Goal: Information Seeking & Learning: Learn about a topic

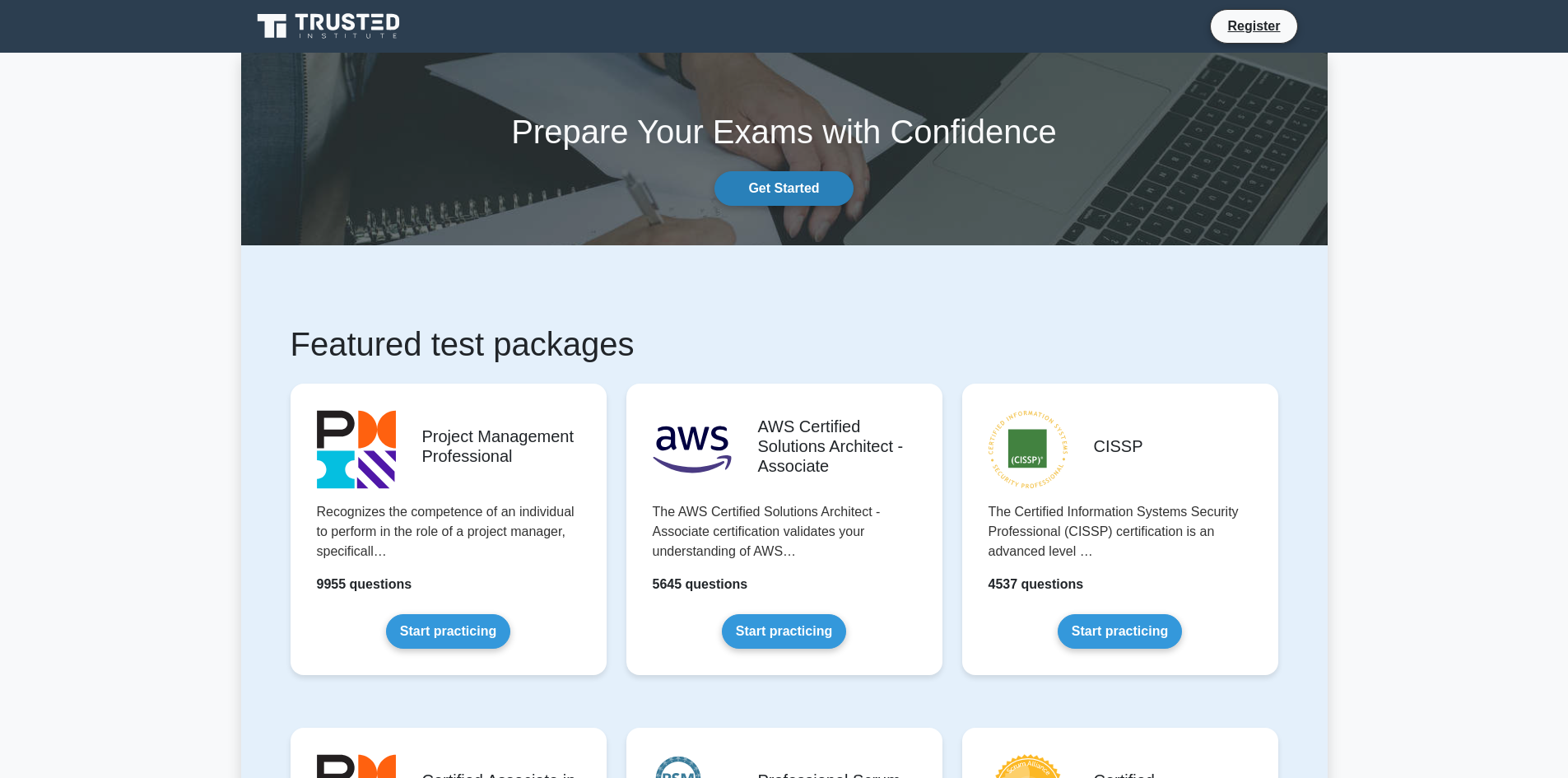
click at [808, 195] on link "Get Started" at bounding box center [784, 189] width 138 height 35
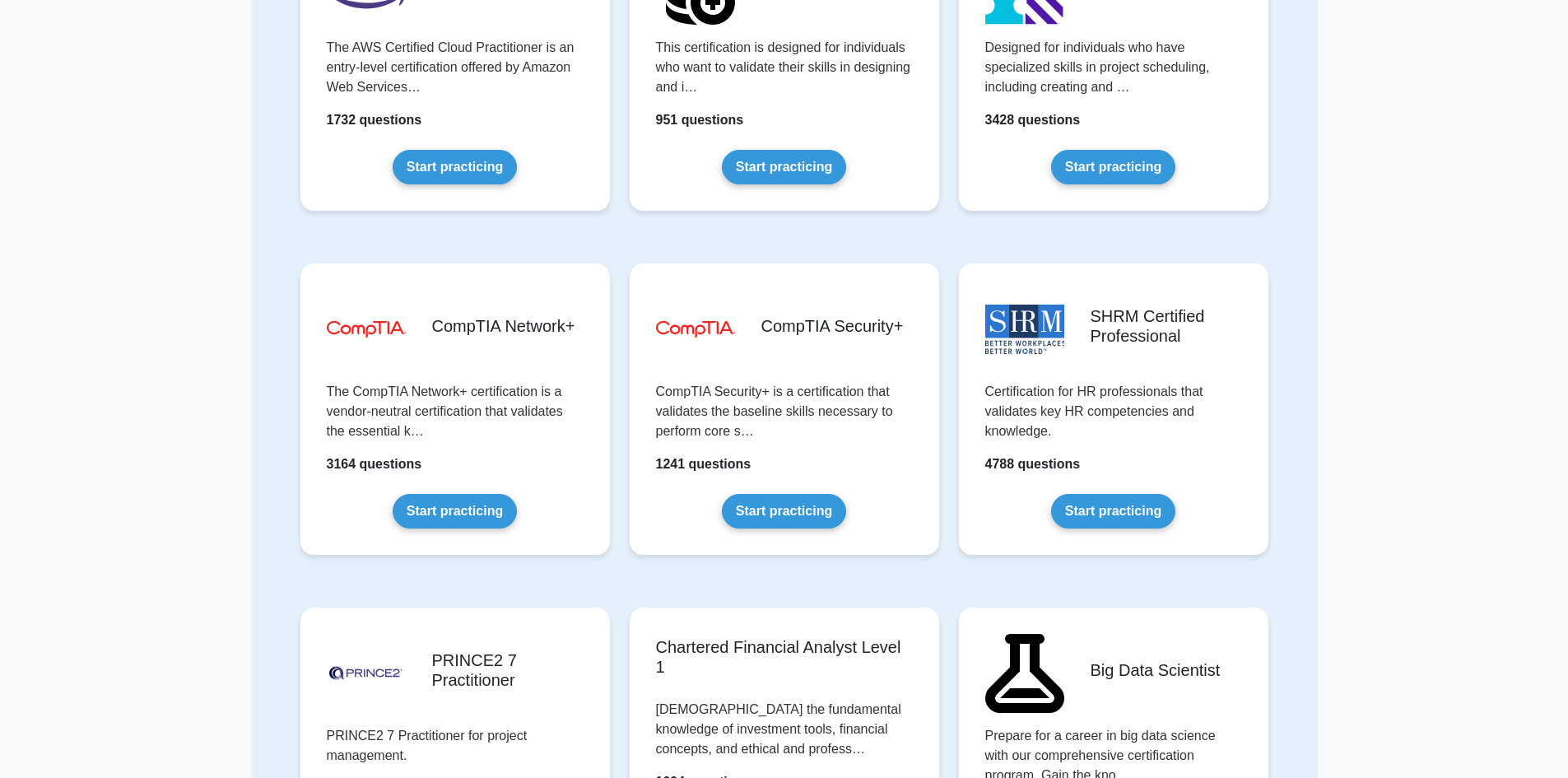
scroll to position [2716, 0]
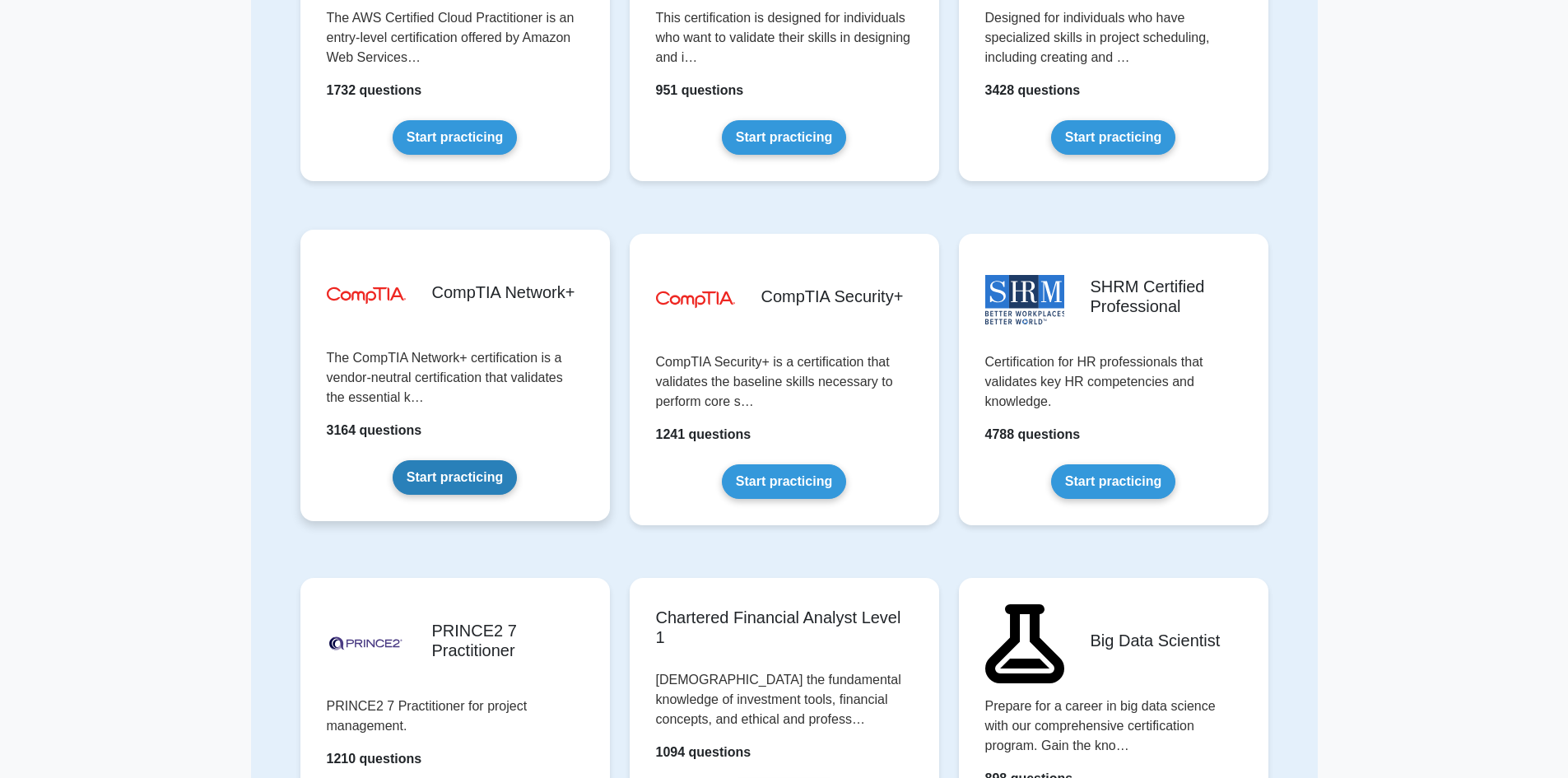
click at [461, 472] on link "Start practicing" at bounding box center [454, 477] width 124 height 35
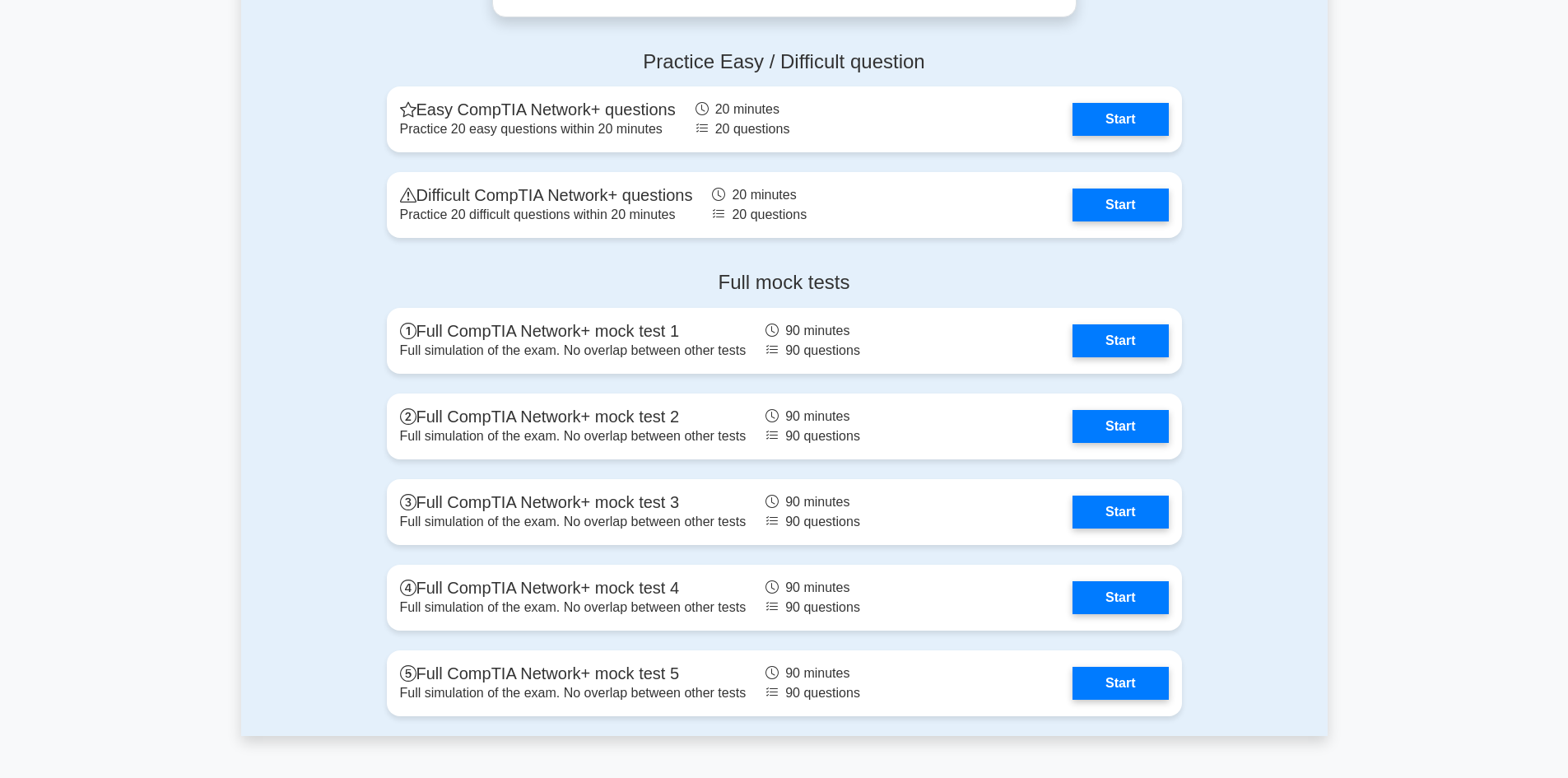
scroll to position [3375, 0]
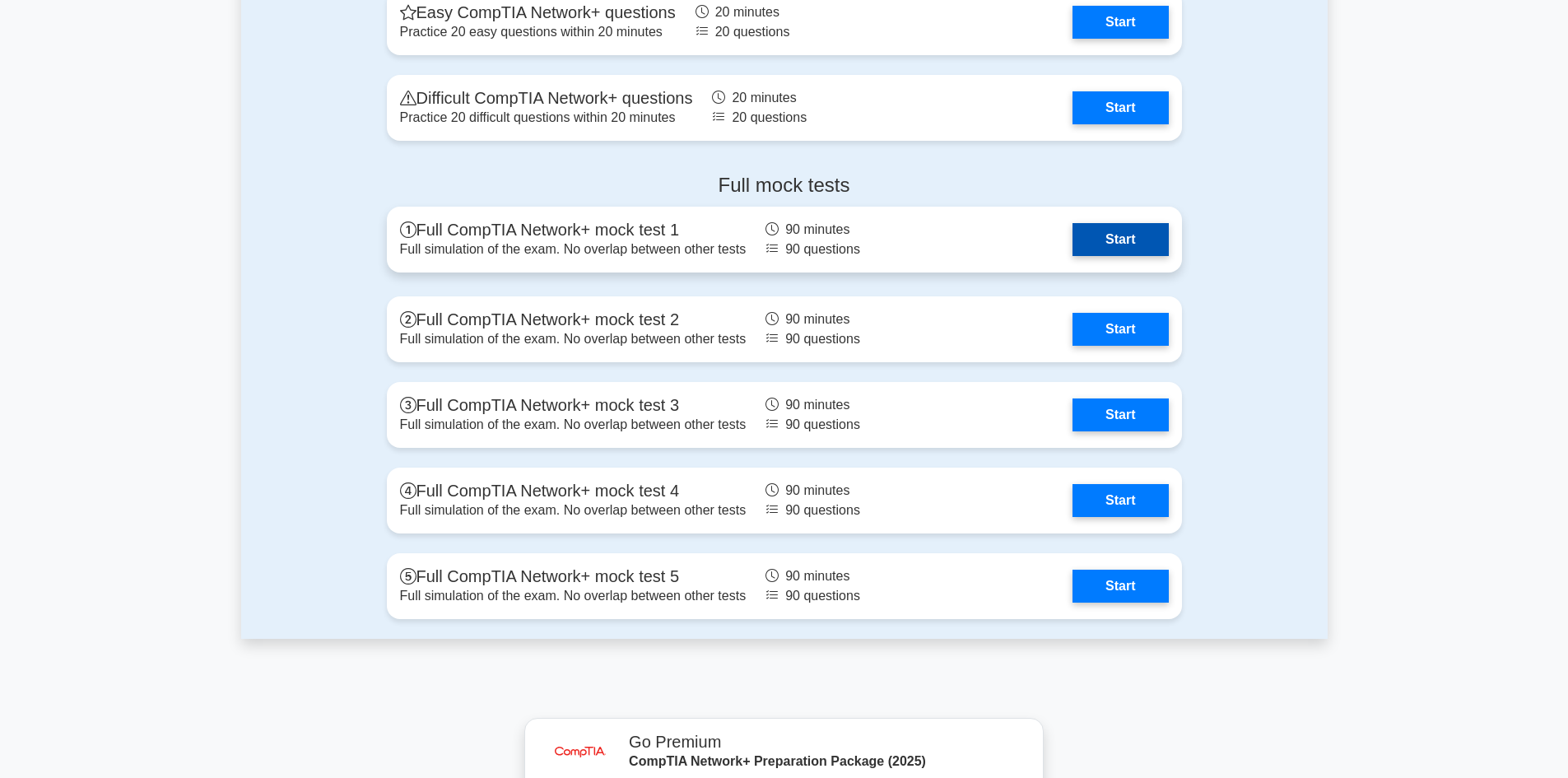
click at [1155, 236] on link "Start" at bounding box center [1120, 240] width 96 height 33
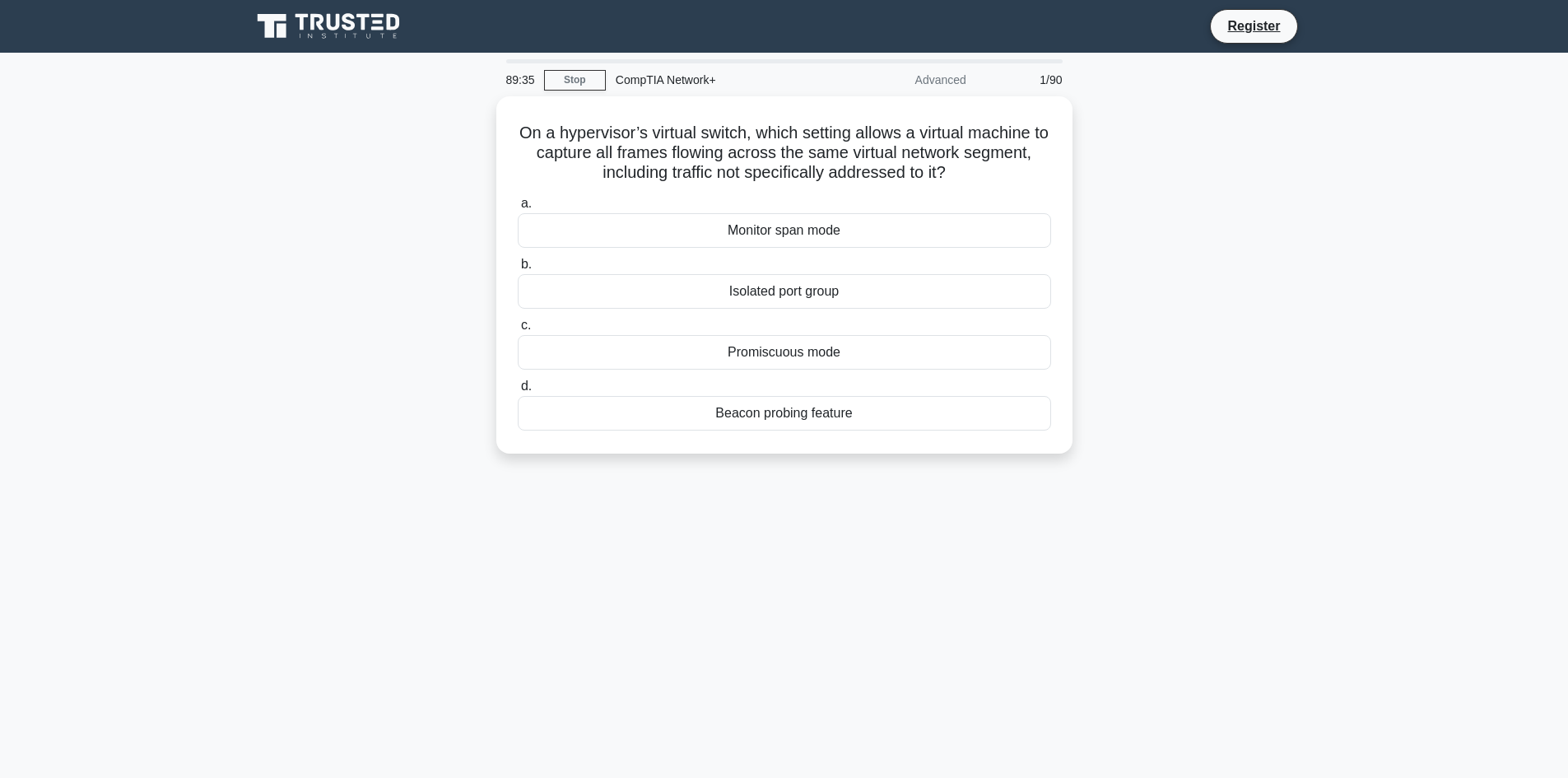
click at [1054, 81] on div "1/90" at bounding box center [1024, 80] width 97 height 33
click at [1195, 247] on div "On a hypervisor’s virtual switch, which setting allows a virtual machine to cap…" at bounding box center [784, 285] width 1086 height 377
click at [839, 349] on div "Promiscuous mode" at bounding box center [784, 348] width 533 height 35
click at [518, 327] on input "c. Promiscuous mode" at bounding box center [518, 321] width 0 height 11
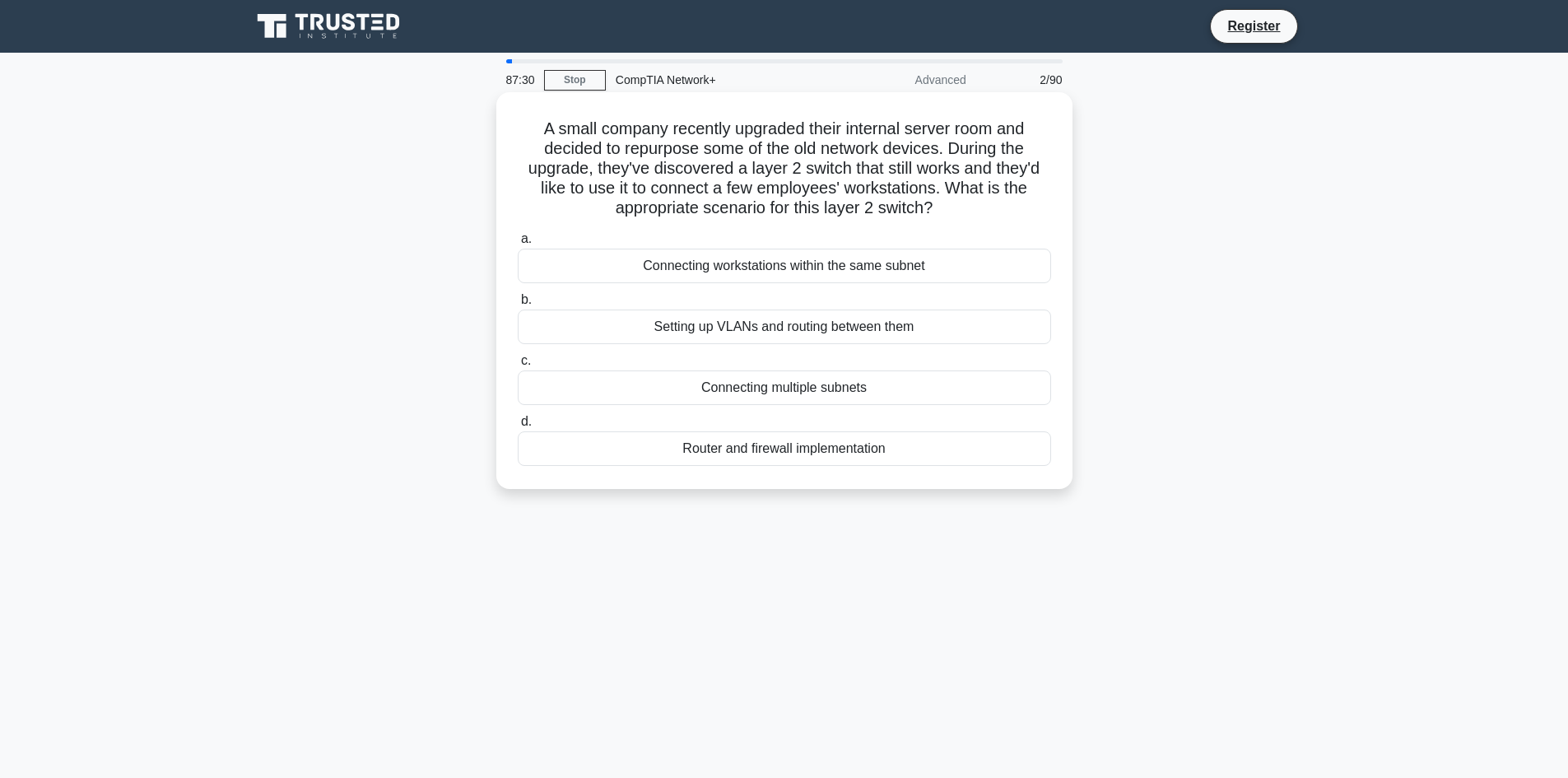
click at [878, 445] on div "Router and firewall implementation" at bounding box center [784, 449] width 533 height 35
click at [518, 427] on input "d. Router and firewall implementation" at bounding box center [518, 421] width 0 height 11
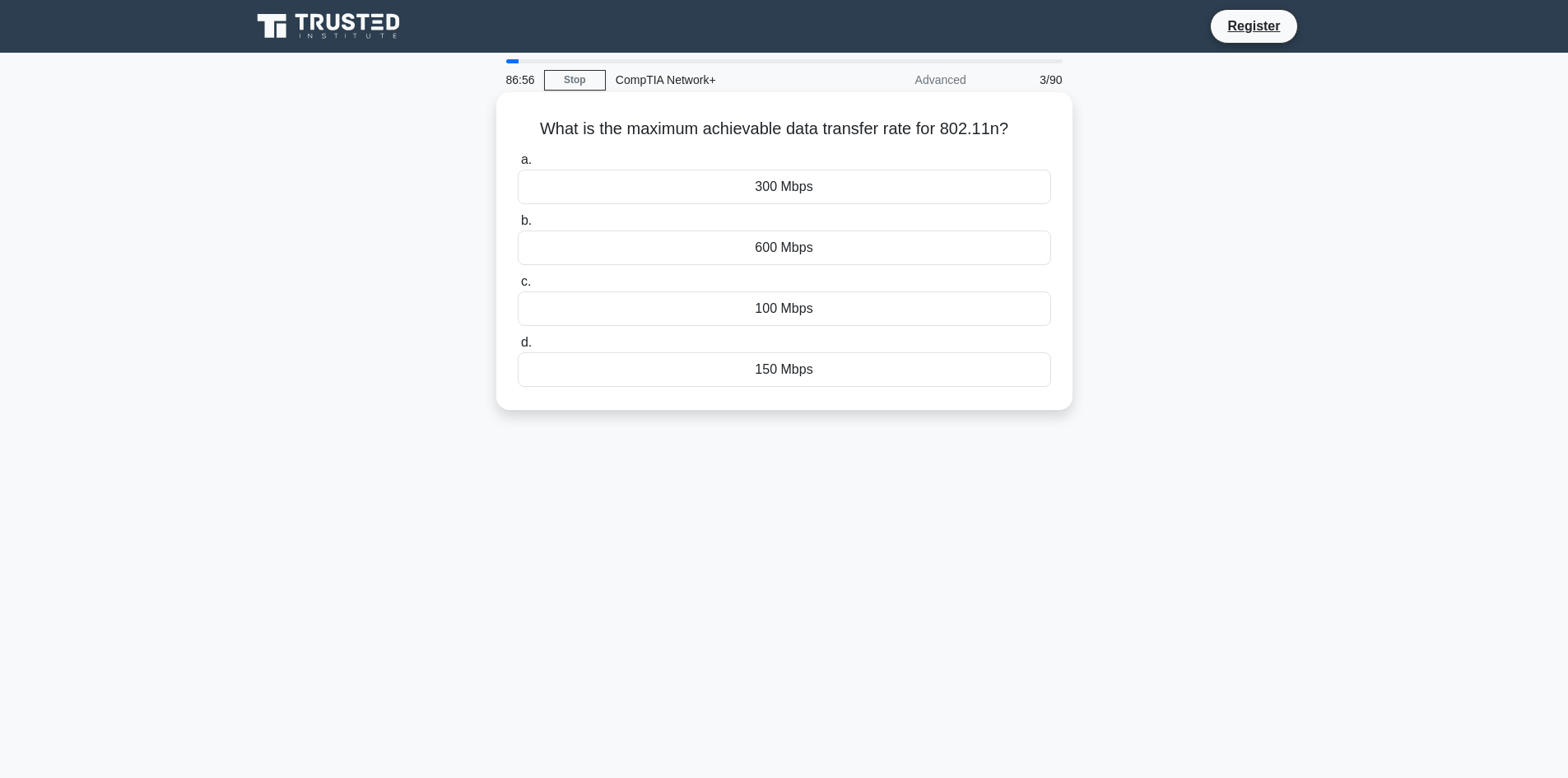
click at [826, 312] on div "100 Mbps" at bounding box center [784, 309] width 533 height 35
click at [518, 287] on input "c. 100 Mbps" at bounding box center [518, 282] width 0 height 11
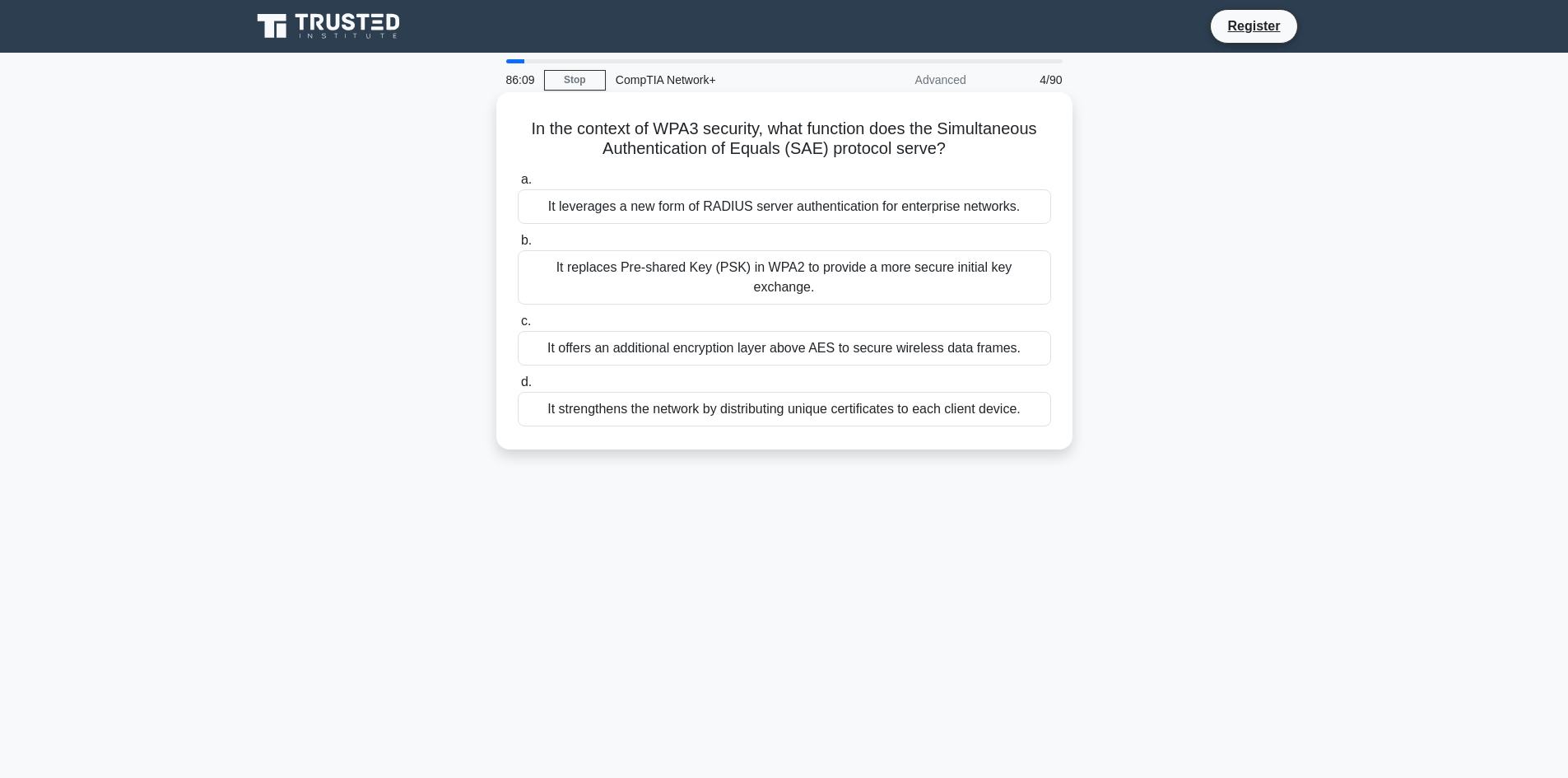
click at [792, 331] on div "It offers an additional encryption layer above AES to secure wireless data fram…" at bounding box center [784, 348] width 533 height 35
click at [518, 327] on input "c. It offers an additional encryption layer above AES to secure wireless data f…" at bounding box center [518, 321] width 0 height 11
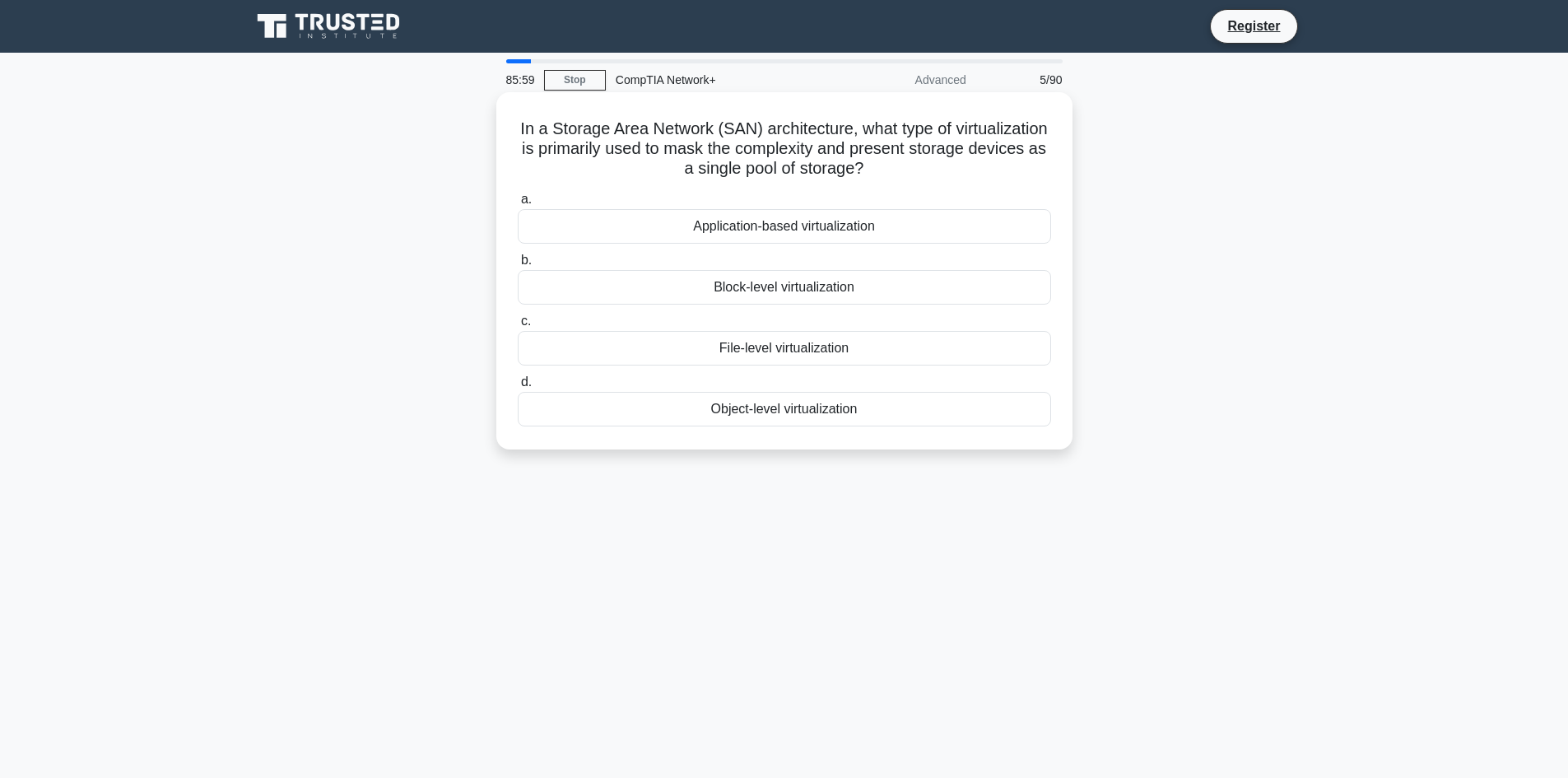
drag, startPoint x: 938, startPoint y: 169, endPoint x: 541, endPoint y: 122, distance: 399.8
click at [541, 122] on h5 "In a Storage Area Network (SAN) architecture, what type of virtualization is pr…" at bounding box center [784, 148] width 536 height 61
copy h5 "In a Storage Area Network (SAN) architecture, what type of virtualization is pr…"
click at [816, 267] on label "b. Block-level virtualization" at bounding box center [784, 277] width 533 height 54
click at [518, 266] on input "b. Block-level virtualization" at bounding box center [518, 260] width 0 height 11
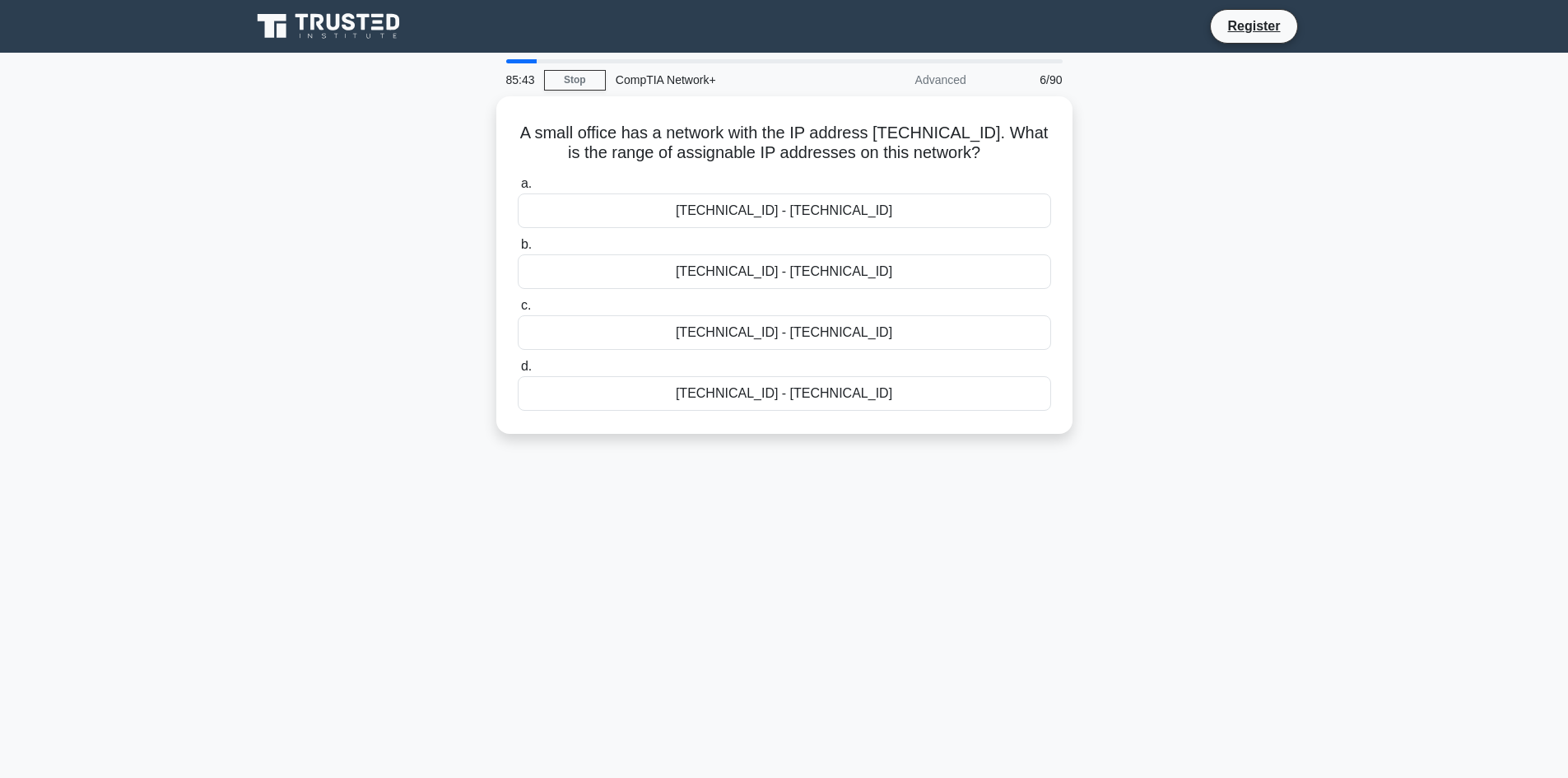
click at [1205, 232] on div "A small office has a network with the IP address 192.168.100.128/27. What is th…" at bounding box center [784, 275] width 1086 height 357
drag, startPoint x: 1001, startPoint y: 151, endPoint x: 455, endPoint y: 132, distance: 546.3
click at [455, 132] on div "A small office has a network with the IP address 192.168.100.128/27. What is th…" at bounding box center [784, 275] width 1086 height 357
copy h5 "A small office has a network with the IP address 192.168.100.128/27. What is th…"
click at [878, 331] on div "192.168.100.129 - 192.168.100.158" at bounding box center [784, 329] width 533 height 35
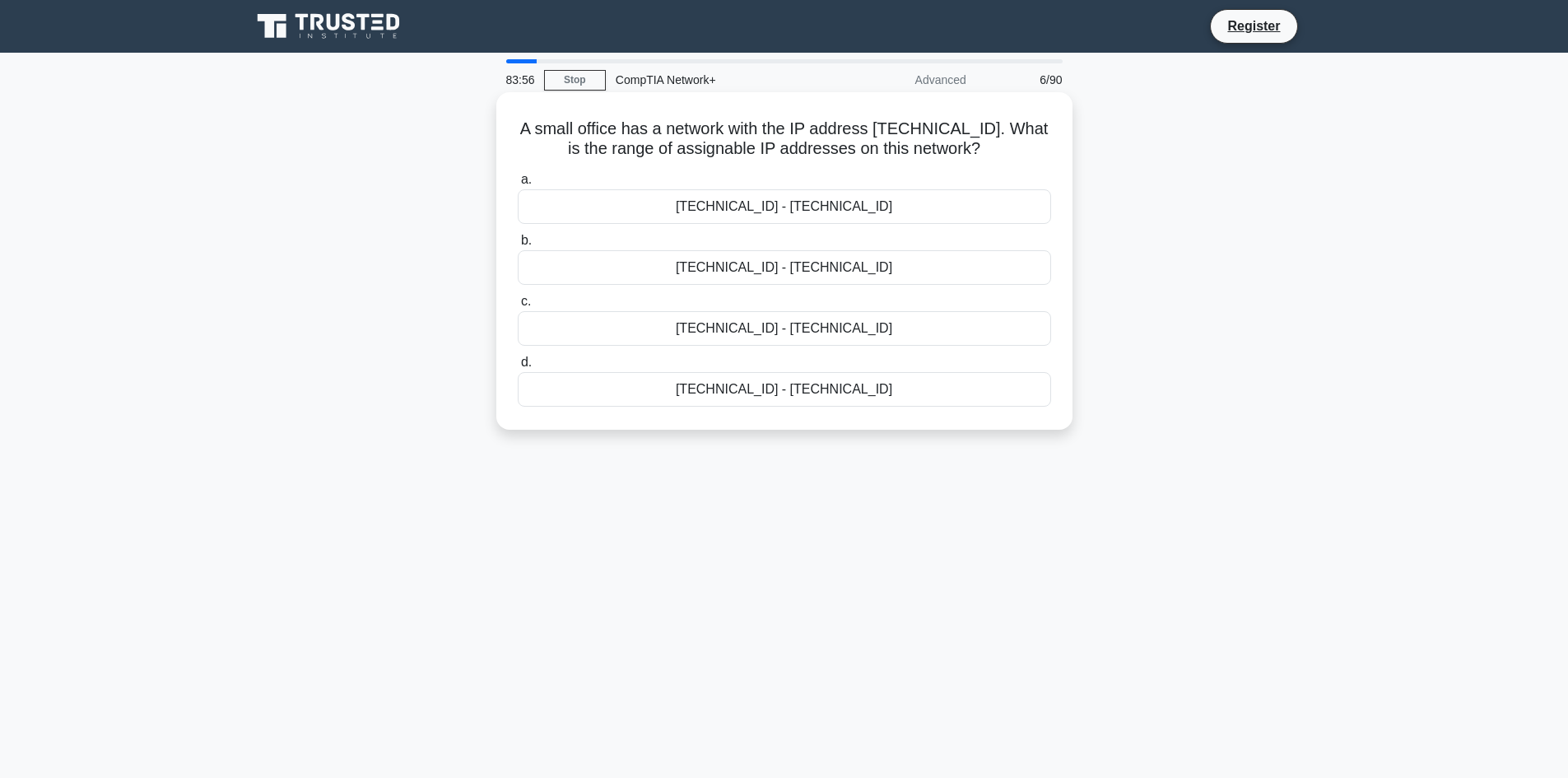
click at [518, 307] on input "c. 192.168.100.129 - 192.168.100.158" at bounding box center [518, 302] width 0 height 11
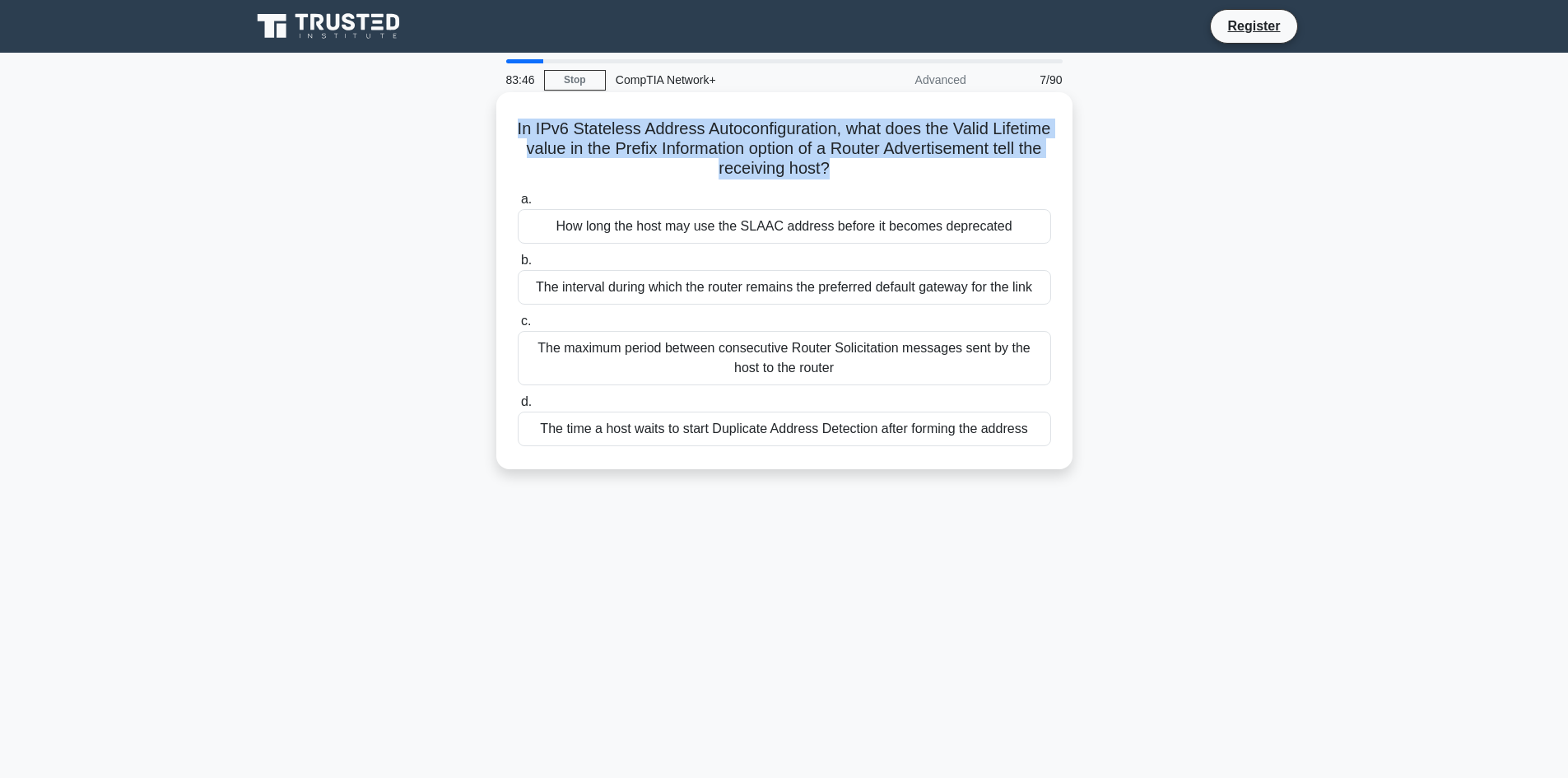
drag, startPoint x: 914, startPoint y: 166, endPoint x: 497, endPoint y: 125, distance: 419.0
click at [497, 125] on div "In IPv6 Stateless Address Autoconfiguration, what does the Valid Lifetime value…" at bounding box center [784, 281] width 576 height 377
copy h5 "In IPv6 Stateless Address Autoconfiguration, what does the Valid Lifetime value…"
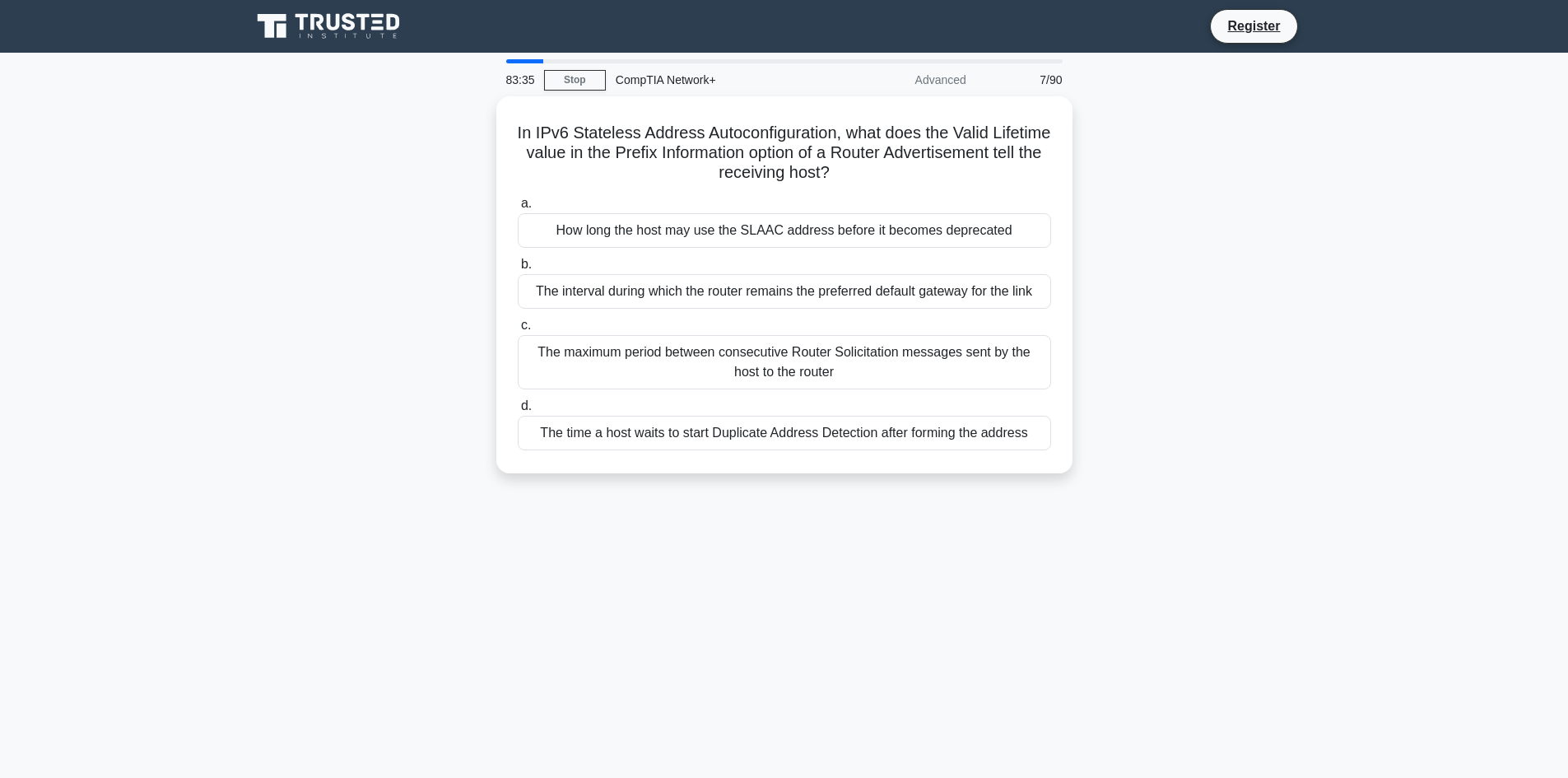
click at [1204, 366] on div "In IPv6 Stateless Address Autoconfiguration, what does the Valid Lifetime value…" at bounding box center [784, 295] width 1086 height 396
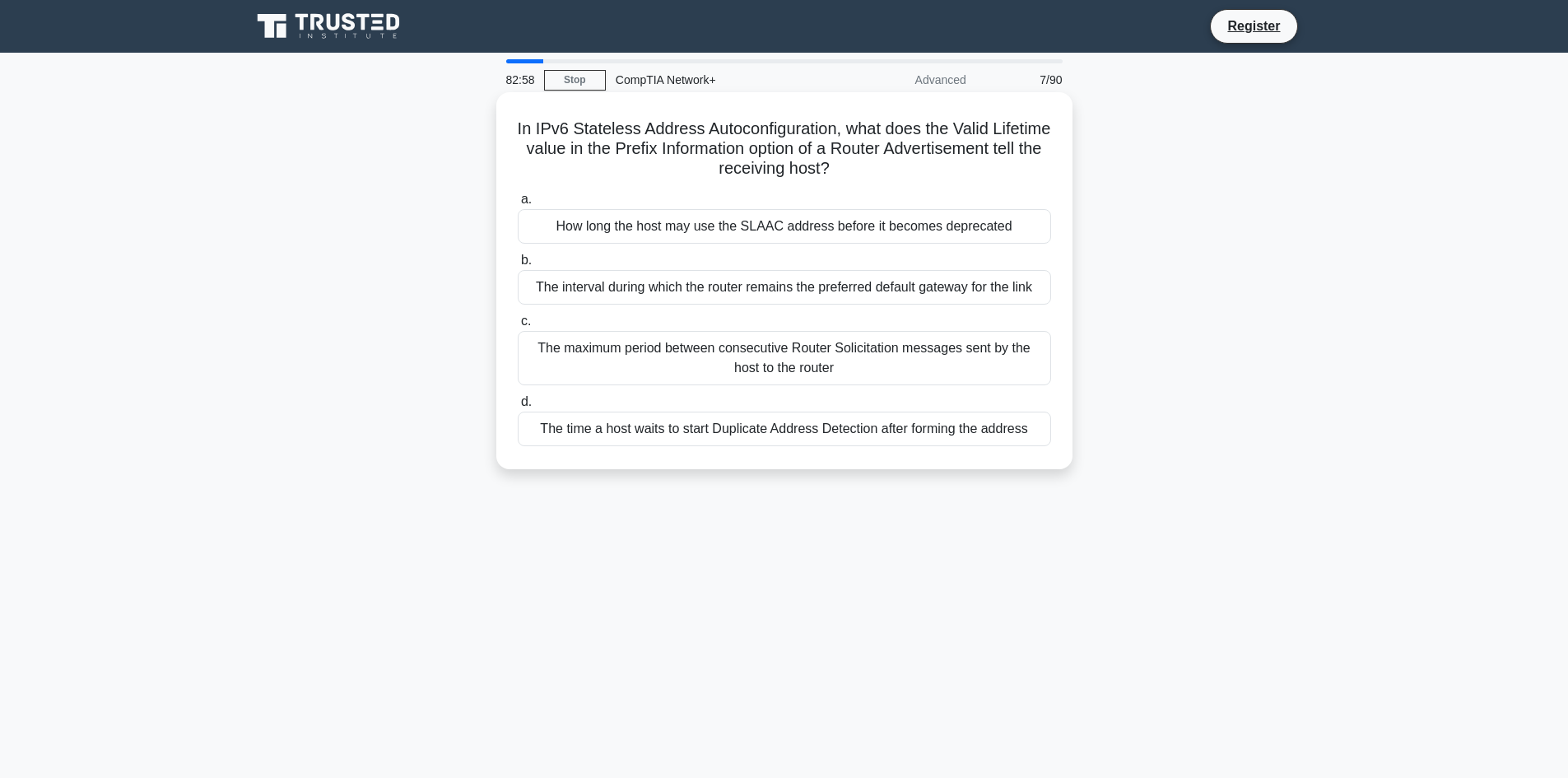
click at [995, 220] on div "How long the host may use the SLAAC address before it becomes deprecated" at bounding box center [784, 227] width 533 height 35
click at [518, 205] on input "a. How long the host may use the SLAAC address before it becomes deprecated" at bounding box center [518, 199] width 0 height 11
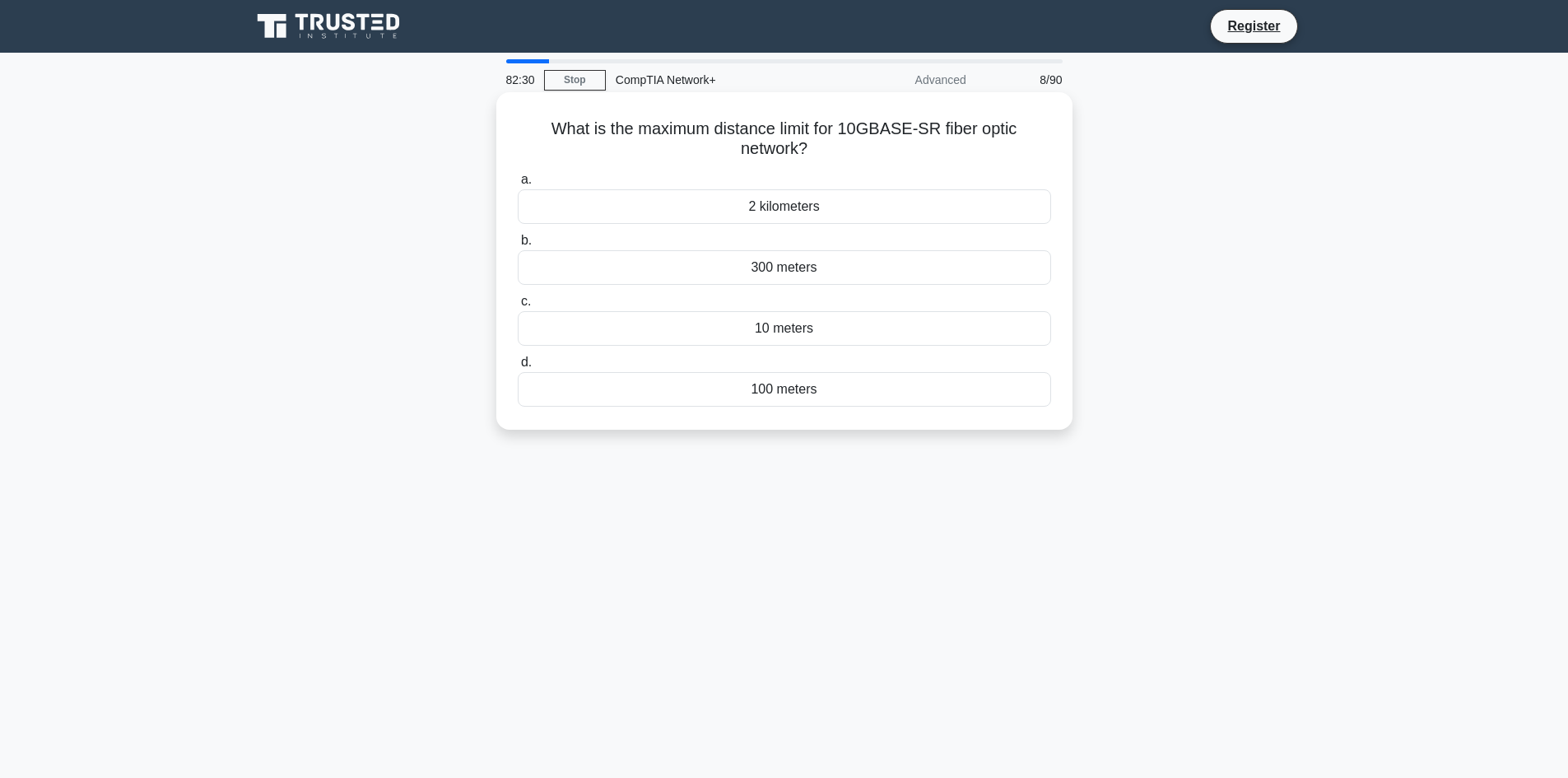
drag, startPoint x: 825, startPoint y: 397, endPoint x: 546, endPoint y: 147, distance: 374.6
drag, startPoint x: 546, startPoint y: 147, endPoint x: 891, endPoint y: 510, distance: 500.8
click at [891, 510] on div "82:29 Stop CompTIA Network+ Advanced 8/90 What is the maximum distance limit fo…" at bounding box center [784, 471] width 1086 height 823
click at [546, 123] on h5 "What is the maximum distance limit for 10GBASE-SR fiber optic network? .spinner…" at bounding box center [784, 138] width 536 height 41
drag, startPoint x: 819, startPoint y: 391, endPoint x: 549, endPoint y: 135, distance: 372.1
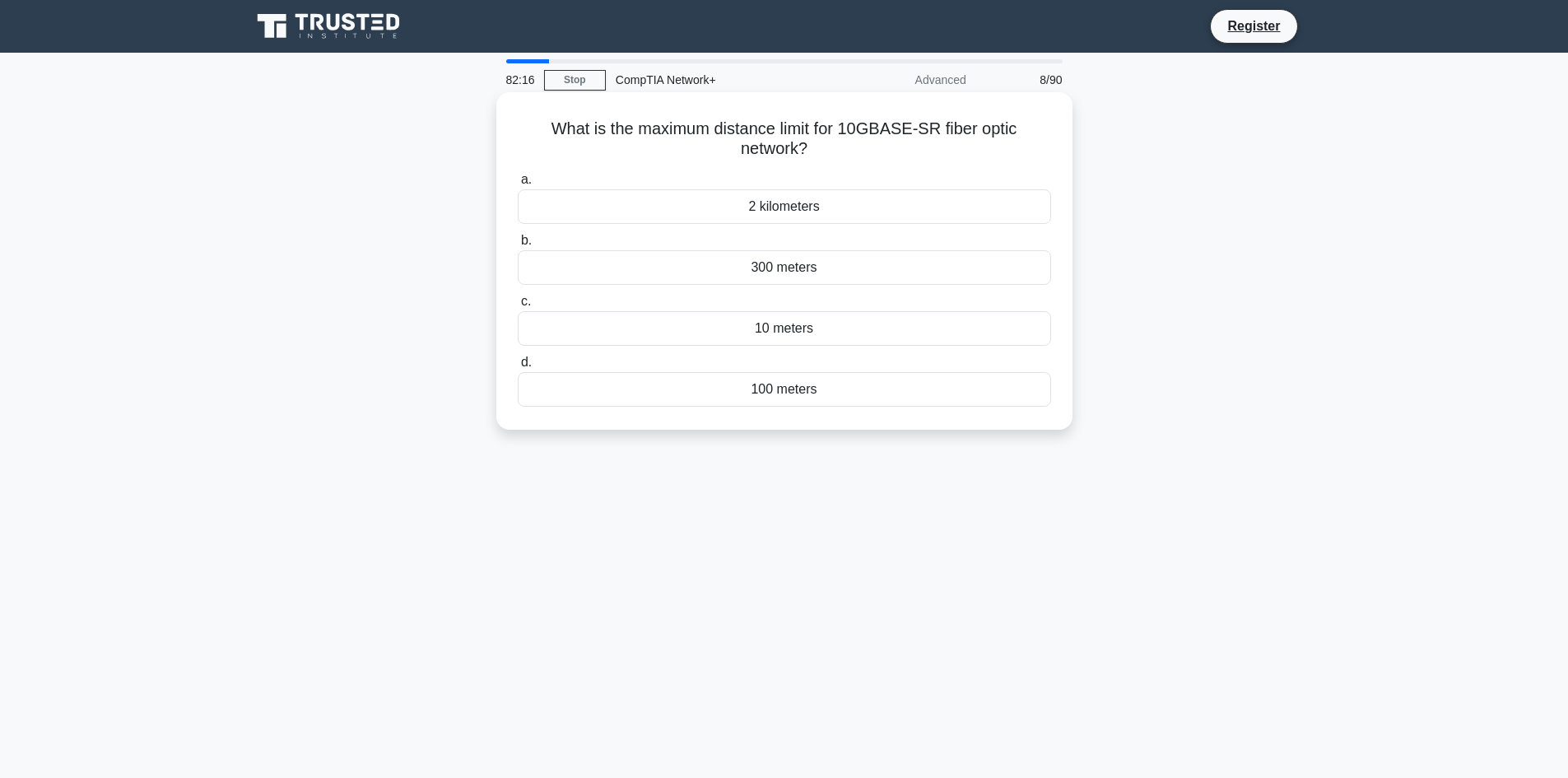
click at [549, 135] on div "What is the maximum distance limit for 10GBASE-SR fiber optic network? .spinner…" at bounding box center [784, 261] width 563 height 324
copy div "What is the maximum distance limit for 10GBASE-SR fiber optic network? .spinner…"
click at [899, 277] on div "300 meters" at bounding box center [784, 267] width 533 height 35
click at [518, 246] on input "b. 300 meters" at bounding box center [518, 241] width 0 height 11
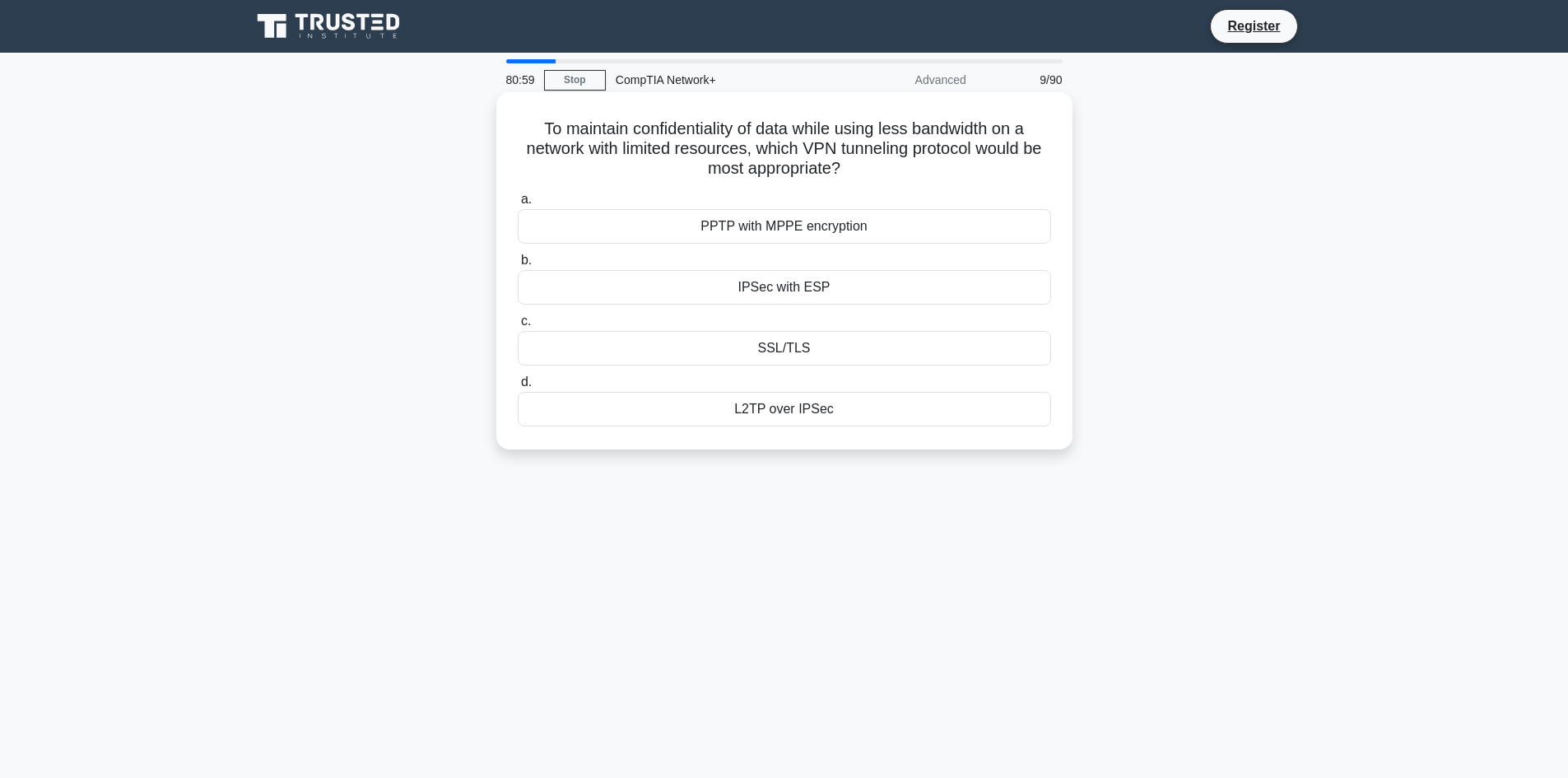
drag, startPoint x: 829, startPoint y: 417, endPoint x: 534, endPoint y: 130, distance: 411.6
click at [534, 130] on div "To maintain confidentiality of data while using less bandwidth on a network wit…" at bounding box center [784, 271] width 563 height 344
copy div "To maintain confidentiality of data while using less bandwidth on a network wit…"
click at [685, 615] on div "80:51 Stop CompTIA Network+ Advanced 9/90 To maintain confidentiality of data w…" at bounding box center [784, 471] width 1086 height 823
click at [933, 232] on div "PPTP with MPPE encryption" at bounding box center [784, 227] width 533 height 35
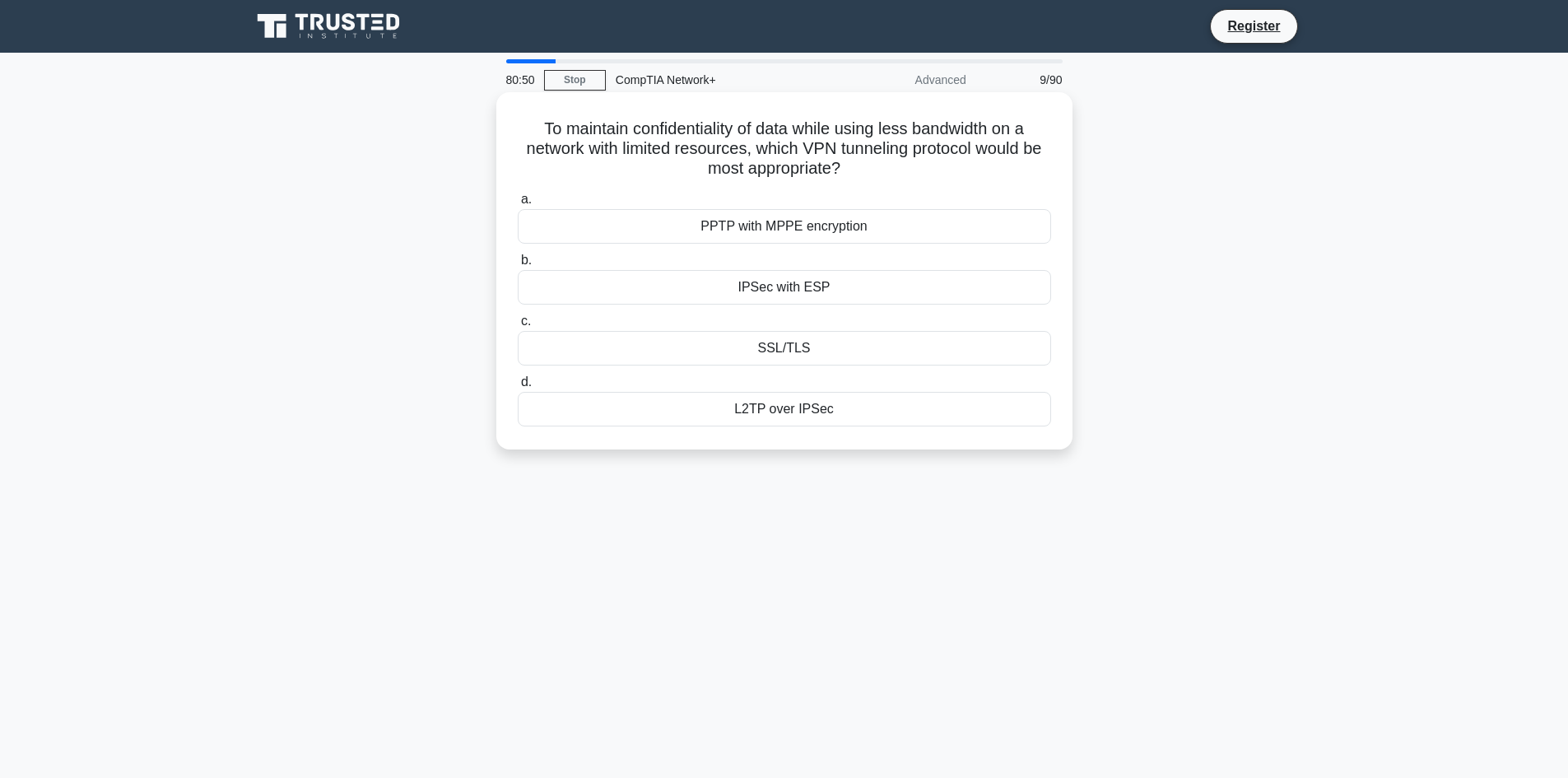
click at [518, 205] on input "a. PPTP with MPPE encryption" at bounding box center [518, 199] width 0 height 11
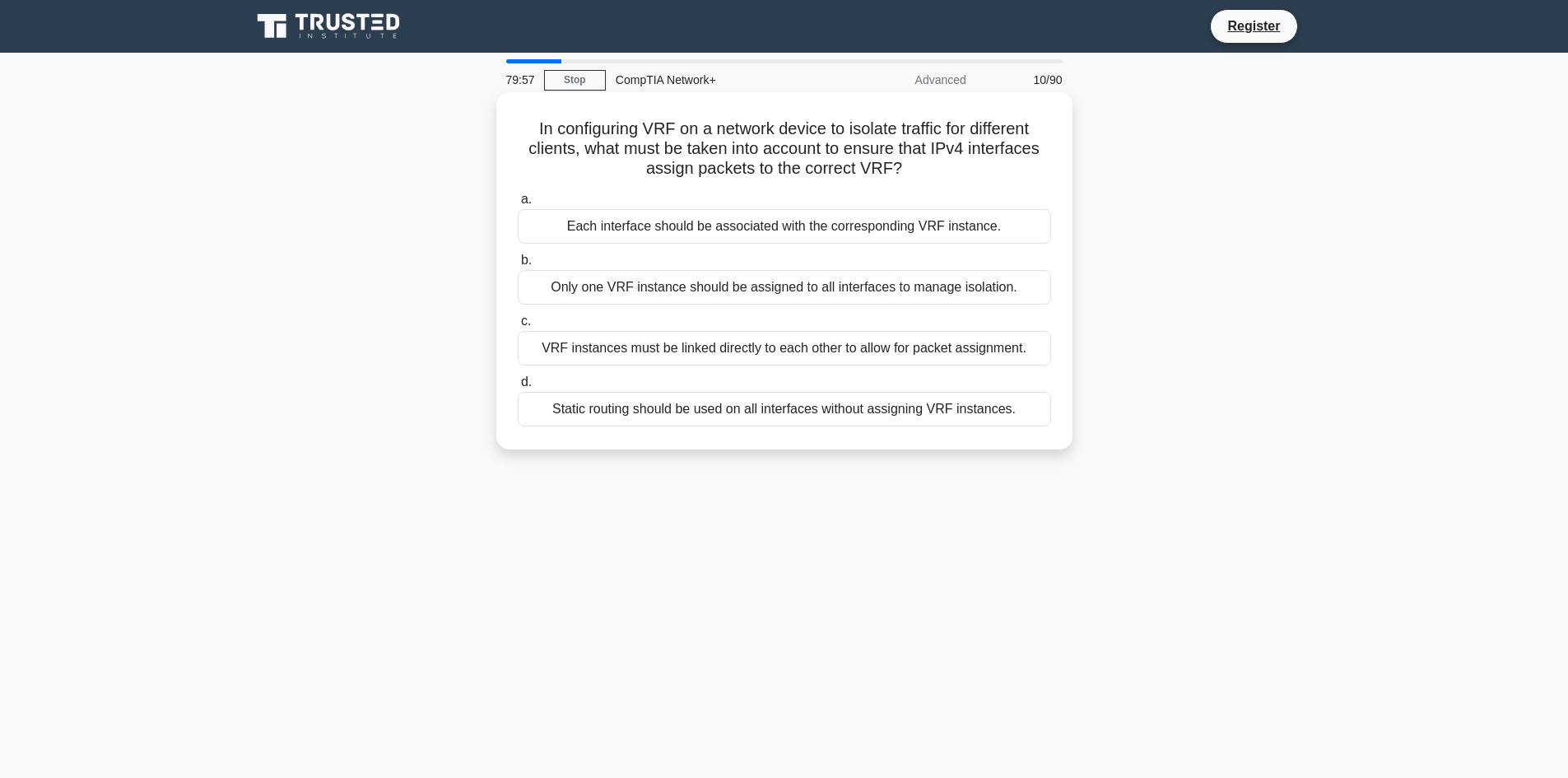
click at [888, 288] on div "Only one VRF instance should be assigned to all interfaces to manage isolation." at bounding box center [784, 287] width 533 height 35
click at [518, 266] on input "b. Only one VRF instance should be assigned to all interfaces to manage isolati…" at bounding box center [518, 260] width 0 height 11
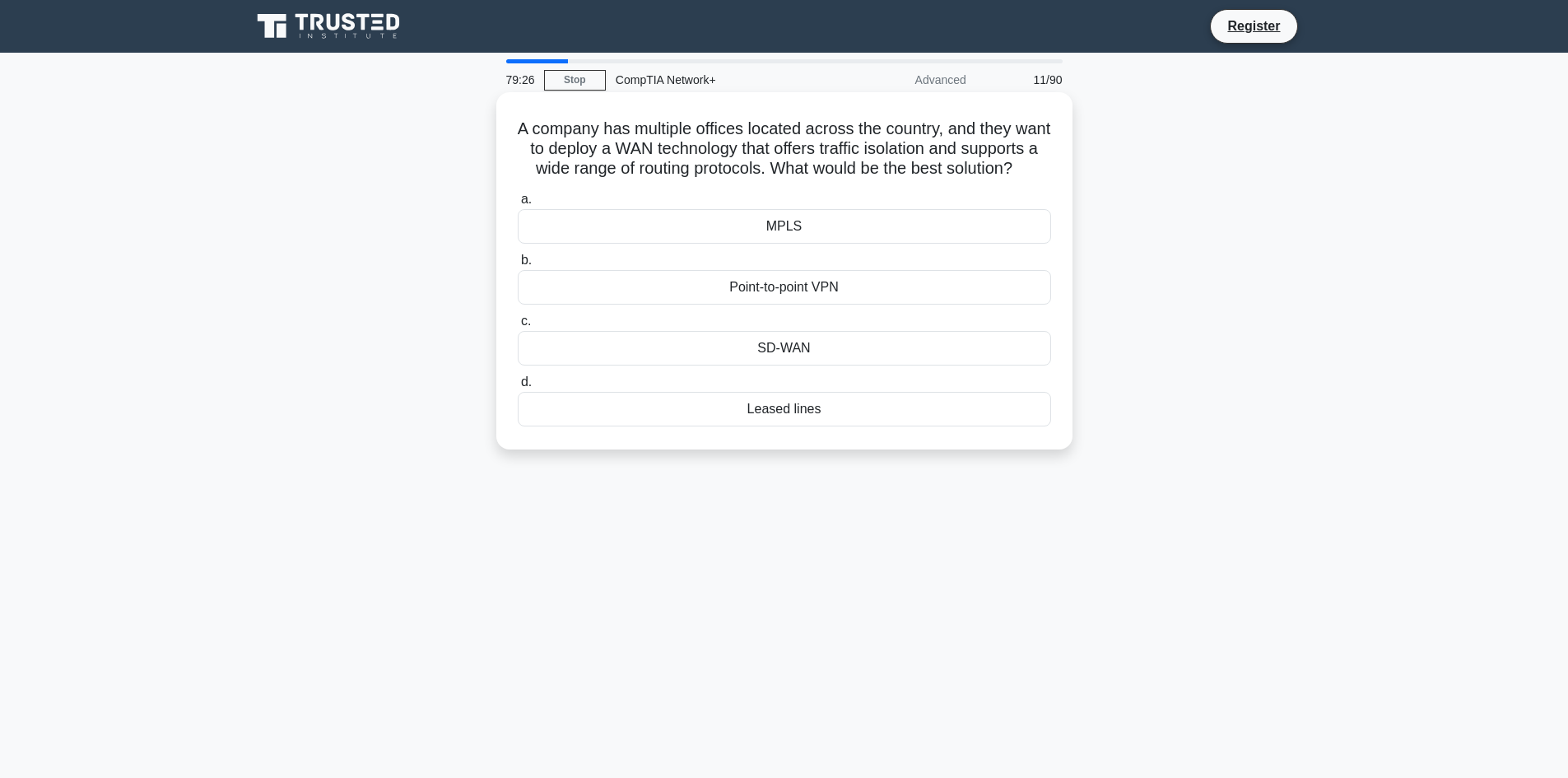
drag, startPoint x: 841, startPoint y: 438, endPoint x: 538, endPoint y: 118, distance: 440.7
click at [538, 118] on div "A company has multiple offices located across the country, and they want to dep…" at bounding box center [784, 271] width 563 height 344
copy div "company has multiple offices located across the country, and they want to deplo…"
click at [749, 244] on div "MPLS" at bounding box center [784, 227] width 533 height 35
click at [518, 205] on input "a. MPLS" at bounding box center [518, 199] width 0 height 11
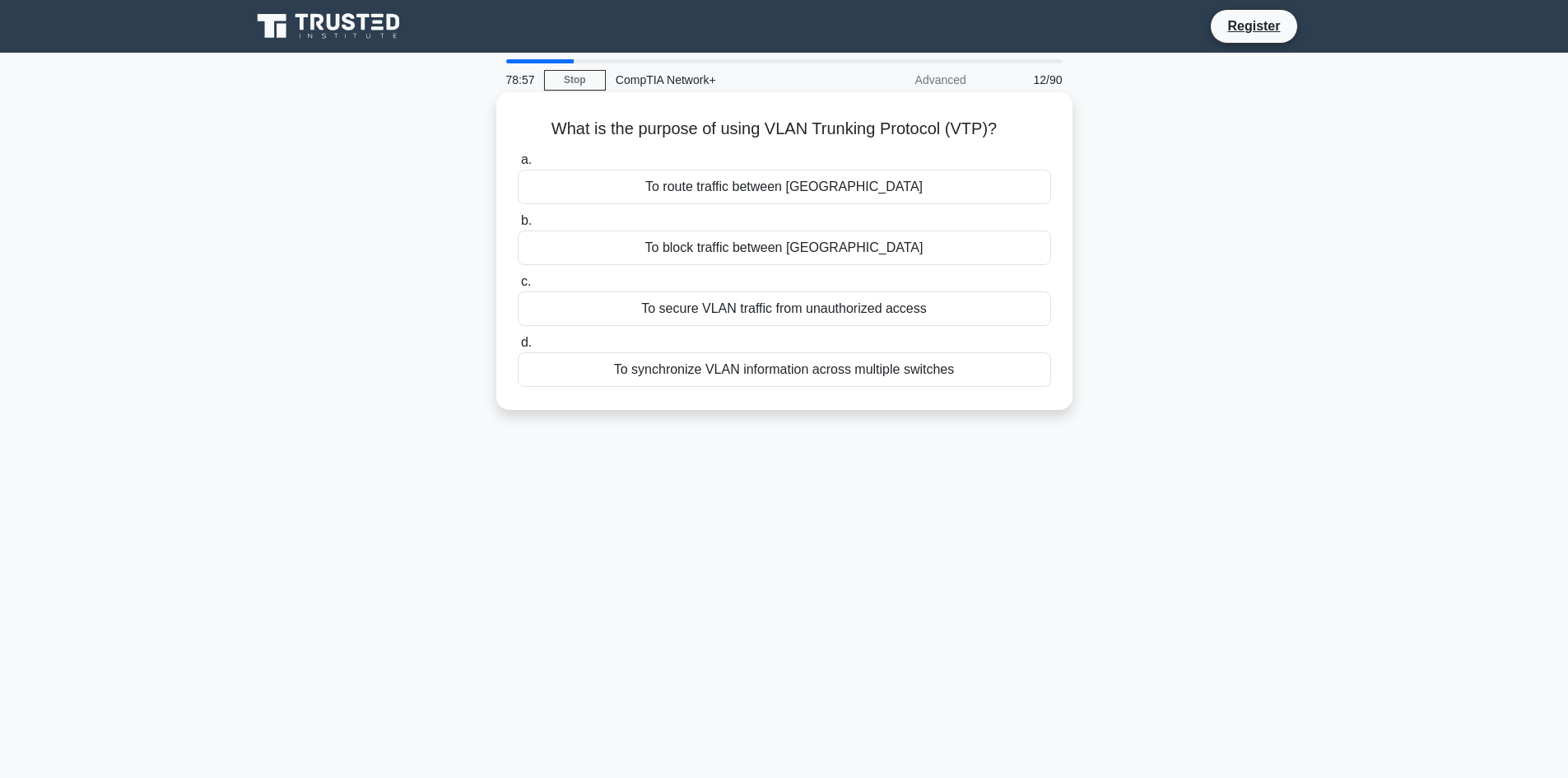
drag, startPoint x: 961, startPoint y: 378, endPoint x: 520, endPoint y: 125, distance: 508.4
click at [520, 125] on div "What is the purpose of using VLAN Trunking Protocol (VTP)? .spinner_0XTQ{transf…" at bounding box center [784, 252] width 563 height 305
copy div "What is the purpose of using VLAN Trunking Protocol (VTP)? .spinner_0XTQ{transf…"
click at [1026, 385] on div "To synchronize VLAN information across multiple switches" at bounding box center [784, 370] width 533 height 35
click at [518, 348] on input "d. To synchronize VLAN information across multiple switches" at bounding box center [518, 342] width 0 height 11
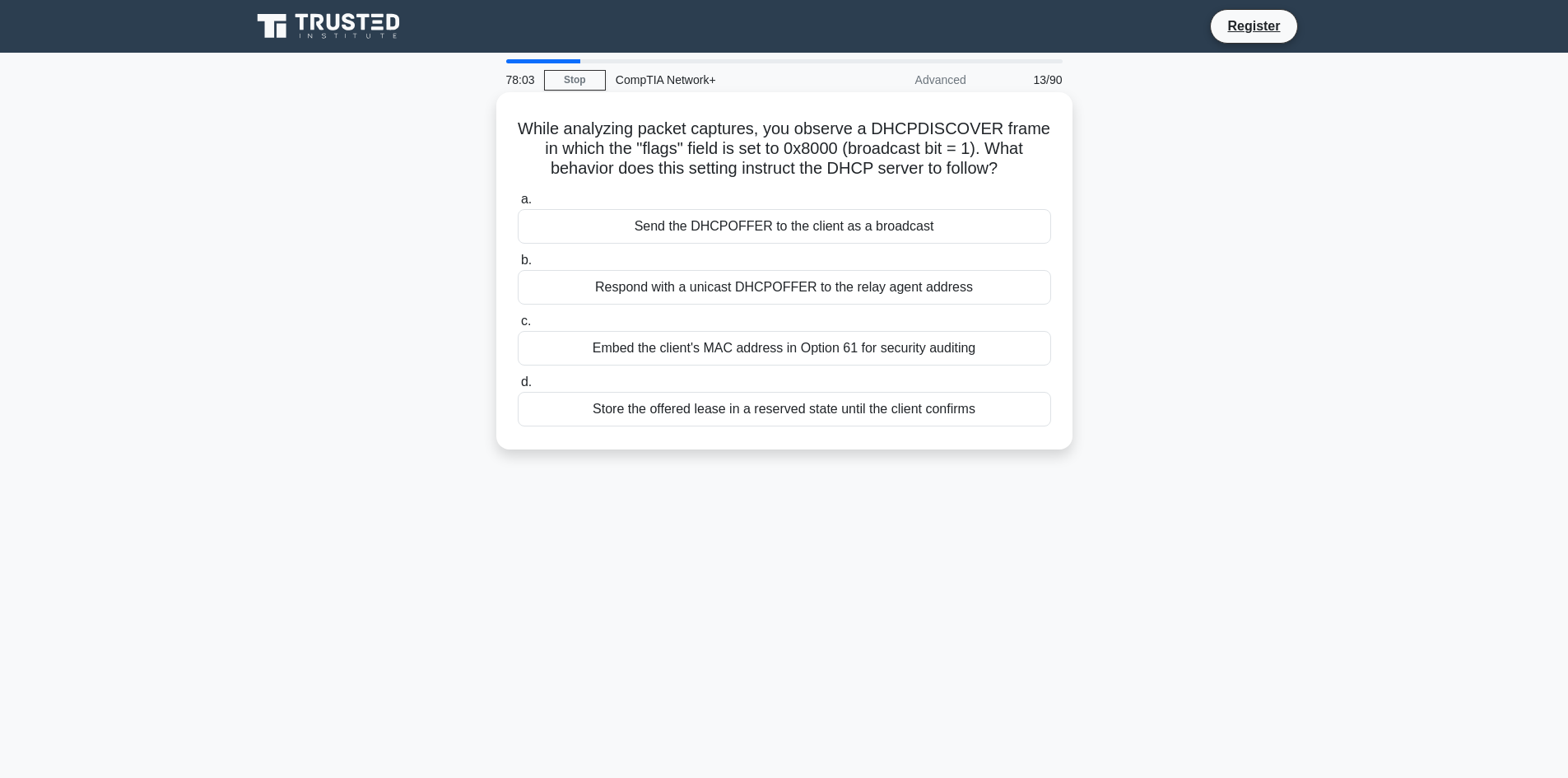
click at [908, 352] on div "Embed the client's MAC address in Option 61 for security auditing" at bounding box center [784, 348] width 533 height 35
click at [518, 327] on input "c. Embed the client's MAC address in Option 61 for security auditing" at bounding box center [518, 321] width 0 height 11
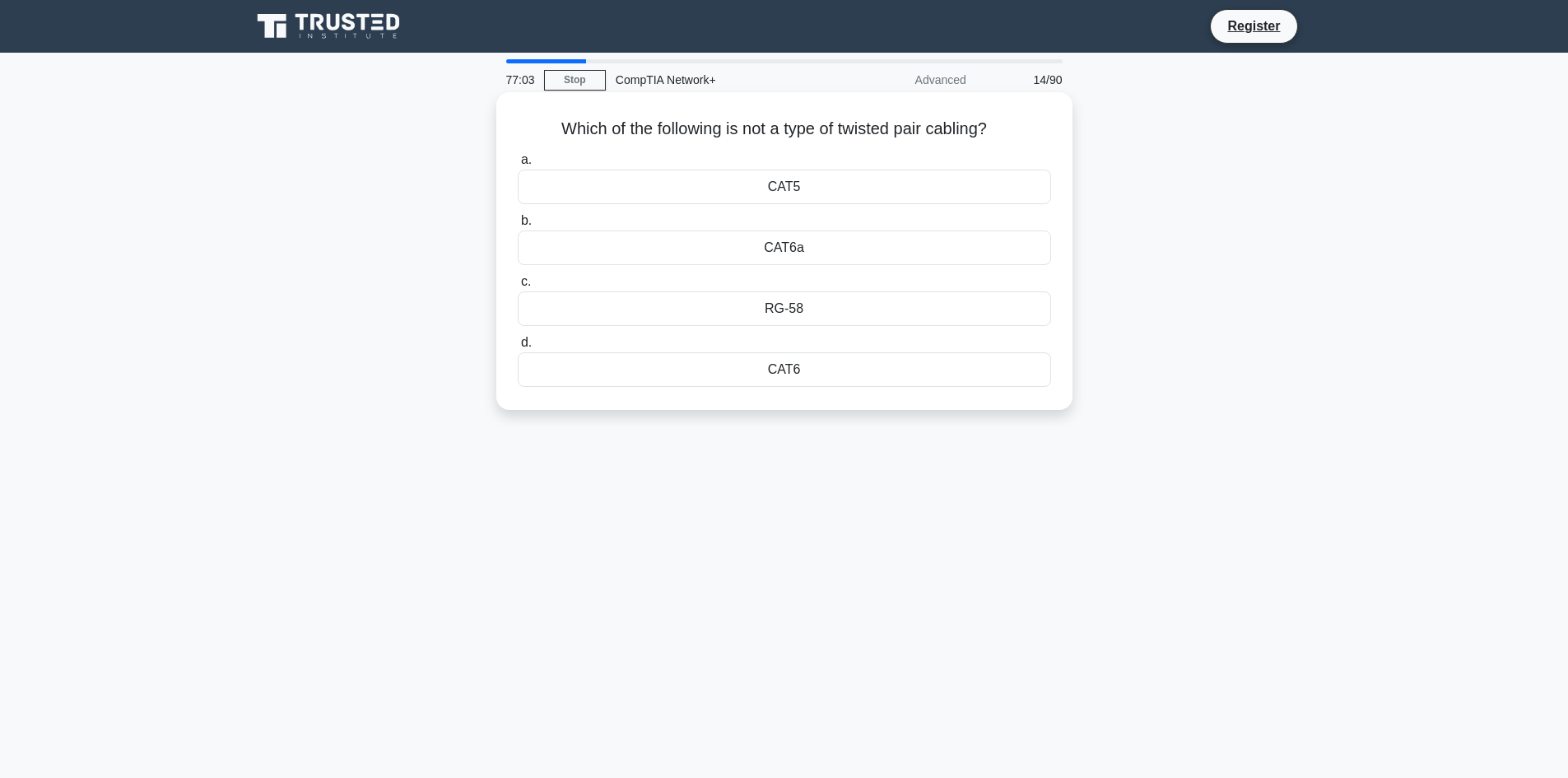
click at [790, 305] on div "RG-58" at bounding box center [784, 309] width 533 height 35
click at [518, 287] on input "c. RG-58" at bounding box center [518, 282] width 0 height 11
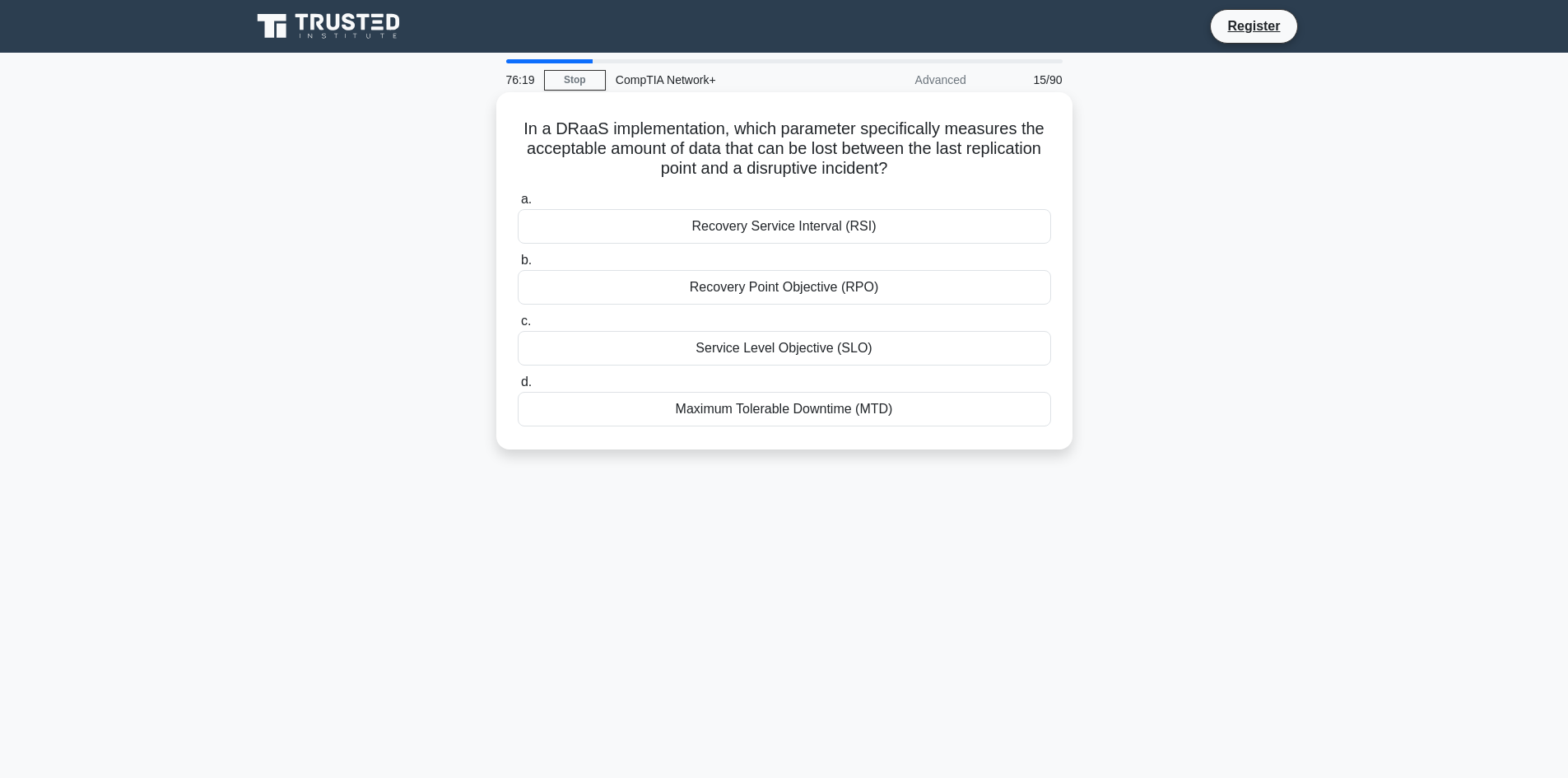
click at [794, 302] on div "Recovery Point Objective (RPO)" at bounding box center [784, 287] width 533 height 35
click at [518, 266] on input "b. Recovery Point Objective (RPO)" at bounding box center [518, 260] width 0 height 11
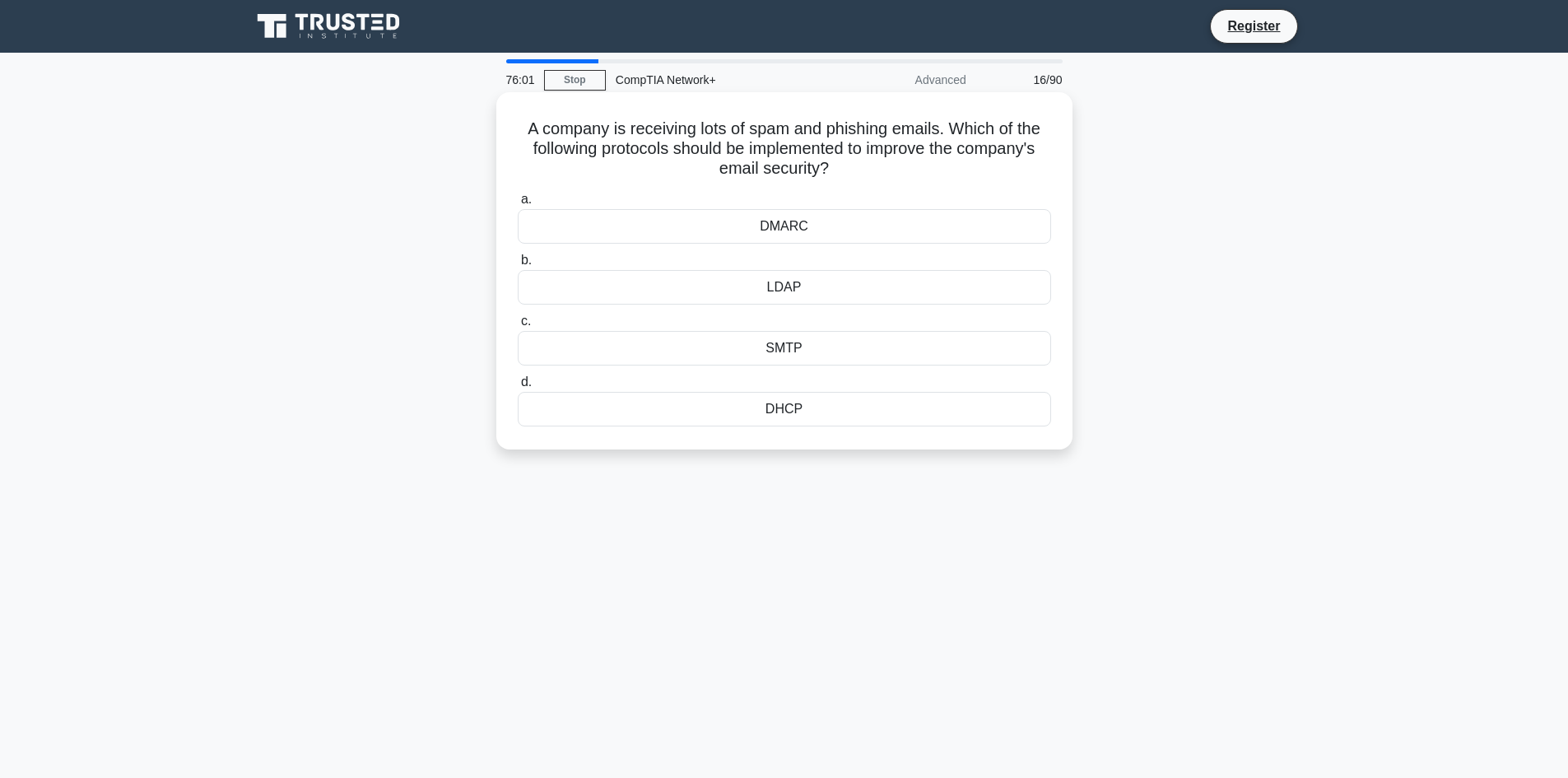
drag, startPoint x: 801, startPoint y: 418, endPoint x: 518, endPoint y: 112, distance: 416.8
click at [518, 112] on div "A company is receiving lots of spam and phishing emails. Which of the following…" at bounding box center [784, 271] width 563 height 344
copy div "A company is receiving lots of spam and phishing emails. Which of the following…"
click at [875, 230] on div "DMARC" at bounding box center [784, 227] width 533 height 35
click at [518, 205] on input "a. DMARC" at bounding box center [518, 199] width 0 height 11
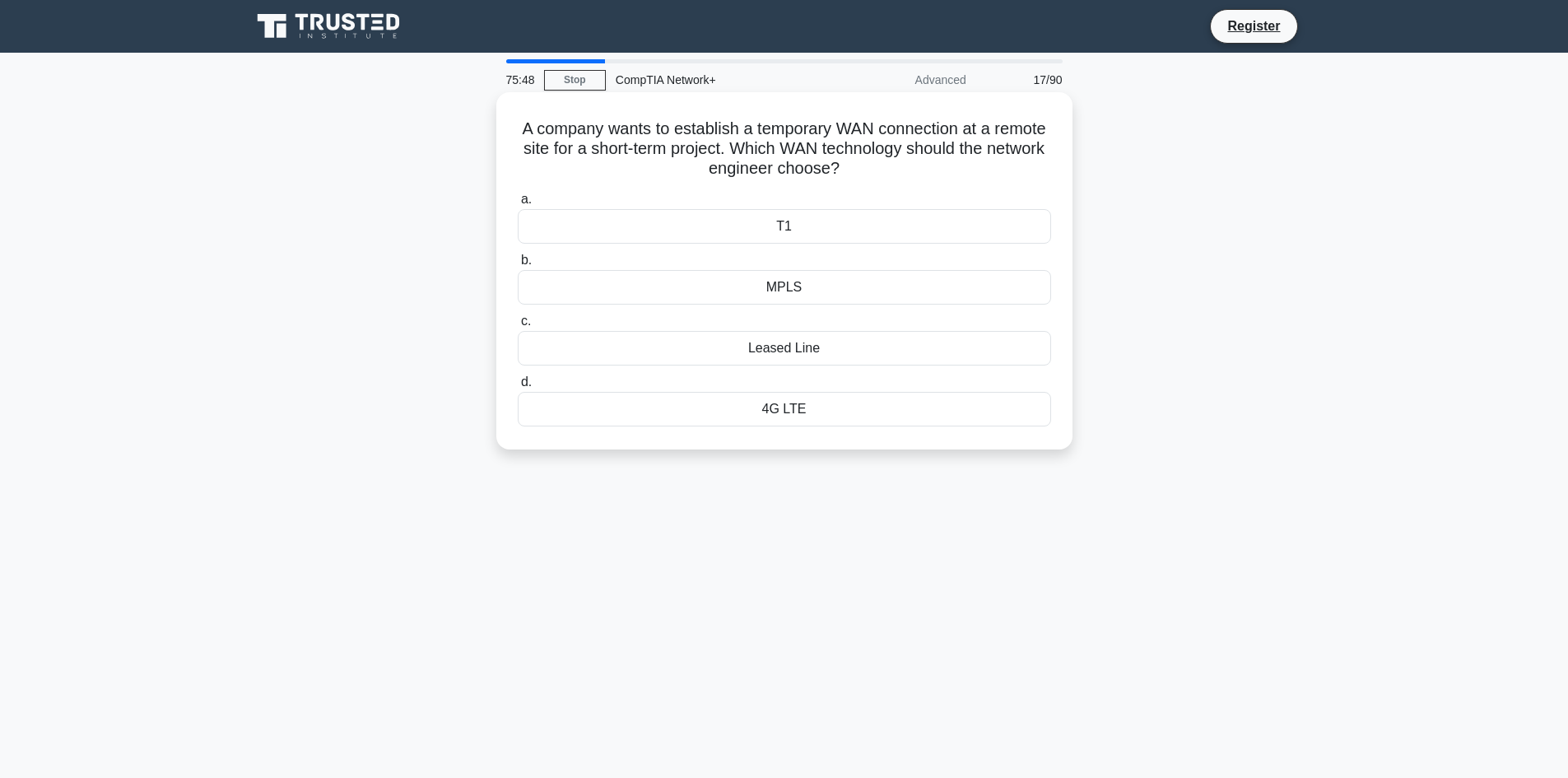
drag, startPoint x: 809, startPoint y: 407, endPoint x: 535, endPoint y: 117, distance: 399.0
click at [535, 117] on div "A company wants to establish a temporary WAN connection at a remote site for a …" at bounding box center [784, 271] width 563 height 344
copy div "A company wants to establish a temporary WAN connection at a remote site for a …"
click at [848, 415] on div "4G LTE" at bounding box center [784, 409] width 533 height 35
click at [518, 387] on input "d. 4G LTE" at bounding box center [518, 382] width 0 height 11
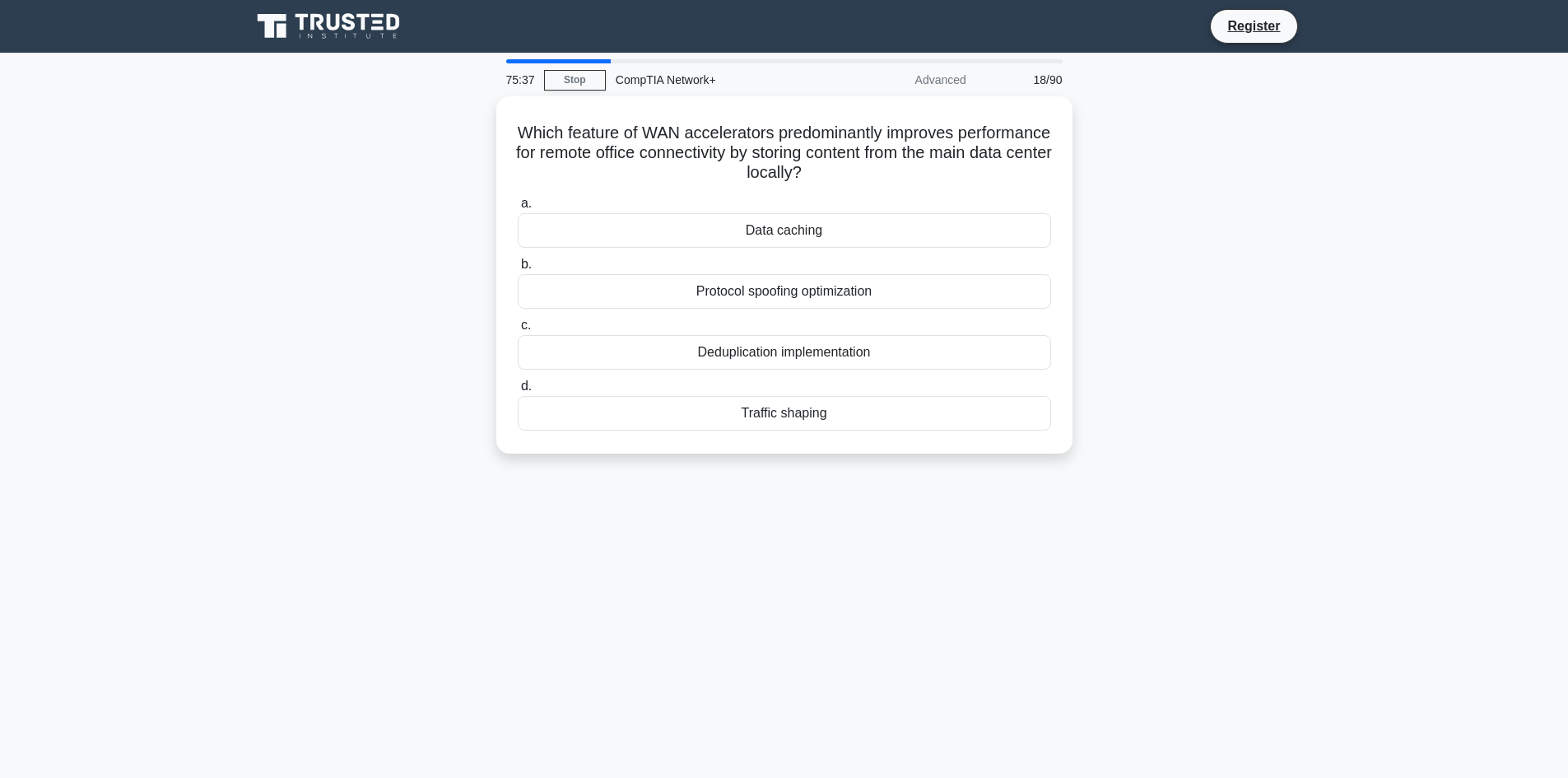
drag, startPoint x: 828, startPoint y: 423, endPoint x: 479, endPoint y: 130, distance: 455.7
click at [479, 130] on div "Which feature of WAN accelerators predominantly improves performance for remote…" at bounding box center [784, 285] width 1086 height 377
copy div "Which feature of WAN accelerators predominantly improves performance for remote…"
click at [888, 232] on div "Data caching" at bounding box center [784, 227] width 533 height 35
click at [518, 205] on input "a. Data caching" at bounding box center [518, 199] width 0 height 11
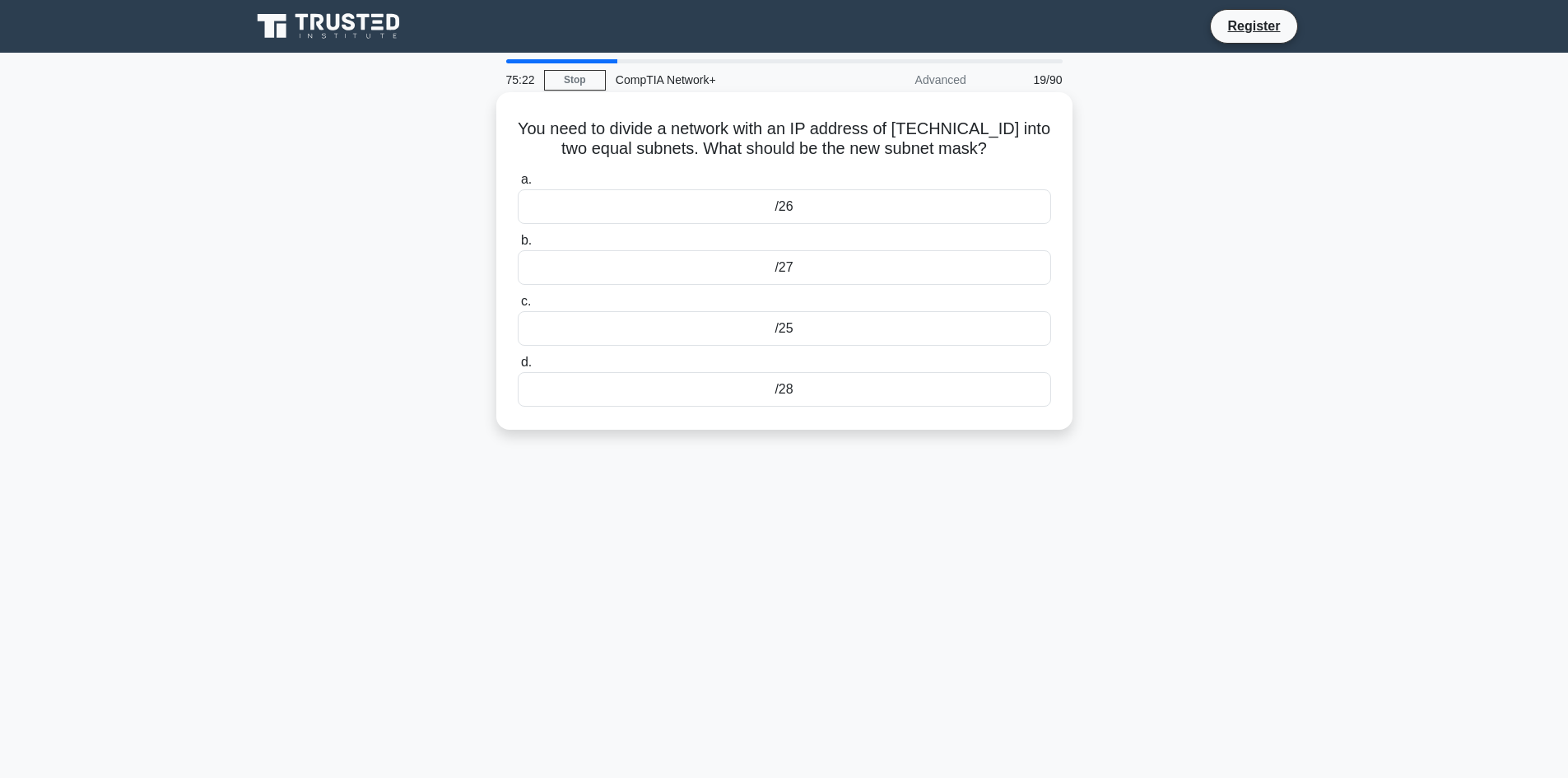
click at [874, 268] on div "/27" at bounding box center [784, 267] width 533 height 35
click at [518, 246] on input "b. /27" at bounding box center [518, 241] width 0 height 11
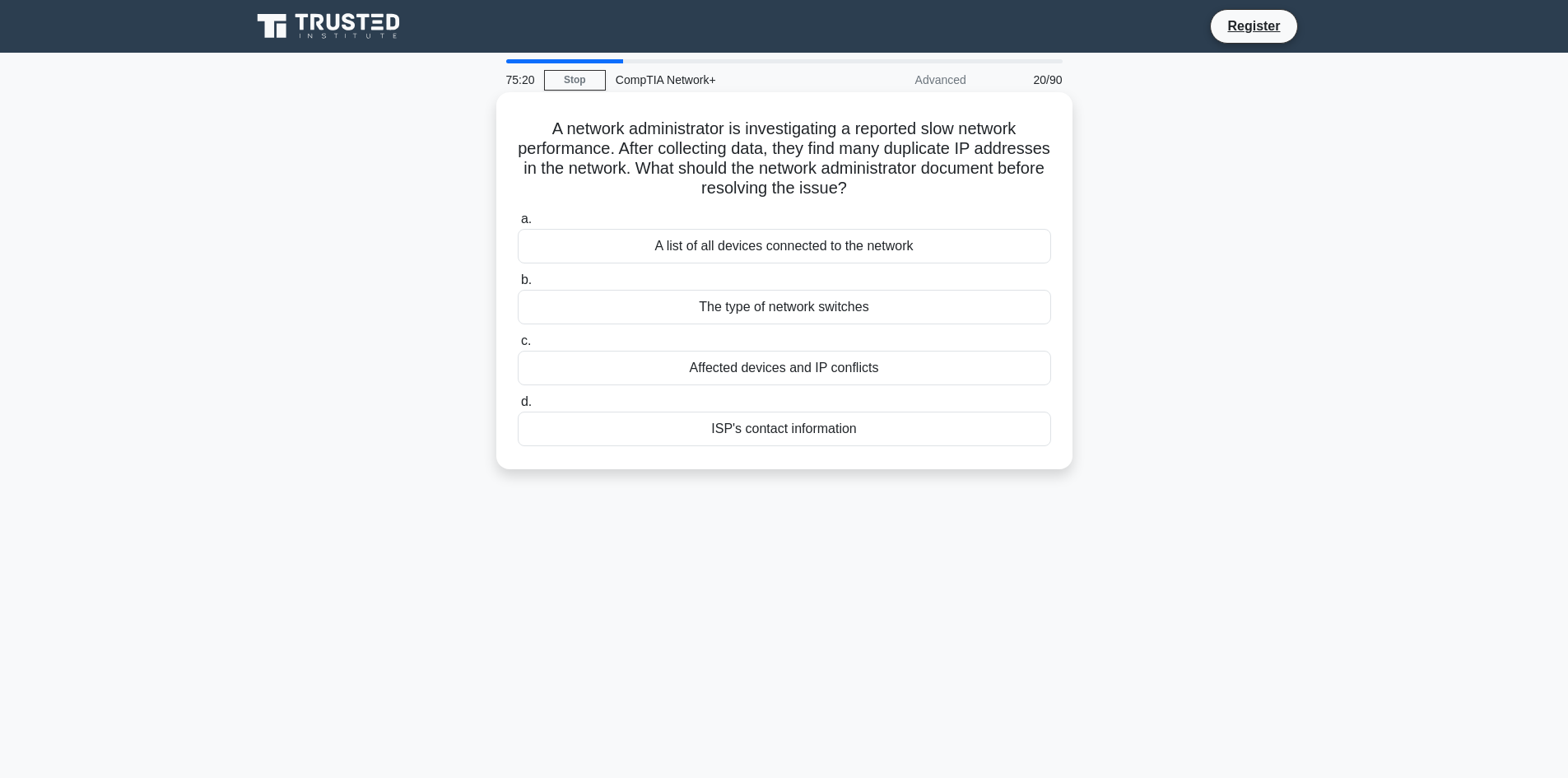
click at [860, 307] on div "The type of network switches" at bounding box center [784, 307] width 533 height 35
click at [518, 286] on input "b. The type of network switches" at bounding box center [518, 280] width 0 height 11
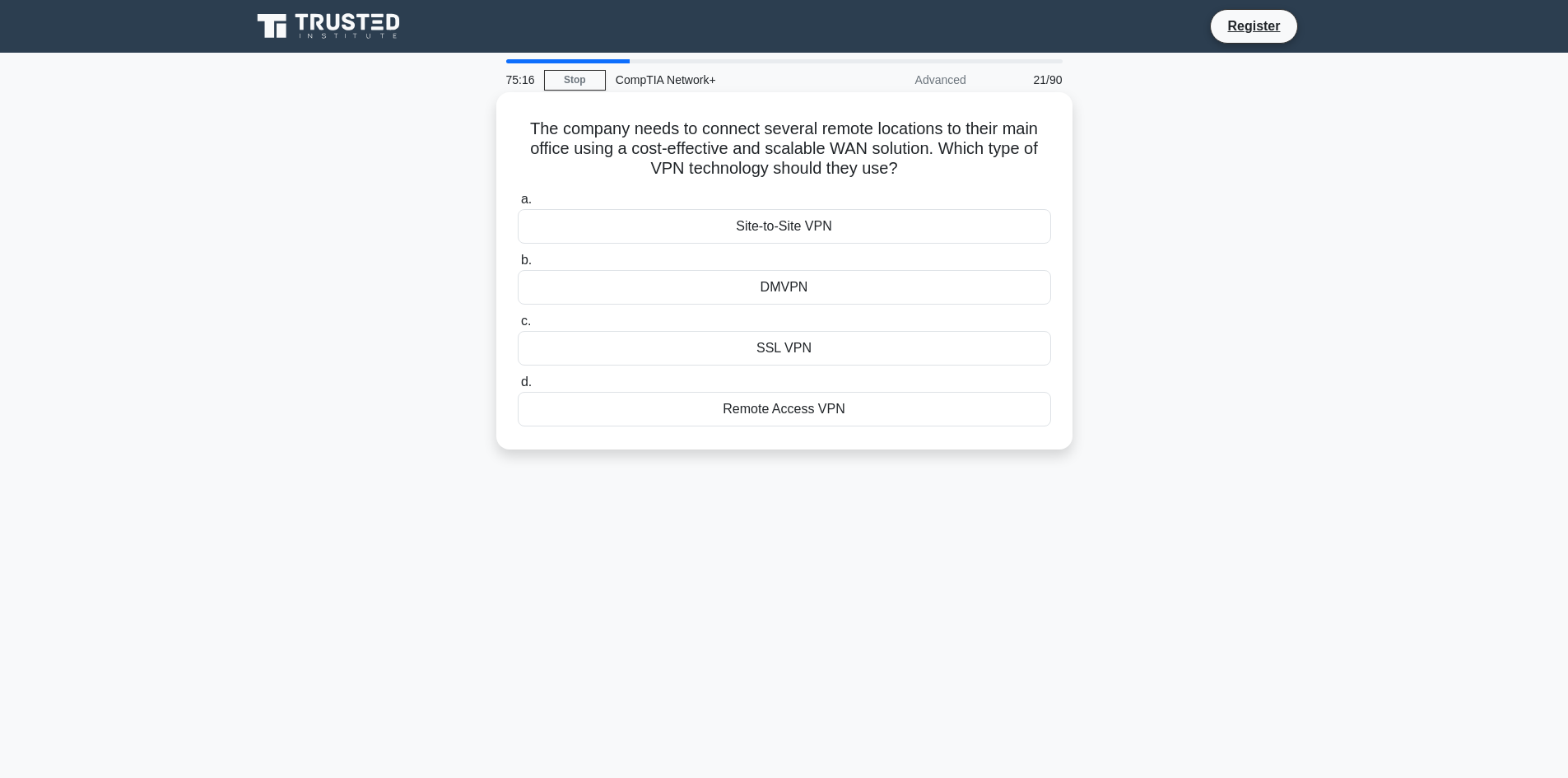
drag, startPoint x: 844, startPoint y: 414, endPoint x: 498, endPoint y: 107, distance: 462.6
click at [498, 107] on div "The company needs to connect several remote locations to their main office usin…" at bounding box center [784, 271] width 576 height 357
click at [878, 293] on div "DMVPN" at bounding box center [784, 287] width 533 height 35
click at [518, 266] on input "b. DMVPN" at bounding box center [518, 260] width 0 height 11
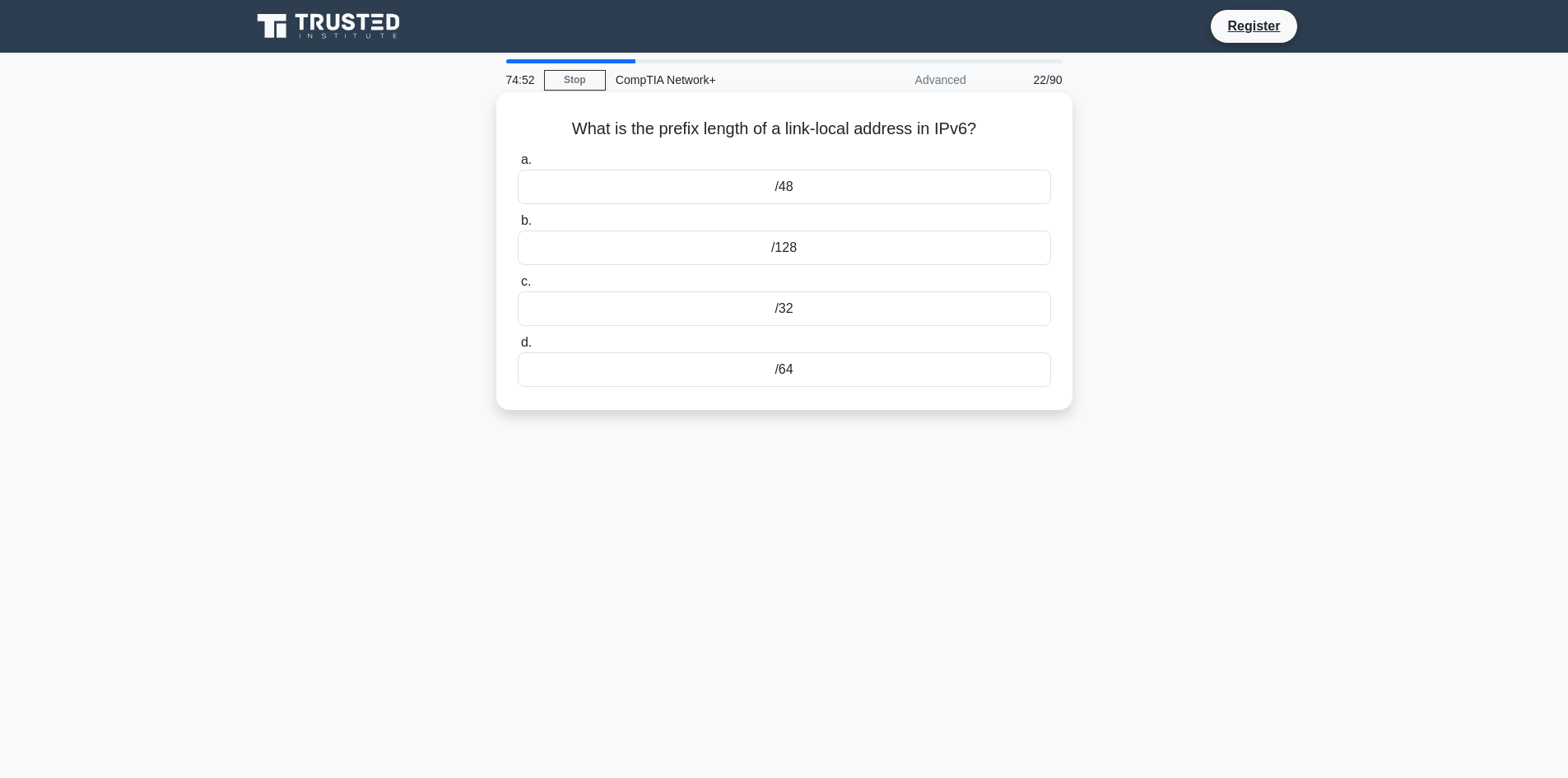
drag, startPoint x: 806, startPoint y: 374, endPoint x: 553, endPoint y: 99, distance: 373.7
click at [553, 99] on div "What is the prefix length of a link-local address in IPv6? .spinner_0XTQ{transf…" at bounding box center [784, 252] width 563 height 305
click at [728, 375] on div "/64" at bounding box center [784, 370] width 533 height 35
click at [518, 348] on input "d. /64" at bounding box center [518, 342] width 0 height 11
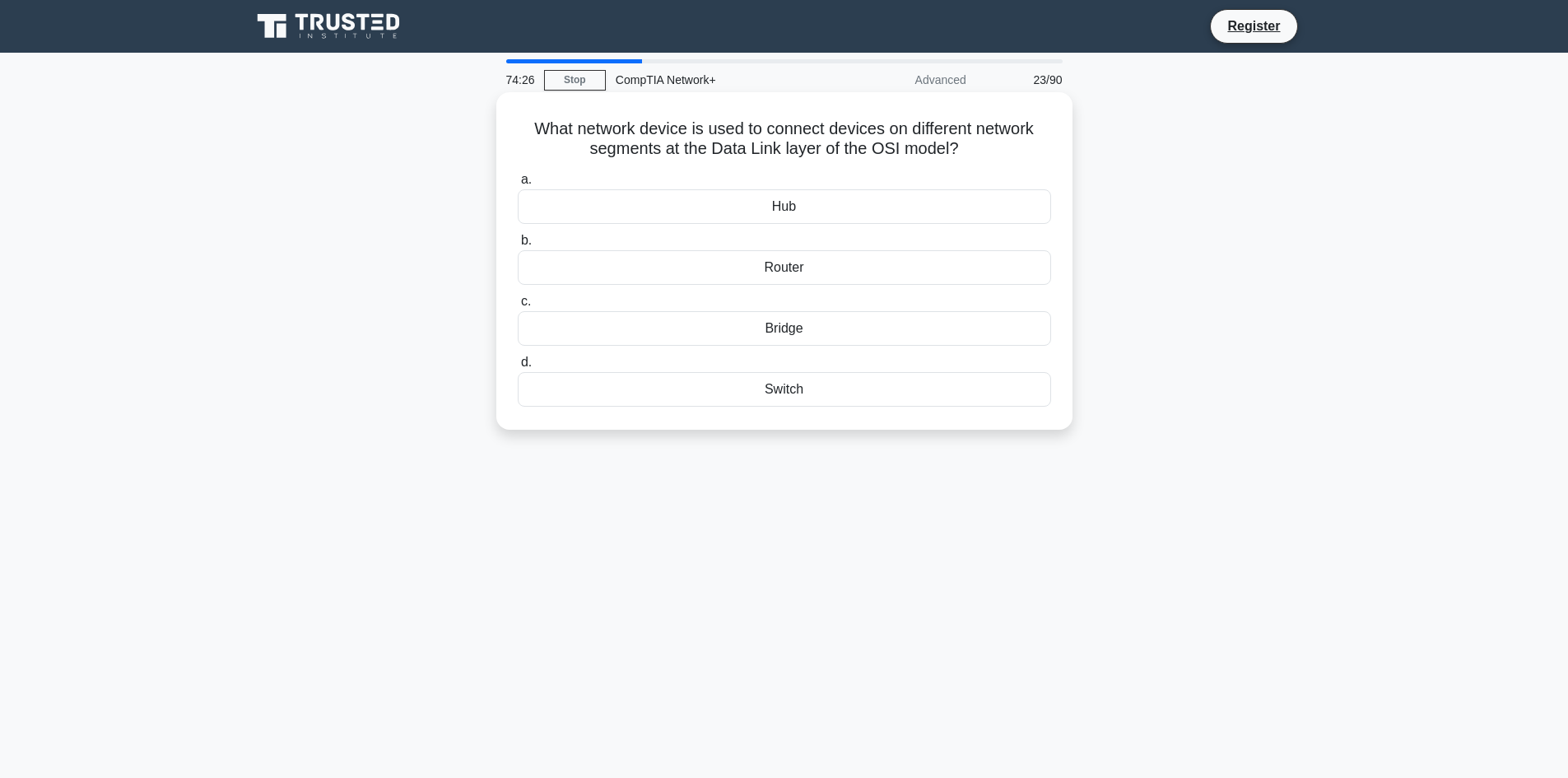
click at [993, 393] on div "Switch" at bounding box center [784, 390] width 533 height 35
click at [518, 368] on input "d. Switch" at bounding box center [518, 362] width 0 height 11
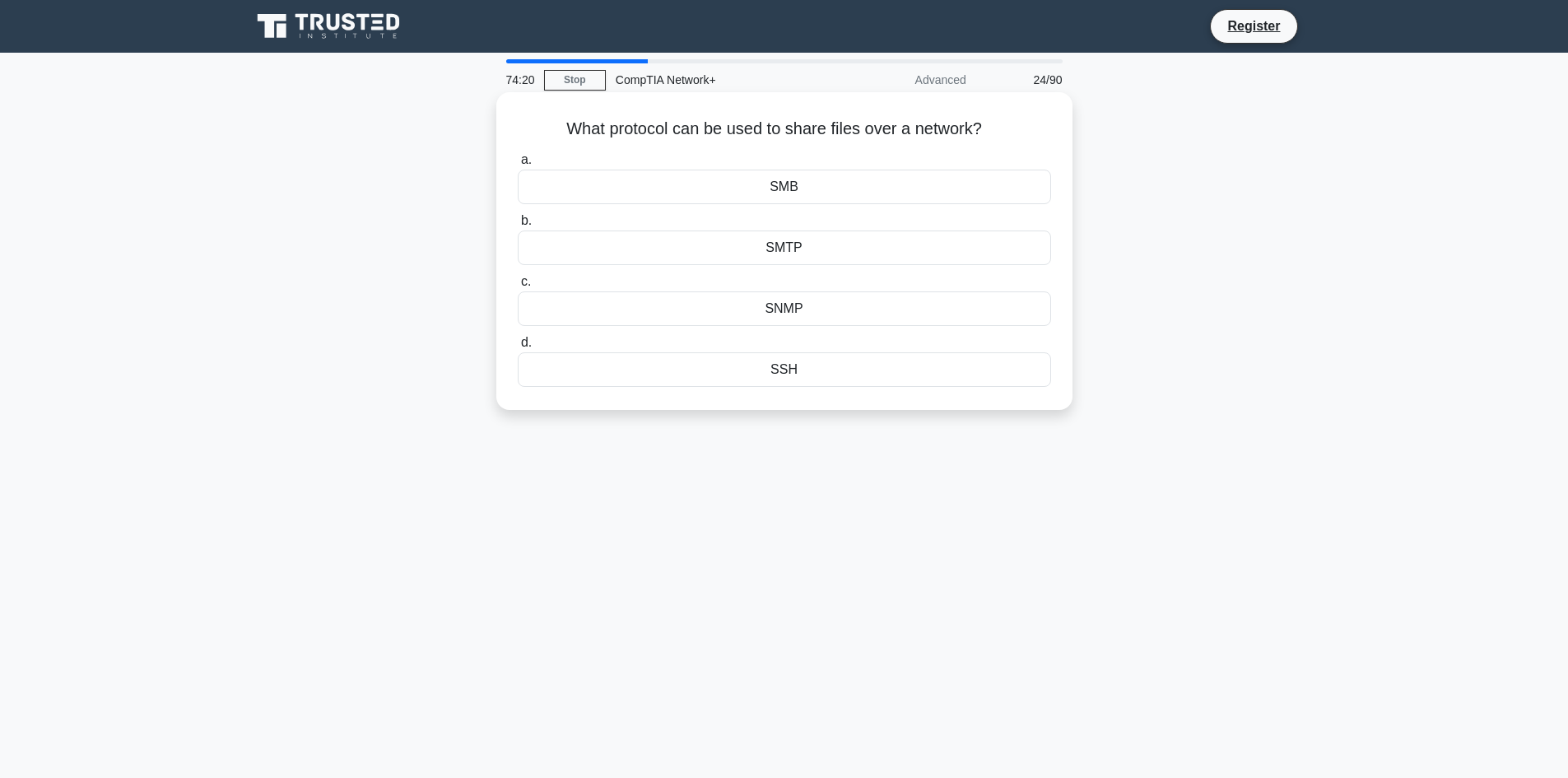
click at [910, 260] on div "SMTP" at bounding box center [784, 248] width 533 height 35
click at [518, 227] on input "b. SMTP" at bounding box center [518, 221] width 0 height 11
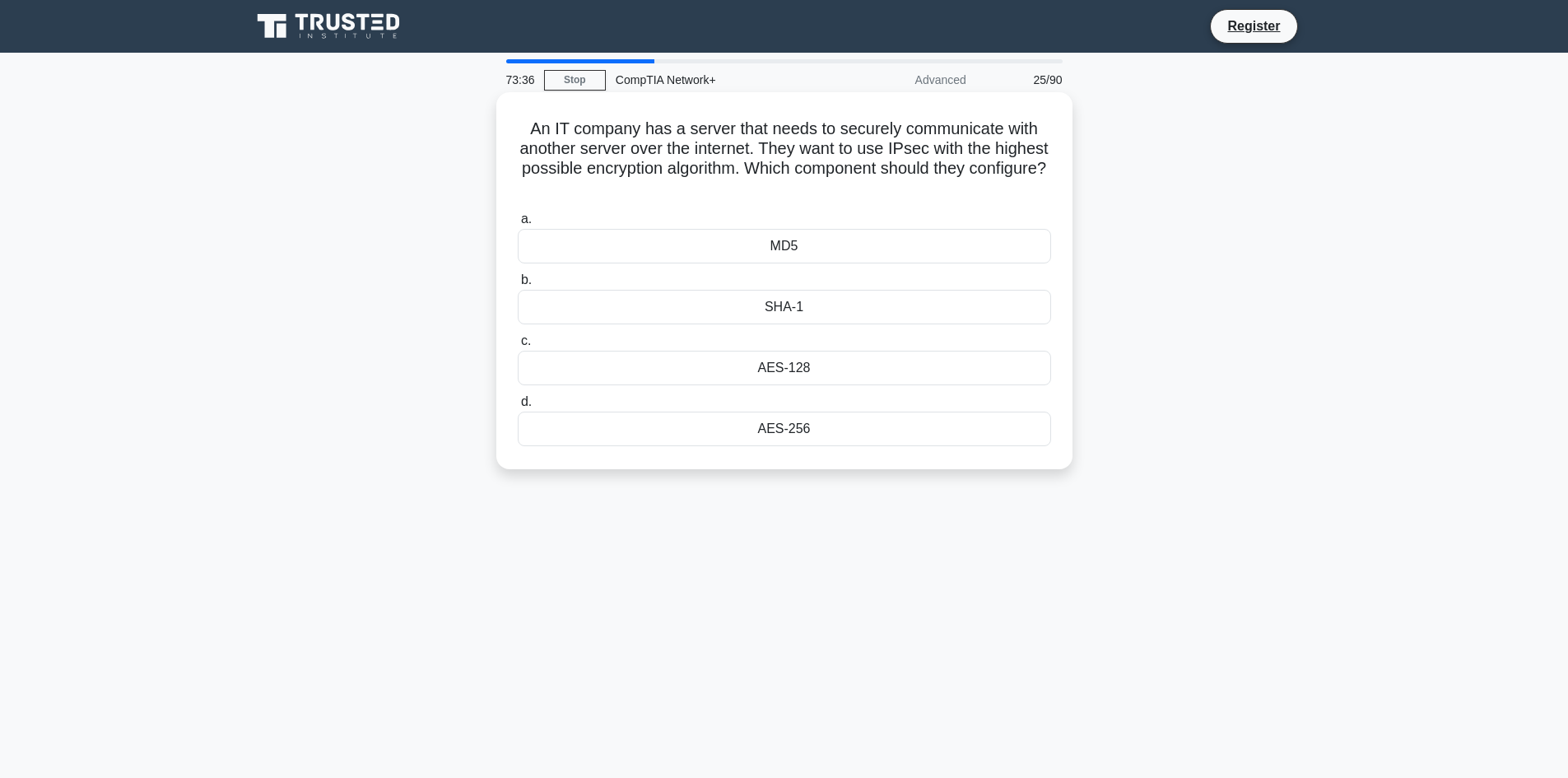
click at [779, 315] on div "SHA-1" at bounding box center [784, 307] width 533 height 35
click at [518, 286] on input "b. SHA-1" at bounding box center [518, 280] width 0 height 11
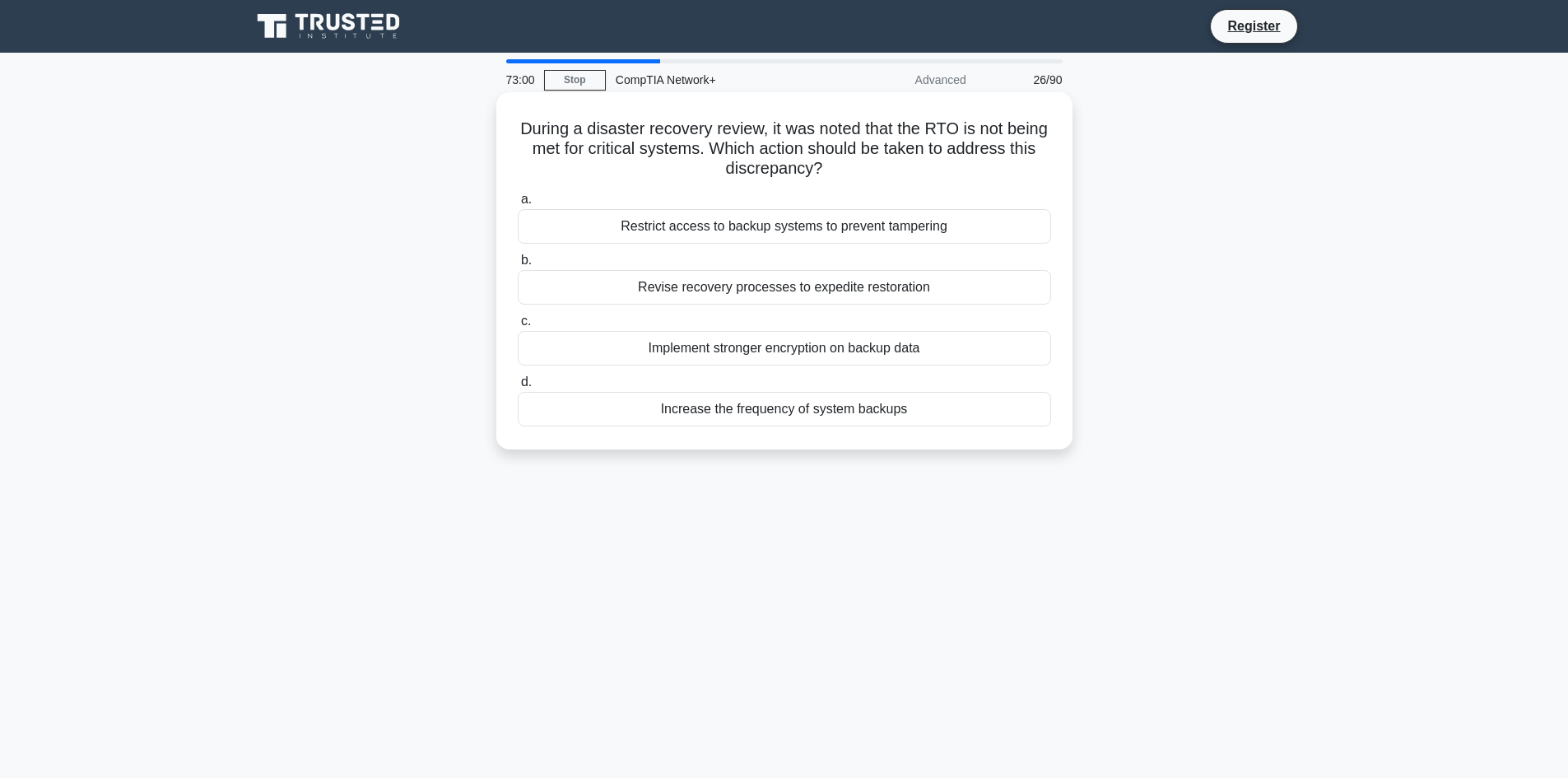
drag, startPoint x: 917, startPoint y: 416, endPoint x: 497, endPoint y: 102, distance: 524.4
click at [497, 102] on div "During a disaster recovery review, it was noted that the RTO is not being met f…" at bounding box center [784, 271] width 576 height 357
click at [620, 284] on div "Revise recovery processes to expedite restoration" at bounding box center [784, 287] width 533 height 35
click at [518, 266] on input "b. Revise recovery processes to expedite restoration" at bounding box center [518, 260] width 0 height 11
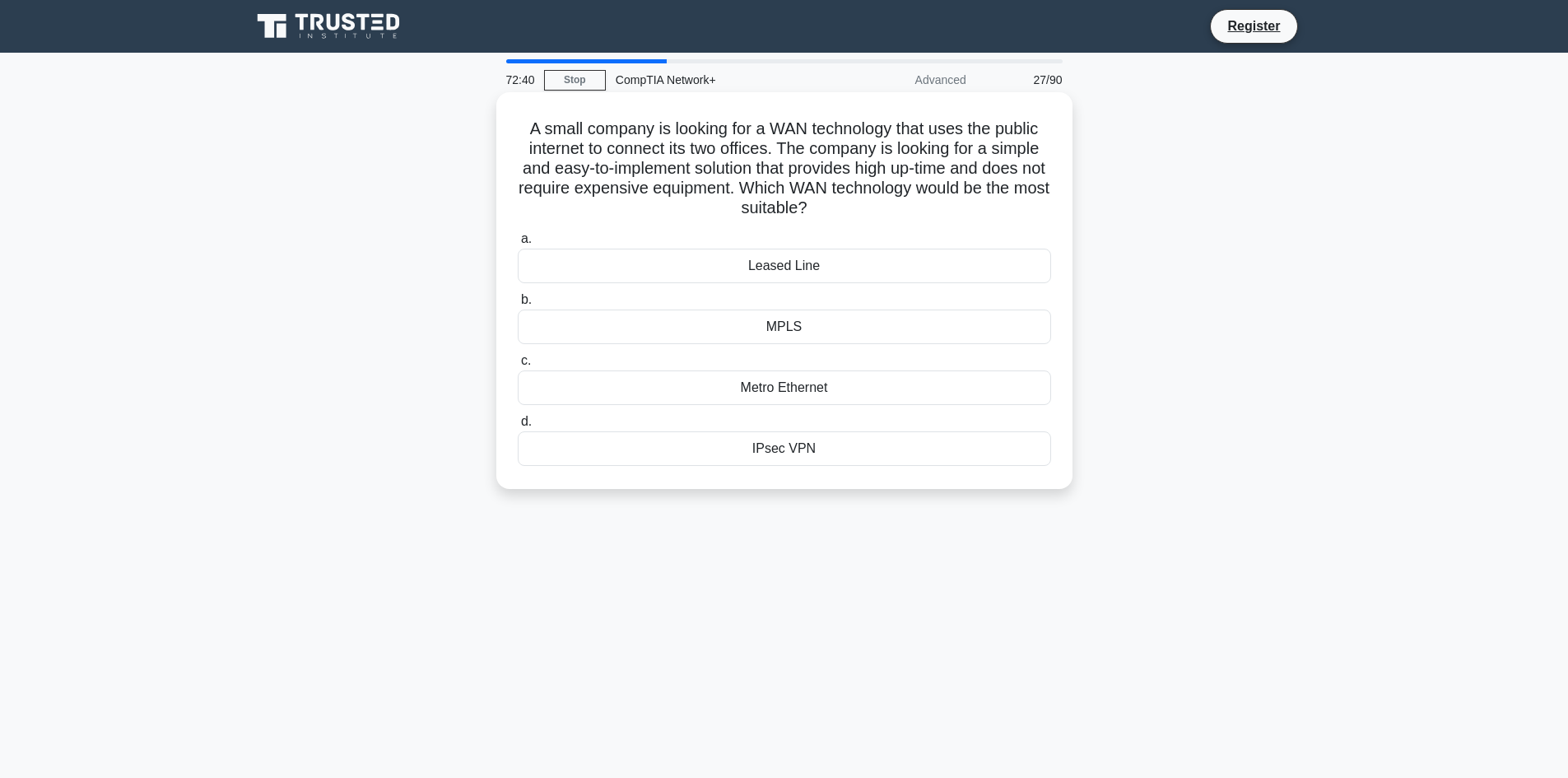
drag, startPoint x: 817, startPoint y: 457, endPoint x: 525, endPoint y: 132, distance: 436.9
click at [525, 132] on div "A small company is looking for a WAN technology that uses the public internet t…" at bounding box center [784, 291] width 563 height 384
click at [720, 453] on div "IPsec VPN" at bounding box center [784, 449] width 533 height 35
click at [518, 427] on input "d. IPsec VPN" at bounding box center [518, 421] width 0 height 11
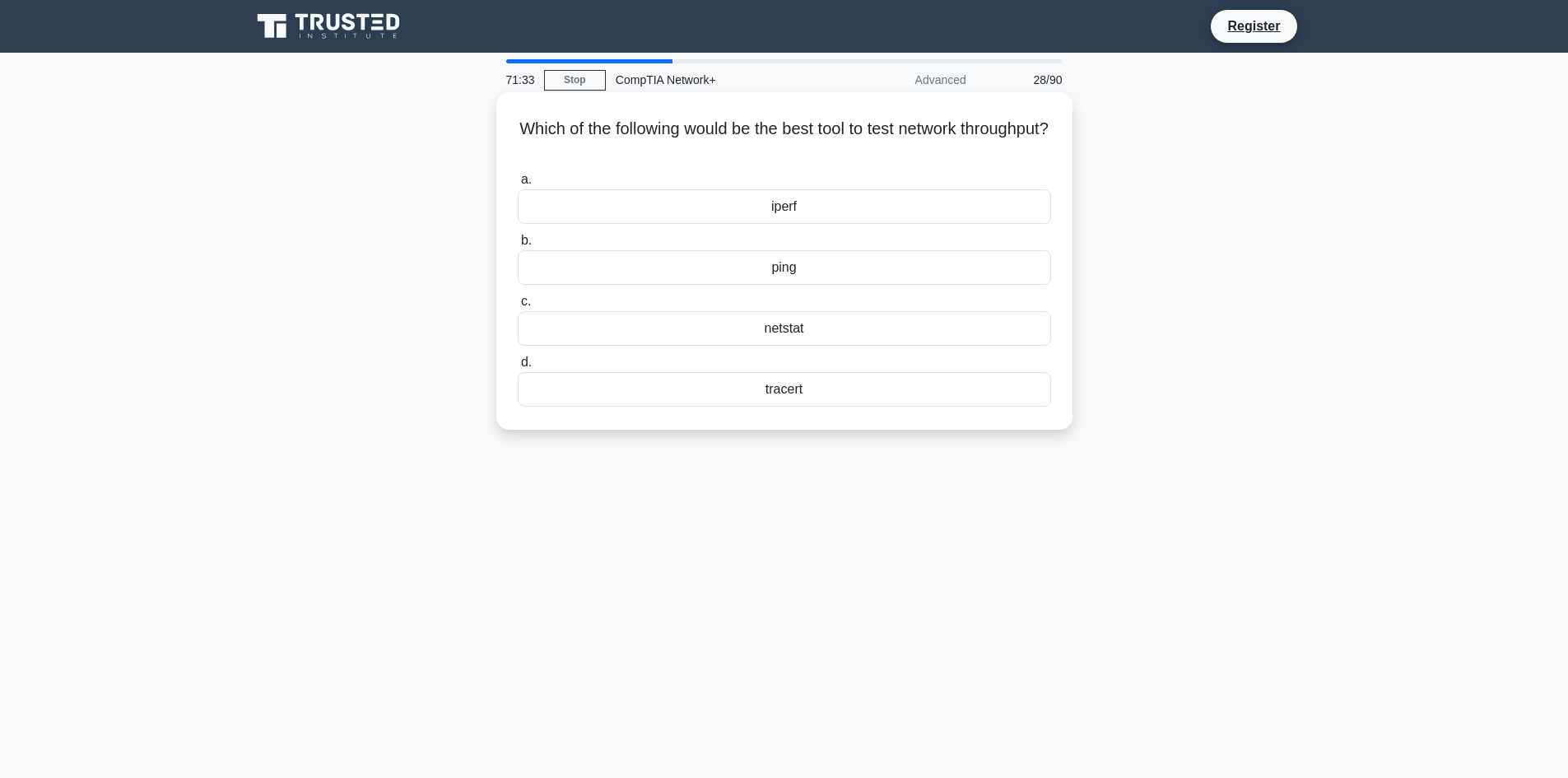
drag, startPoint x: 819, startPoint y: 390, endPoint x: 544, endPoint y: 132, distance: 377.1
click at [544, 132] on div "Which of the following would be the best tool to test network throughput? .spin…" at bounding box center [784, 261] width 563 height 324
click at [739, 208] on div "iperf" at bounding box center [784, 207] width 533 height 35
click at [518, 185] on input "a. iperf" at bounding box center [518, 180] width 0 height 11
click at [798, 209] on div "1 km" at bounding box center [784, 207] width 533 height 35
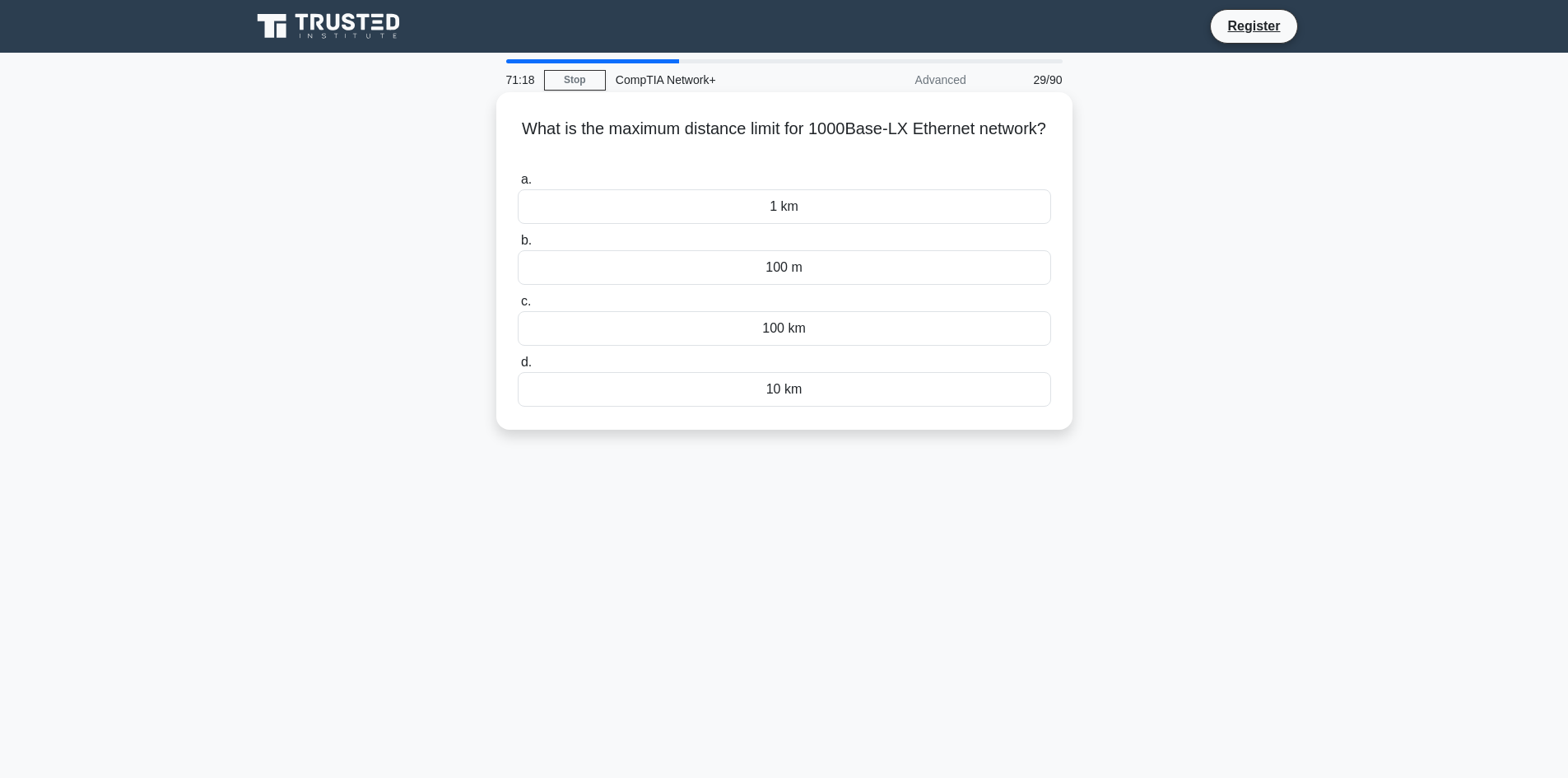
click at [518, 185] on input "a. 1 km" at bounding box center [518, 180] width 0 height 11
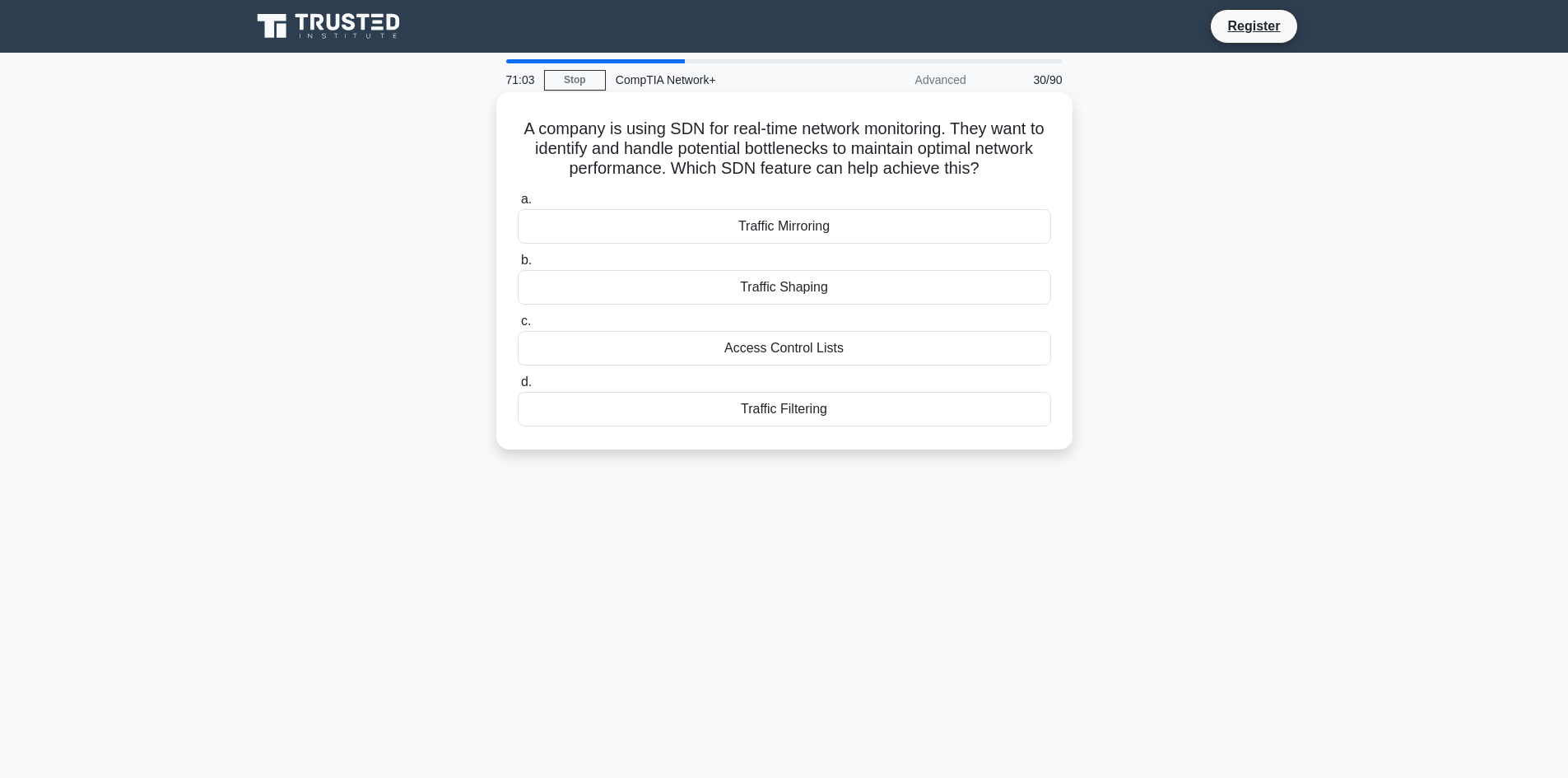
drag, startPoint x: 835, startPoint y: 412, endPoint x: 501, endPoint y: 131, distance: 436.5
click at [501, 131] on div "A company is using SDN for real-time network monitoring. They want to identify …" at bounding box center [784, 271] width 576 height 357
click at [829, 286] on div "Traffic Shaping" at bounding box center [784, 287] width 533 height 35
click at [518, 266] on input "b. Traffic Shaping" at bounding box center [518, 260] width 0 height 11
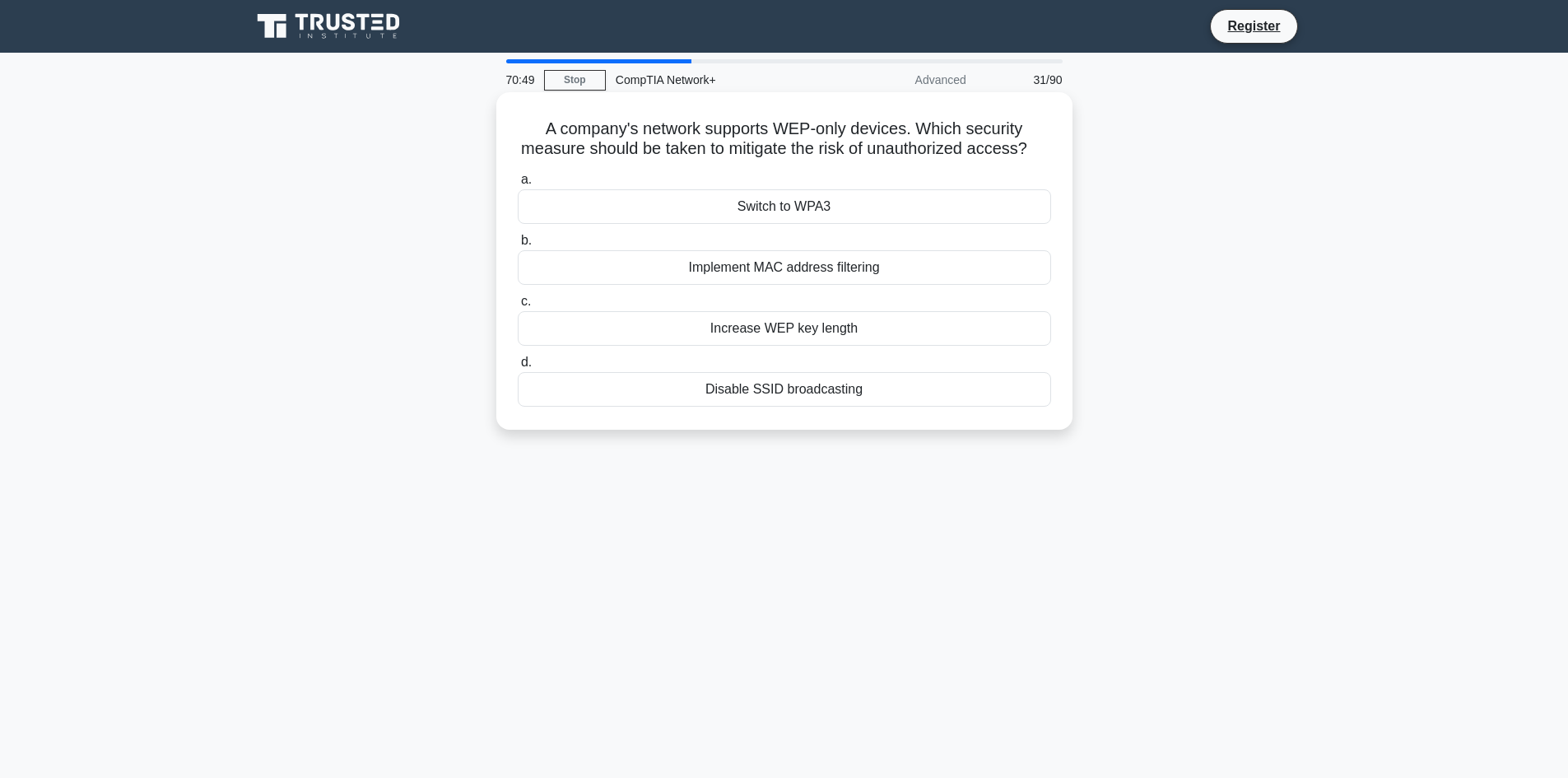
click at [684, 280] on div "Implement MAC address filtering" at bounding box center [784, 267] width 533 height 35
click at [518, 246] on input "b. Implement MAC address filtering" at bounding box center [518, 241] width 0 height 11
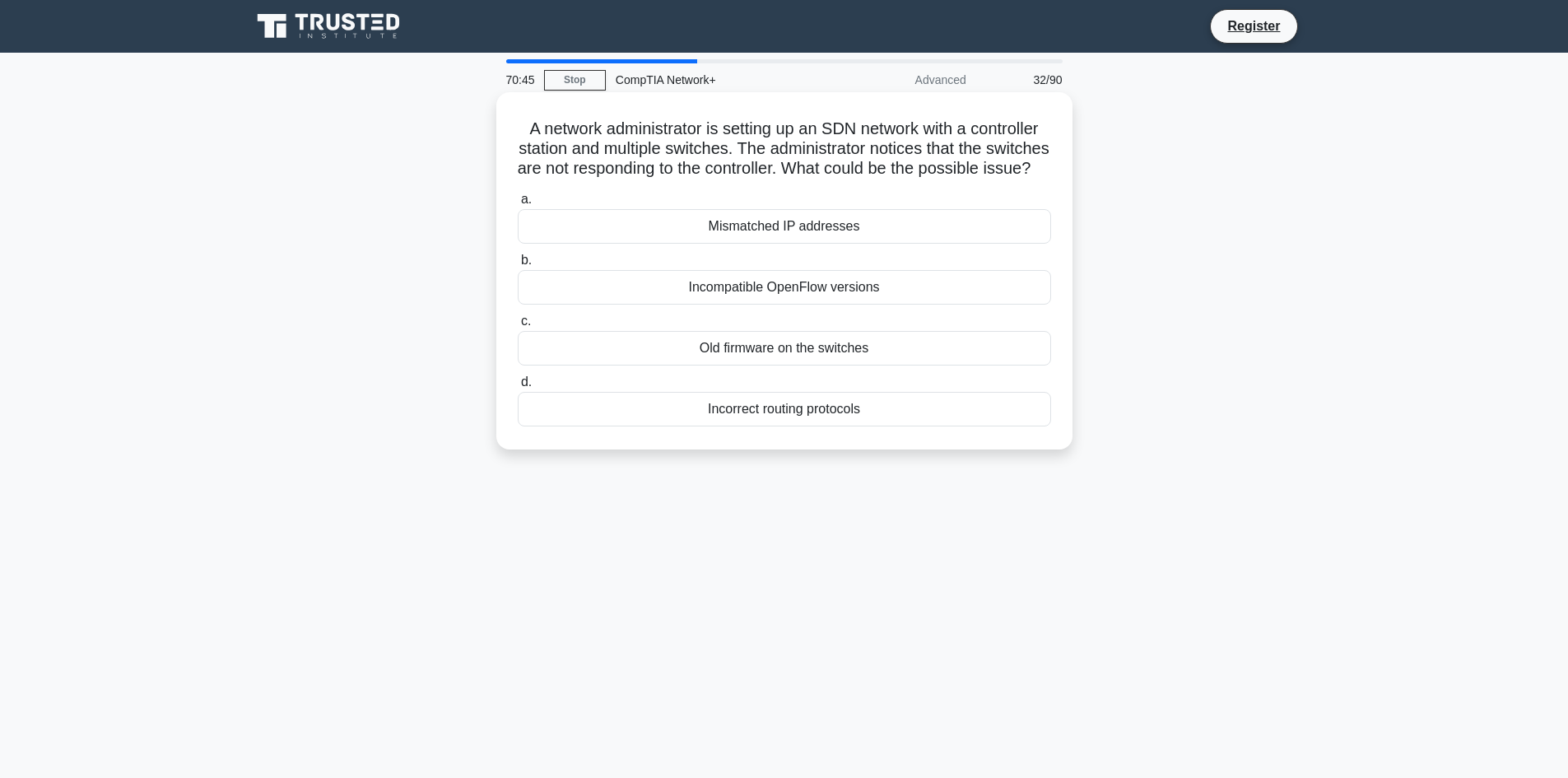
click at [717, 240] on div "Mismatched IP addresses" at bounding box center [784, 227] width 533 height 35
click at [518, 205] on input "a. Mismatched IP addresses" at bounding box center [518, 199] width 0 height 11
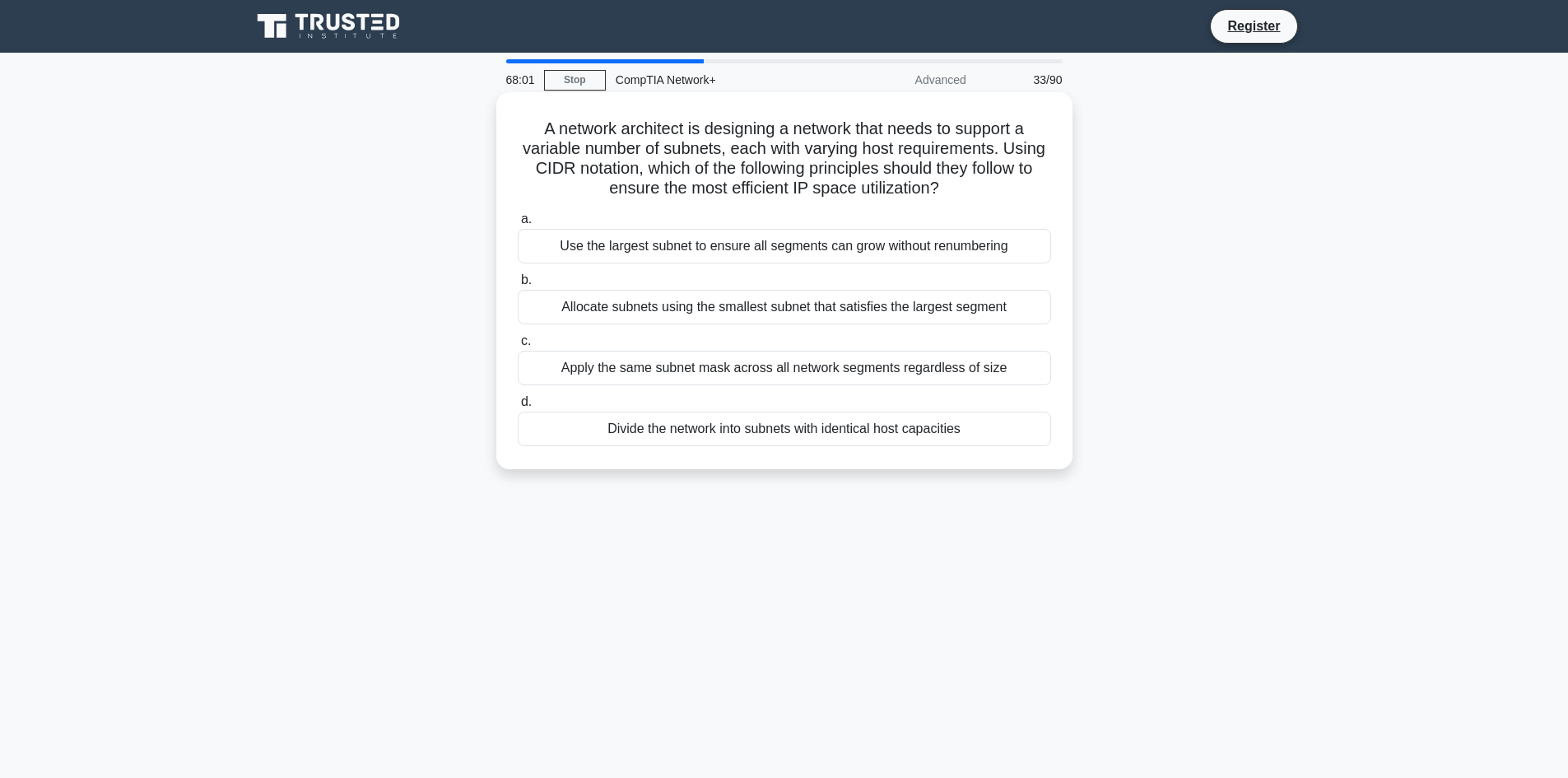
click at [996, 425] on div "Divide the network into subnets with identical host capacities" at bounding box center [784, 429] width 533 height 35
click at [518, 407] on input "d. Divide the network into subnets with identical host capacities" at bounding box center [518, 401] width 0 height 11
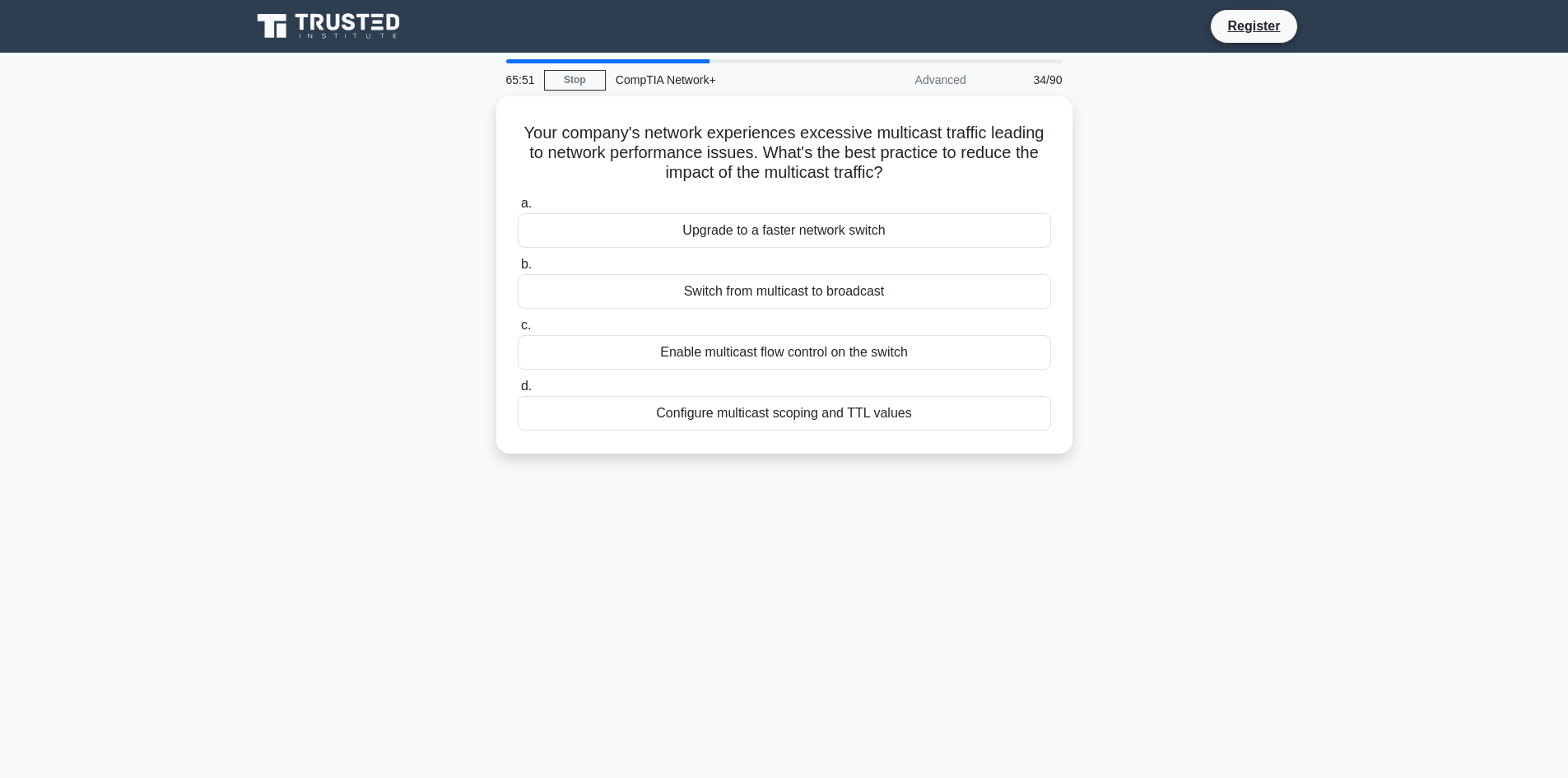
drag, startPoint x: 916, startPoint y: 408, endPoint x: 492, endPoint y: 128, distance: 508.1
click at [492, 128] on div "Your company's network experiences excessive multicast traffic leading to netwo…" at bounding box center [784, 285] width 1086 height 377
click at [919, 400] on div "Configure multicast scoping and TTL values" at bounding box center [784, 409] width 533 height 35
click at [518, 387] on input "d. Configure multicast scoping and TTL values" at bounding box center [518, 382] width 0 height 11
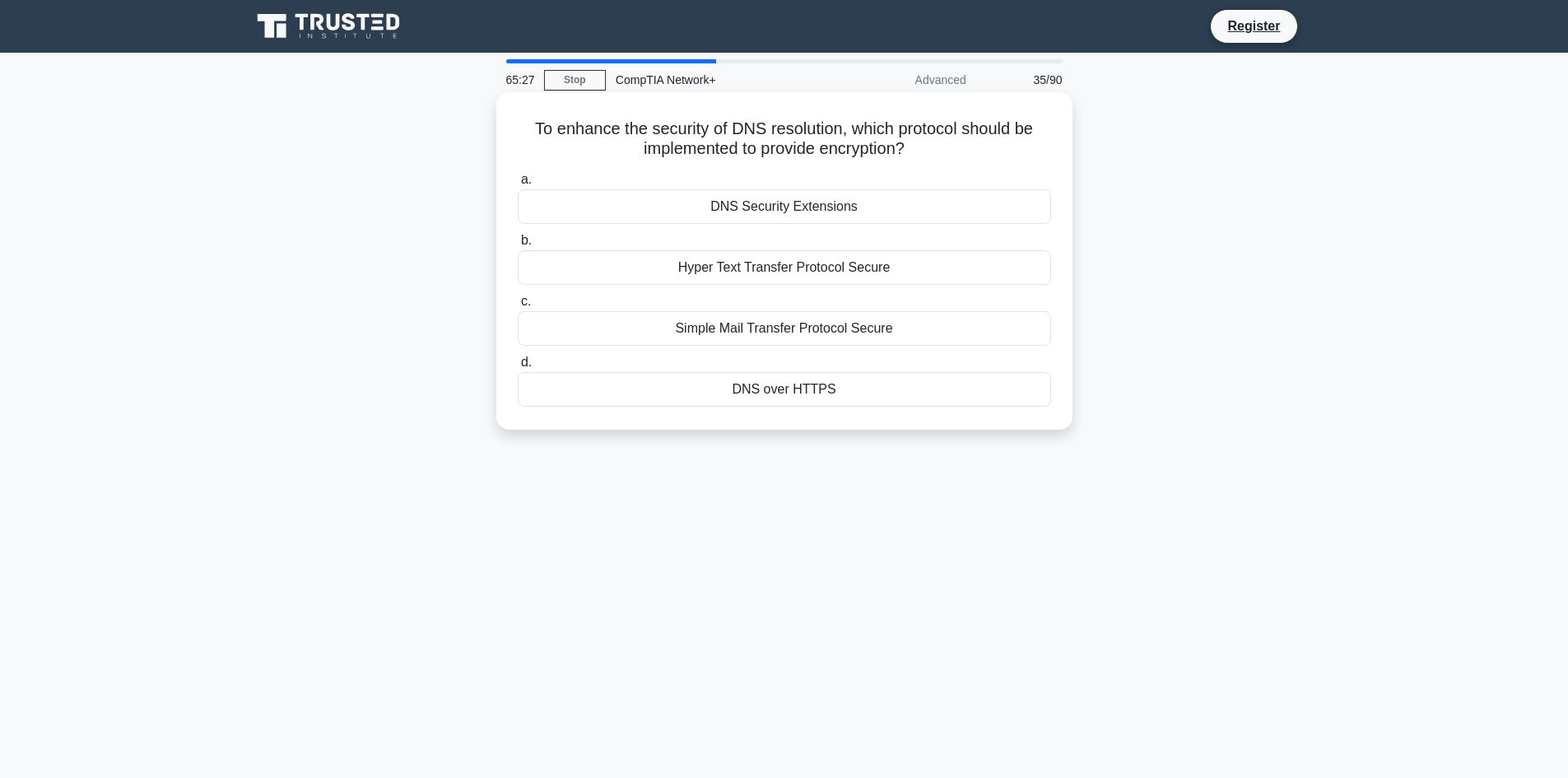
drag, startPoint x: 857, startPoint y: 398, endPoint x: 496, endPoint y: 137, distance: 445.5
click at [496, 137] on div "To enhance the security of DNS resolution, which protocol should be implemented…" at bounding box center [784, 261] width 576 height 337
click at [1181, 310] on div "To enhance the security of DNS resolution, which protocol should be implemented…" at bounding box center [784, 275] width 1086 height 357
drag, startPoint x: 826, startPoint y: 396, endPoint x: 694, endPoint y: 267, distance: 184.6
click at [694, 267] on div "a. DNS Security Extensions b. Hyper Text Transfer Protocol Secure c. d." at bounding box center [784, 288] width 553 height 244
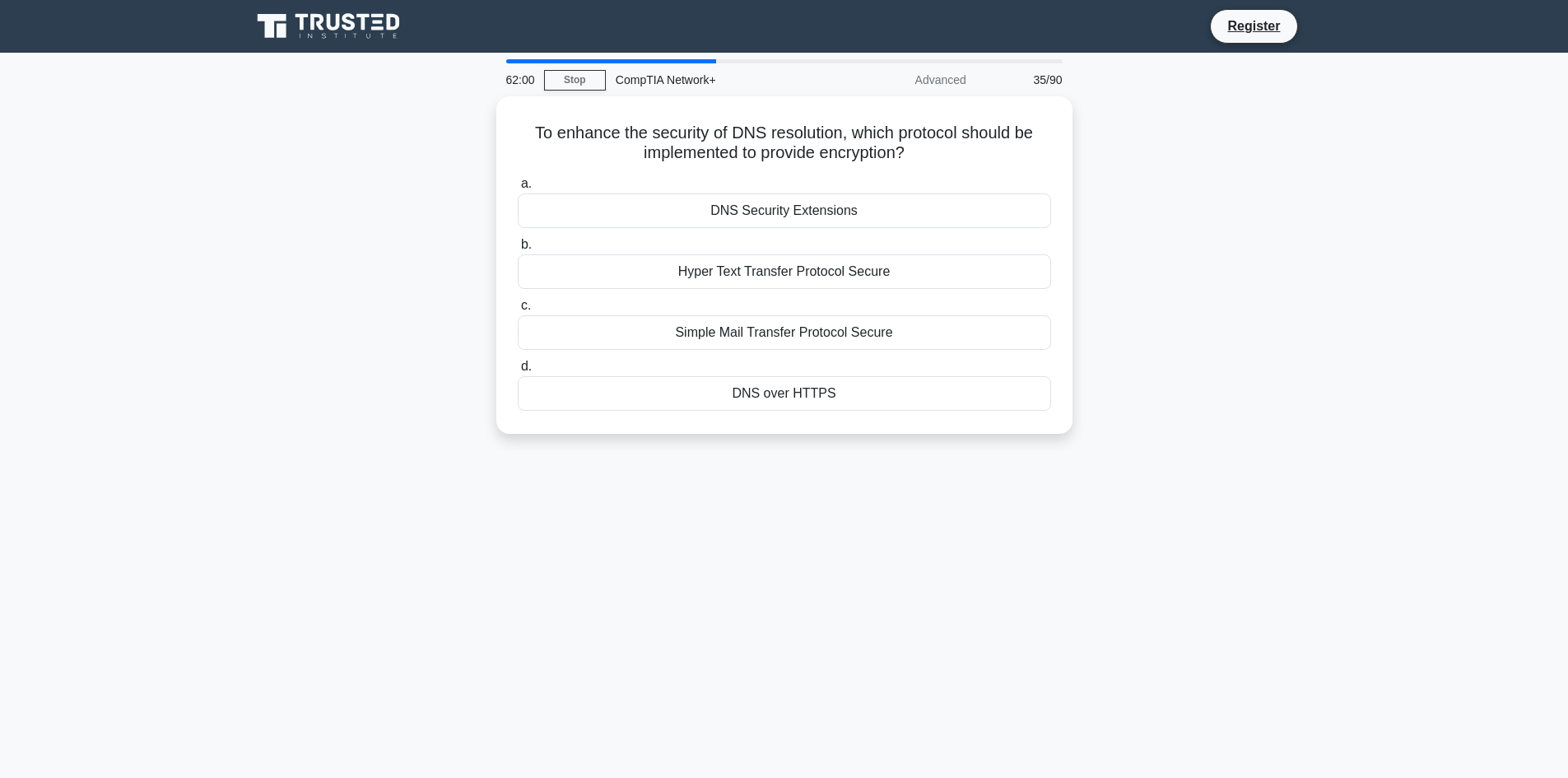
drag, startPoint x: 836, startPoint y: 394, endPoint x: 484, endPoint y: 102, distance: 457.3
click at [484, 102] on div "To enhance the security of DNS resolution, which protocol should be implemented…" at bounding box center [784, 275] width 1086 height 357
click at [666, 616] on div "61:35 Stop CompTIA Network+ Advanced 35/90 To enhance the security of DNS resol…" at bounding box center [784, 471] width 1086 height 823
click at [839, 384] on div "DNS over HTTPS" at bounding box center [784, 390] width 533 height 35
click at [518, 368] on input "d. DNS over HTTPS" at bounding box center [518, 362] width 0 height 11
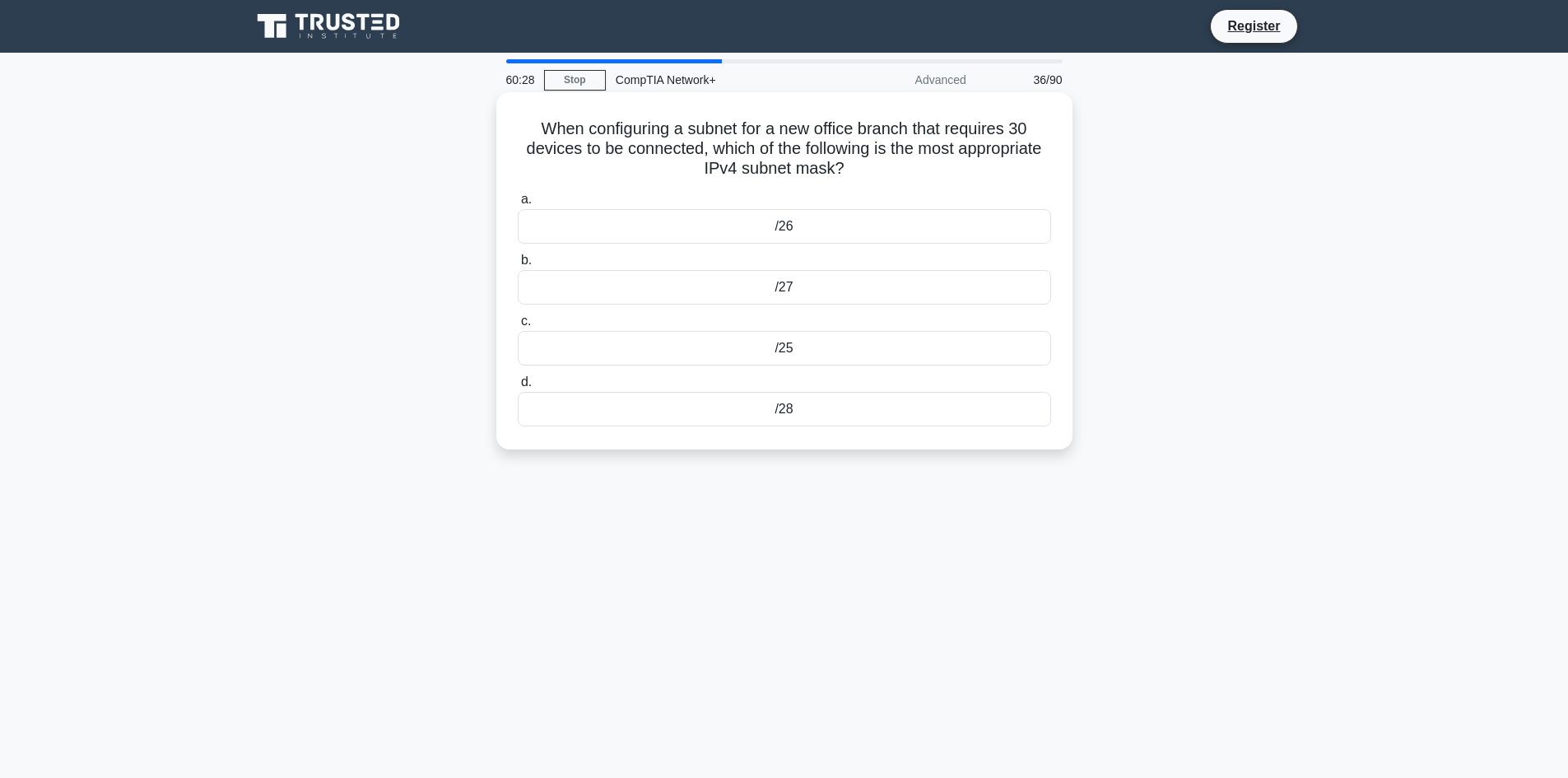
drag, startPoint x: 802, startPoint y: 409, endPoint x: 505, endPoint y: 142, distance: 399.4
click at [505, 142] on div "When configuring a subnet for a new office branch that requires 30 devices to b…" at bounding box center [784, 271] width 563 height 344
click at [798, 486] on div "60:26 Stop CompTIA Network+ Advanced 36/90 When configuring a subnet for a new …" at bounding box center [784, 471] width 1086 height 823
click at [810, 585] on div "60:23 Stop CompTIA Network+ Advanced 36/90 When configuring a subnet for a new …" at bounding box center [784, 471] width 1086 height 823
drag, startPoint x: 799, startPoint y: 424, endPoint x: 519, endPoint y: 131, distance: 405.3
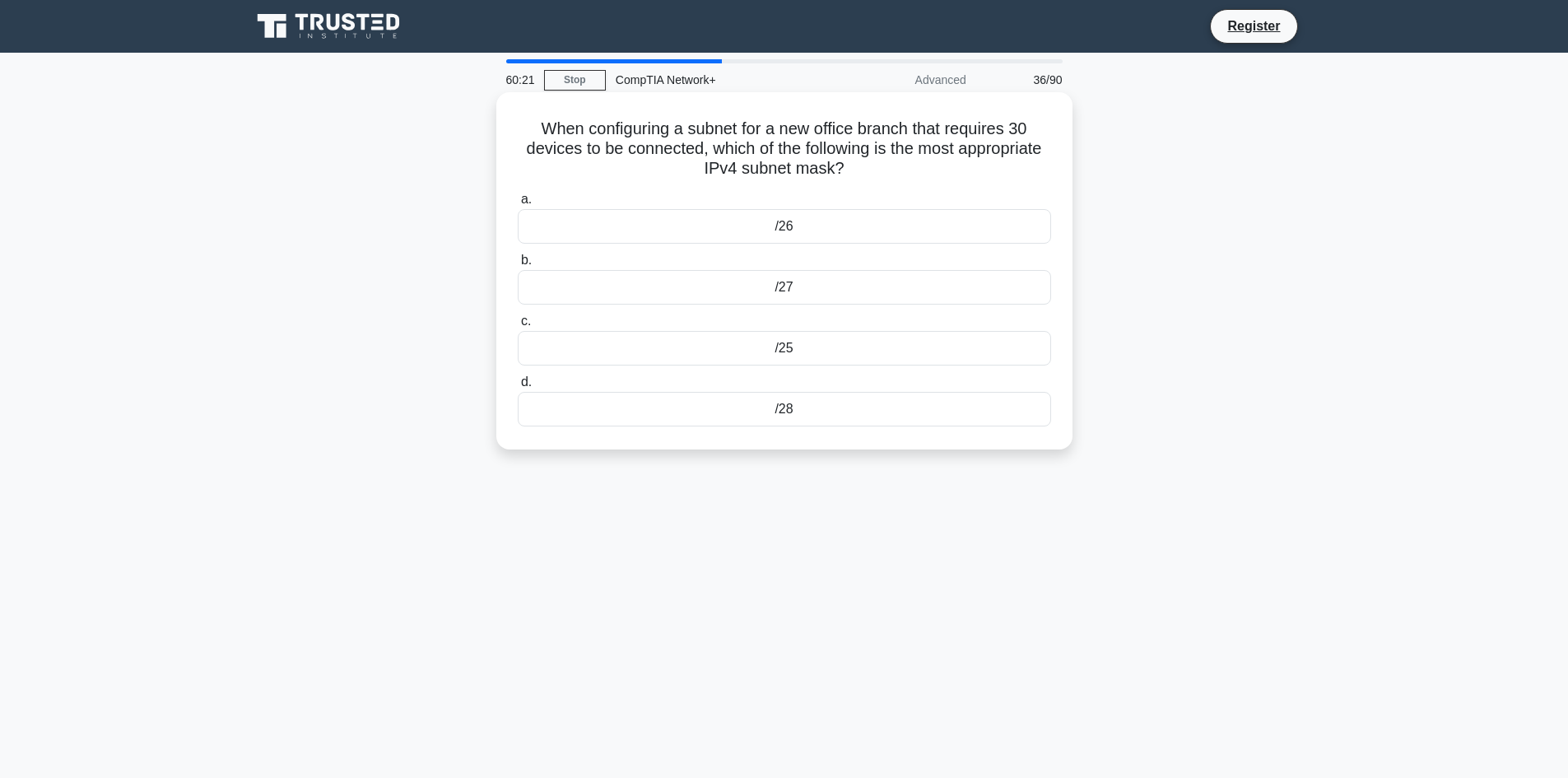
click at [519, 131] on div "When configuring a subnet for a new office branch that requires 30 devices to b…" at bounding box center [784, 271] width 563 height 344
click at [645, 530] on div "60:13 Stop CompTIA Network+ Advanced 36/90 When configuring a subnet for a new …" at bounding box center [784, 471] width 1086 height 823
drag, startPoint x: 747, startPoint y: 395, endPoint x: 497, endPoint y: 129, distance: 365.0
click at [497, 129] on div "When configuring a subnet for a new office branch that requires 30 devices to b…" at bounding box center [784, 271] width 576 height 357
click at [855, 237] on div "/26" at bounding box center [784, 227] width 533 height 35
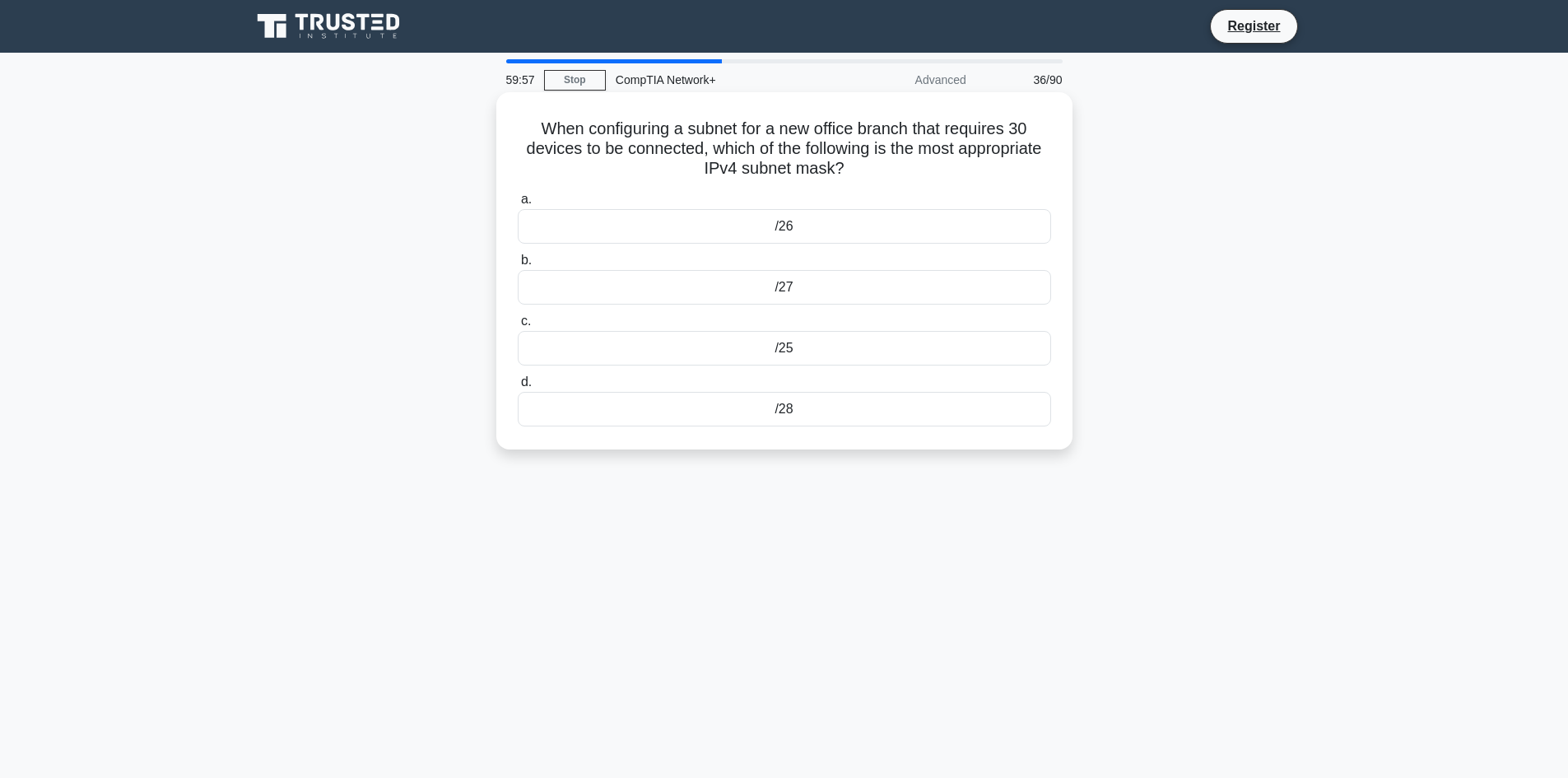
click at [518, 205] on input "a. /26" at bounding box center [518, 199] width 0 height 11
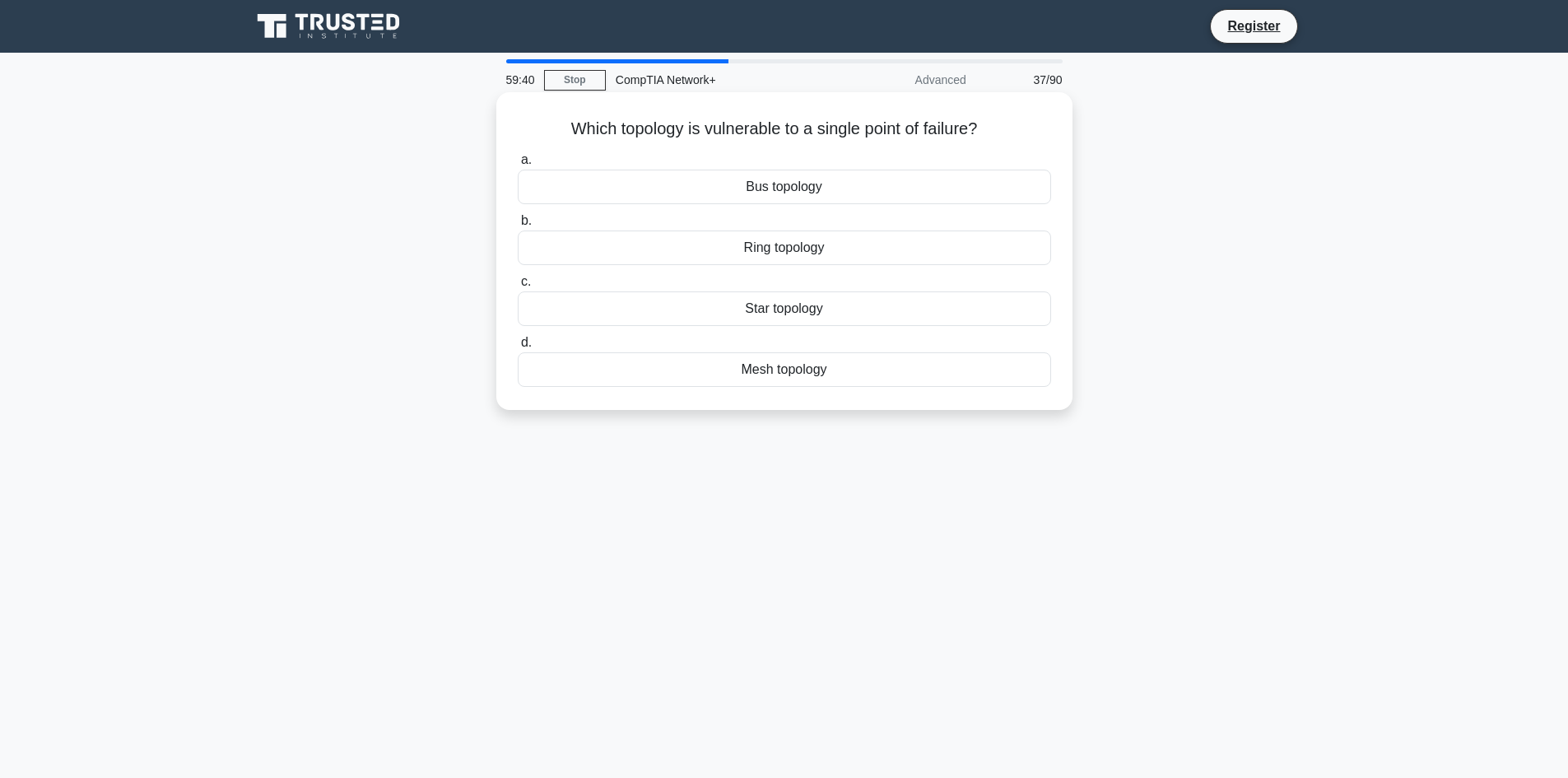
drag, startPoint x: 834, startPoint y: 372, endPoint x: 534, endPoint y: 121, distance: 391.2
click at [534, 121] on div "Which topology is vulnerable to a single point of failure? .spinner_0XTQ{transf…" at bounding box center [784, 252] width 563 height 305
click at [844, 310] on div "Star topology" at bounding box center [784, 309] width 533 height 35
click at [518, 287] on input "c. Star topology" at bounding box center [518, 282] width 0 height 11
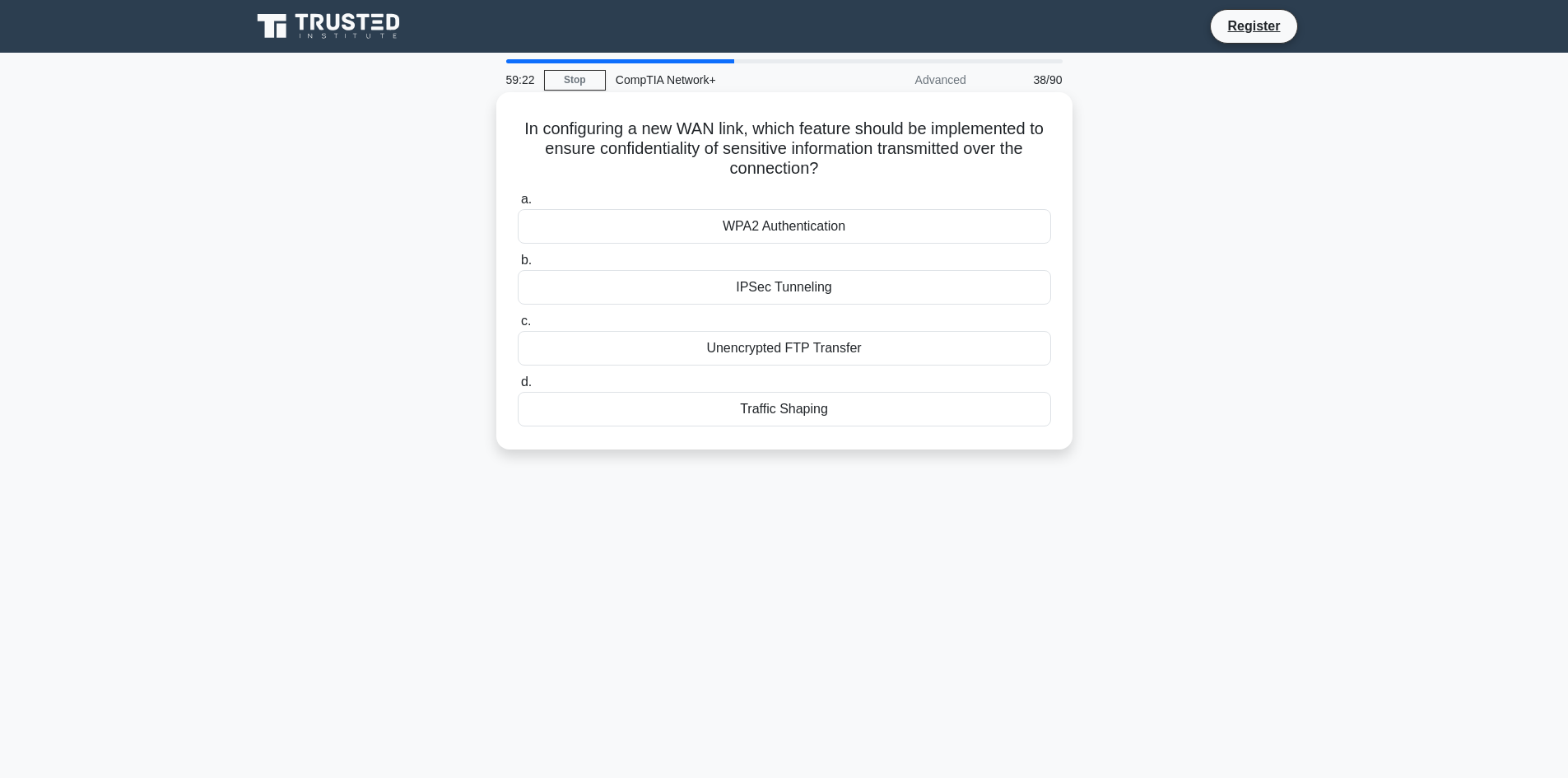
drag, startPoint x: 775, startPoint y: 347, endPoint x: 521, endPoint y: 132, distance: 332.8
click at [521, 132] on div "In configuring a new WAN link, which feature should be implemented to ensure co…" at bounding box center [784, 271] width 563 height 344
click at [788, 561] on div "59:15 Stop CompTIA Network+ Advanced 38/90 In configuring a new WAN link, which…" at bounding box center [784, 471] width 1086 height 823
click at [818, 294] on div "IPSec Tunneling" at bounding box center [784, 287] width 533 height 35
click at [518, 266] on input "b. IPSec Tunneling" at bounding box center [518, 260] width 0 height 11
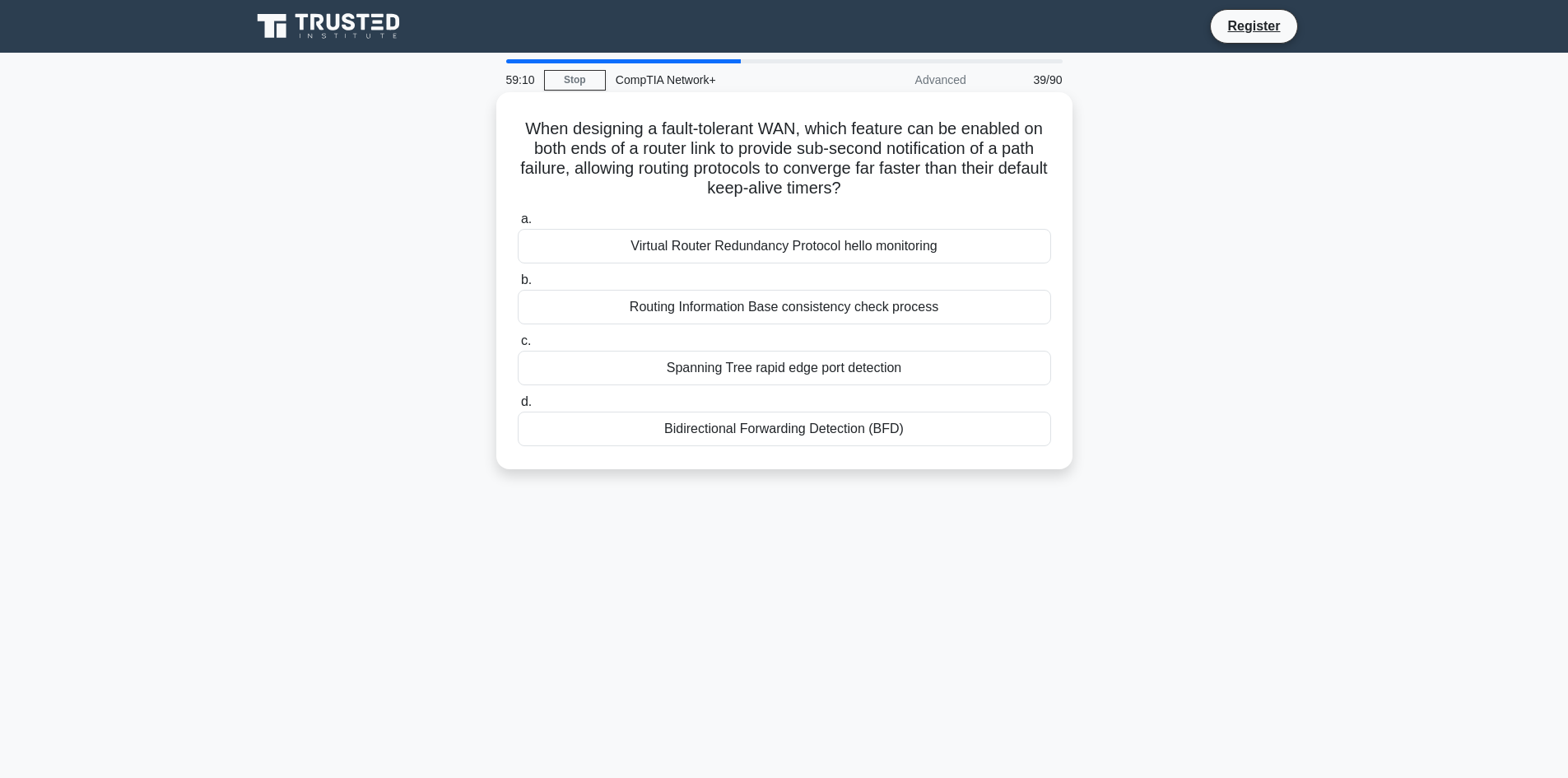
click at [834, 356] on div "Spanning Tree rapid edge port detection" at bounding box center [784, 368] width 533 height 35
click at [518, 347] on input "c. Spanning Tree rapid edge port detection" at bounding box center [518, 341] width 0 height 11
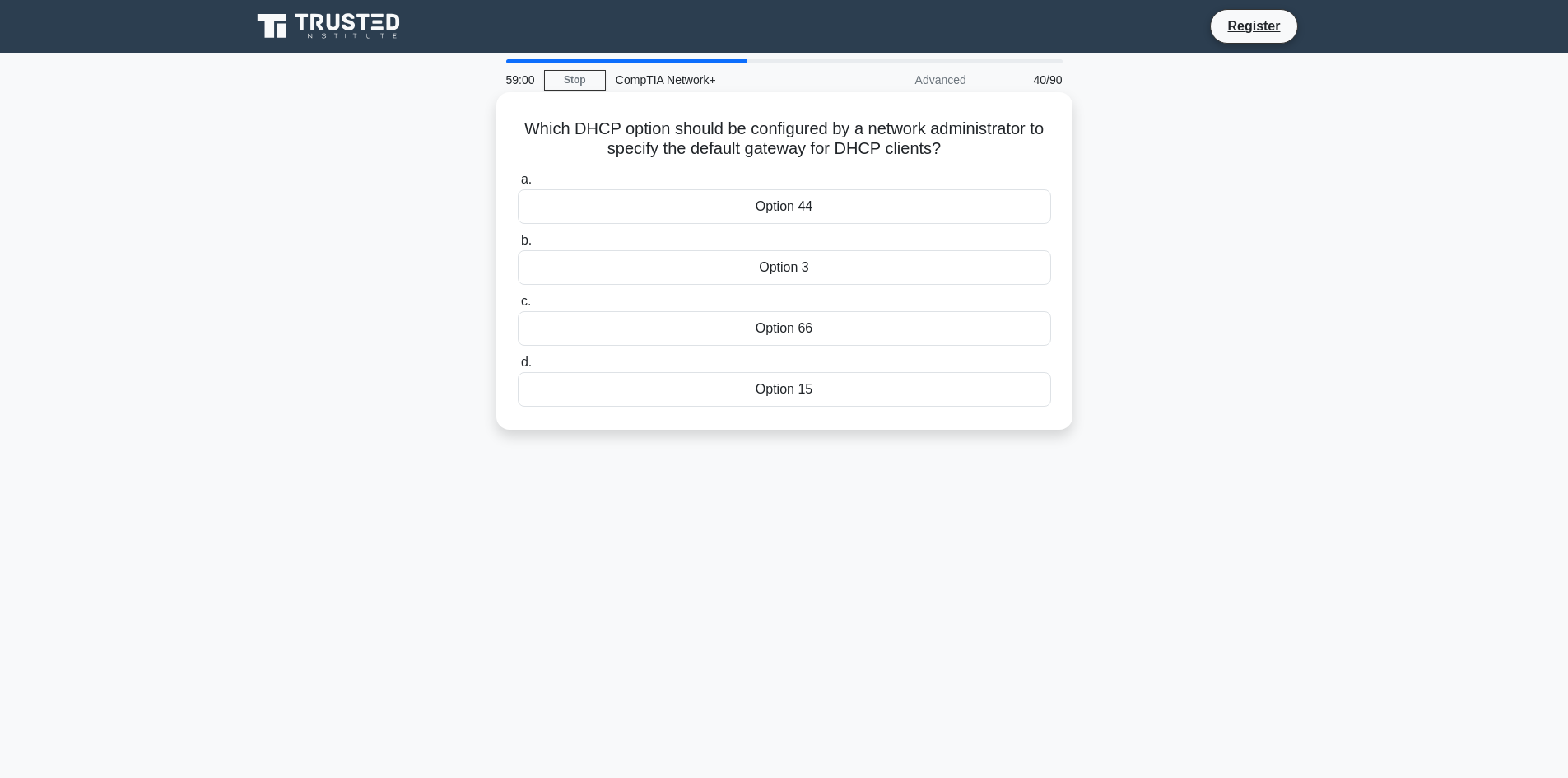
click at [829, 341] on div "Option 66" at bounding box center [784, 329] width 533 height 35
click at [518, 307] on input "c. Option 66" at bounding box center [518, 302] width 0 height 11
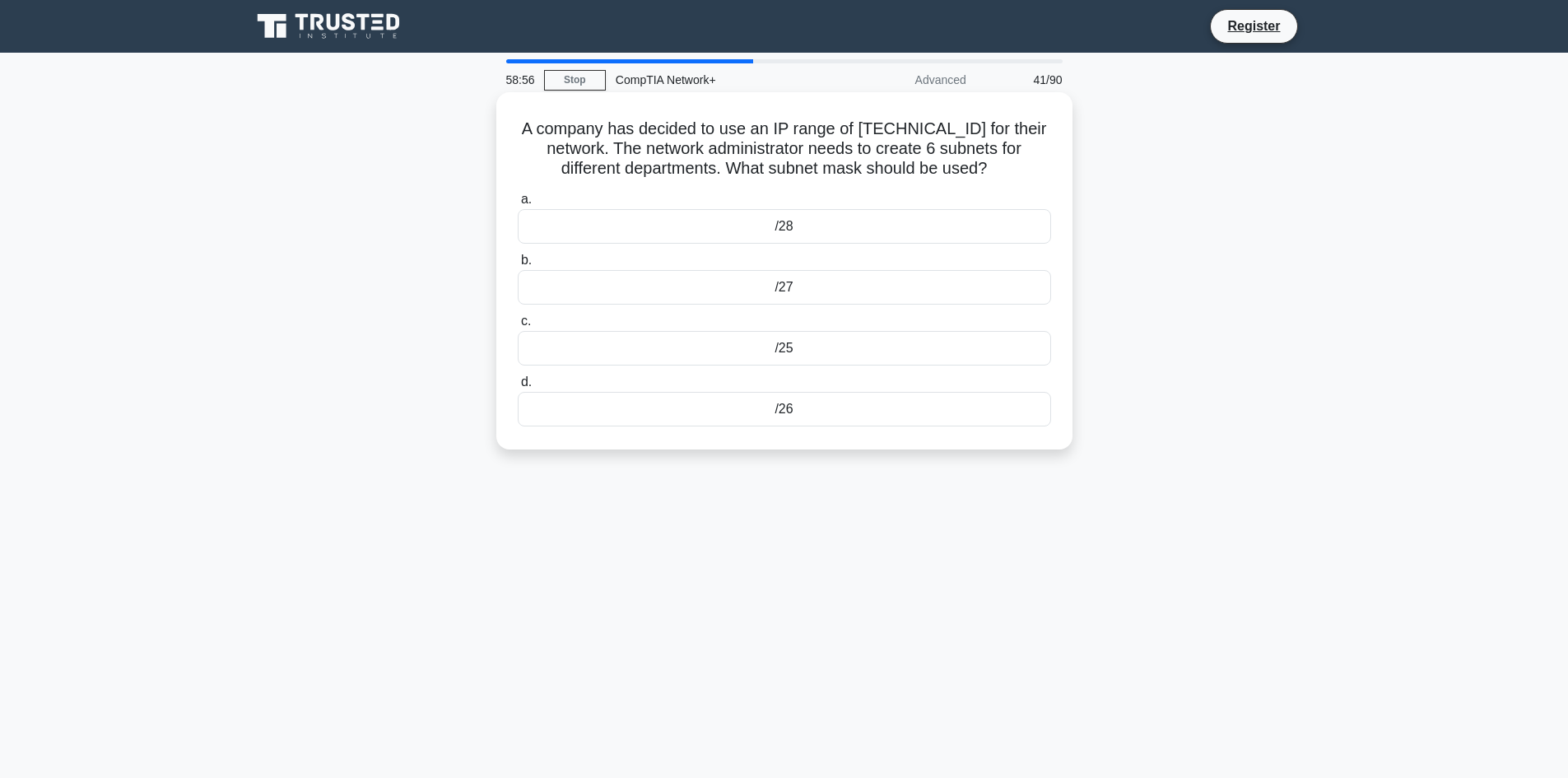
drag, startPoint x: 805, startPoint y: 418, endPoint x: 523, endPoint y: 137, distance: 398.1
click at [523, 137] on div "A company has decided to use an IP range of 192.168.0.0/24 for their network. T…" at bounding box center [784, 271] width 563 height 344
click at [816, 288] on div "/27" at bounding box center [784, 287] width 533 height 35
click at [518, 266] on input "b. /27" at bounding box center [518, 260] width 0 height 11
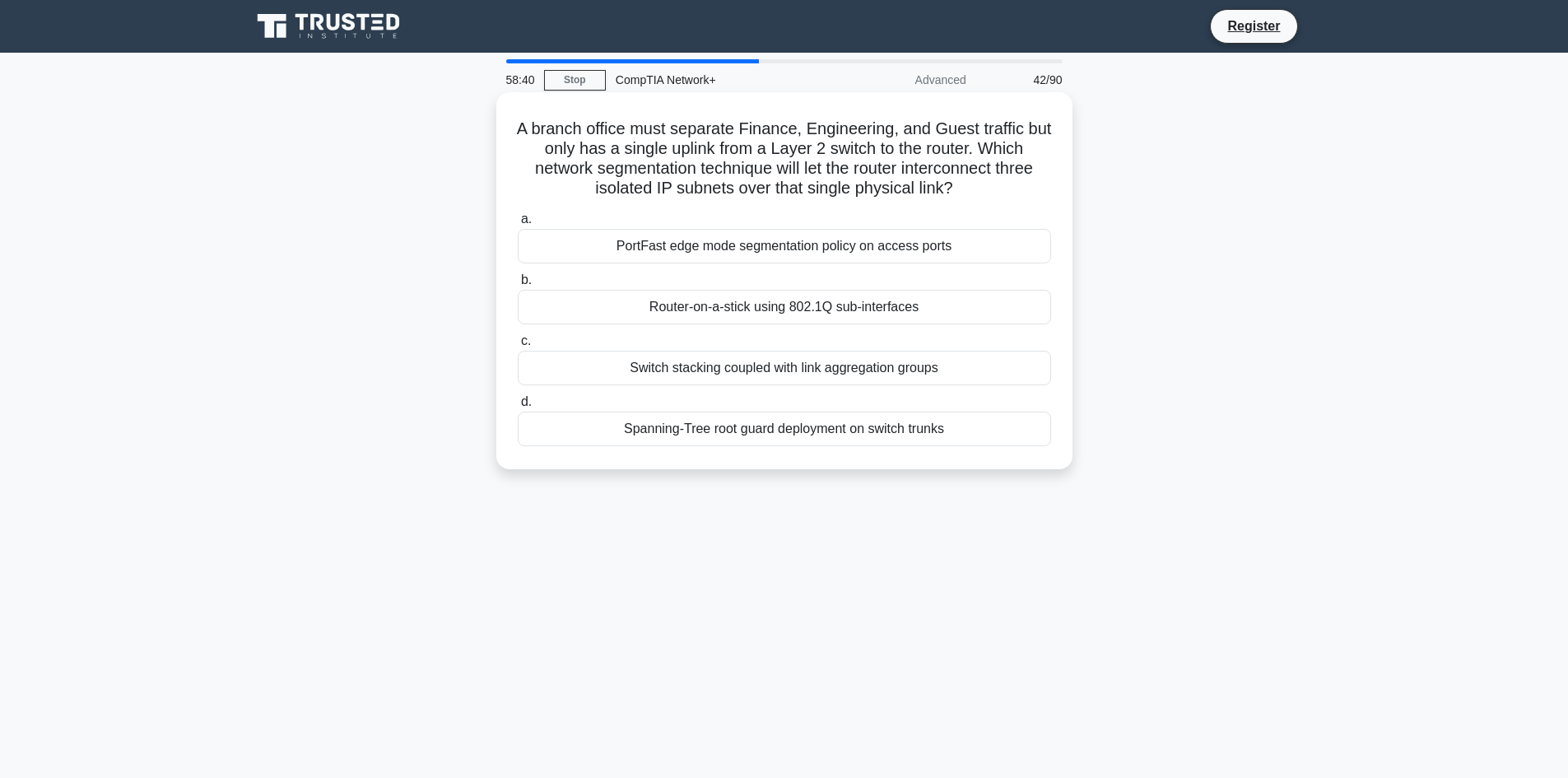
click at [818, 372] on div "Switch stacking coupled with link aggregation groups" at bounding box center [784, 368] width 533 height 35
click at [518, 347] on input "c. Switch stacking coupled with link aggregation groups" at bounding box center [518, 341] width 0 height 11
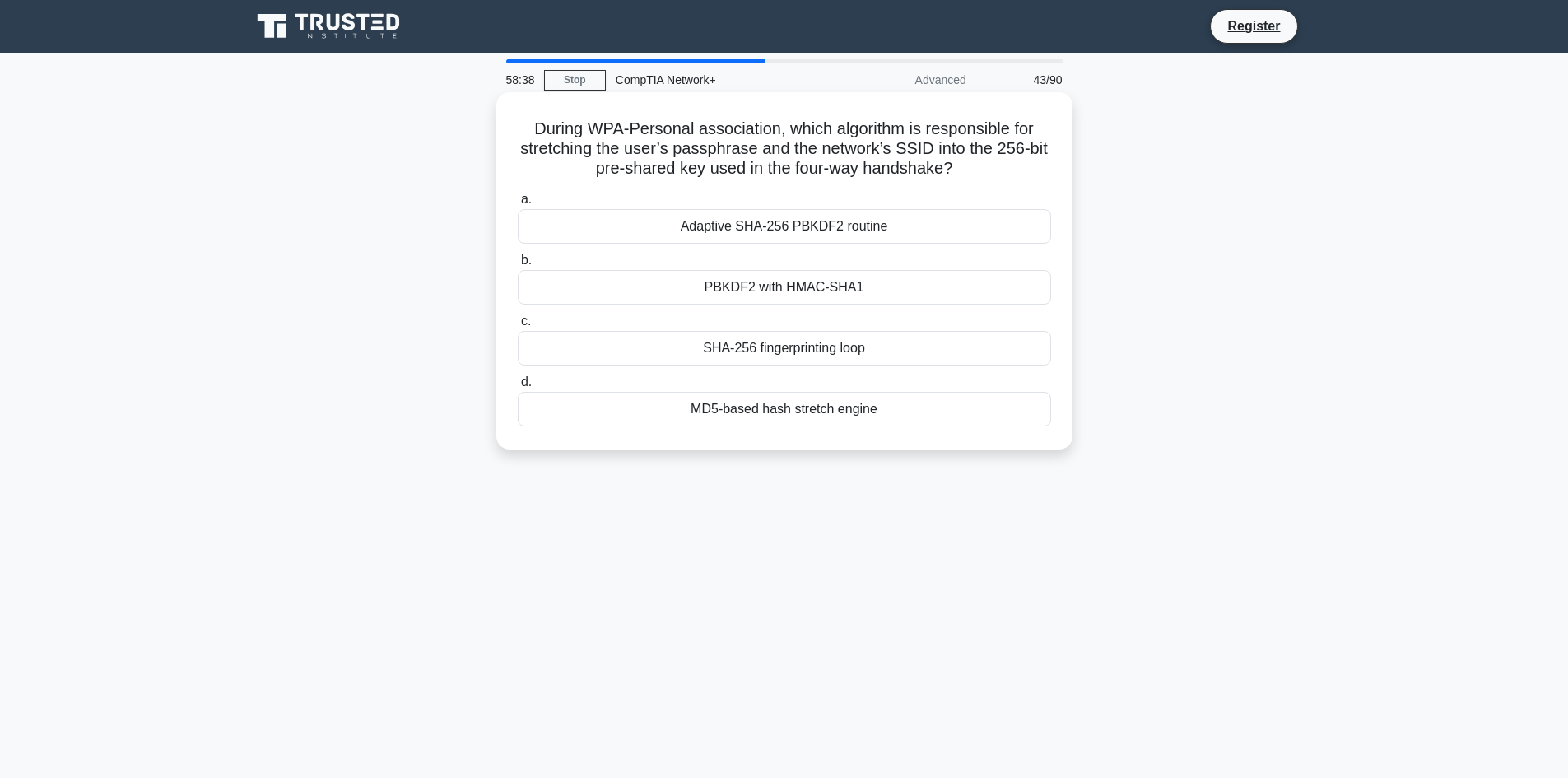
click at [937, 287] on div "PBKDF2 with HMAC-SHA1" at bounding box center [784, 287] width 533 height 35
click at [518, 266] on input "b. PBKDF2 with HMAC-SHA1" at bounding box center [518, 260] width 0 height 11
drag, startPoint x: 874, startPoint y: 420, endPoint x: 503, endPoint y: 132, distance: 469.7
click at [503, 132] on div "A user reports their computer is unable to access the internet, but other users…" at bounding box center [784, 271] width 563 height 344
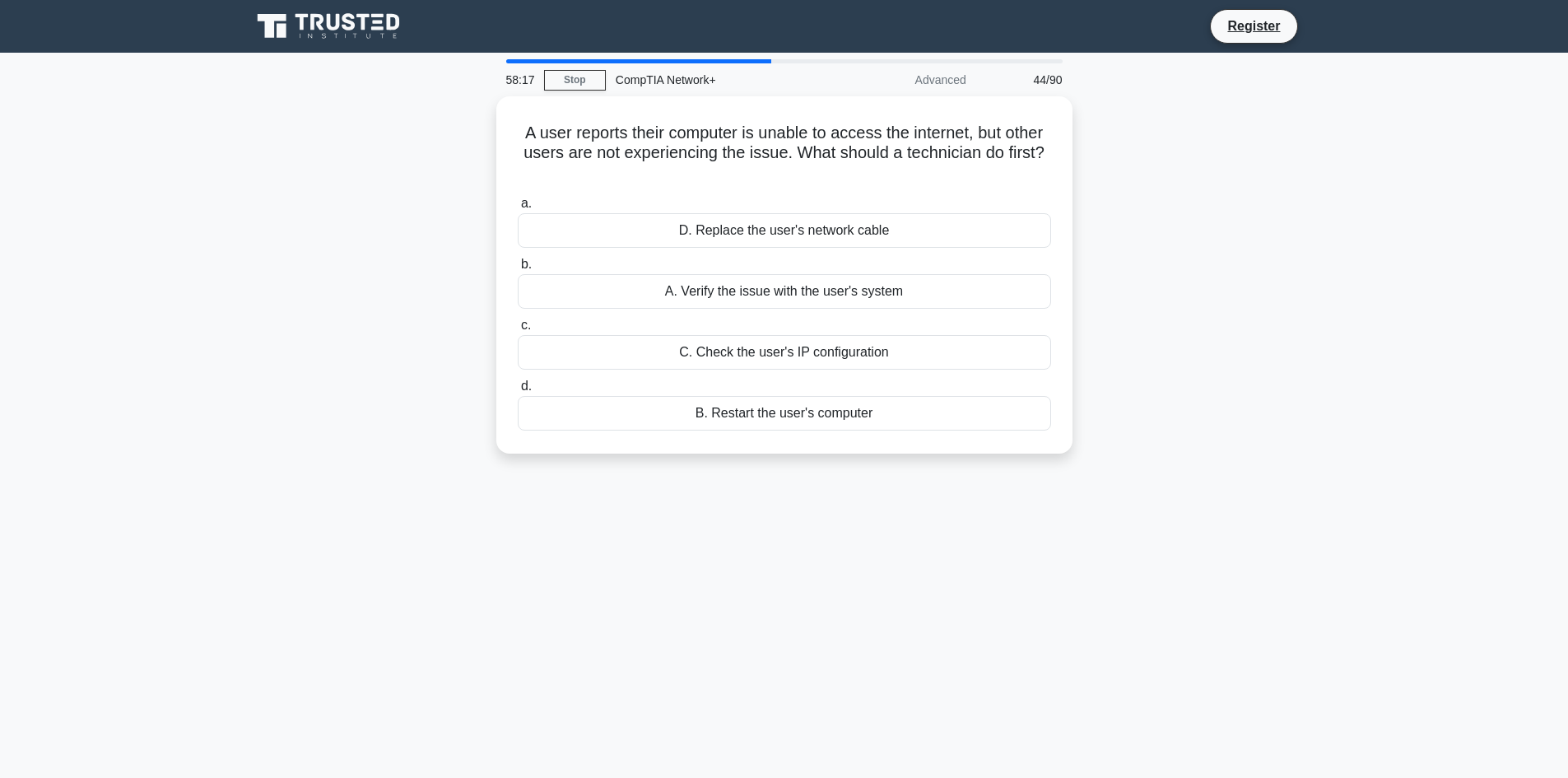
click at [616, 599] on div "58:17 Stop CompTIA Network+ Advanced 44/90 A user reports their computer is una…" at bounding box center [784, 471] width 1086 height 823
click at [851, 286] on div "A. Verify the issue with the user's system" at bounding box center [784, 287] width 533 height 35
click at [518, 266] on input "b. A. Verify the issue with the user's system" at bounding box center [518, 260] width 0 height 11
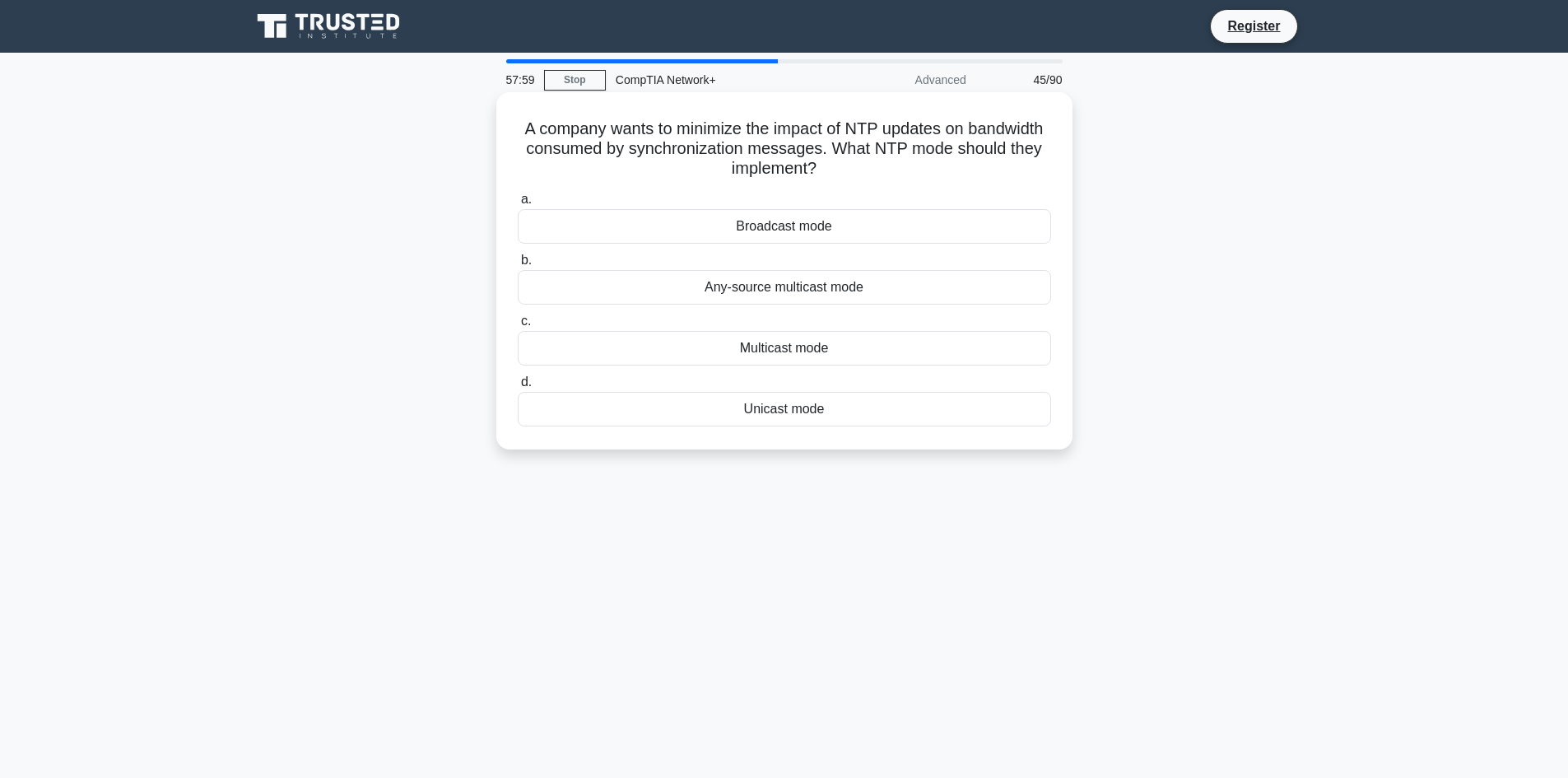
drag, startPoint x: 827, startPoint y: 413, endPoint x: 504, endPoint y: 127, distance: 431.4
click at [504, 127] on div "A company wants to minimize the impact of NTP updates on bandwidth consumed by …" at bounding box center [784, 271] width 563 height 344
click at [873, 342] on div "Multicast mode" at bounding box center [784, 348] width 533 height 35
click at [518, 327] on input "c. Multicast mode" at bounding box center [518, 321] width 0 height 11
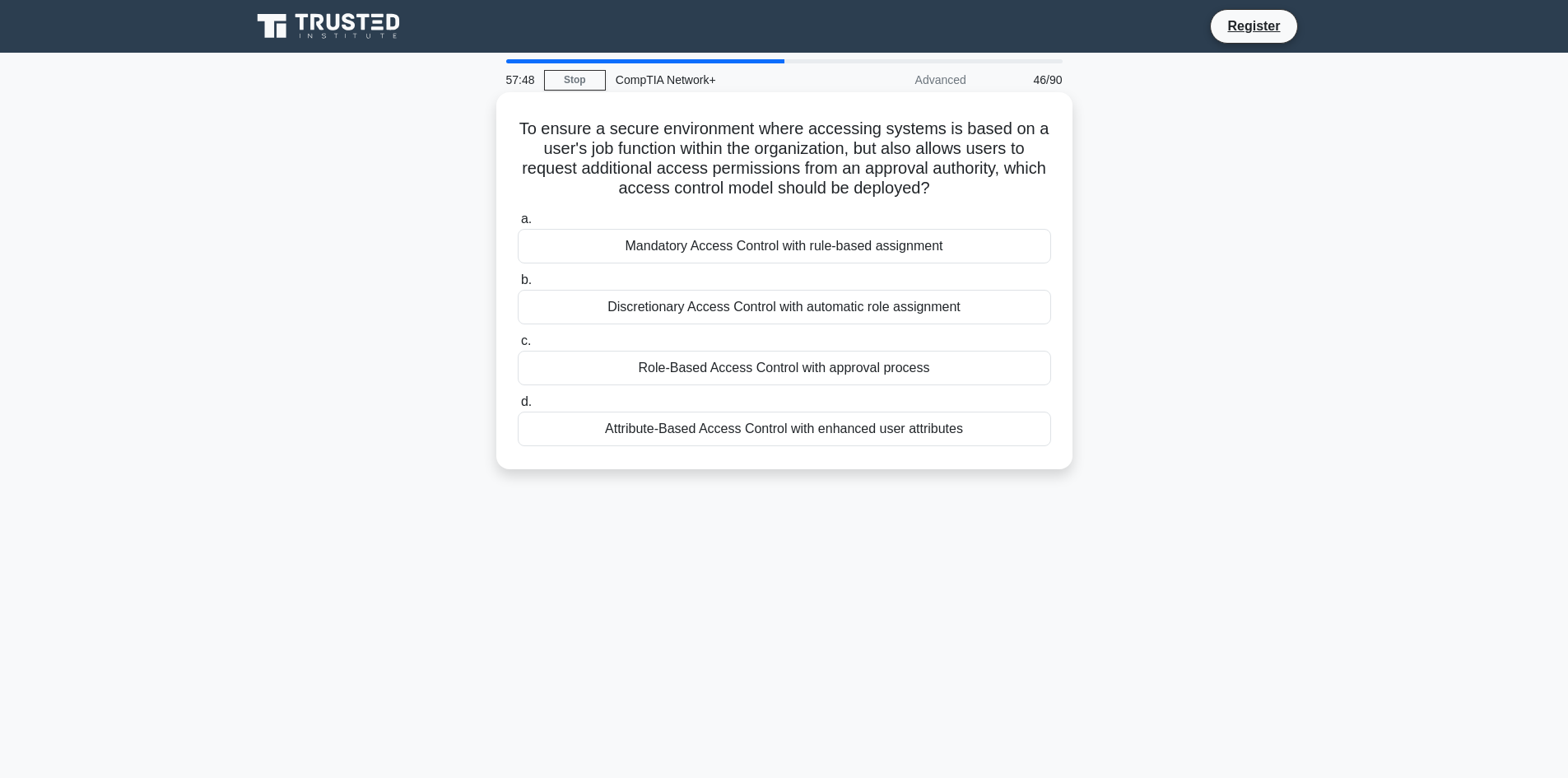
click at [773, 306] on div "Discretionary Access Control with automatic role assignment" at bounding box center [784, 307] width 533 height 35
click at [518, 286] on input "b. Discretionary Access Control with automatic role assignment" at bounding box center [518, 280] width 0 height 11
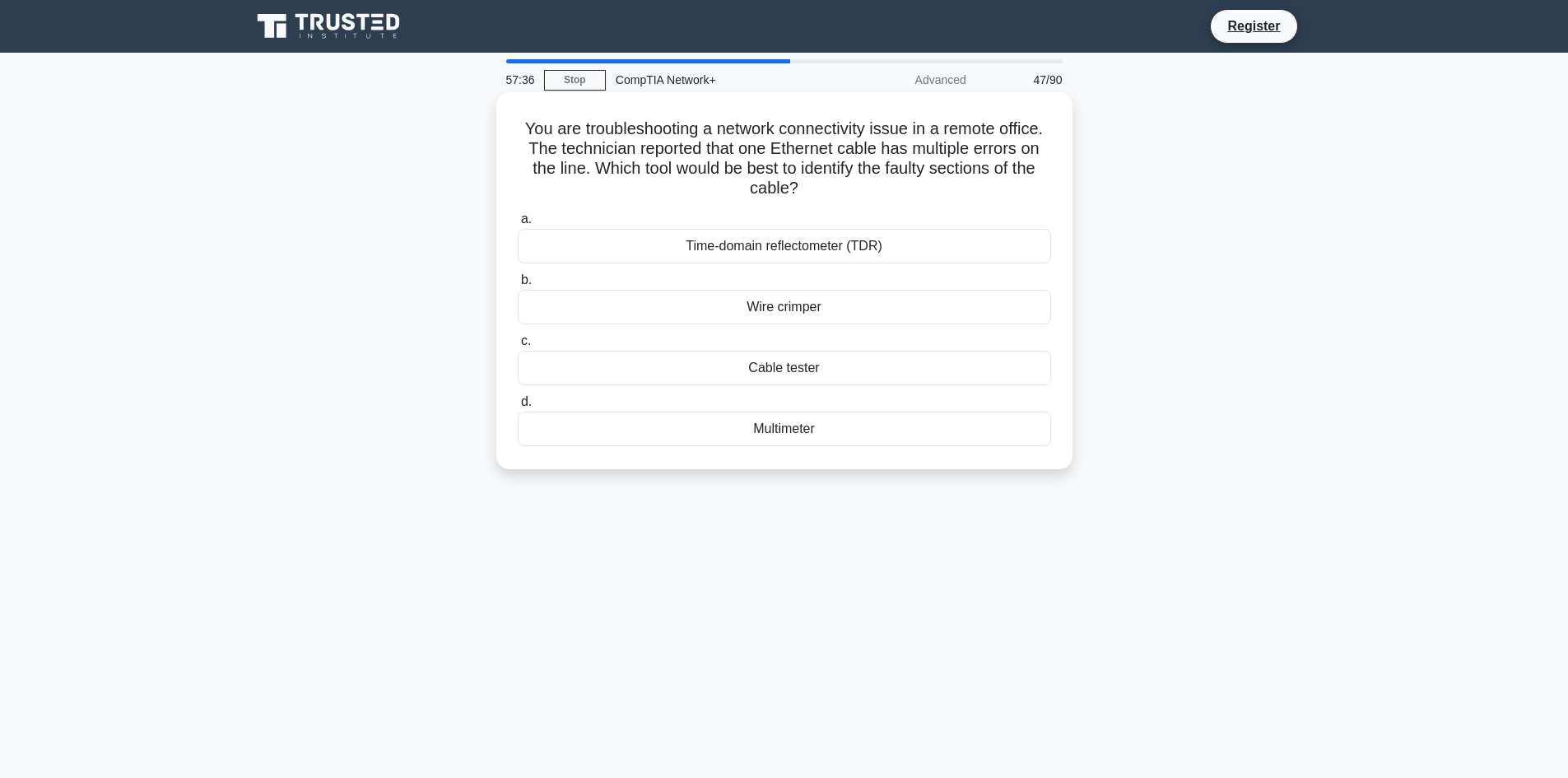
click at [829, 317] on div "Wire crimper" at bounding box center [784, 307] width 533 height 35
click at [518, 286] on input "b. Wire crimper" at bounding box center [518, 280] width 0 height 11
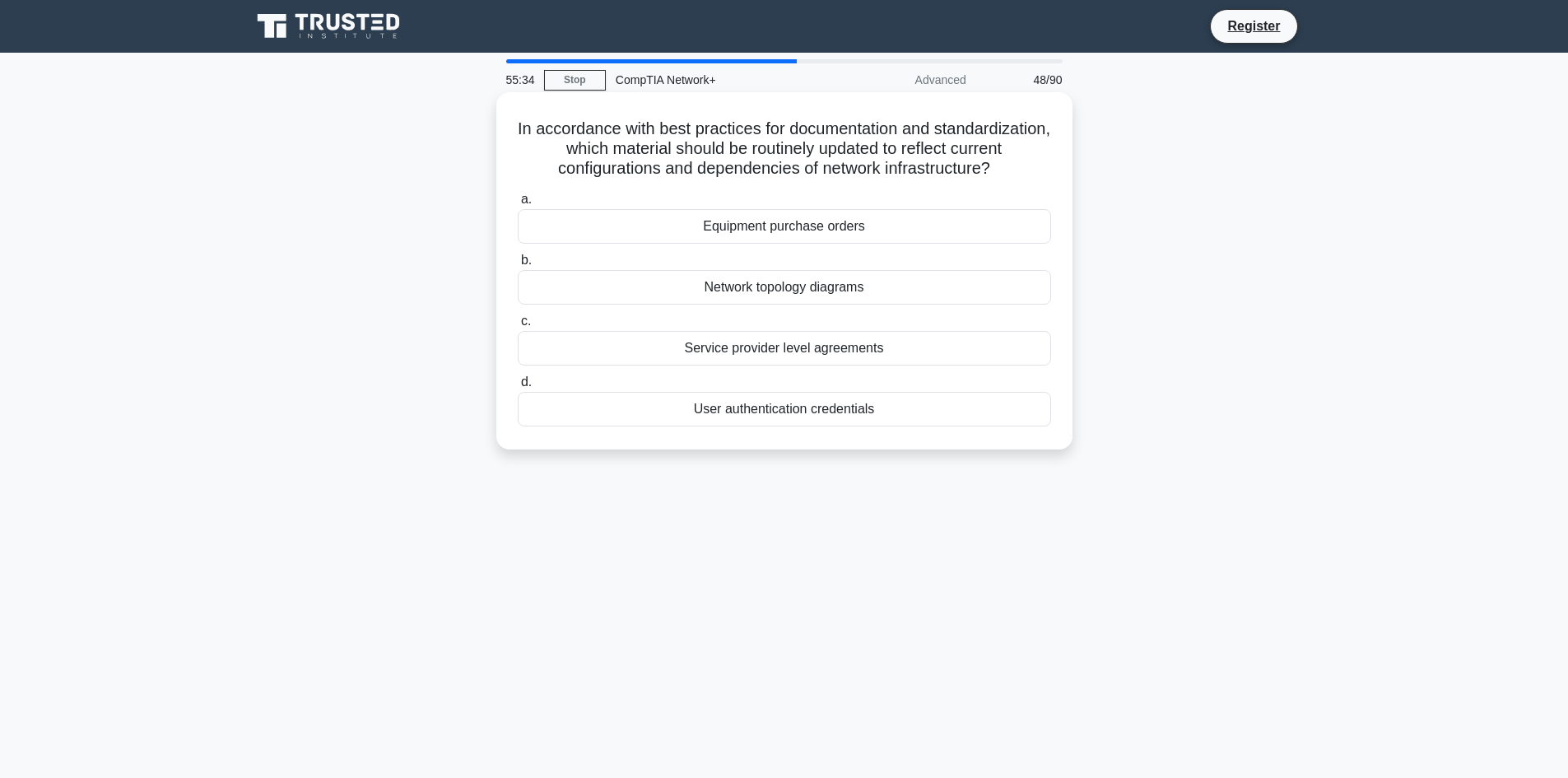
click at [963, 285] on div "Network topology diagrams" at bounding box center [784, 287] width 533 height 35
click at [518, 266] on input "b. Network topology diagrams" at bounding box center [518, 260] width 0 height 11
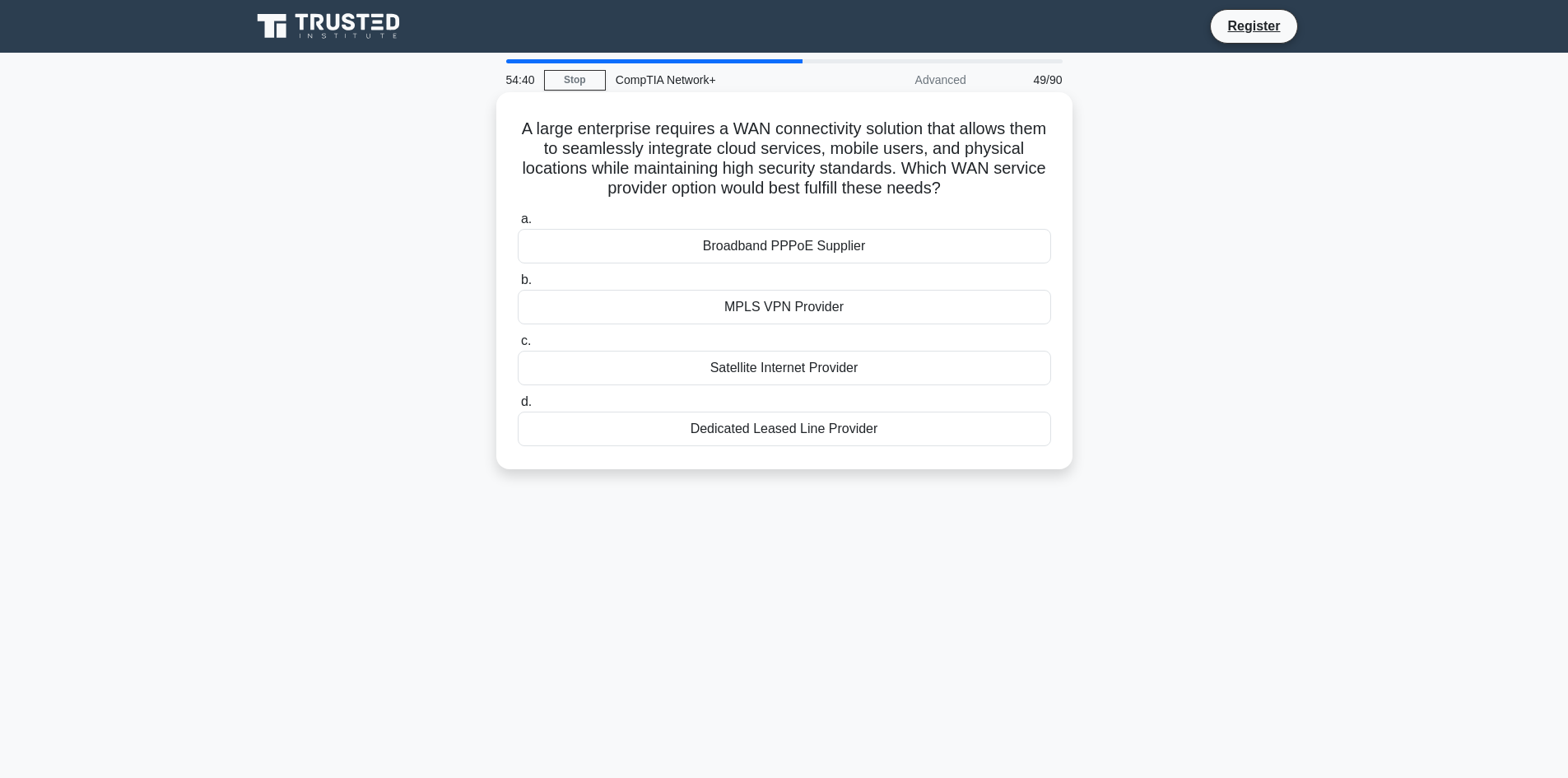
click at [965, 317] on div "MPLS VPN Provider" at bounding box center [784, 307] width 533 height 35
click at [518, 286] on input "b. MPLS VPN Provider" at bounding box center [518, 280] width 0 height 11
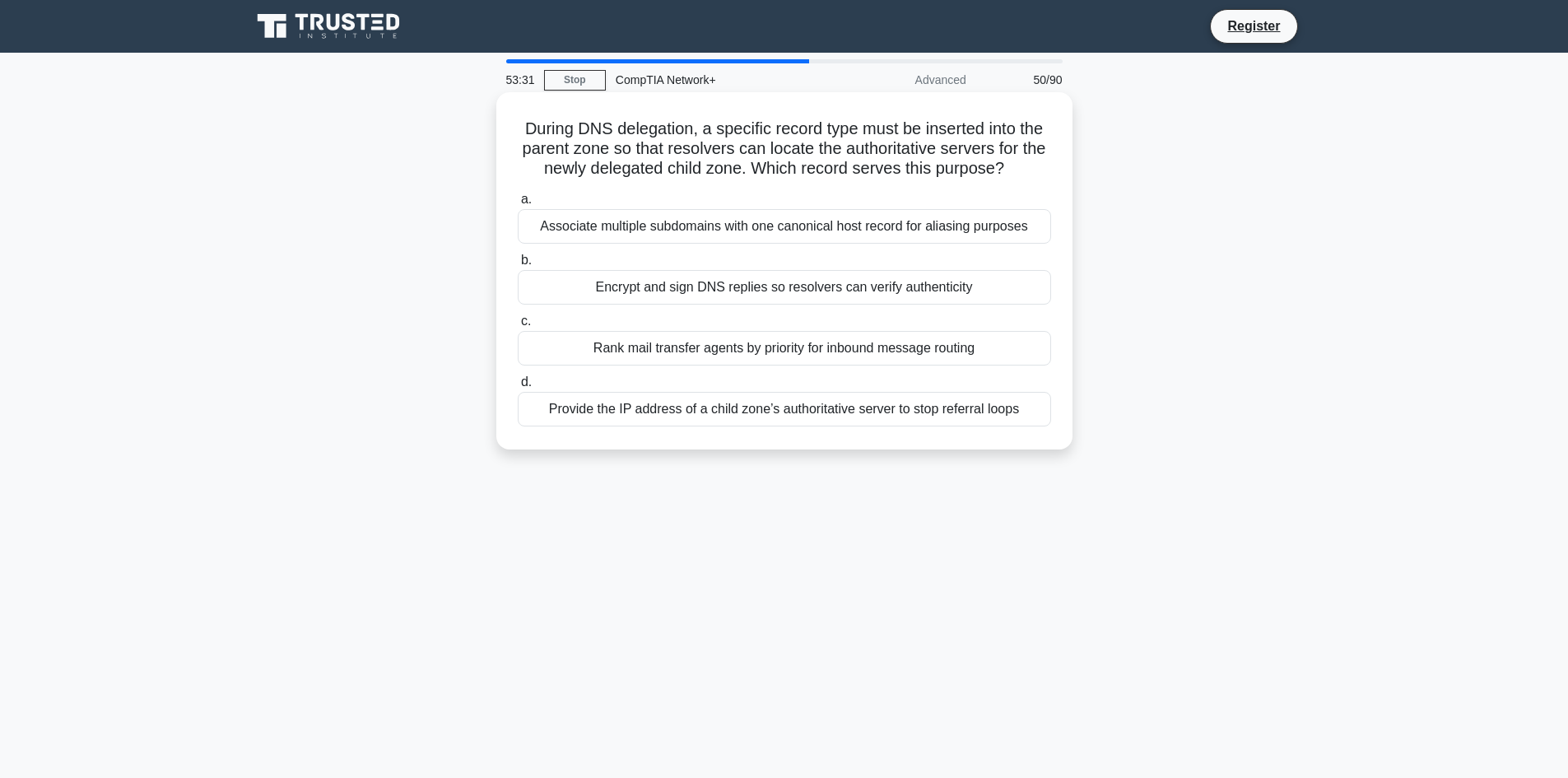
click at [1028, 362] on div "Rank mail transfer agents by priority for inbound message routing" at bounding box center [784, 348] width 533 height 35
click at [518, 327] on input "c. Rank mail transfer agents by priority for inbound message routing" at bounding box center [518, 321] width 0 height 11
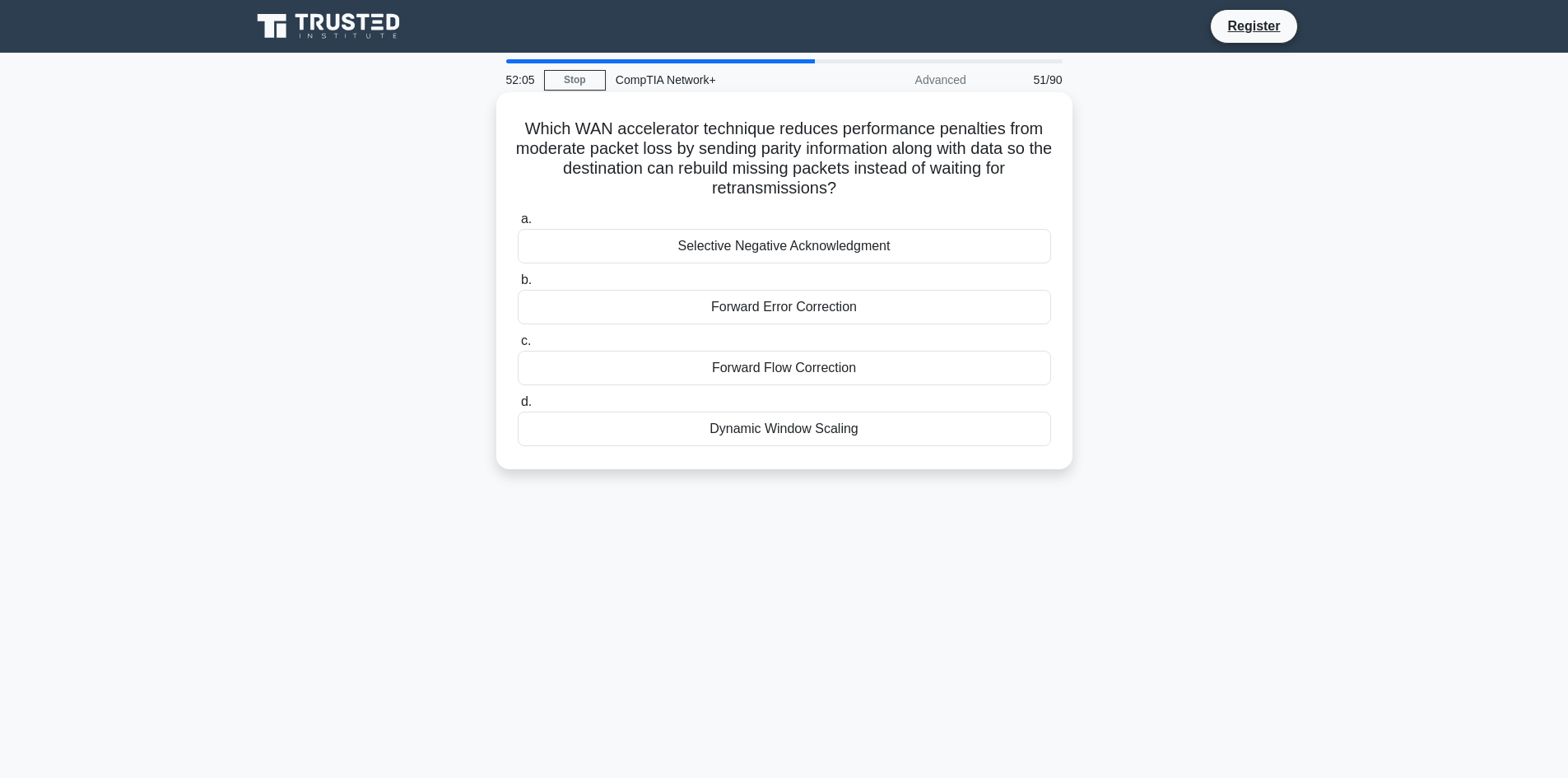
click at [819, 307] on div "Forward Error Correction" at bounding box center [784, 307] width 533 height 35
click at [518, 286] on input "b. Forward Error Correction" at bounding box center [518, 280] width 0 height 11
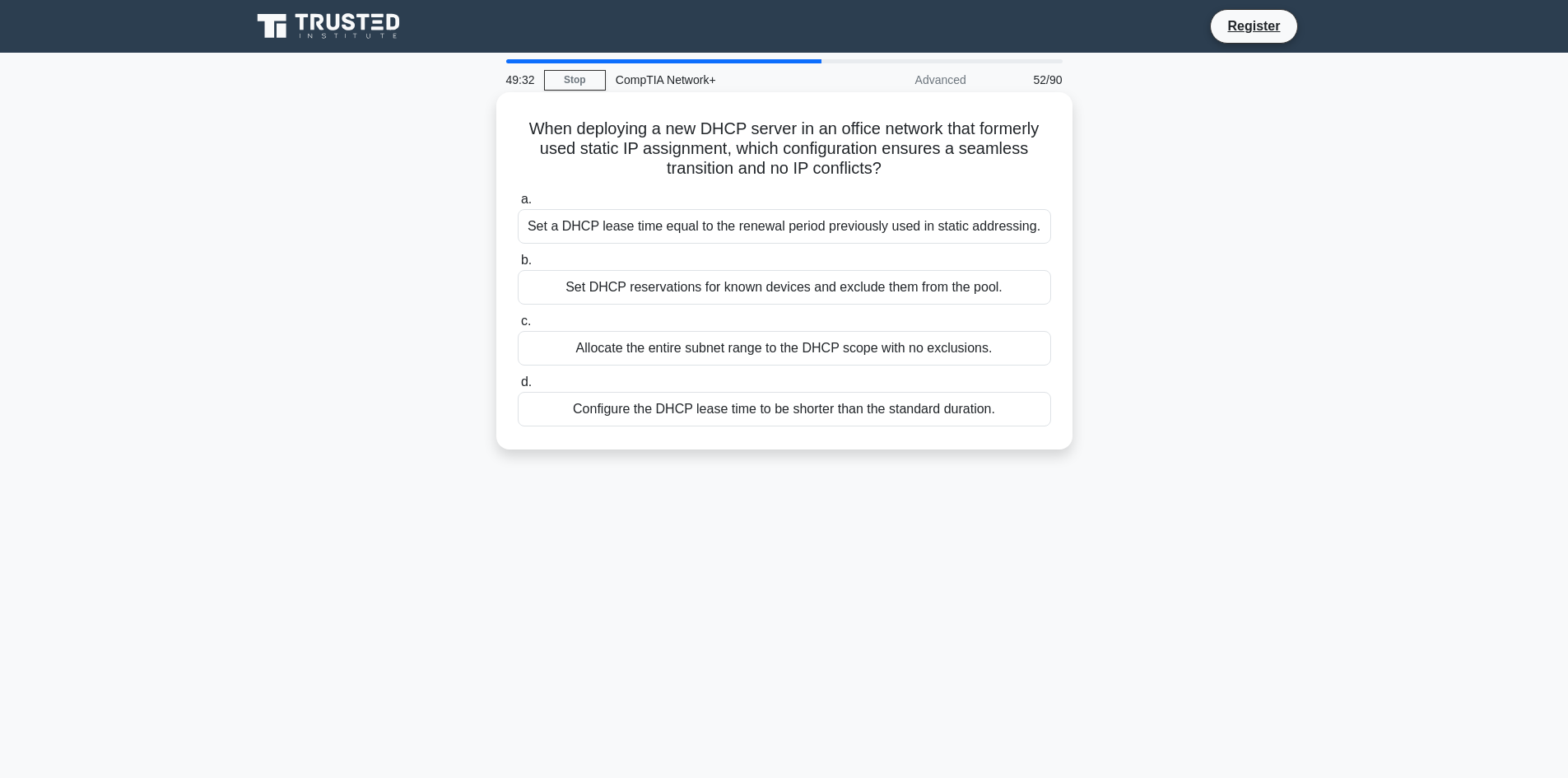
click at [953, 293] on div "Set DHCP reservations for known devices and exclude them from the pool." at bounding box center [784, 287] width 533 height 35
click at [518, 266] on input "b. Set DHCP reservations for known devices and exclude them from the pool." at bounding box center [518, 260] width 0 height 11
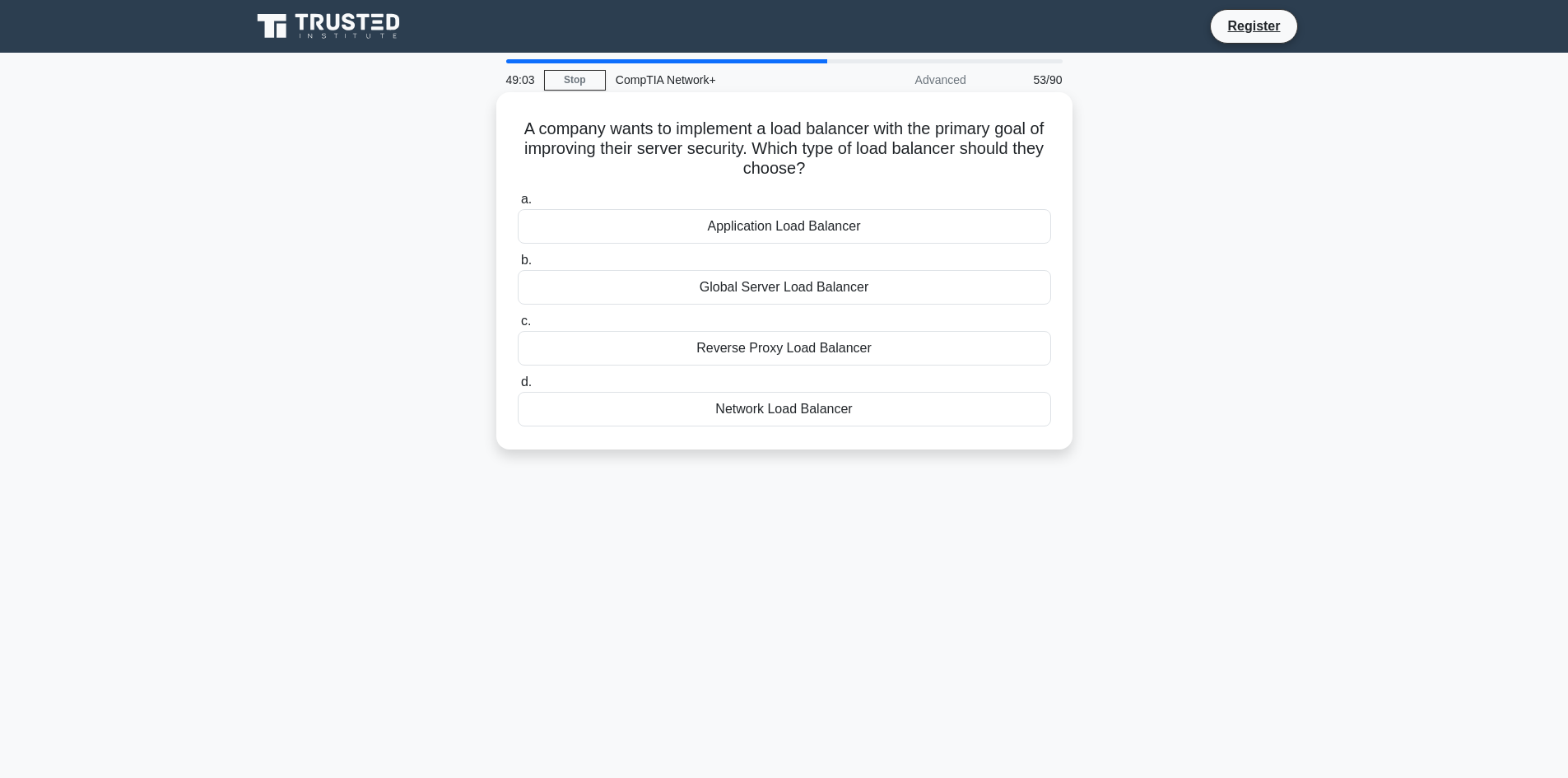
click at [769, 343] on div "Reverse Proxy Load Balancer" at bounding box center [784, 348] width 533 height 35
click at [518, 327] on input "c. Reverse Proxy Load Balancer" at bounding box center [518, 321] width 0 height 11
click at [883, 347] on div "255.255.248.0" at bounding box center [784, 348] width 533 height 35
click at [518, 327] on input "c. 255.255.248.0" at bounding box center [518, 321] width 0 height 11
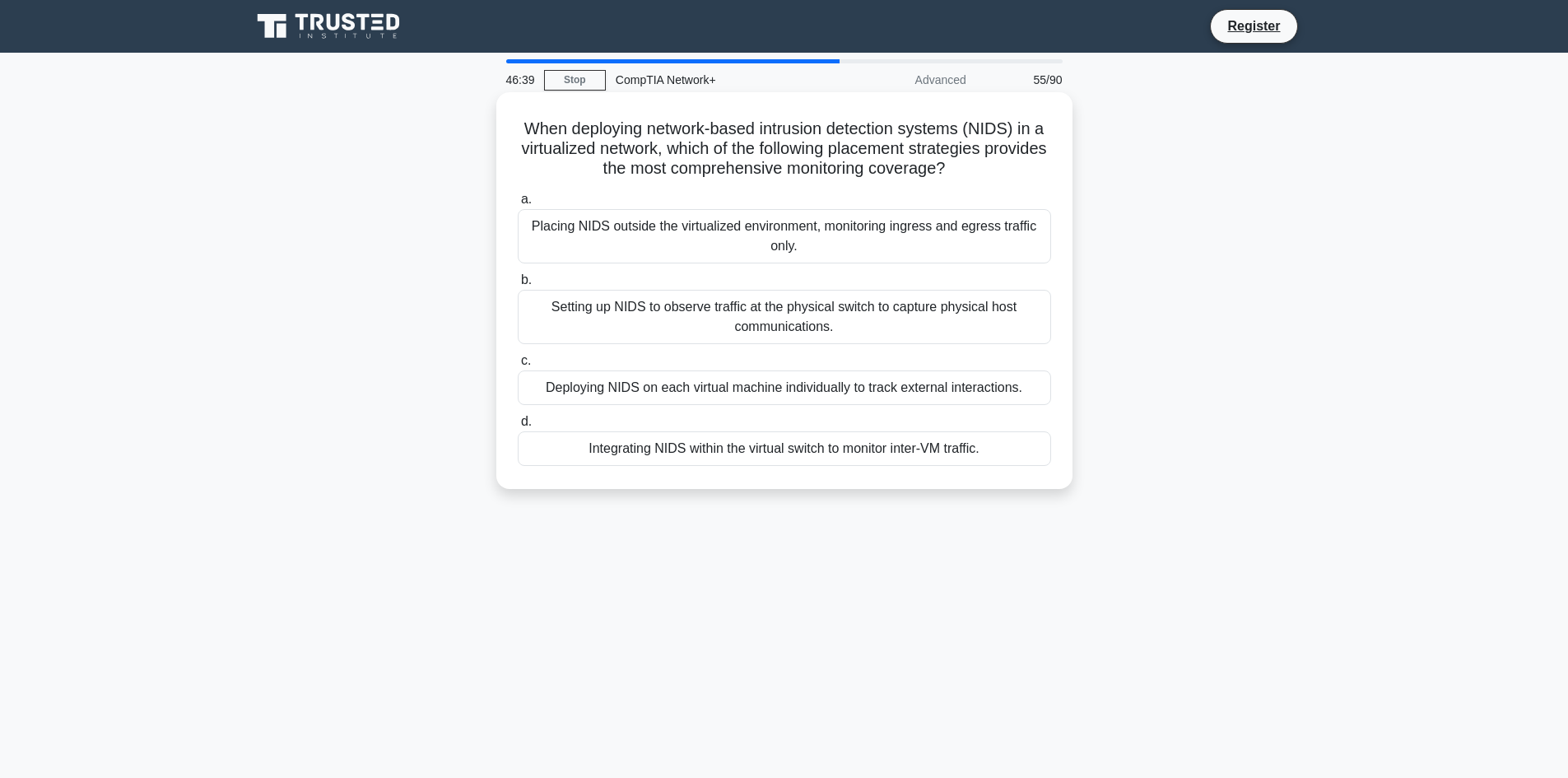
click at [978, 438] on div "Integrating NIDS within the virtual switch to monitor inter-VM traffic." at bounding box center [784, 449] width 533 height 35
click at [518, 427] on input "d. Integrating NIDS within the virtual switch to monitor inter-VM traffic." at bounding box center [518, 421] width 0 height 11
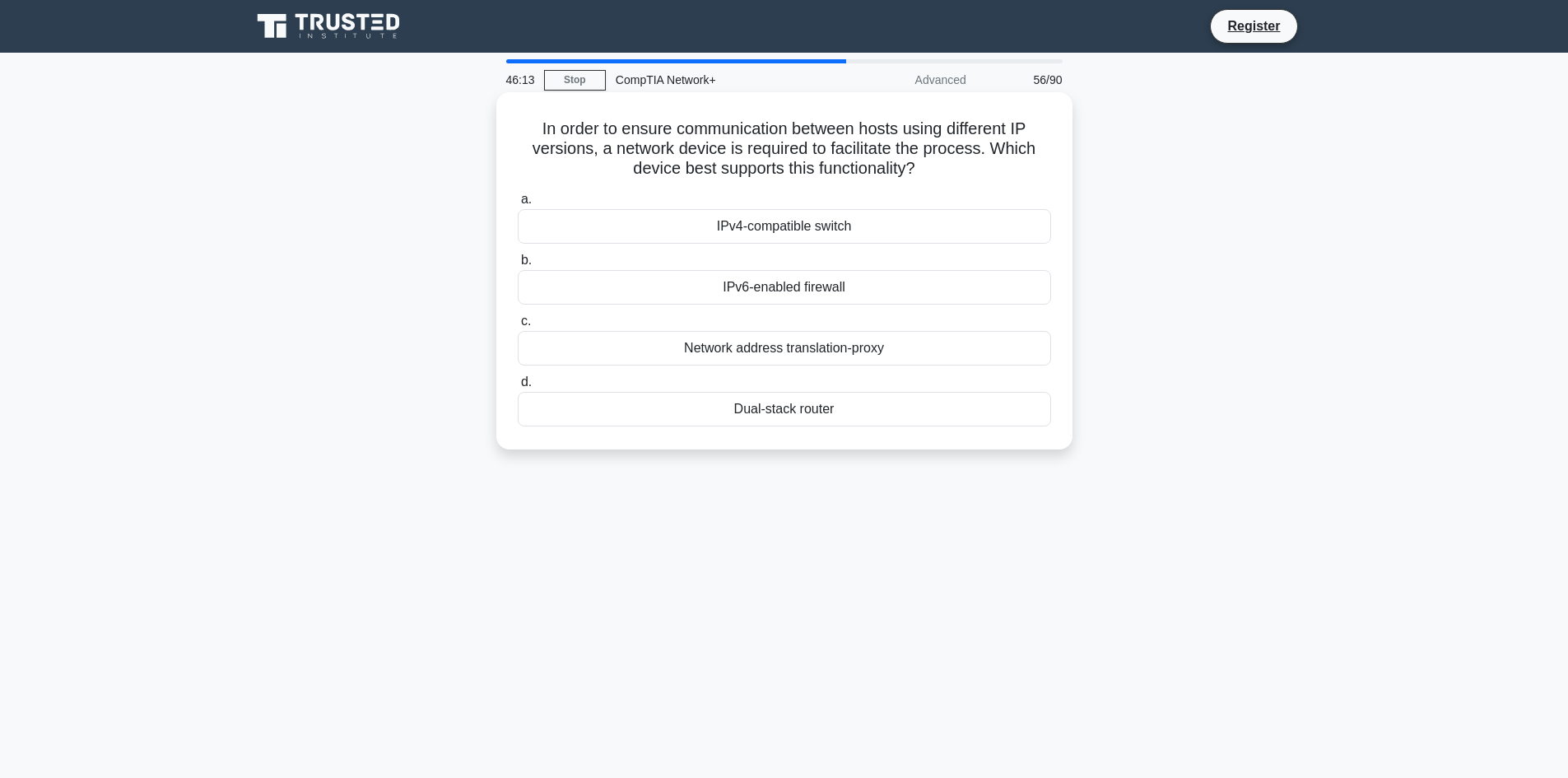
click at [962, 307] on div "a. IPv4-compatible switch b. IPv6-enabled firewall" at bounding box center [784, 307] width 553 height 244
click at [932, 360] on div "Network address translation-proxy" at bounding box center [784, 348] width 533 height 35
click at [518, 327] on input "c. Network address translation-proxy" at bounding box center [518, 321] width 0 height 11
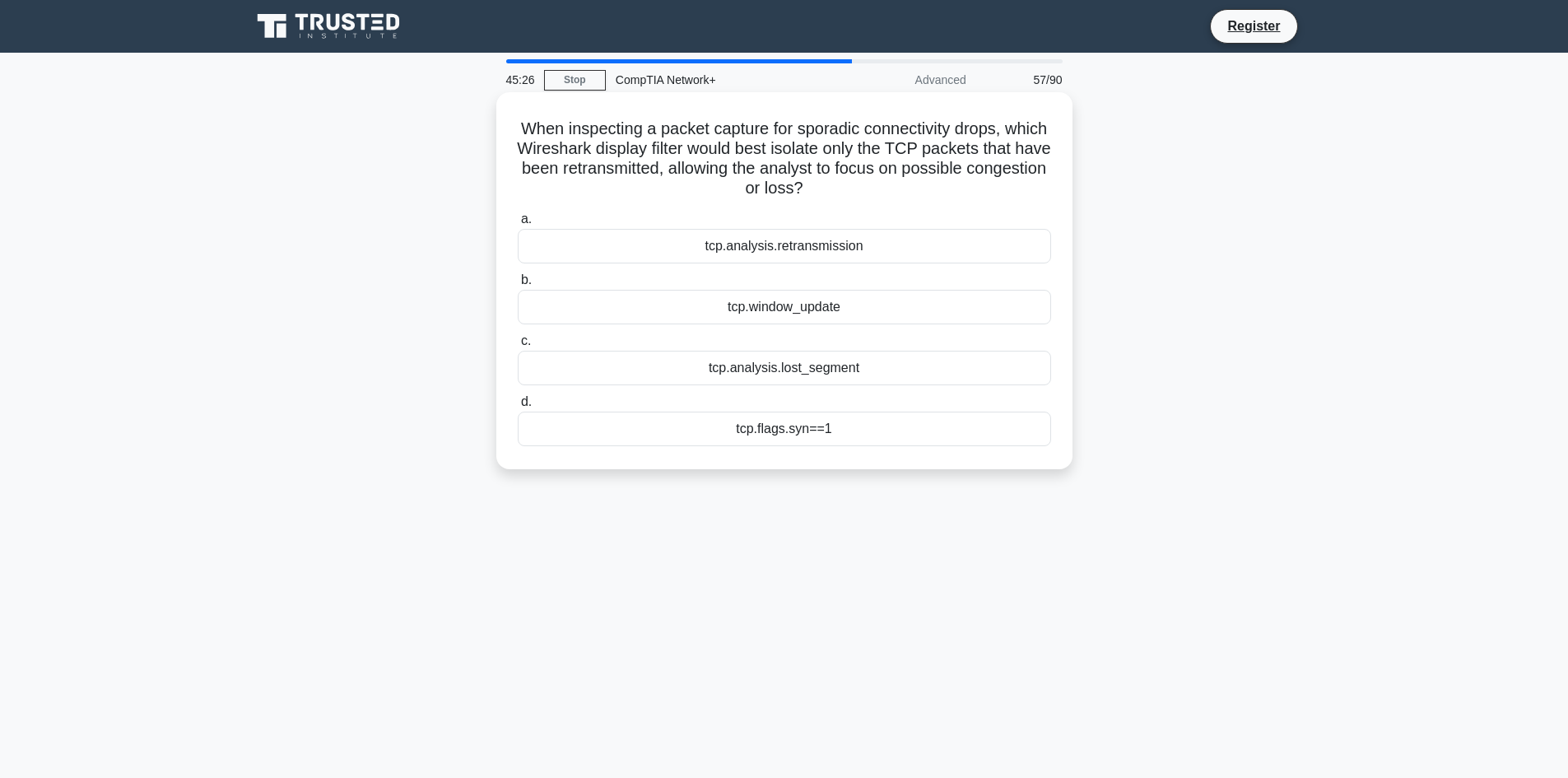
click at [788, 312] on div "tcp.window_update" at bounding box center [784, 307] width 533 height 35
click at [518, 286] on input "b. tcp.window_update" at bounding box center [518, 280] width 0 height 11
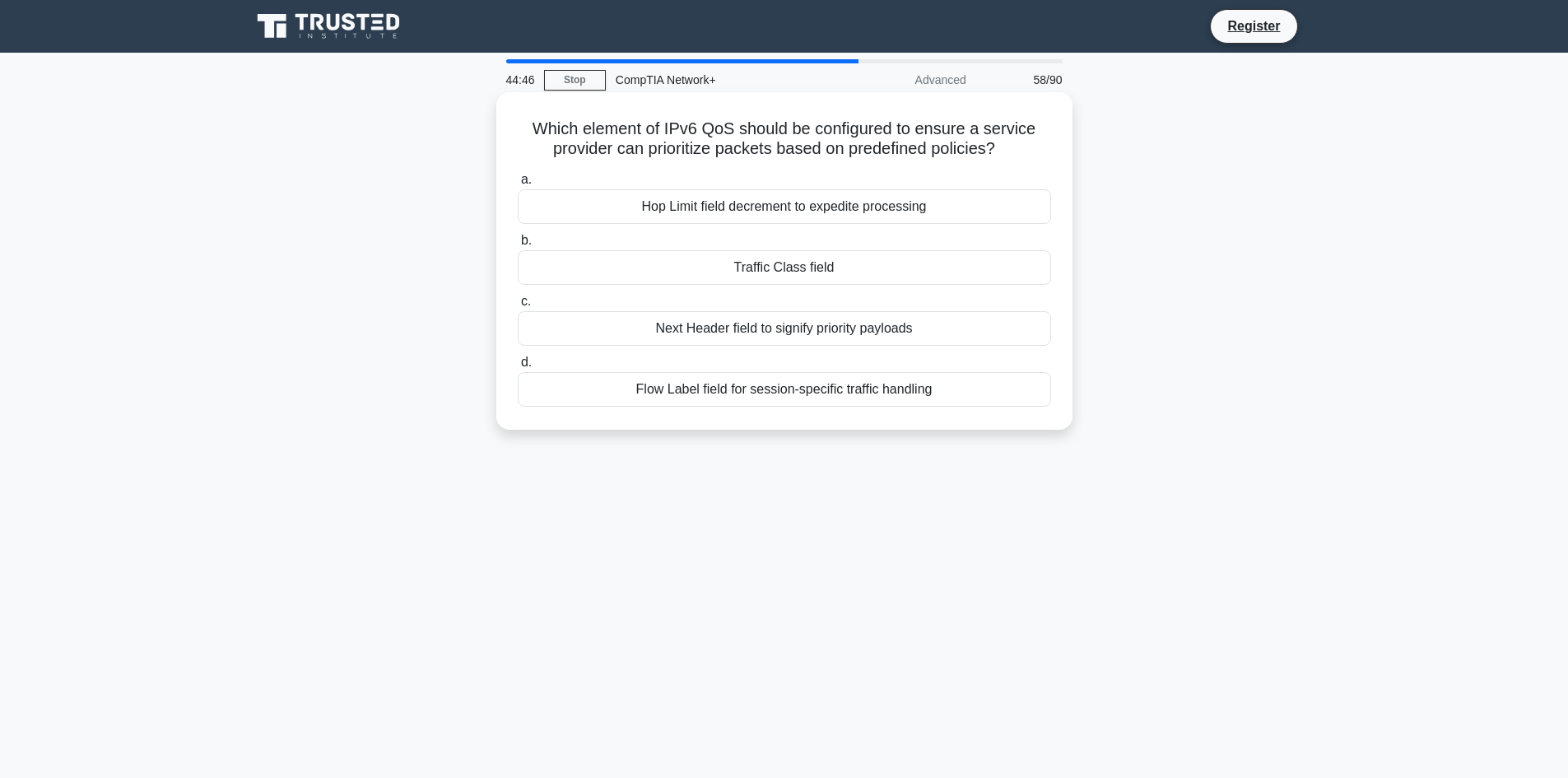
click at [776, 259] on div "Traffic Class field" at bounding box center [784, 267] width 533 height 35
click at [518, 246] on input "b. Traffic Class field" at bounding box center [518, 241] width 0 height 11
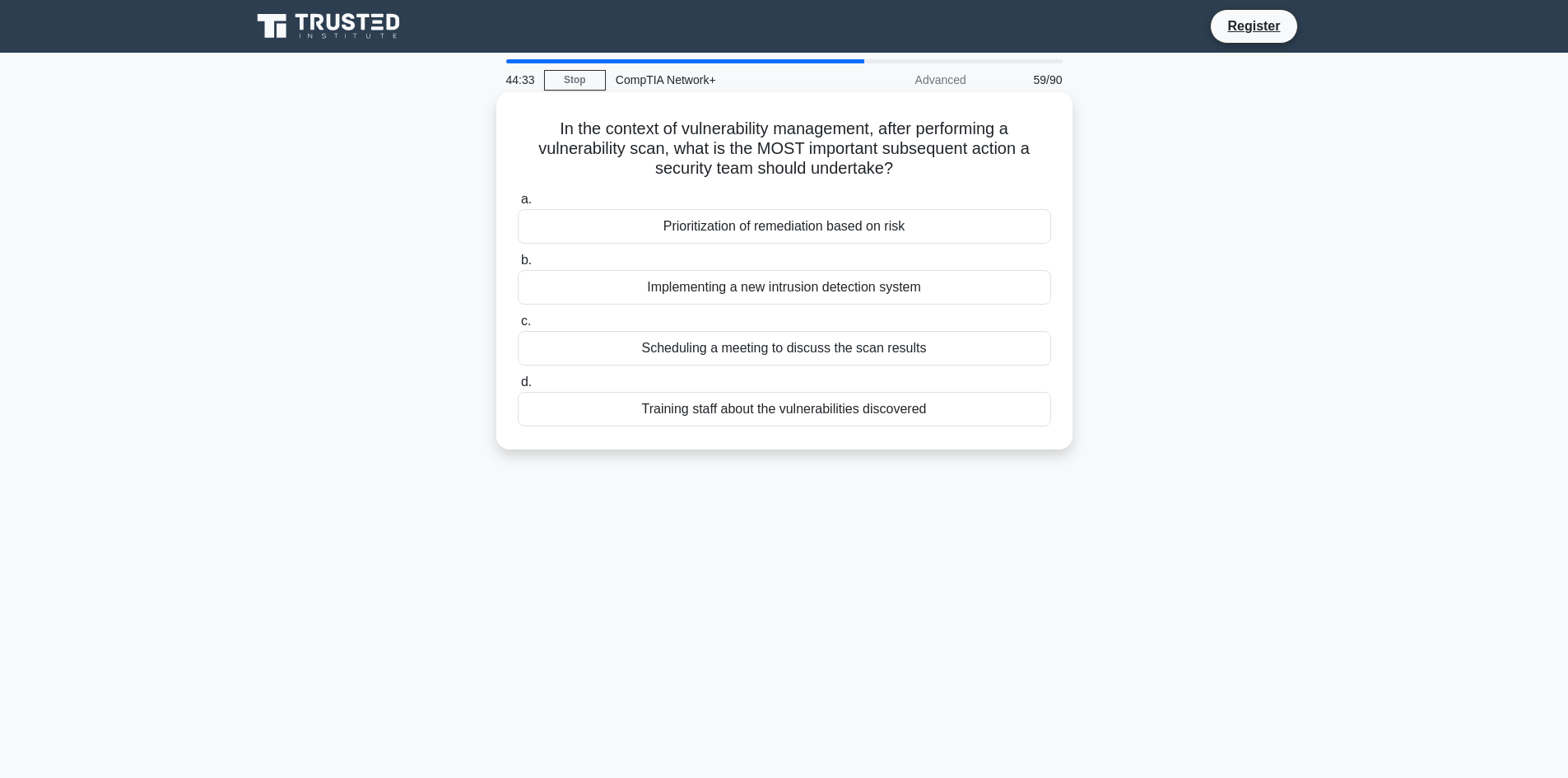
click at [883, 244] on div "Prioritization of remediation based on risk" at bounding box center [784, 227] width 533 height 35
click at [518, 205] on input "a. Prioritization of remediation based on risk" at bounding box center [518, 199] width 0 height 11
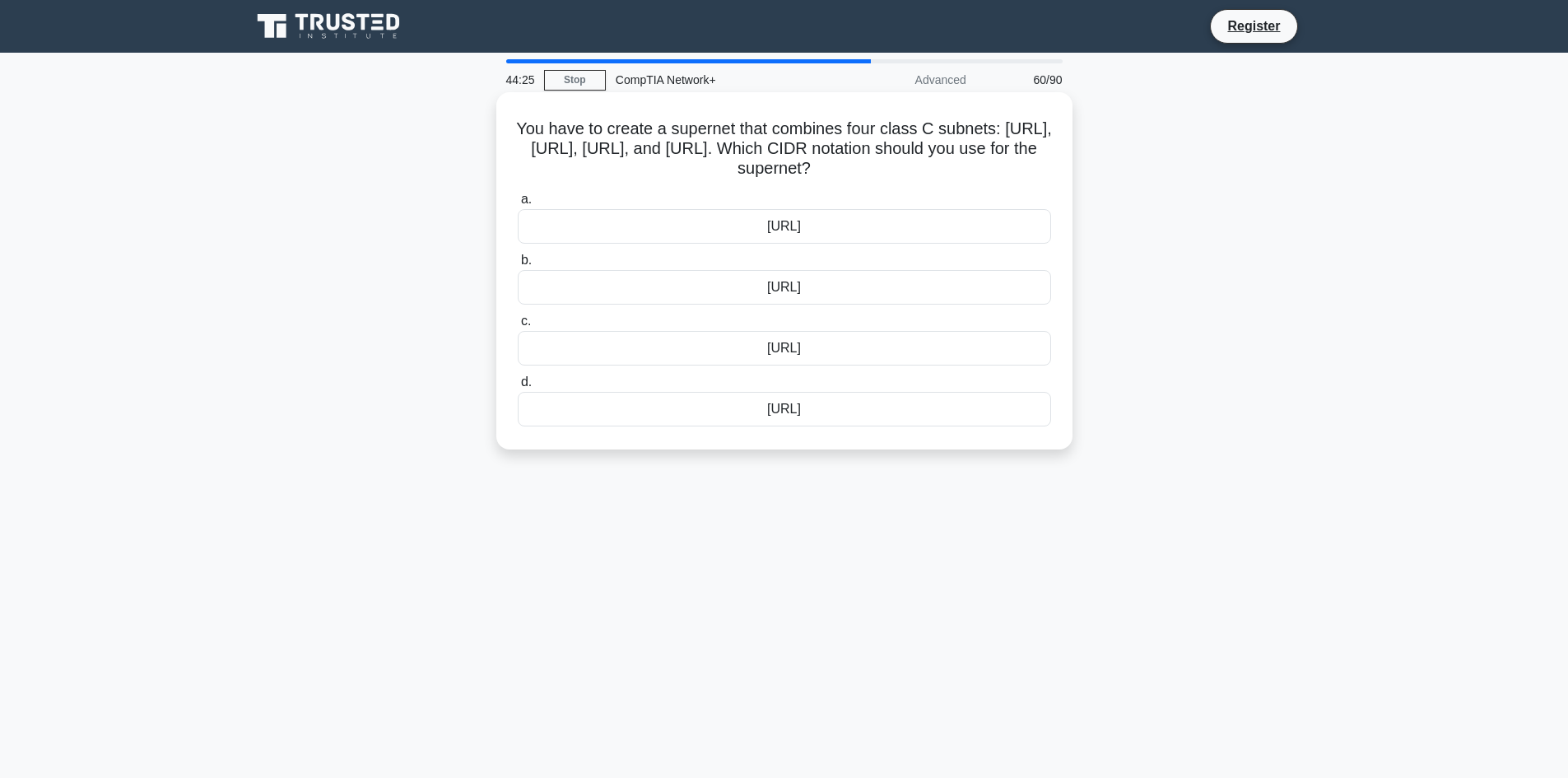
click at [779, 295] on div "192.168.0.0/22" at bounding box center [784, 287] width 533 height 35
click at [518, 266] on input "b. 192.168.0.0/22" at bounding box center [518, 260] width 0 height 11
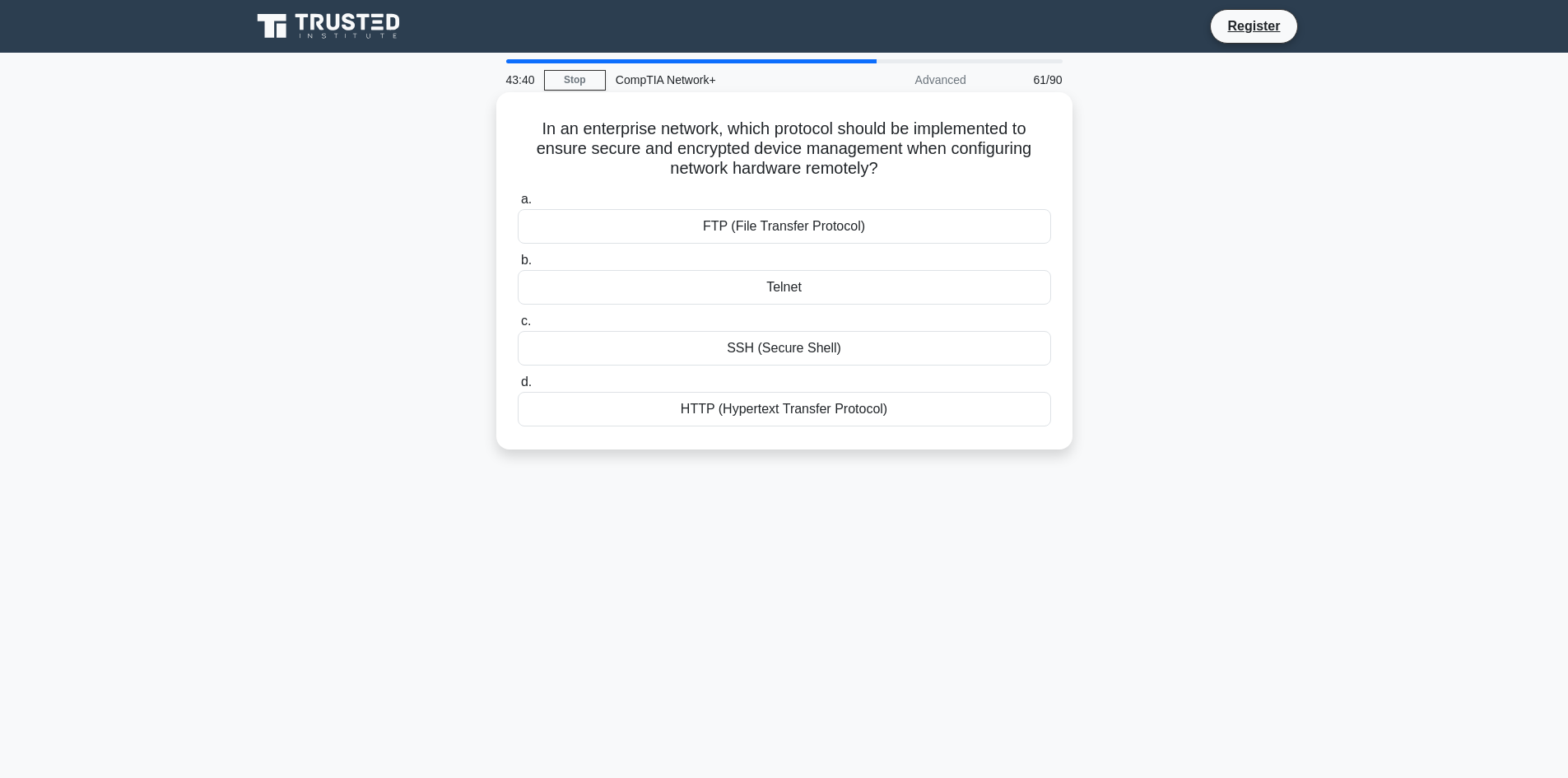
click at [740, 345] on div "SSH (Secure Shell)" at bounding box center [784, 348] width 533 height 35
click at [518, 327] on input "c. SSH (Secure Shell)" at bounding box center [518, 321] width 0 height 11
click at [807, 273] on div "OSPF" at bounding box center [784, 287] width 533 height 35
click at [518, 266] on input "b. OSPF" at bounding box center [518, 260] width 0 height 11
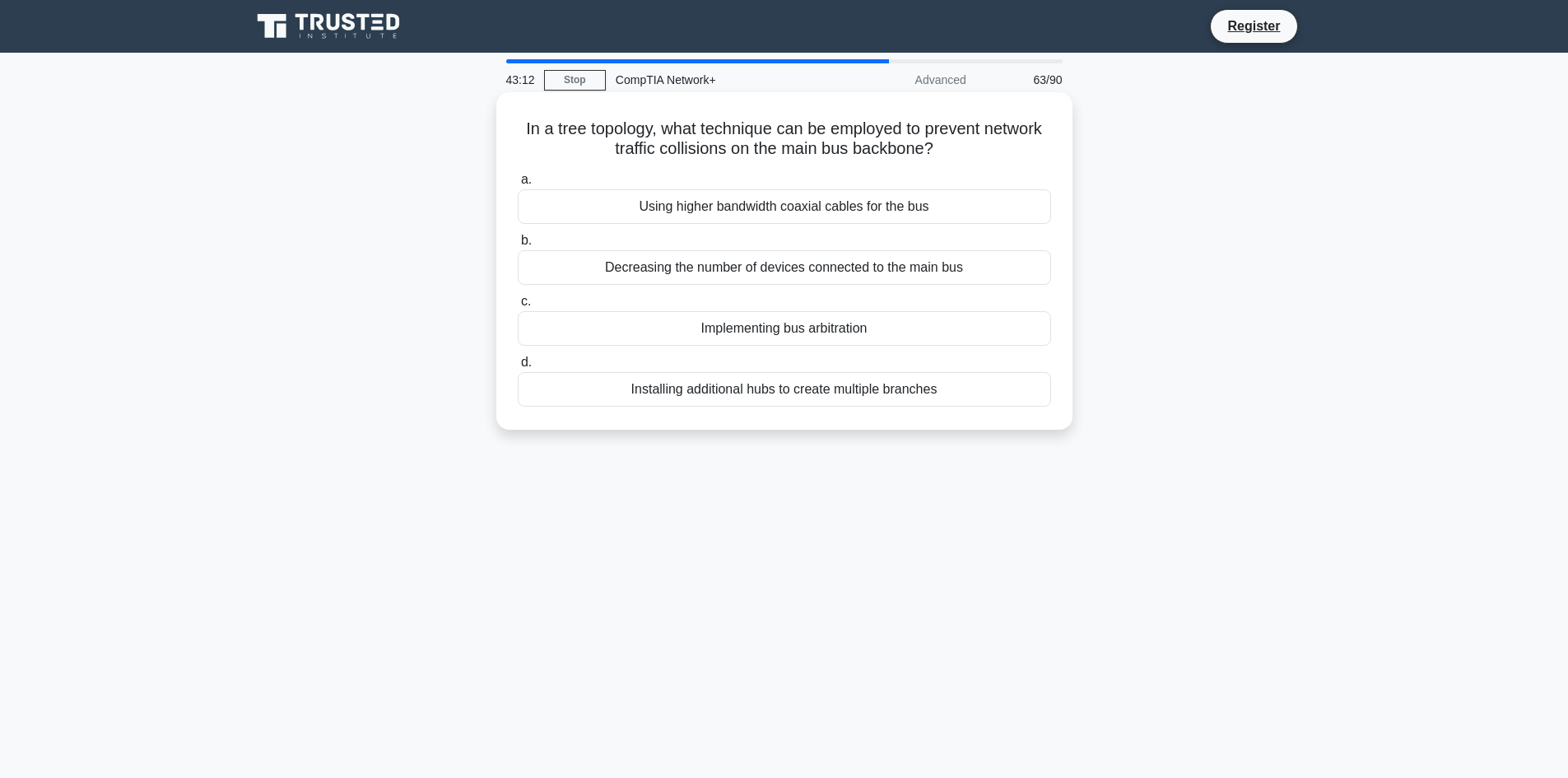
click at [875, 277] on div "Decreasing the number of devices connected to the main bus" at bounding box center [784, 267] width 533 height 35
click at [518, 246] on input "b. Decreasing the number of devices connected to the main bus" at bounding box center [518, 241] width 0 height 11
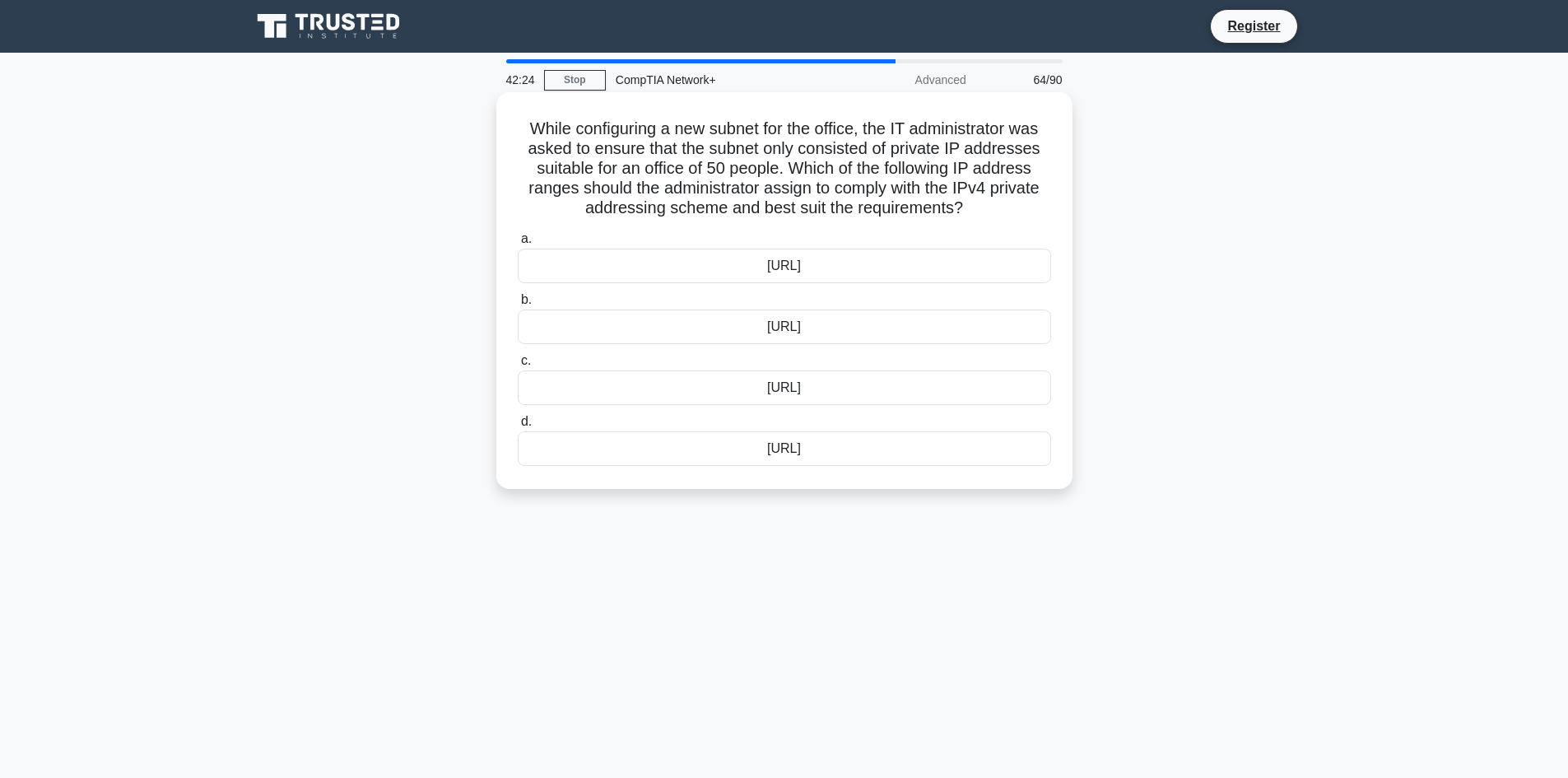
click at [874, 260] on div "172.16.34.0/27" at bounding box center [784, 266] width 533 height 35
click at [518, 245] on input "a. 172.16.34.0/27" at bounding box center [518, 239] width 0 height 11
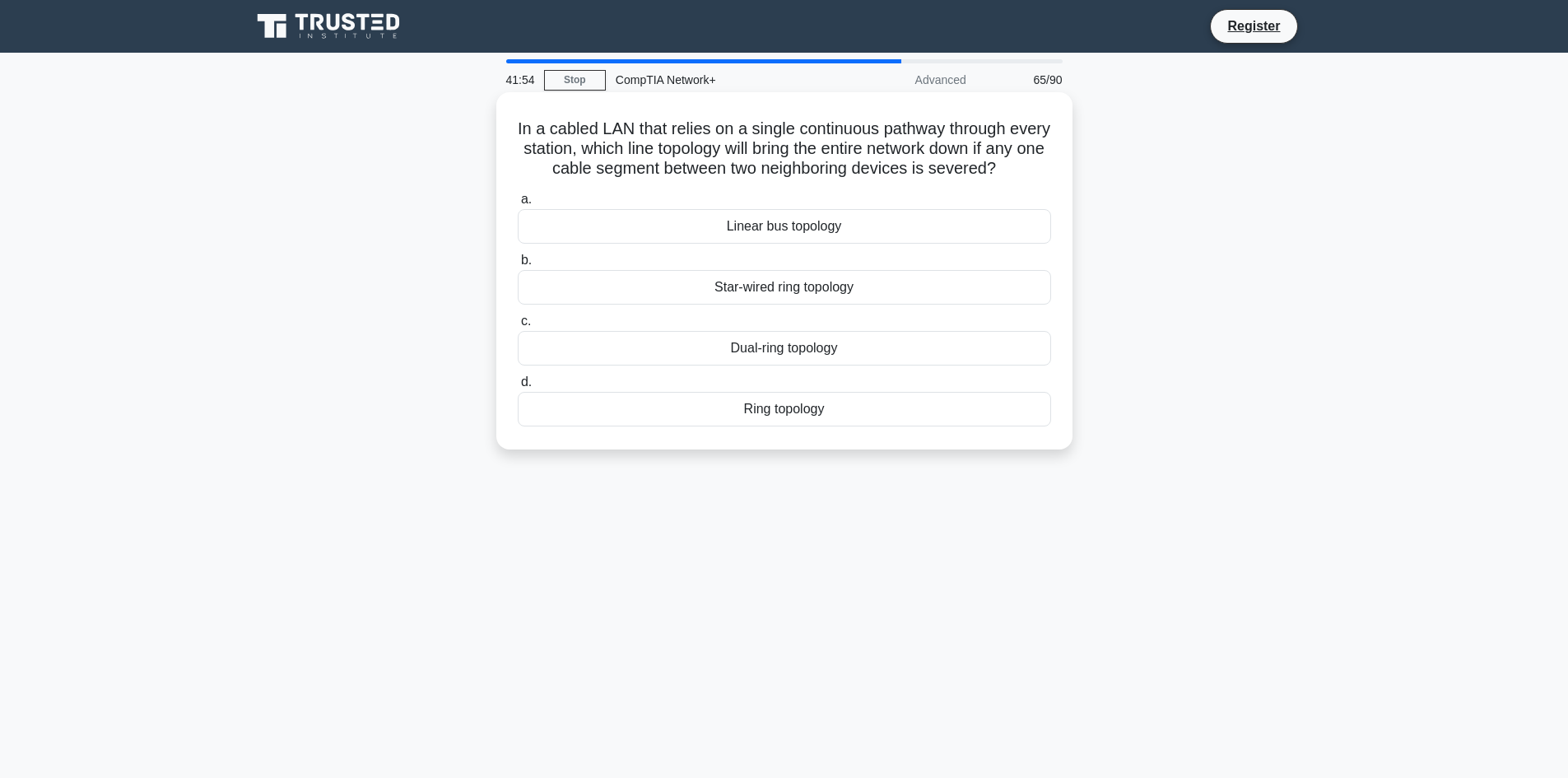
click at [918, 426] on div "Ring topology" at bounding box center [784, 409] width 533 height 35
click at [518, 387] on input "d. Ring topology" at bounding box center [518, 382] width 0 height 11
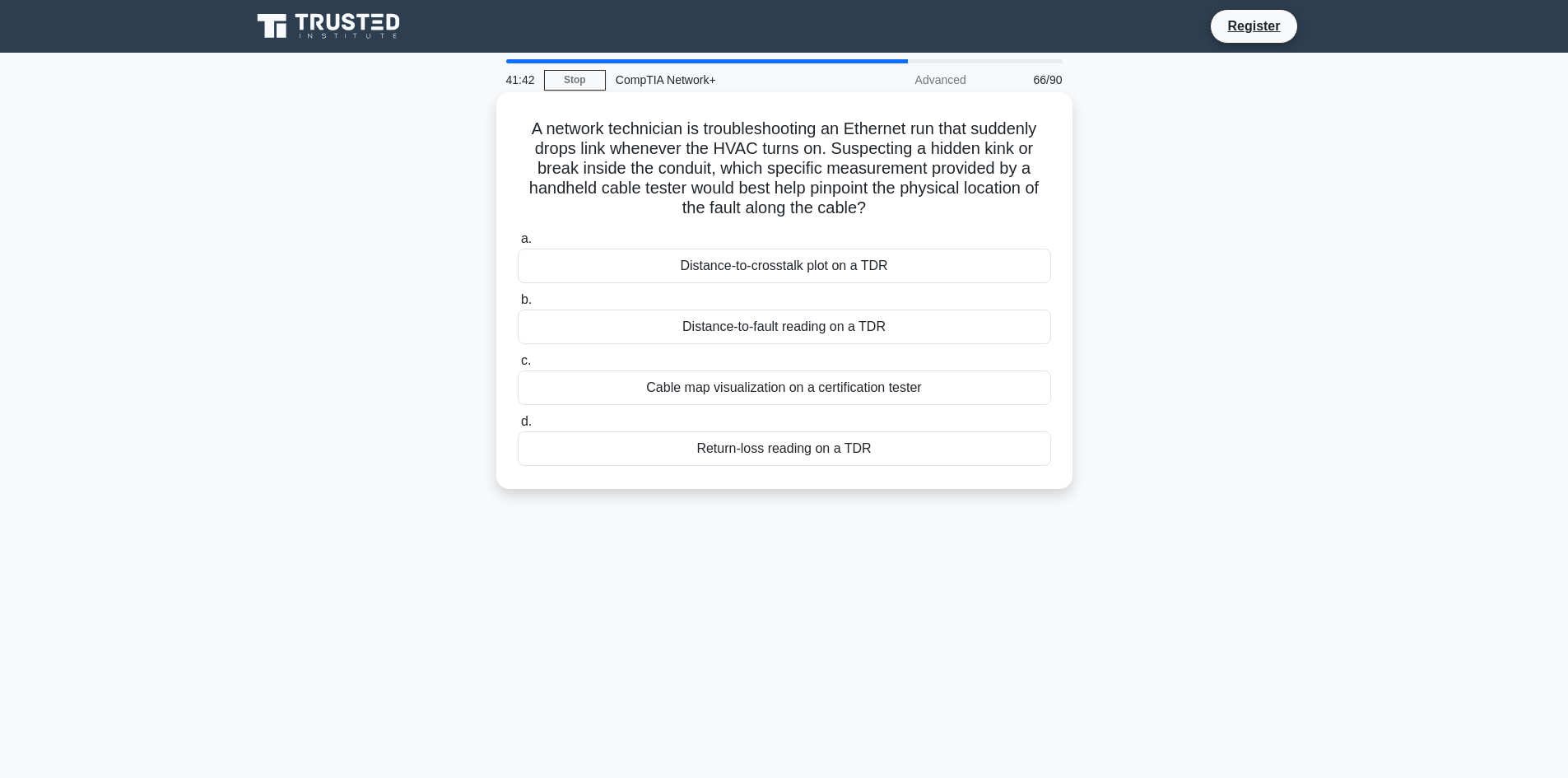
click at [615, 335] on div "Distance-to-fault reading on a TDR" at bounding box center [784, 327] width 533 height 35
click at [518, 306] on input "b. Distance-to-fault reading on a TDR" at bounding box center [518, 300] width 0 height 11
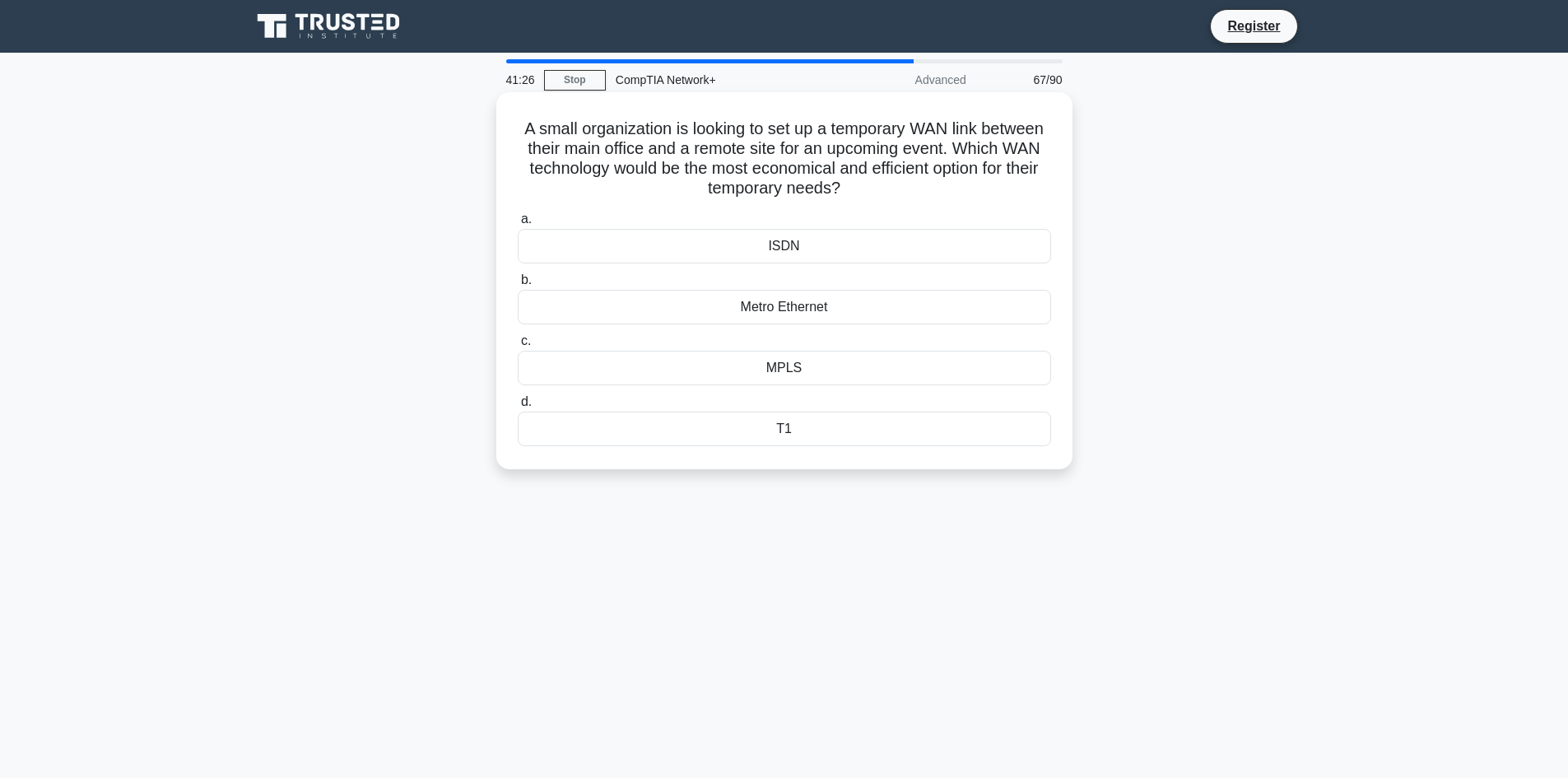
click at [720, 371] on div "MPLS" at bounding box center [784, 368] width 533 height 35
click at [518, 347] on input "c. MPLS" at bounding box center [518, 341] width 0 height 11
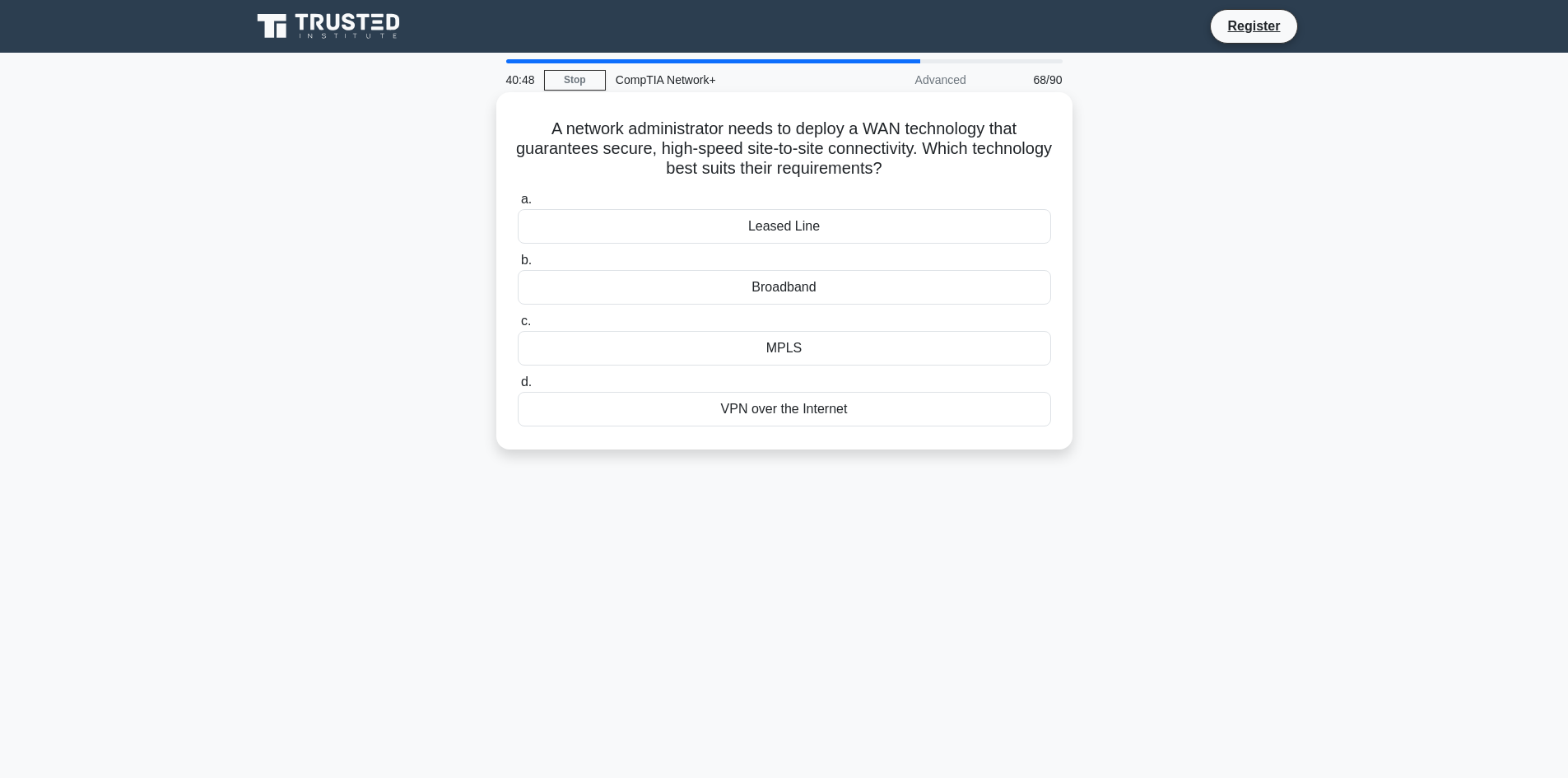
click at [844, 291] on div "Broadband" at bounding box center [784, 287] width 533 height 35
click at [518, 266] on input "b. Broadband" at bounding box center [518, 260] width 0 height 11
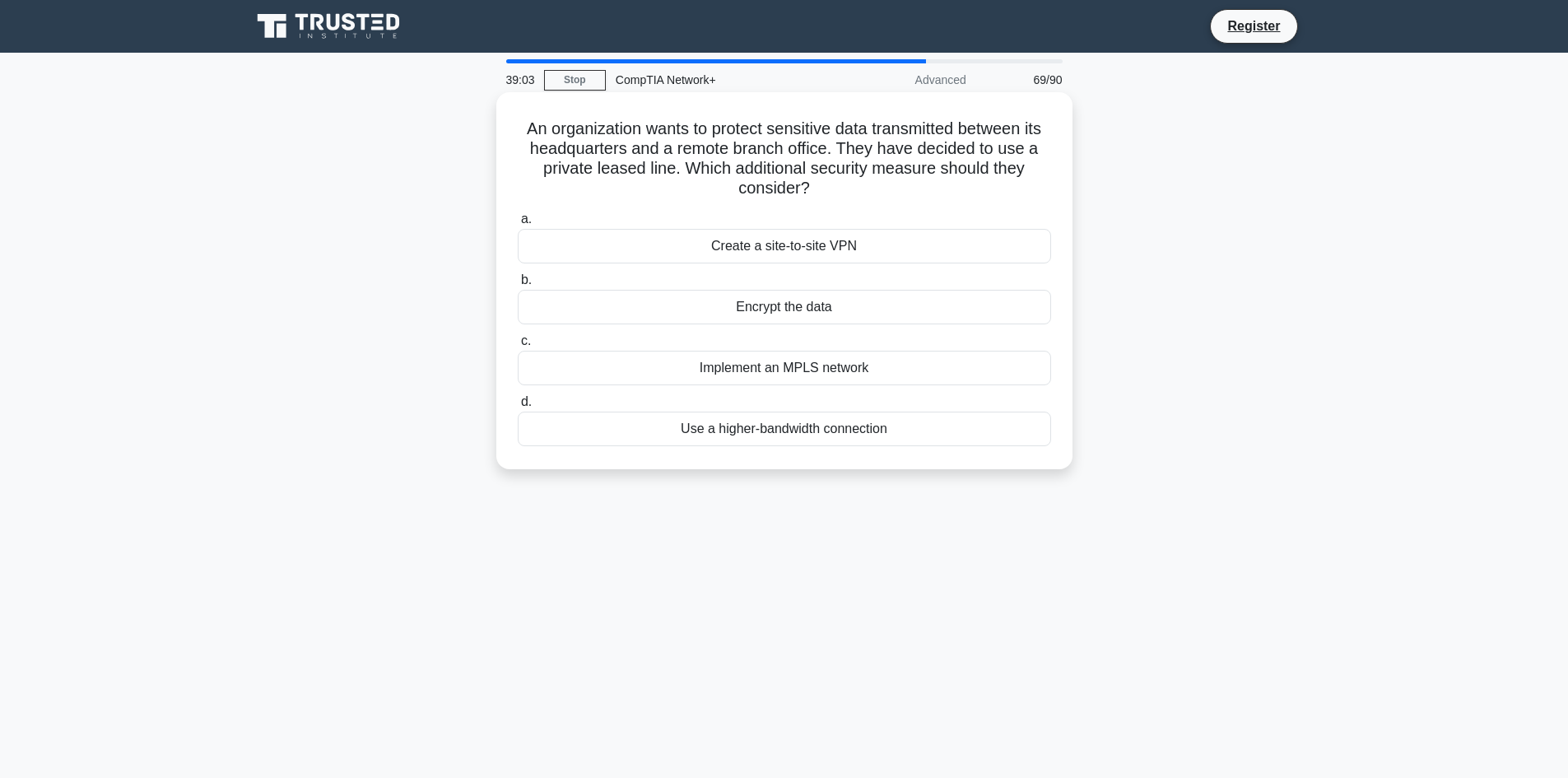
click at [841, 313] on div "Encrypt the data" at bounding box center [784, 307] width 533 height 35
click at [518, 286] on input "b. Encrypt the data" at bounding box center [518, 280] width 0 height 11
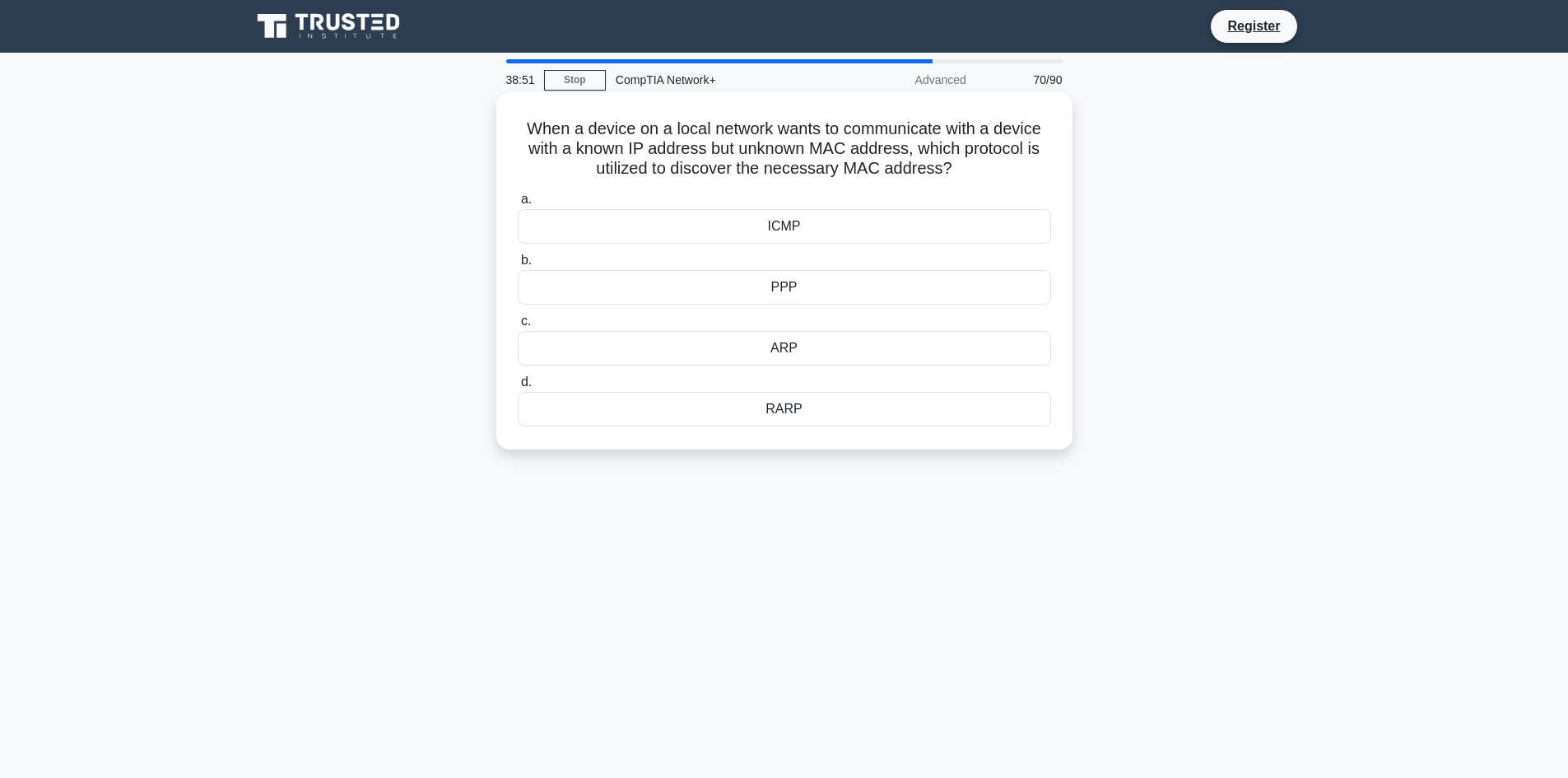
click at [884, 347] on div "ARP" at bounding box center [784, 348] width 533 height 35
click at [518, 327] on input "c. ARP" at bounding box center [518, 321] width 0 height 11
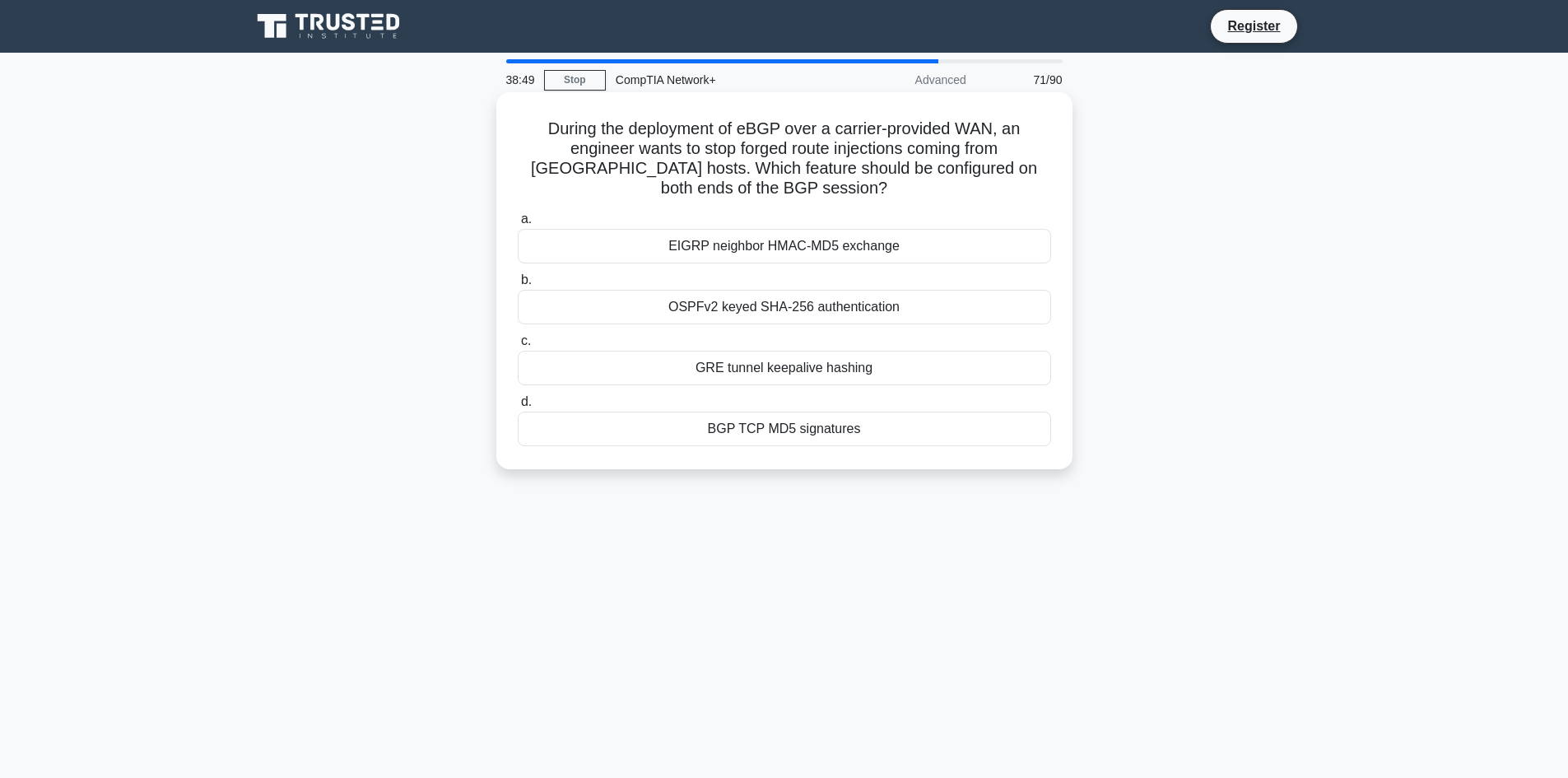
click at [796, 352] on div "GRE tunnel keepalive hashing" at bounding box center [784, 368] width 533 height 35
click at [518, 347] on input "c. GRE tunnel keepalive hashing" at bounding box center [518, 341] width 0 height 11
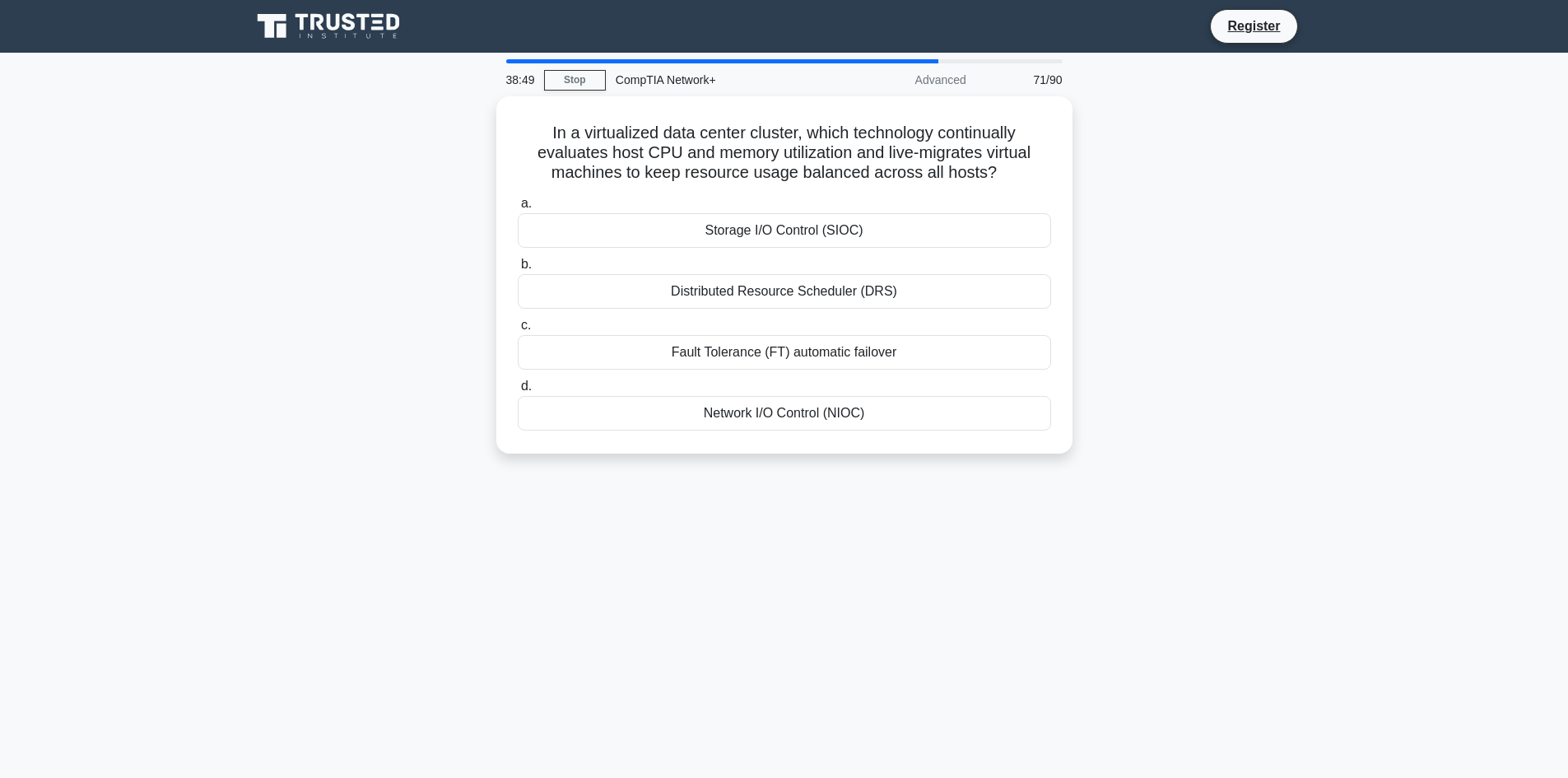
click at [781, 364] on div "Fault Tolerance (FT) automatic failover" at bounding box center [784, 352] width 533 height 35
click at [518, 331] on input "c. Fault Tolerance (FT) automatic failover" at bounding box center [518, 325] width 0 height 11
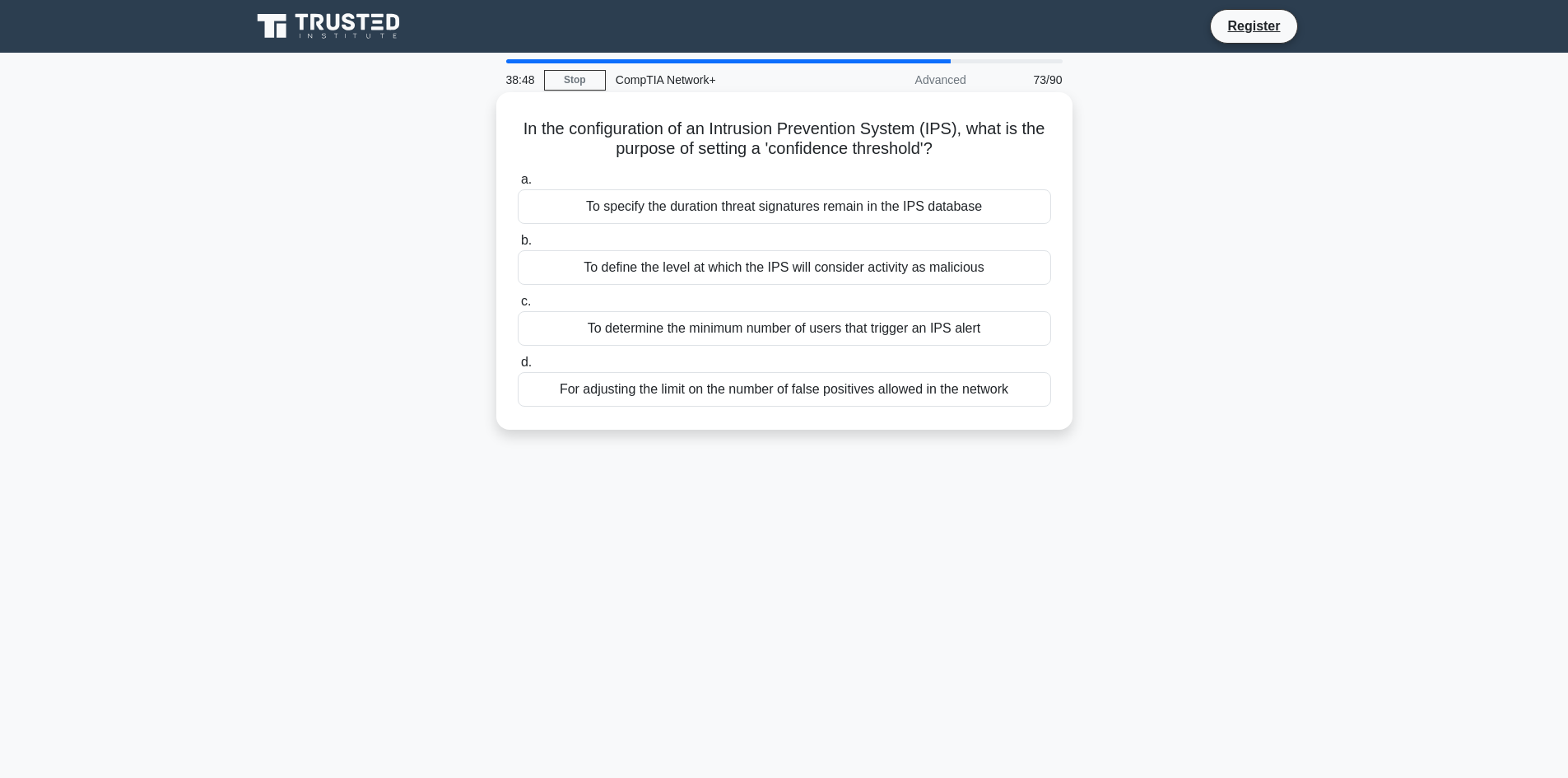
click at [840, 318] on div "To determine the minimum number of users that trigger an IPS alert" at bounding box center [784, 329] width 533 height 35
click at [518, 307] on input "c. To determine the minimum number of users that trigger an IPS alert" at bounding box center [518, 302] width 0 height 11
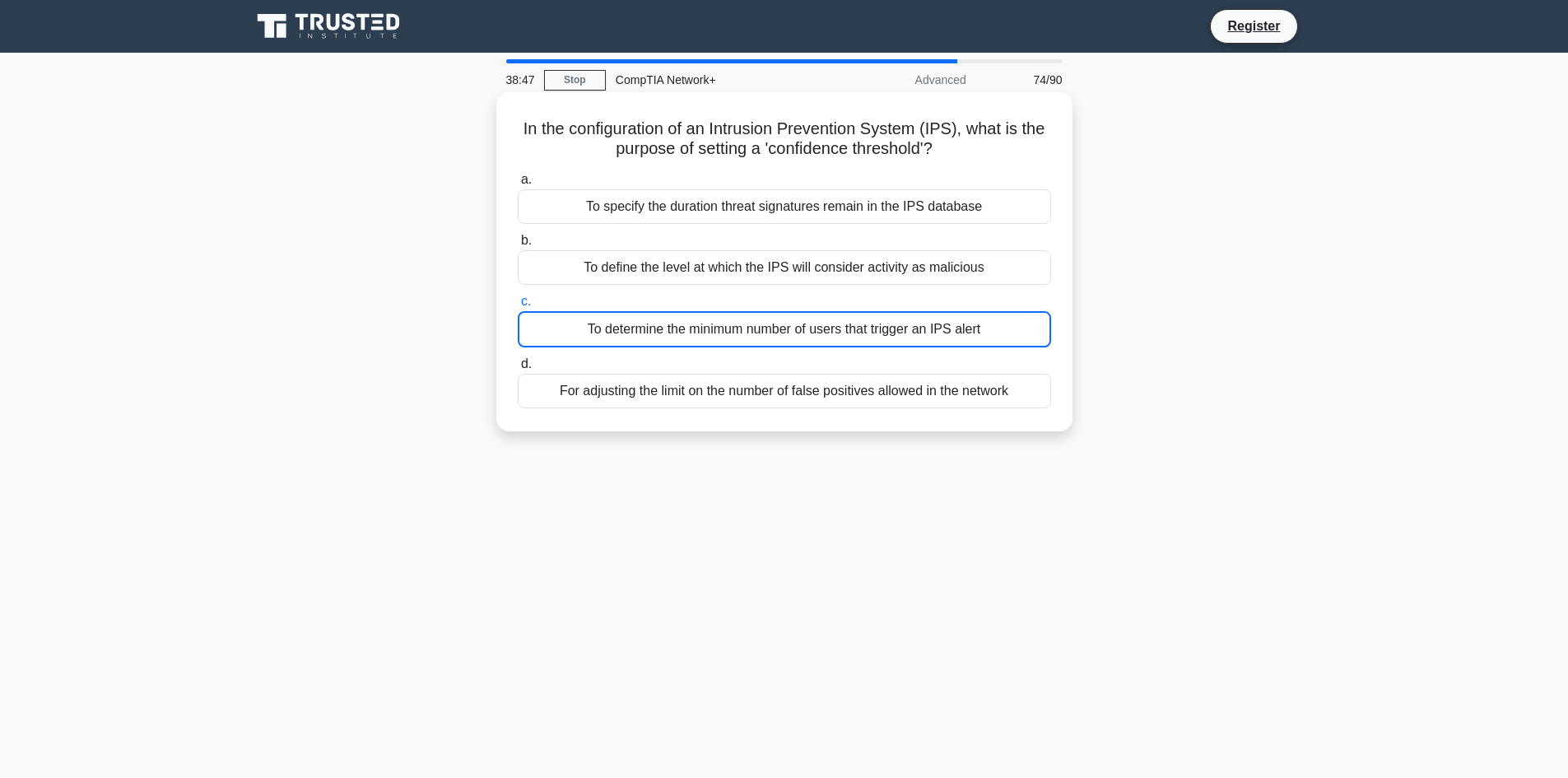
click at [874, 253] on div "To define the level at which the IPS will consider activity as malicious" at bounding box center [784, 267] width 533 height 35
click at [518, 246] on input "b. To define the level at which the IPS will consider activity as malicious" at bounding box center [518, 241] width 0 height 11
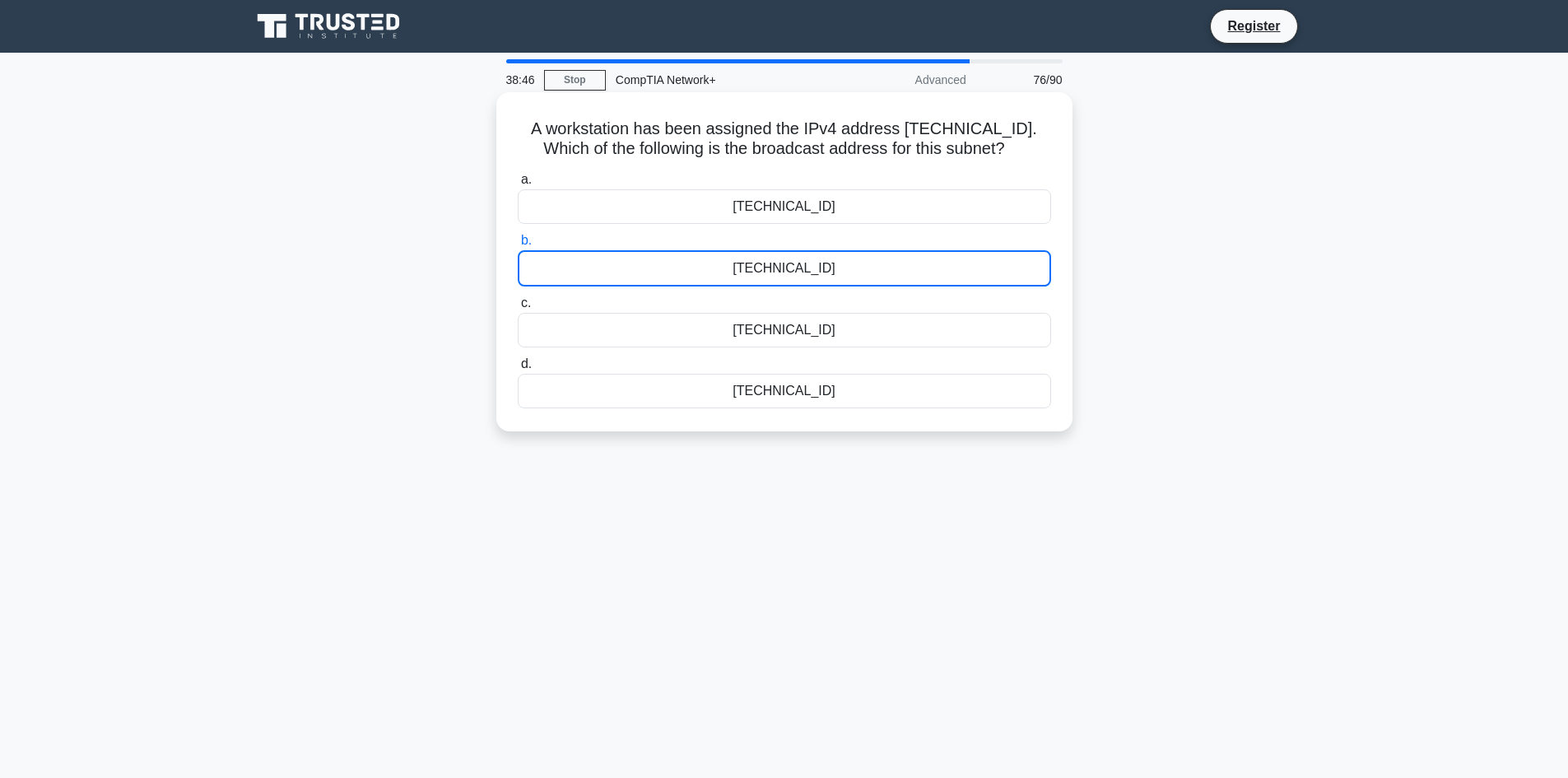
click at [879, 315] on div "192.168.12.255" at bounding box center [784, 331] width 533 height 35
click at [518, 309] on input "c. 192.168.12.255" at bounding box center [518, 303] width 0 height 11
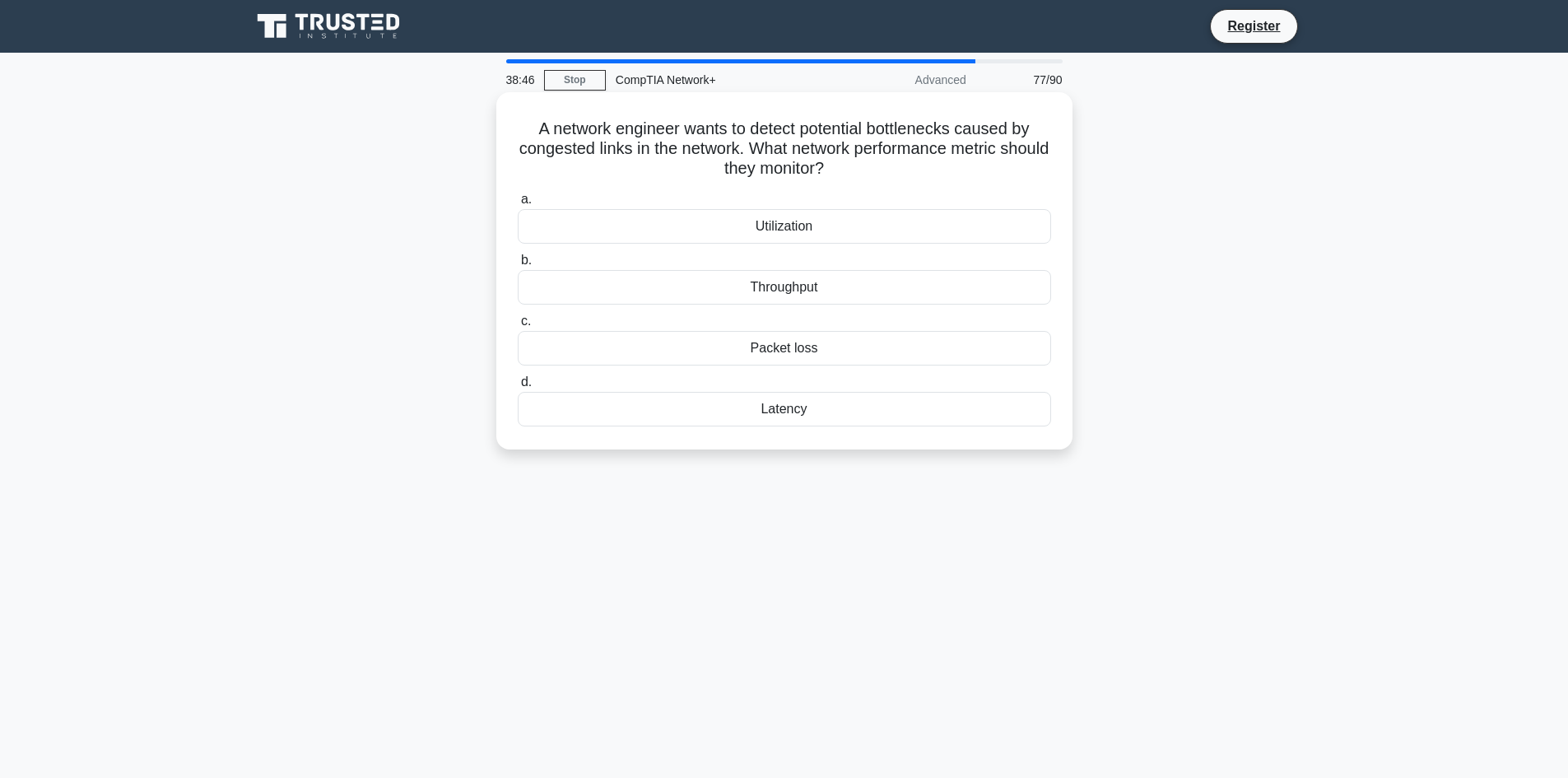
drag, startPoint x: 879, startPoint y: 315, endPoint x: 854, endPoint y: 333, distance: 30.8
click at [864, 324] on label "c. Packet loss" at bounding box center [784, 338] width 533 height 54
click at [518, 324] on input "c. Packet loss" at bounding box center [518, 321] width 0 height 11
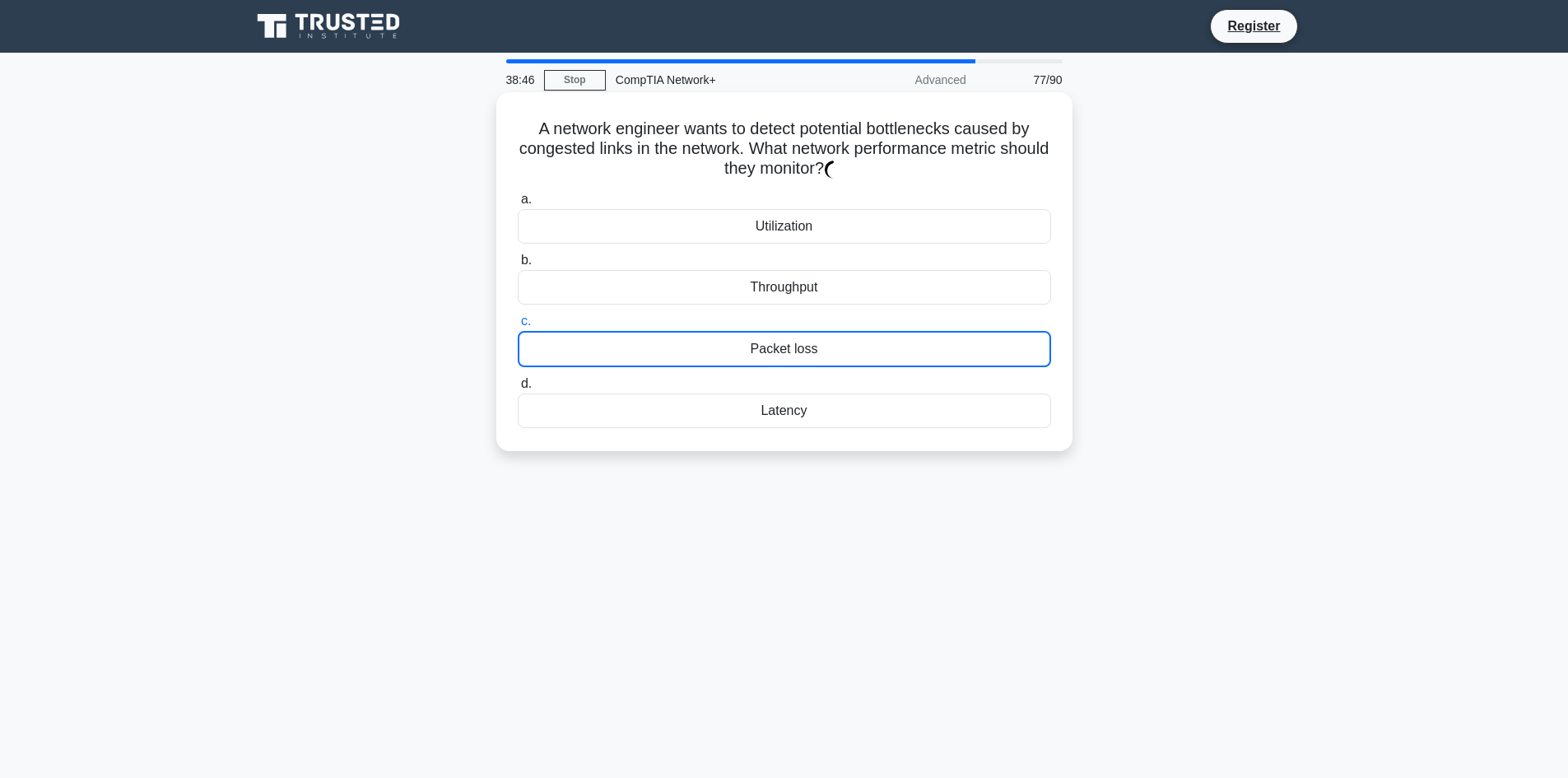
click at [854, 333] on div "Packet loss" at bounding box center [784, 348] width 533 height 36
click at [518, 327] on input "c. Packet loss" at bounding box center [518, 321] width 0 height 11
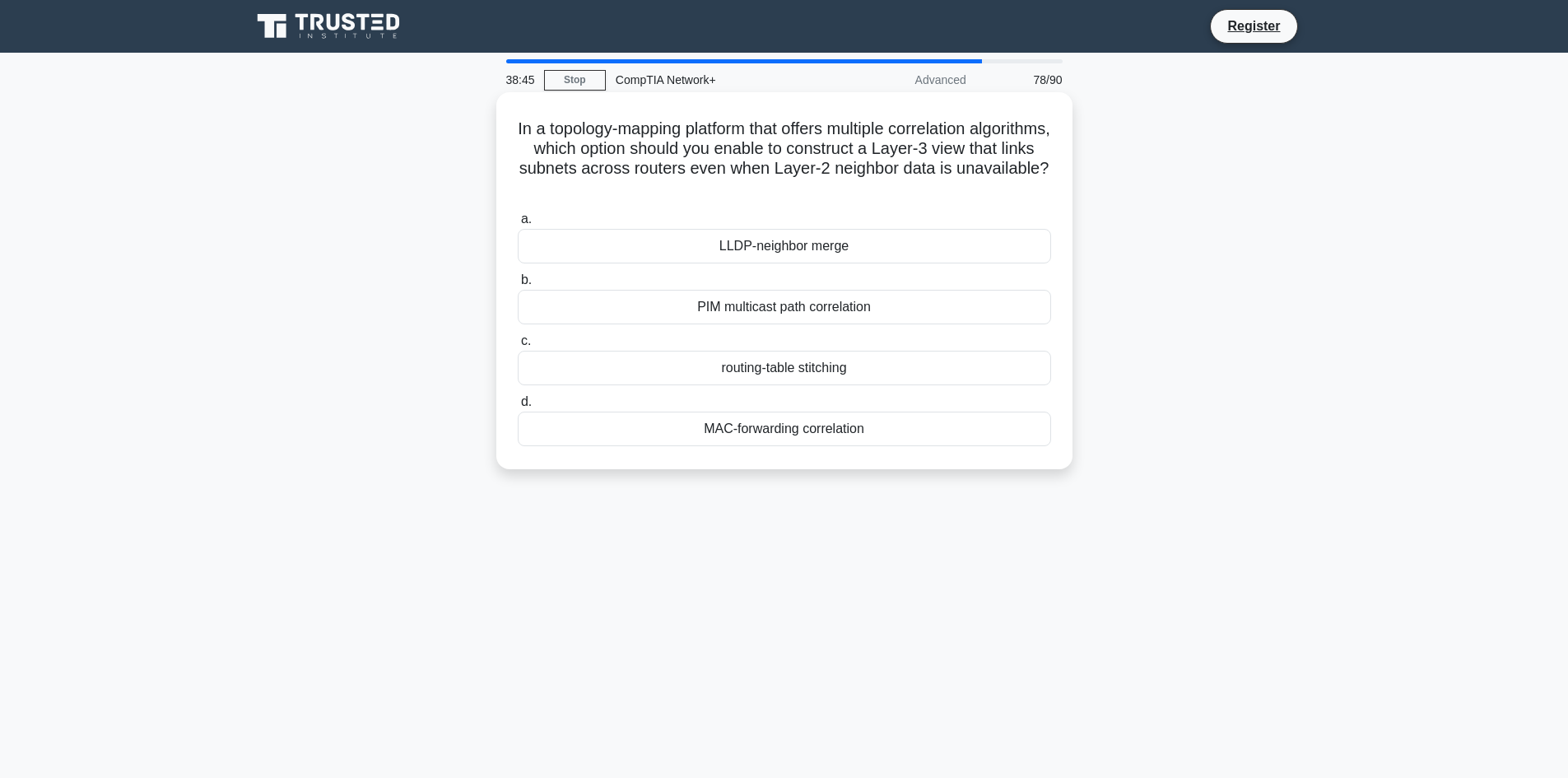
click at [888, 236] on div "LLDP-neighbor merge" at bounding box center [784, 247] width 533 height 35
click at [518, 225] on input "a. LLDP-neighbor merge" at bounding box center [518, 219] width 0 height 11
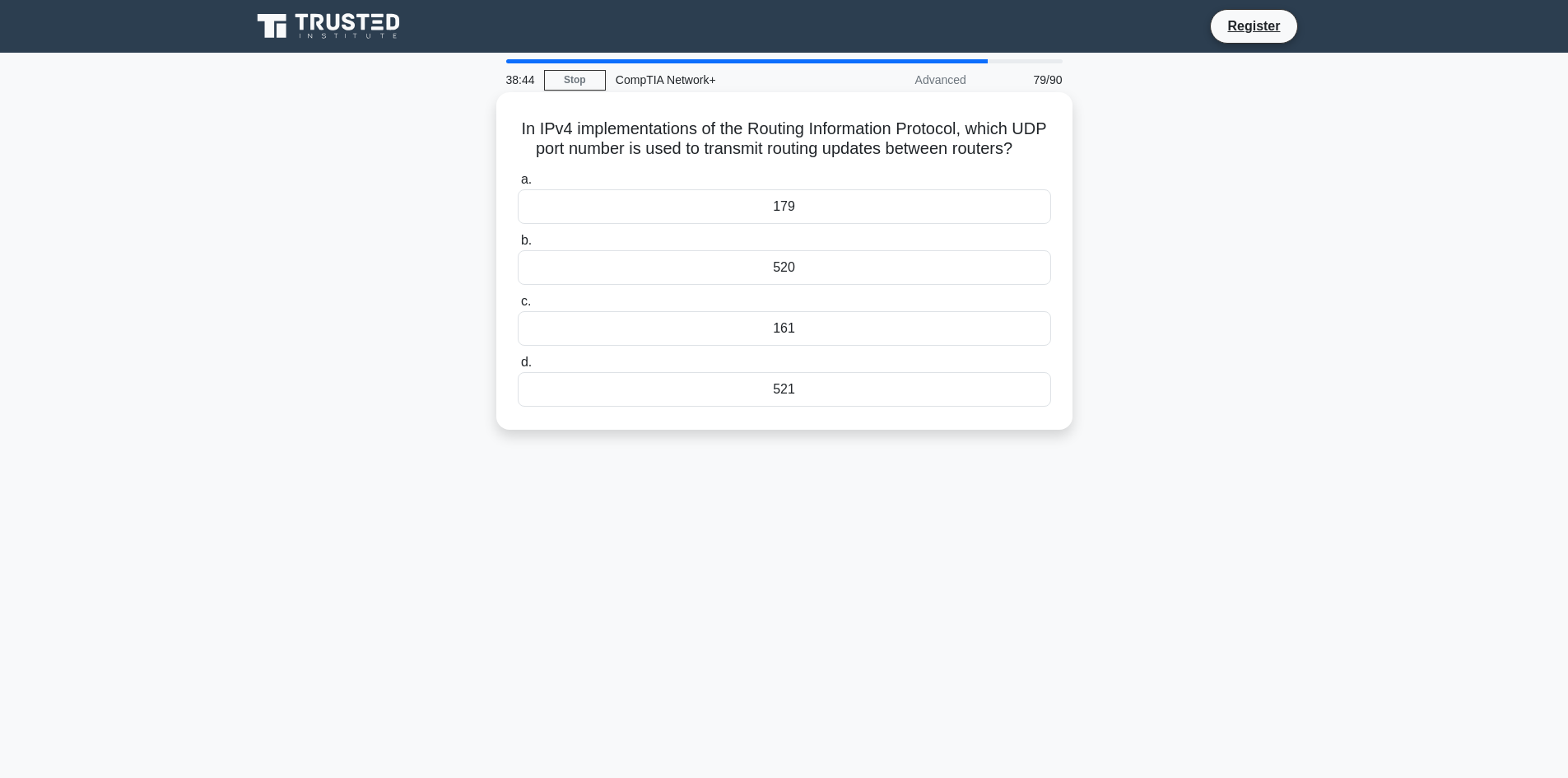
click at [891, 345] on div "161" at bounding box center [784, 329] width 533 height 35
click at [518, 307] on input "c. 161" at bounding box center [518, 302] width 0 height 11
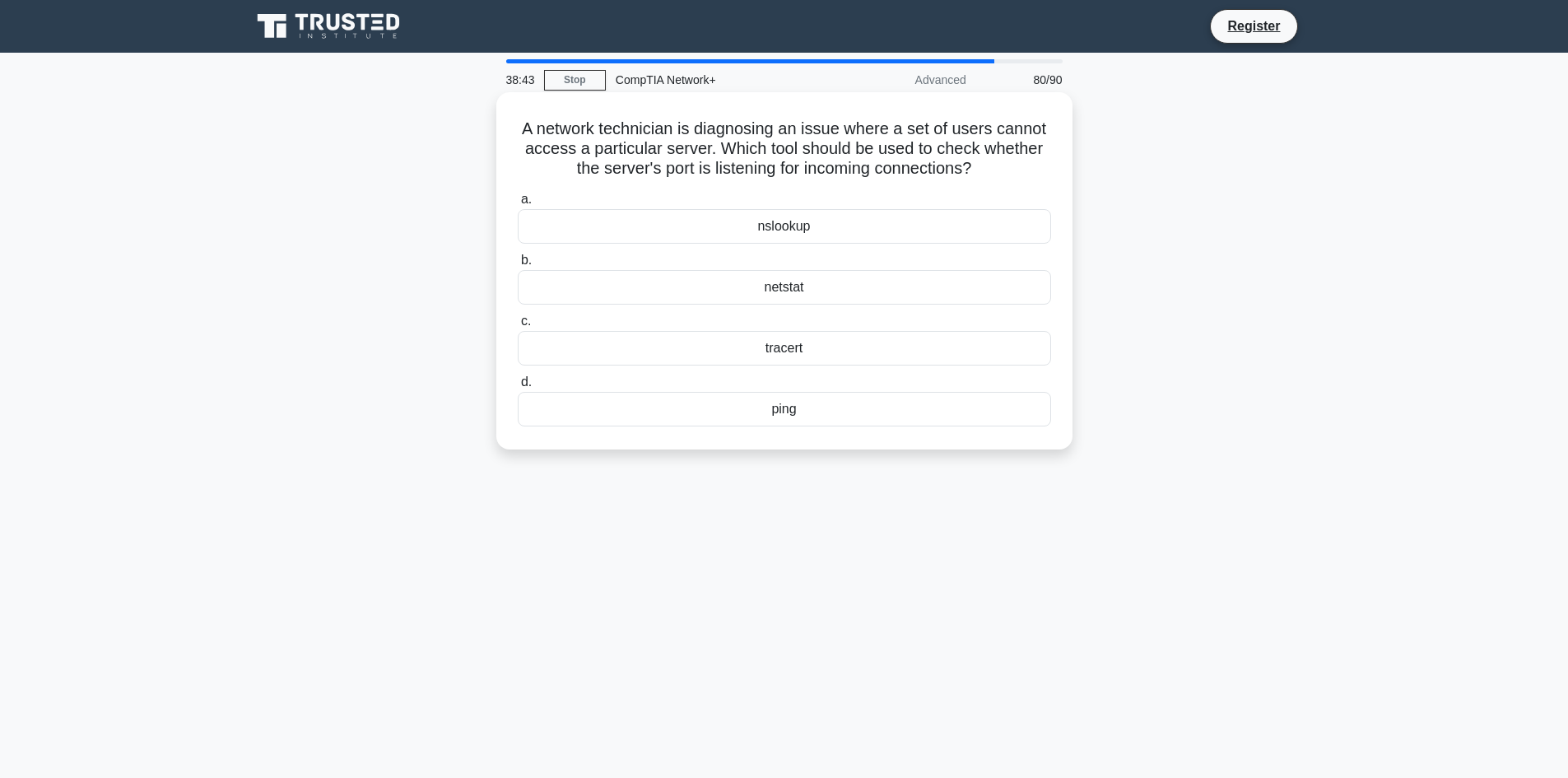
click at [901, 257] on label "b. netstat" at bounding box center [784, 277] width 533 height 54
click at [518, 257] on input "b. netstat" at bounding box center [518, 260] width 0 height 11
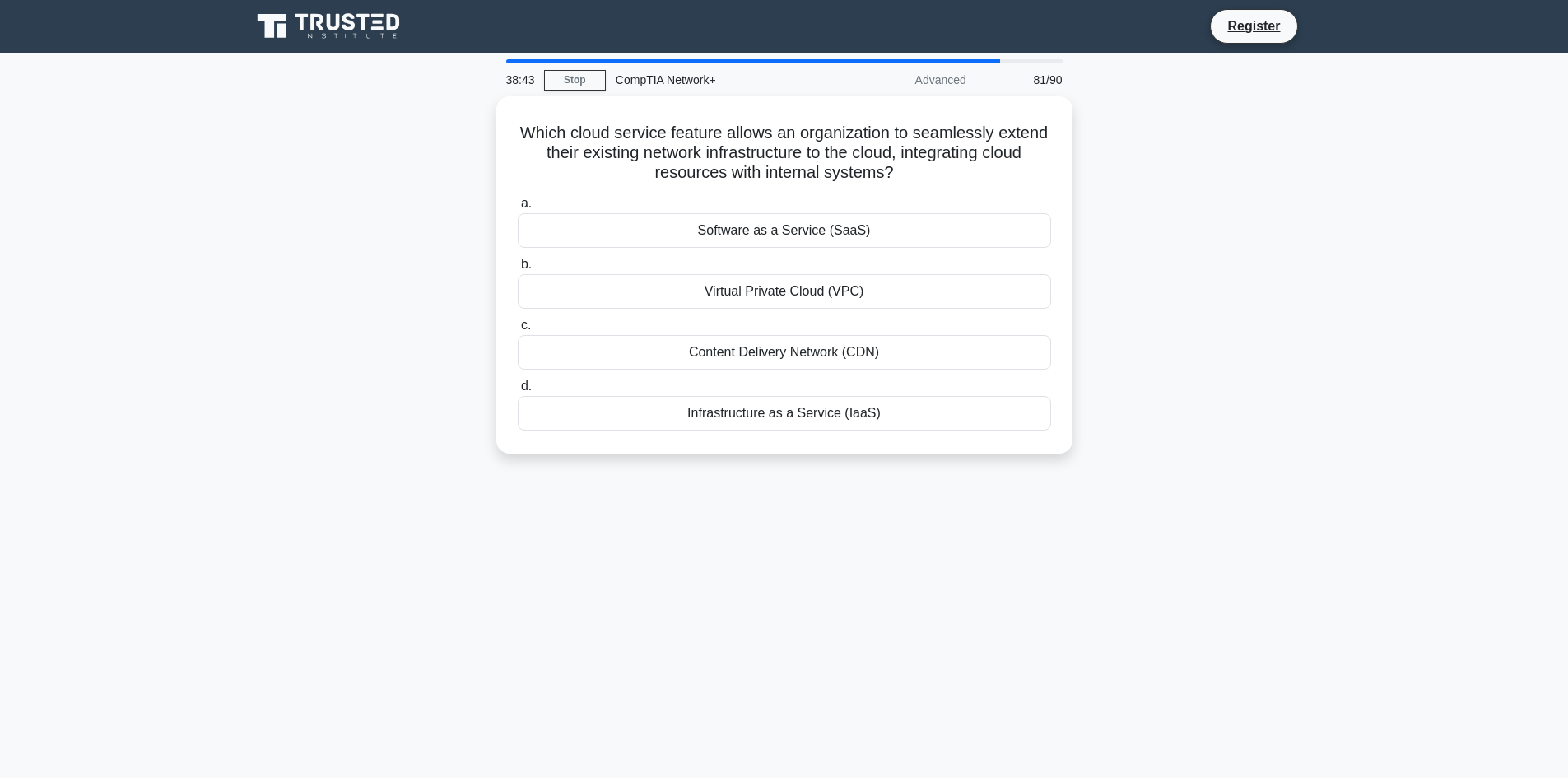
click at [922, 231] on div "Software as a Service (SaaS)" at bounding box center [784, 231] width 533 height 35
click at [518, 209] on input "a. Software as a Service (SaaS)" at bounding box center [518, 203] width 0 height 11
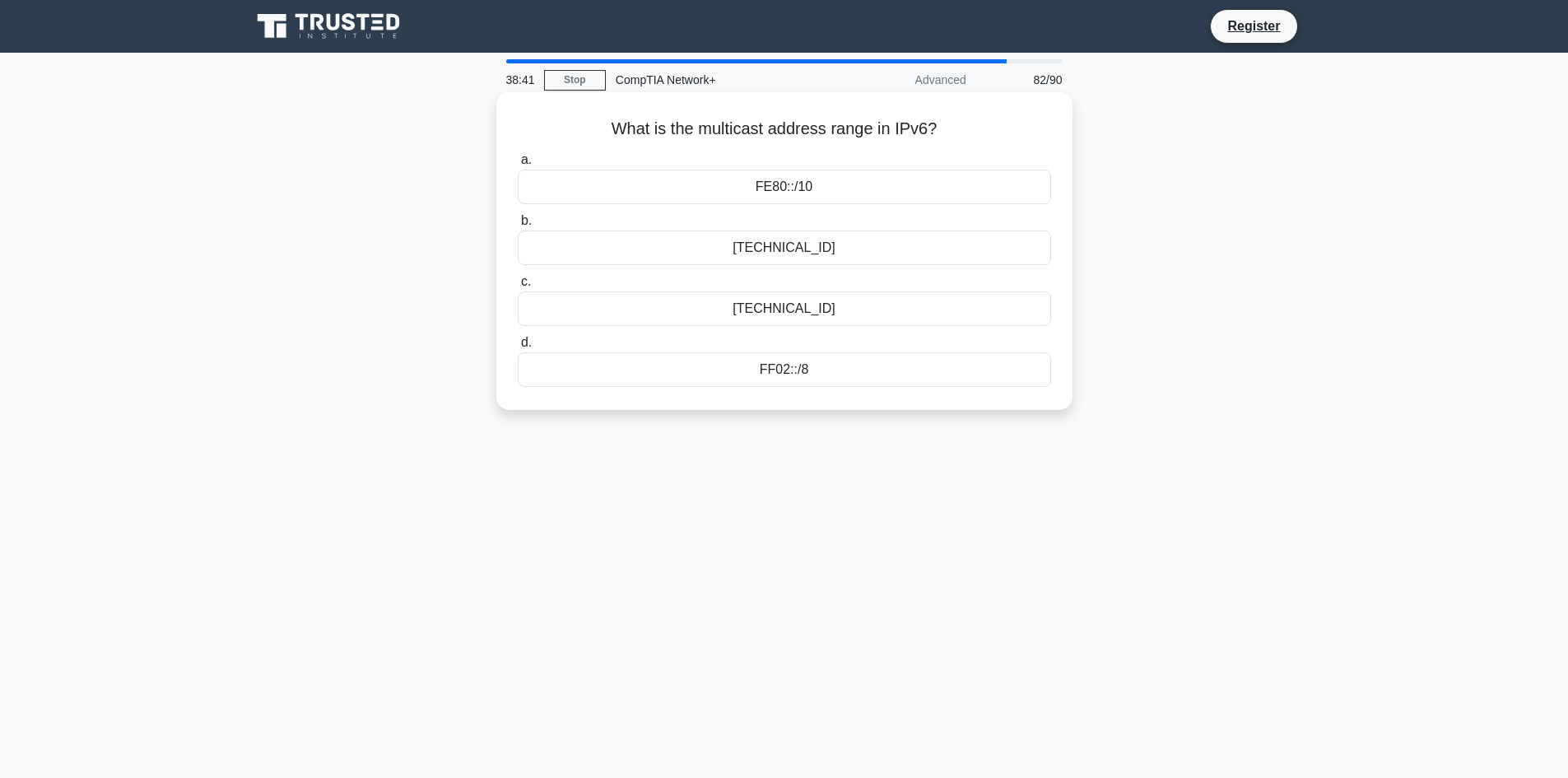
click at [885, 308] on div "FC00::/7" at bounding box center [784, 309] width 533 height 35
click at [518, 287] on input "c. FC00::/7" at bounding box center [518, 282] width 0 height 11
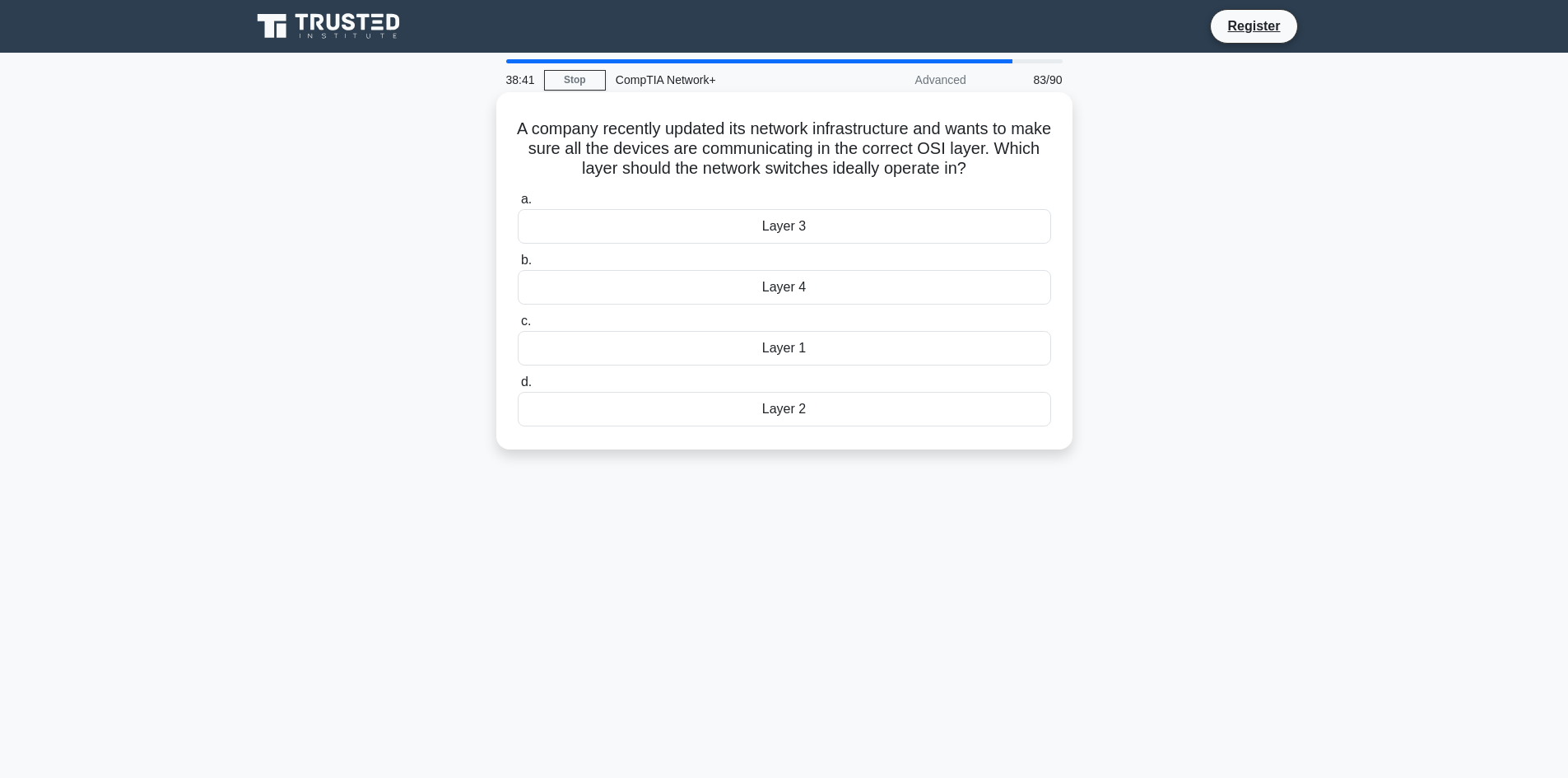
click at [880, 198] on label "a. Layer 3" at bounding box center [784, 216] width 533 height 54
click at [518, 198] on input "a. Layer 3" at bounding box center [518, 199] width 0 height 11
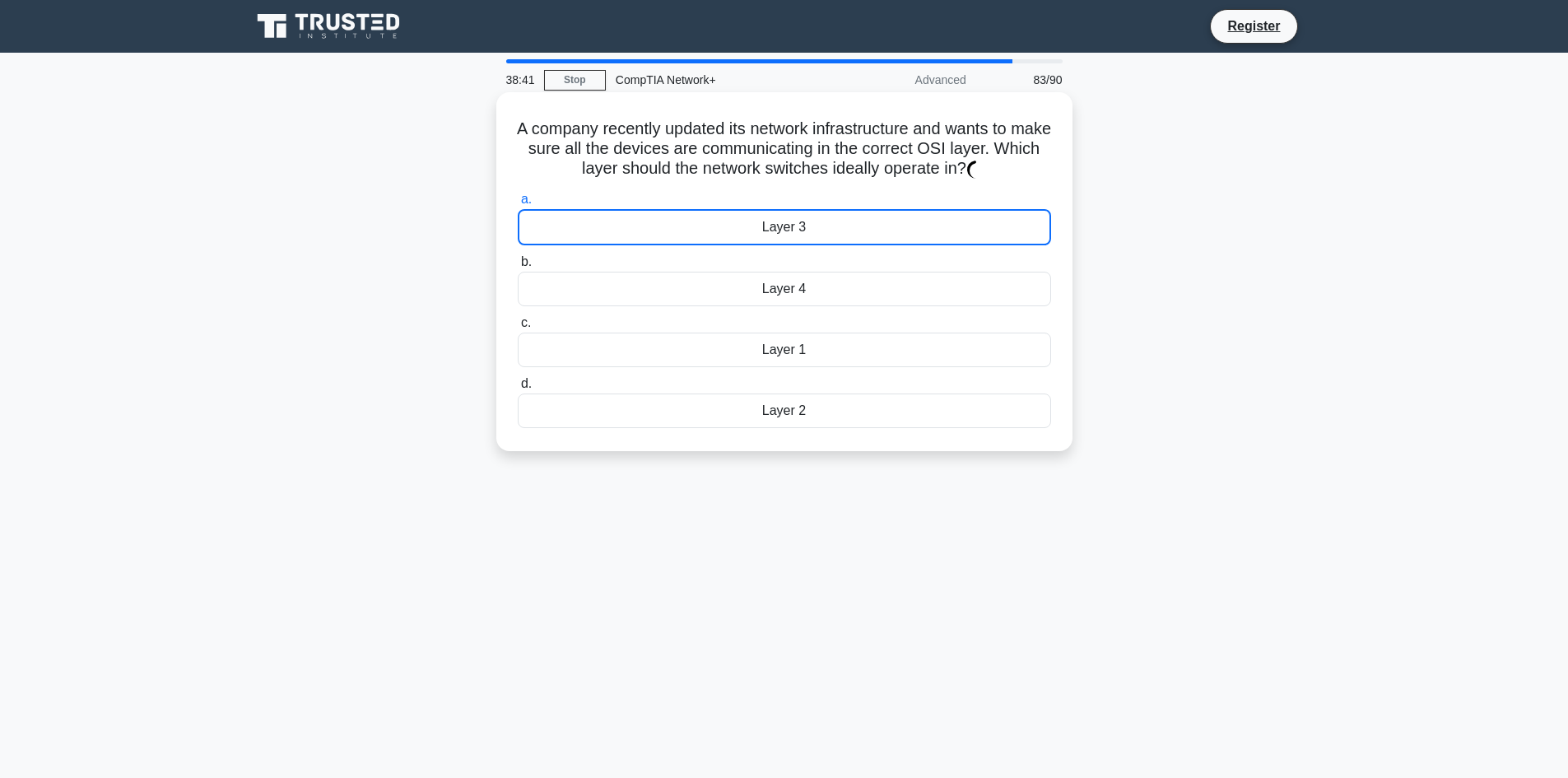
click at [885, 218] on div "Layer 3" at bounding box center [784, 227] width 533 height 36
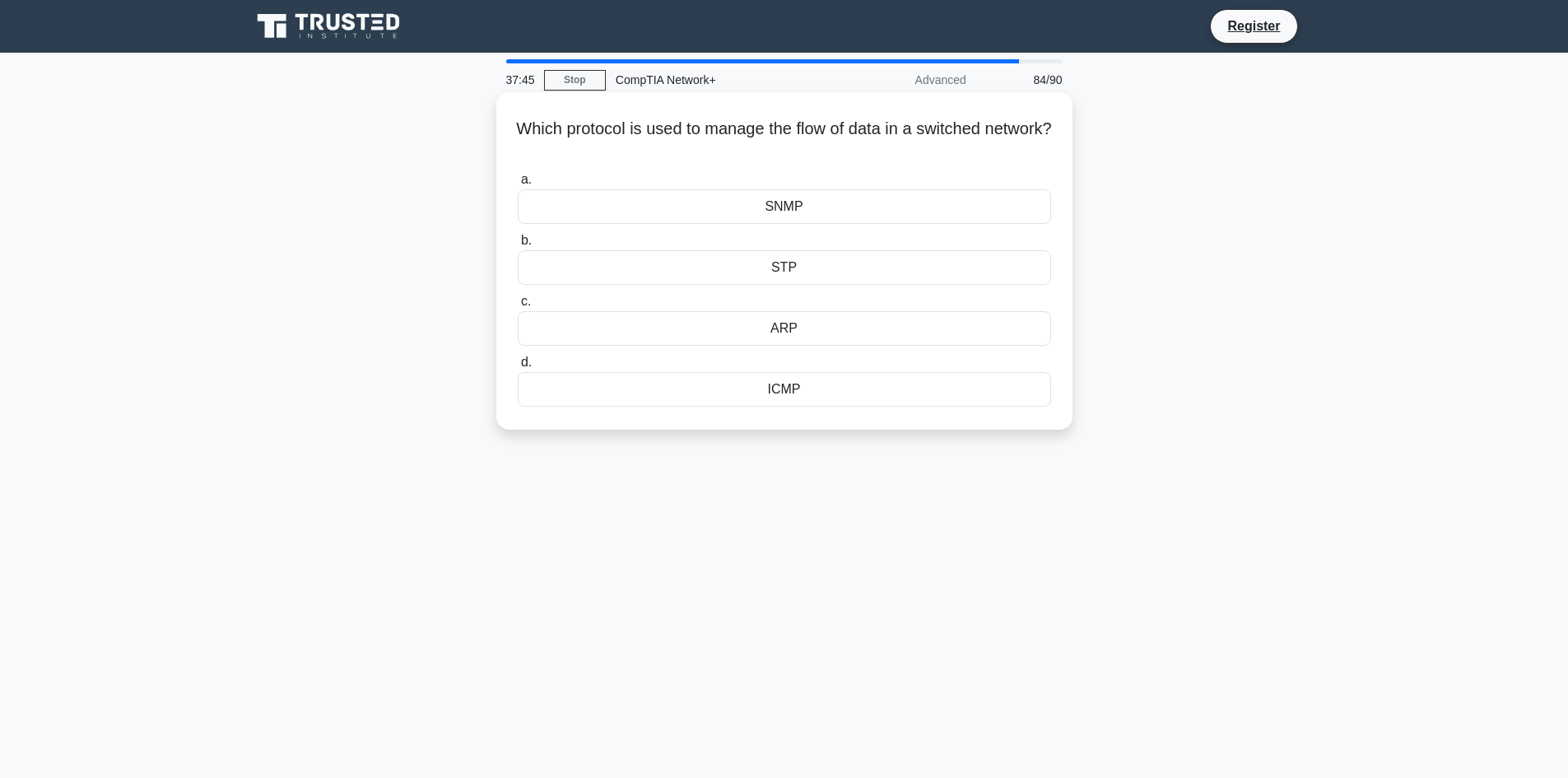
click at [814, 401] on div "ICMP" at bounding box center [784, 390] width 533 height 35
click at [518, 368] on input "d. ICMP" at bounding box center [518, 362] width 0 height 11
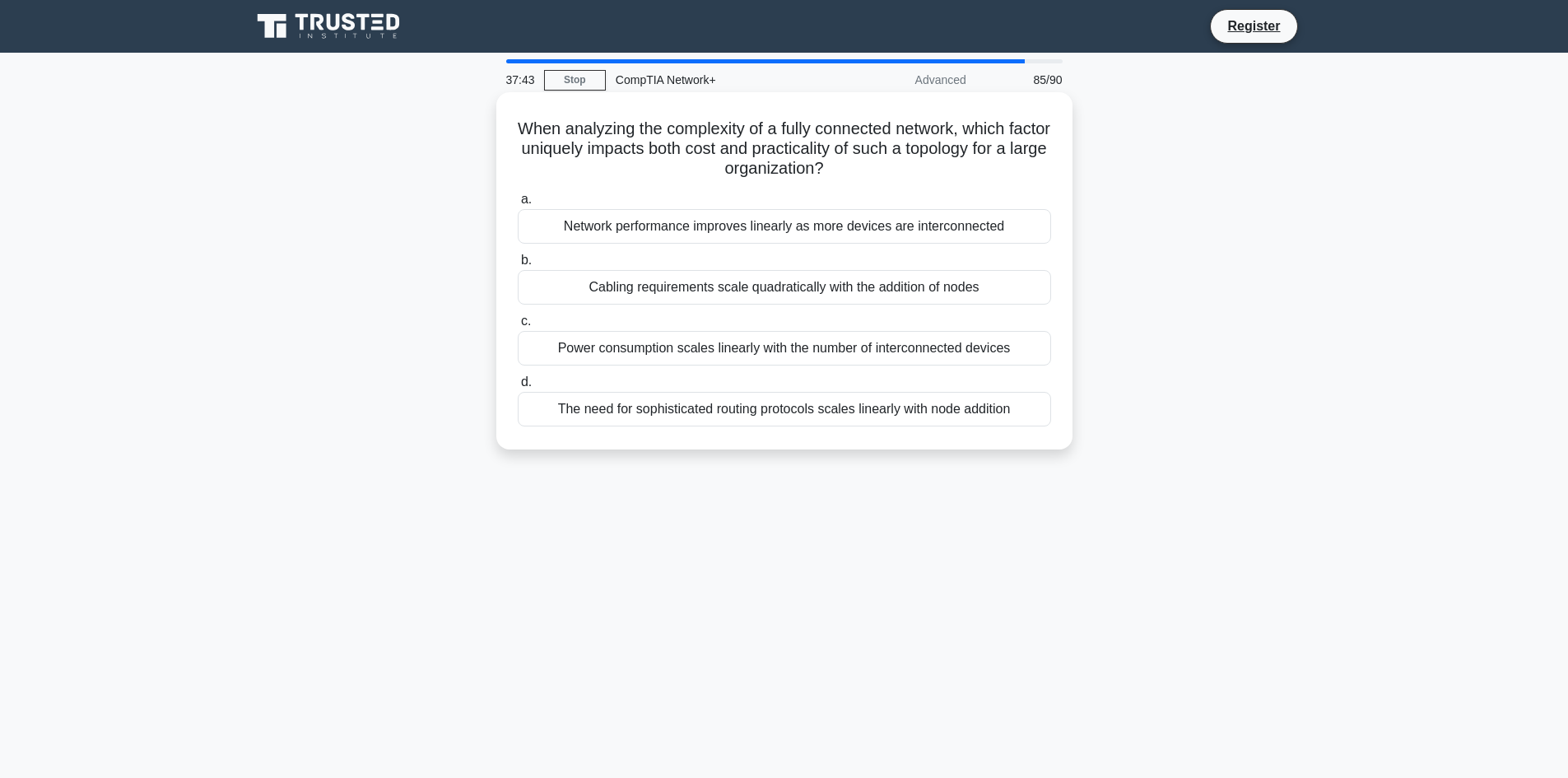
click at [836, 343] on div "Power consumption scales linearly with the number of interconnected devices" at bounding box center [784, 348] width 533 height 35
click at [518, 327] on input "c. Power consumption scales linearly with the number of interconnected devices" at bounding box center [518, 321] width 0 height 11
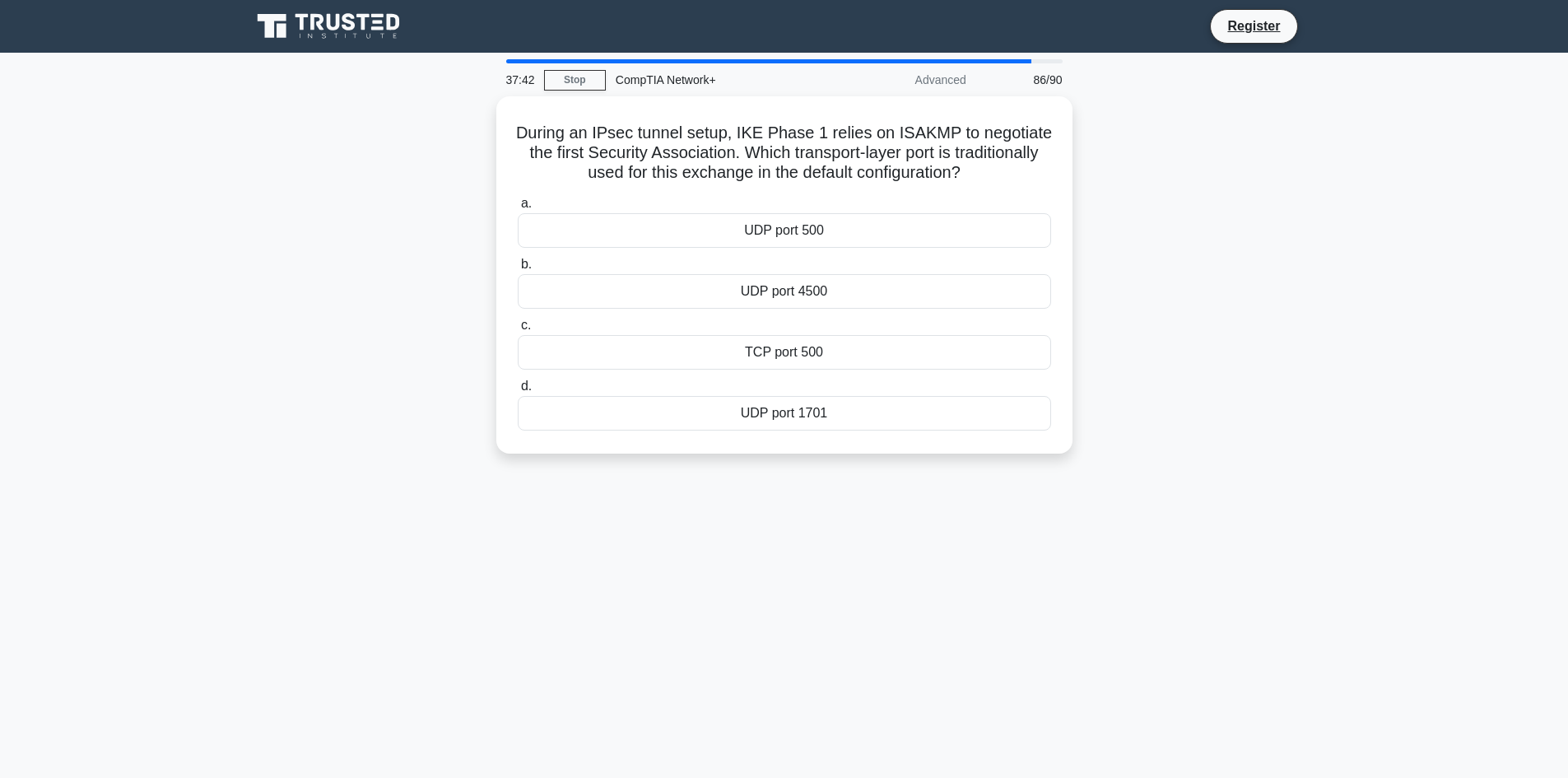
click at [836, 343] on div "TCP port 500" at bounding box center [784, 352] width 533 height 35
click at [518, 331] on input "c. TCP port 500" at bounding box center [518, 325] width 0 height 11
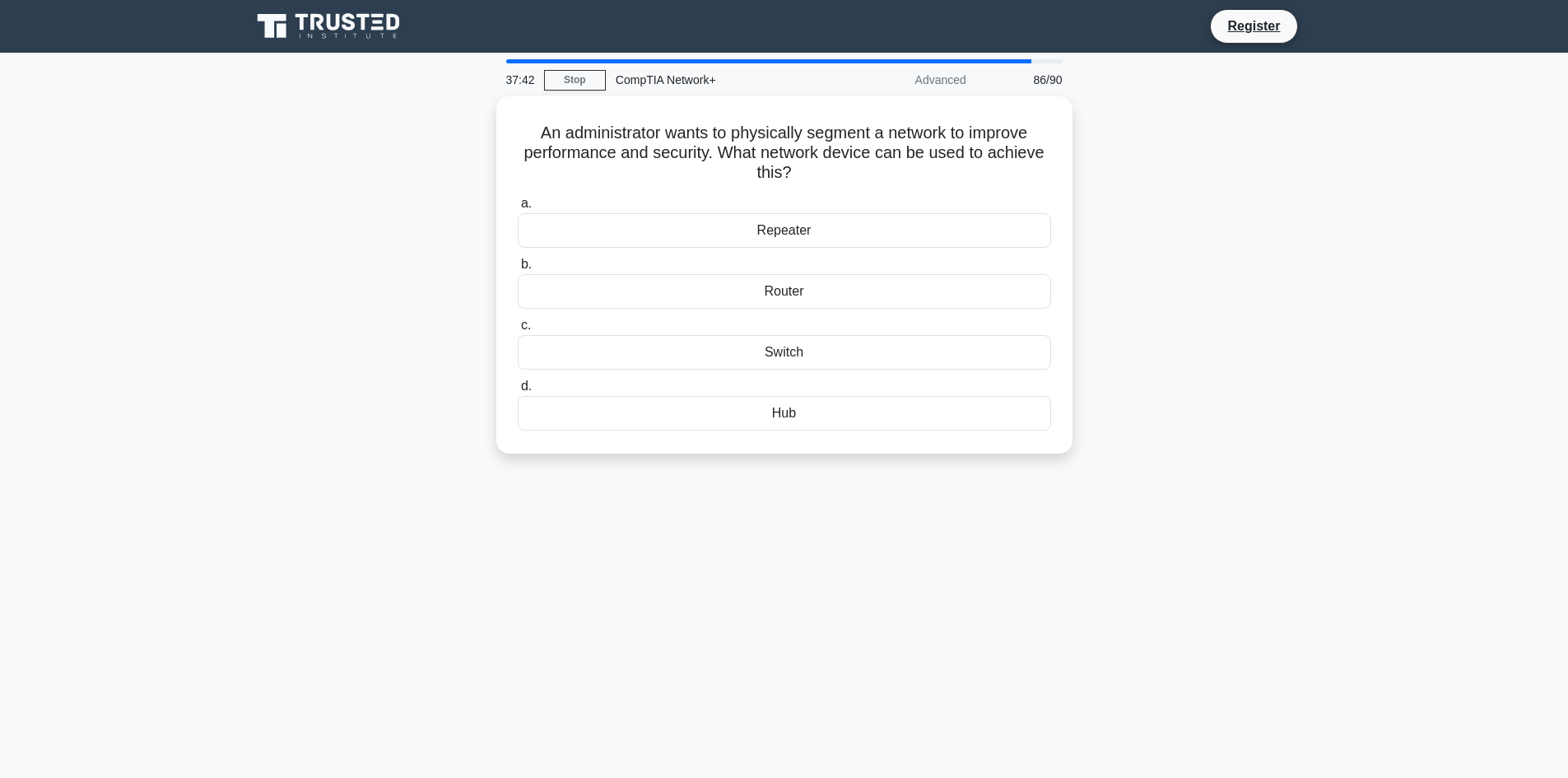
click at [836, 343] on div "Switch" at bounding box center [784, 352] width 533 height 35
click at [518, 331] on input "c. Switch" at bounding box center [518, 325] width 0 height 11
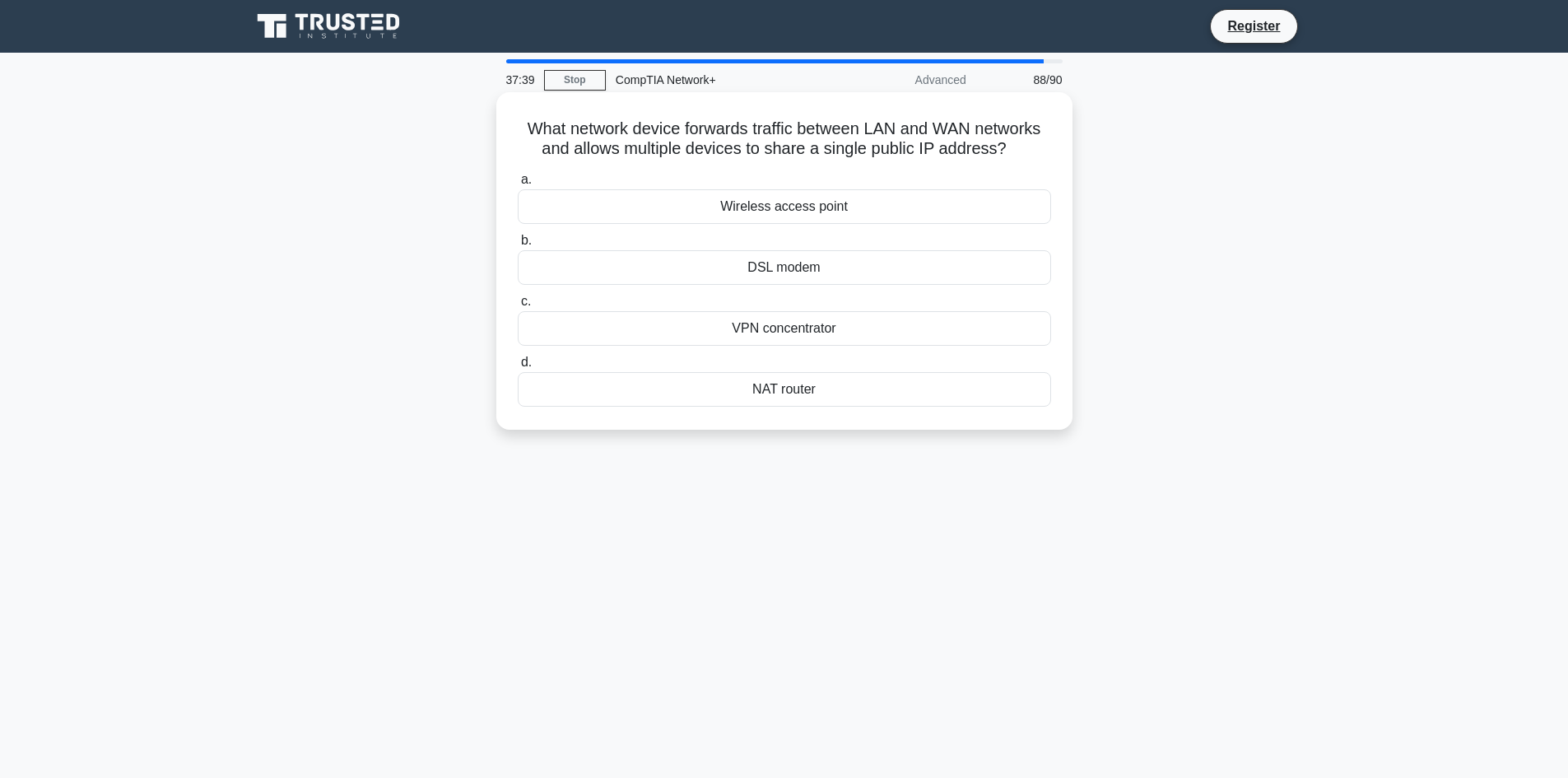
click at [921, 238] on label "b. DSL modem" at bounding box center [784, 257] width 533 height 54
click at [518, 238] on input "b. DSL modem" at bounding box center [518, 241] width 0 height 11
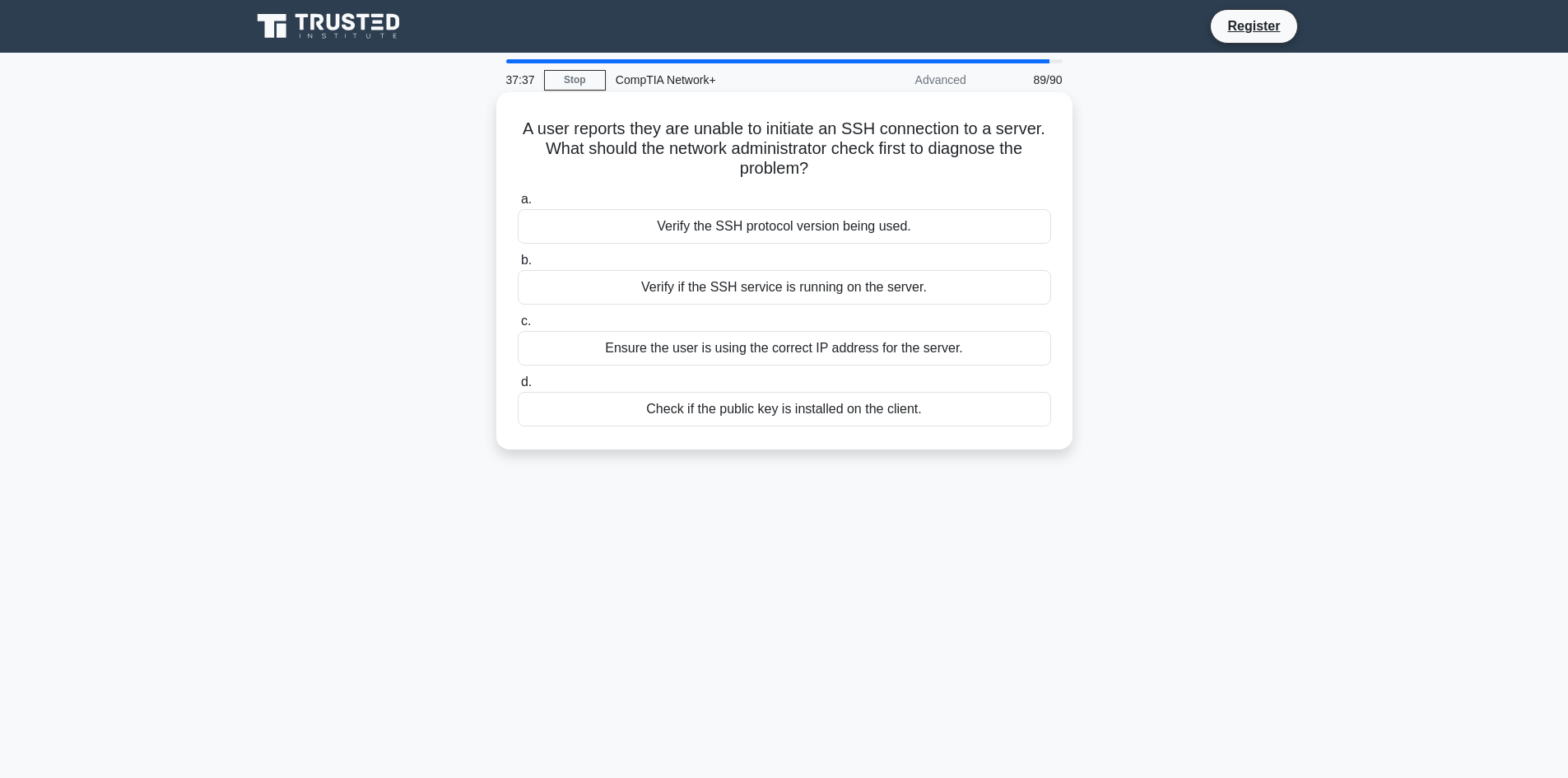
click at [965, 222] on div "Verify the SSH protocol version being used." at bounding box center [784, 227] width 533 height 35
click at [518, 205] on input "a. Verify the SSH protocol version being used." at bounding box center [518, 199] width 0 height 11
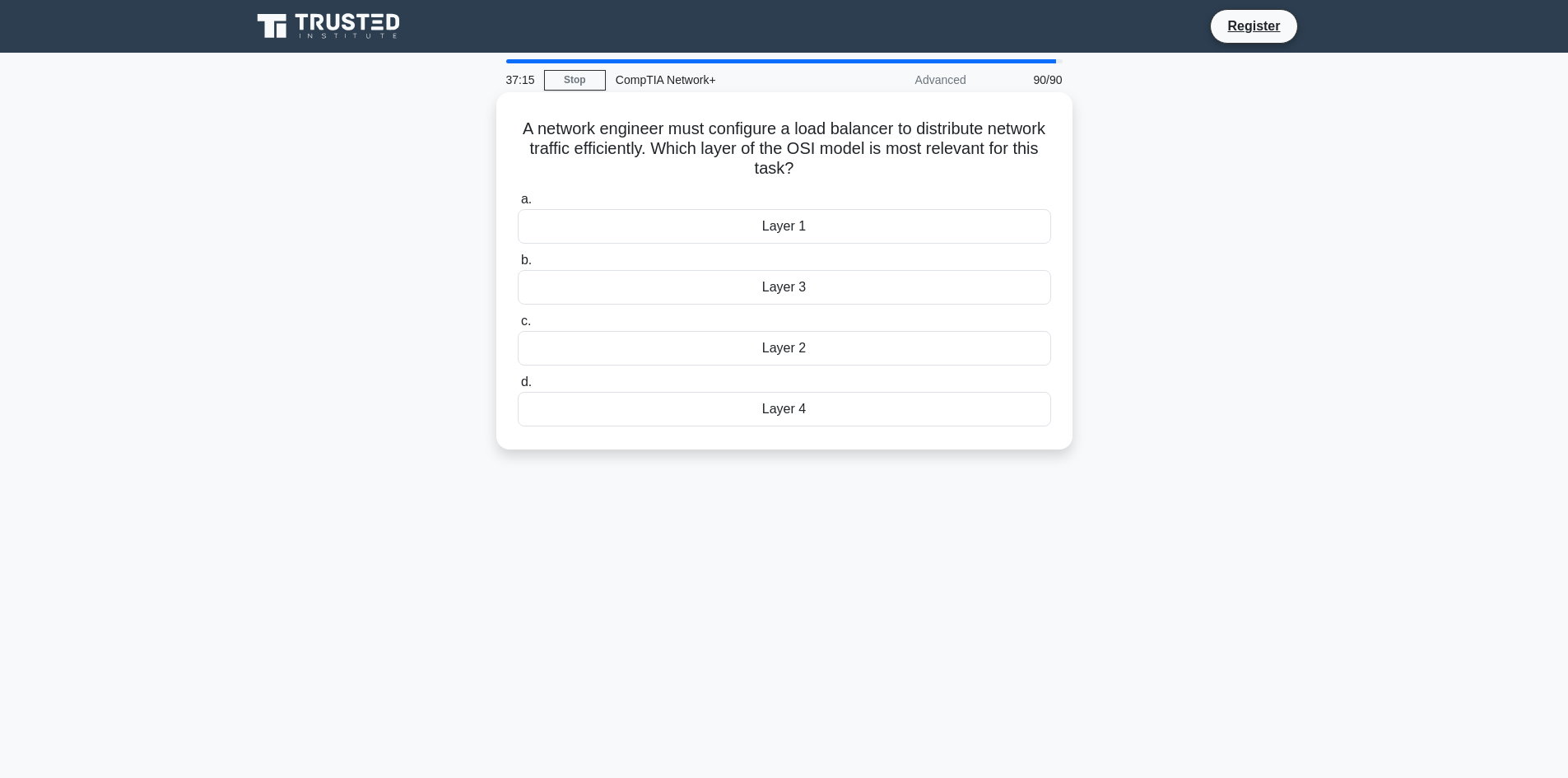
click at [834, 347] on div "Layer 2" at bounding box center [784, 348] width 533 height 35
click at [518, 327] on input "c. Layer 2" at bounding box center [518, 321] width 0 height 11
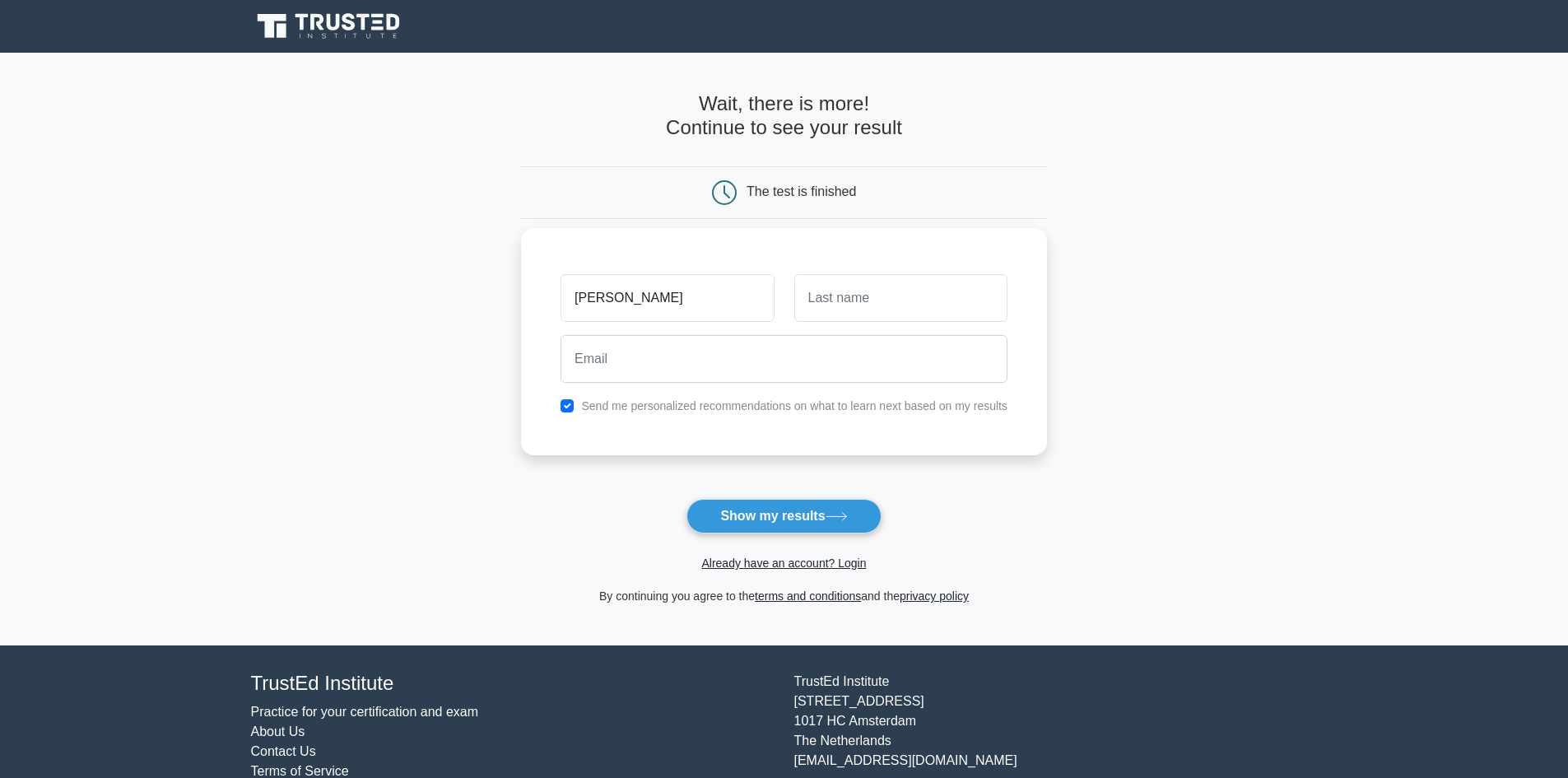
type input "[PERSON_NAME]"
drag, startPoint x: 928, startPoint y: 280, endPoint x: 923, endPoint y: 292, distance: 13.0
click at [928, 281] on input "text" at bounding box center [901, 297] width 213 height 47
type input "Rana"
click at [896, 353] on input "email" at bounding box center [784, 358] width 447 height 47
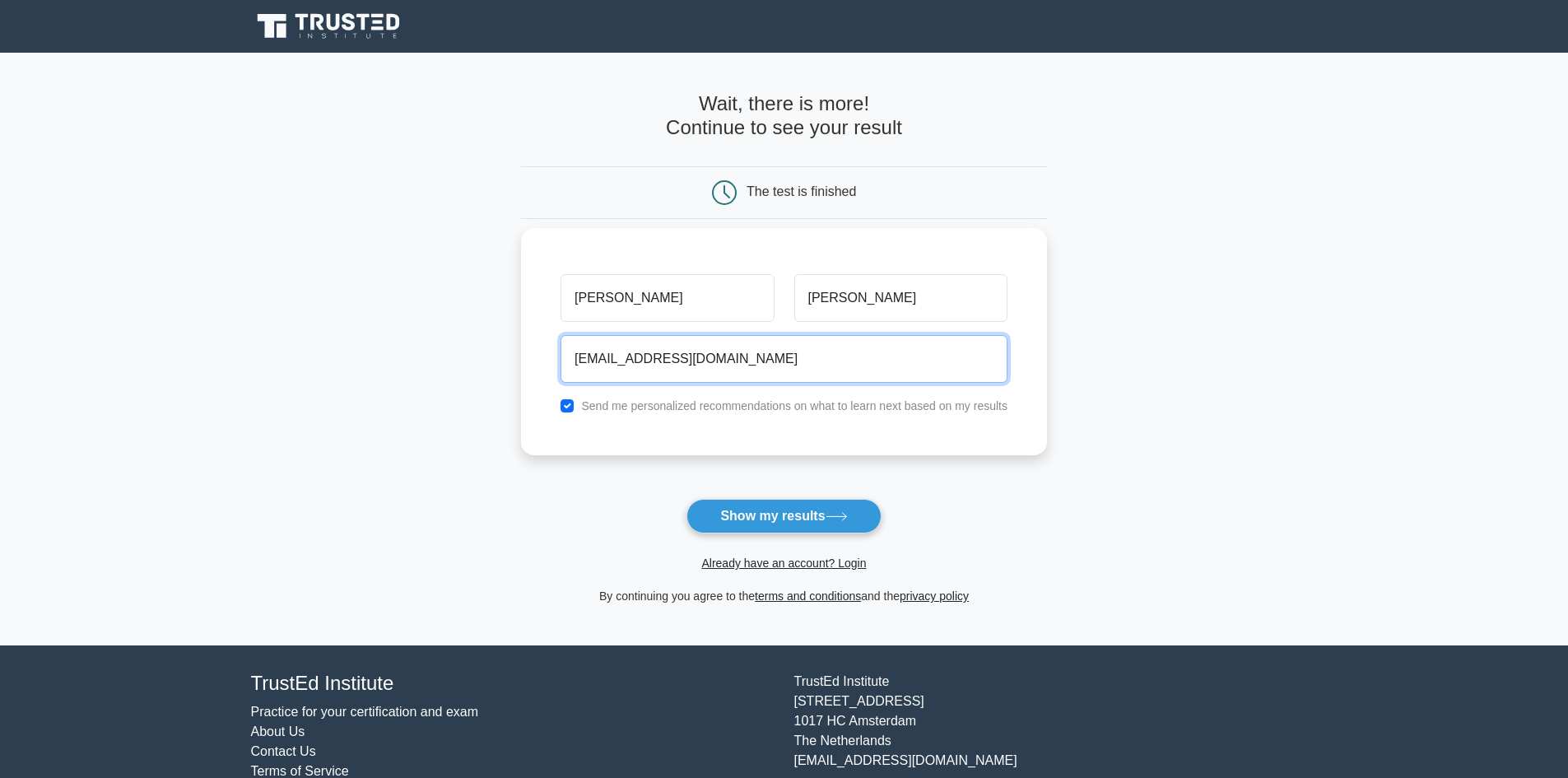
type input "mdnfjsdbfdsb@gmail.com"
click at [686, 499] on button "Show my results" at bounding box center [783, 516] width 194 height 35
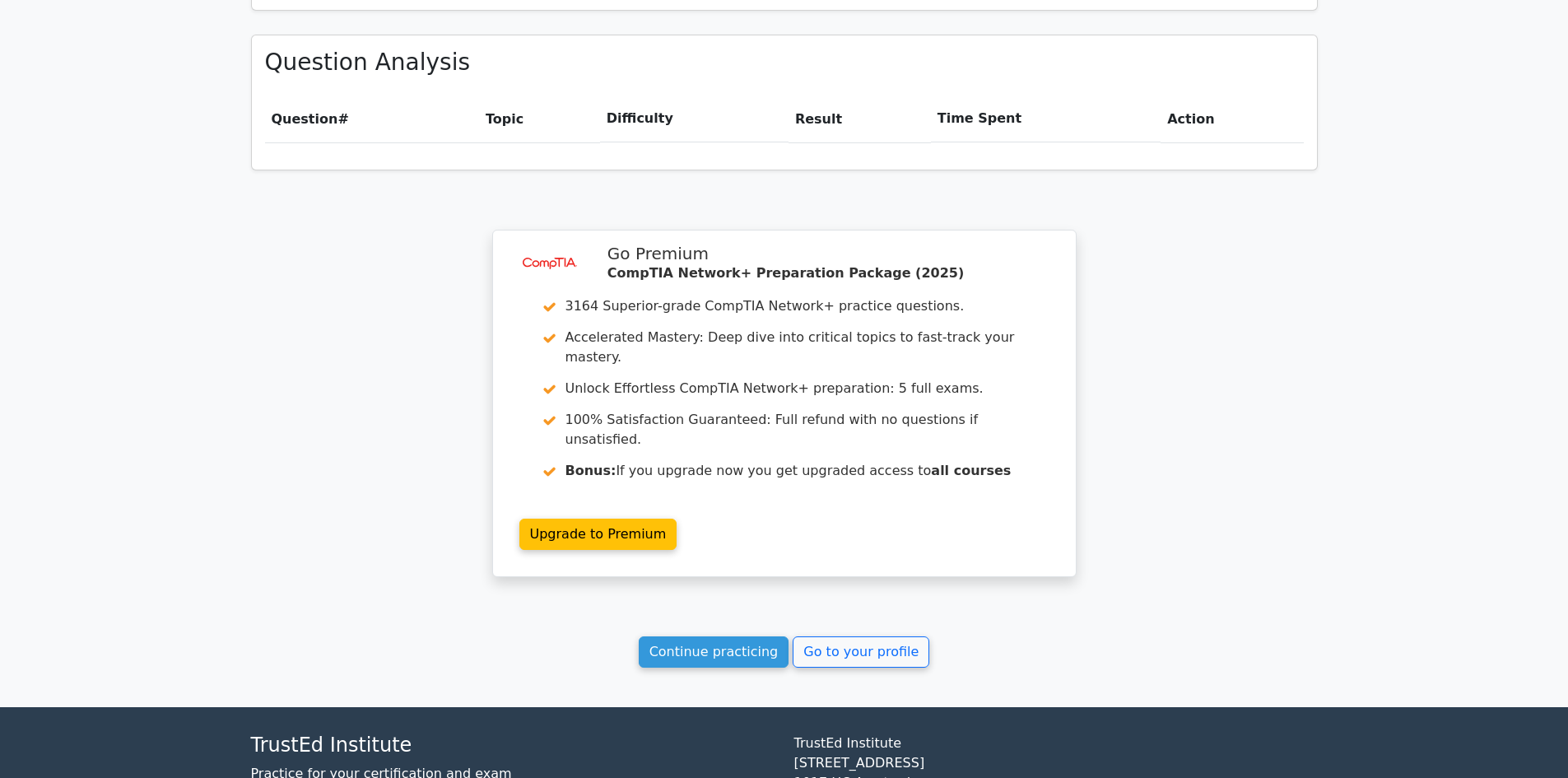
scroll to position [1115, 0]
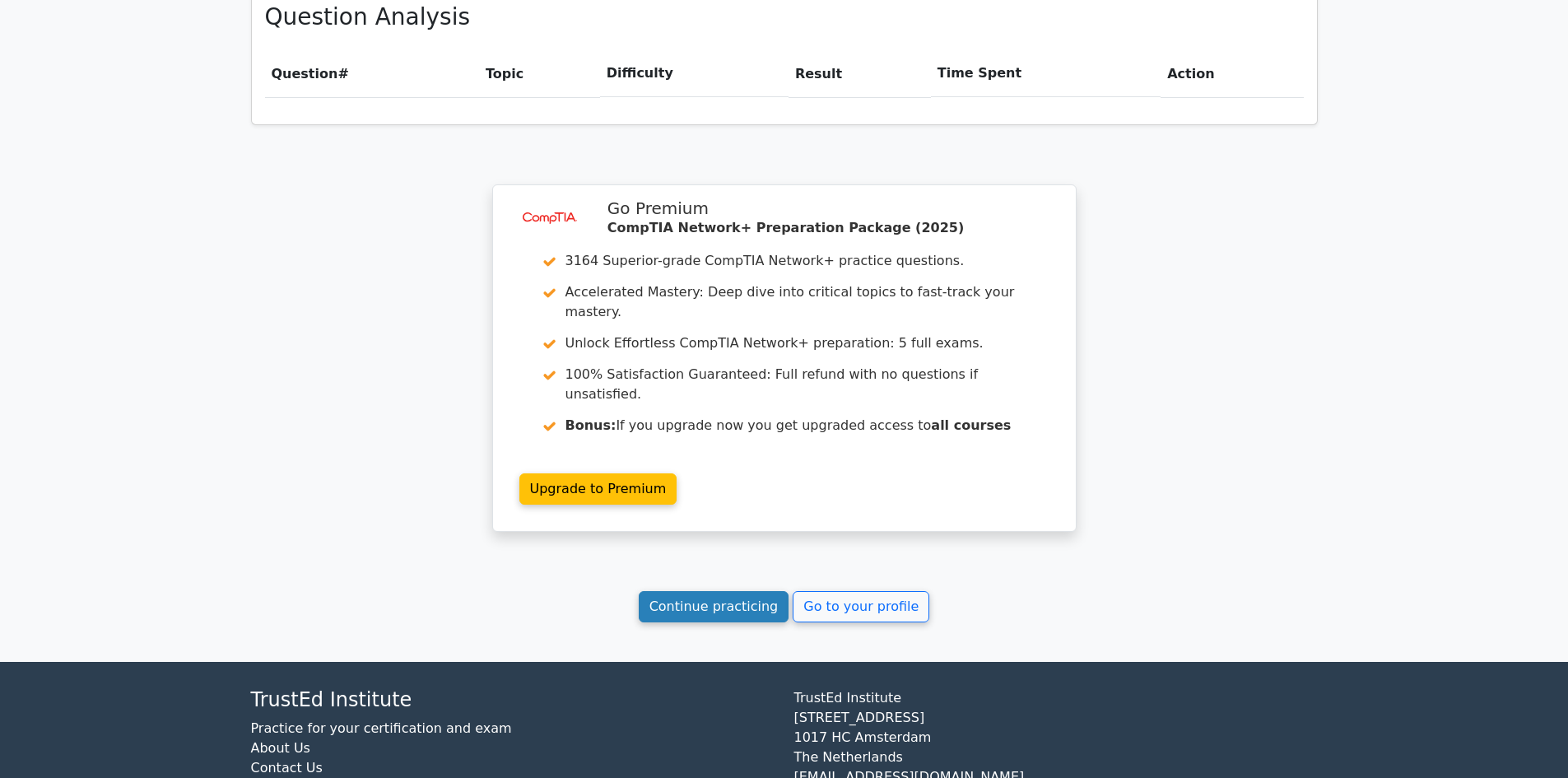
click at [746, 591] on link "Continue practicing" at bounding box center [714, 607] width 151 height 32
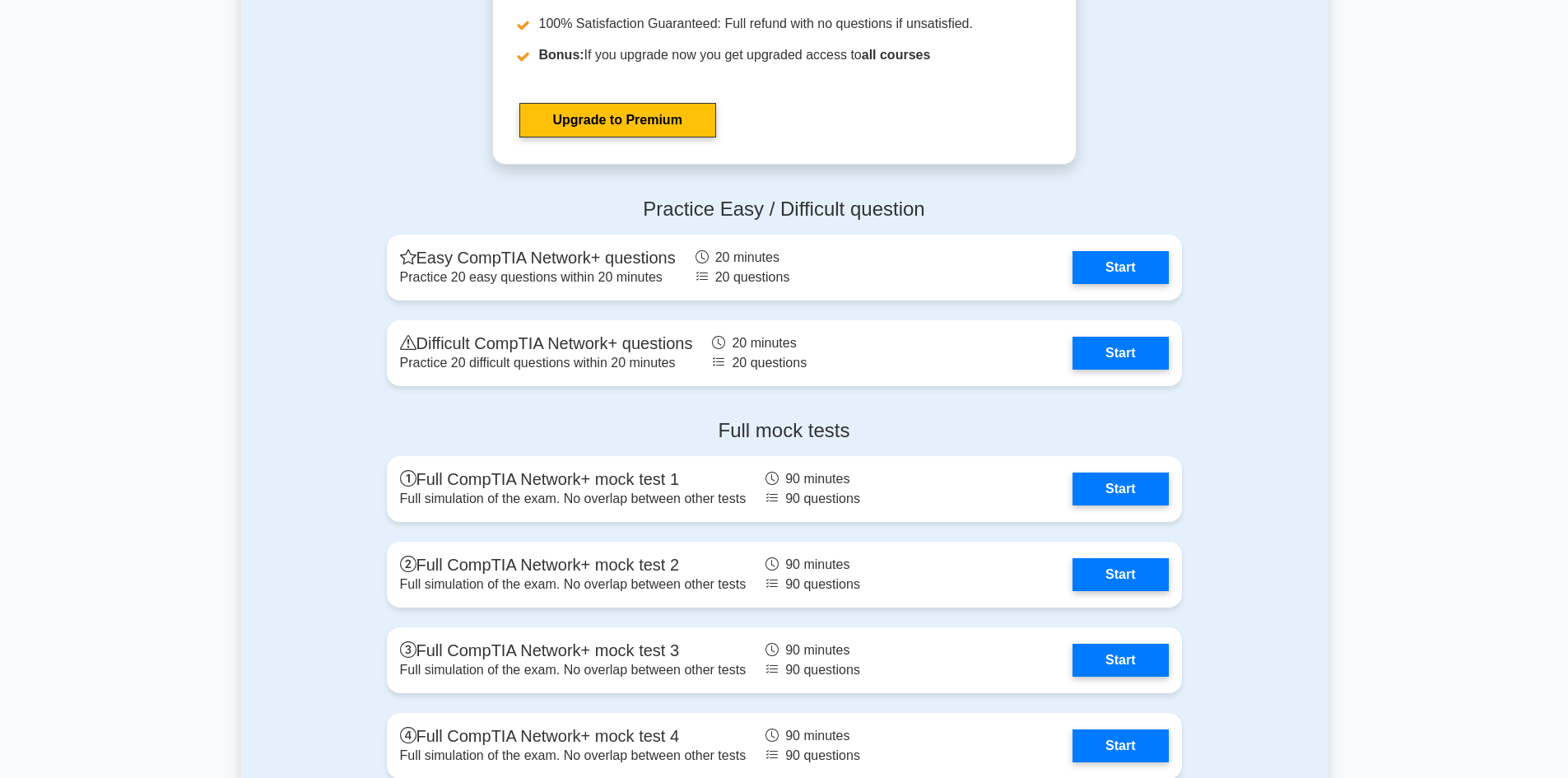
scroll to position [3293, 0]
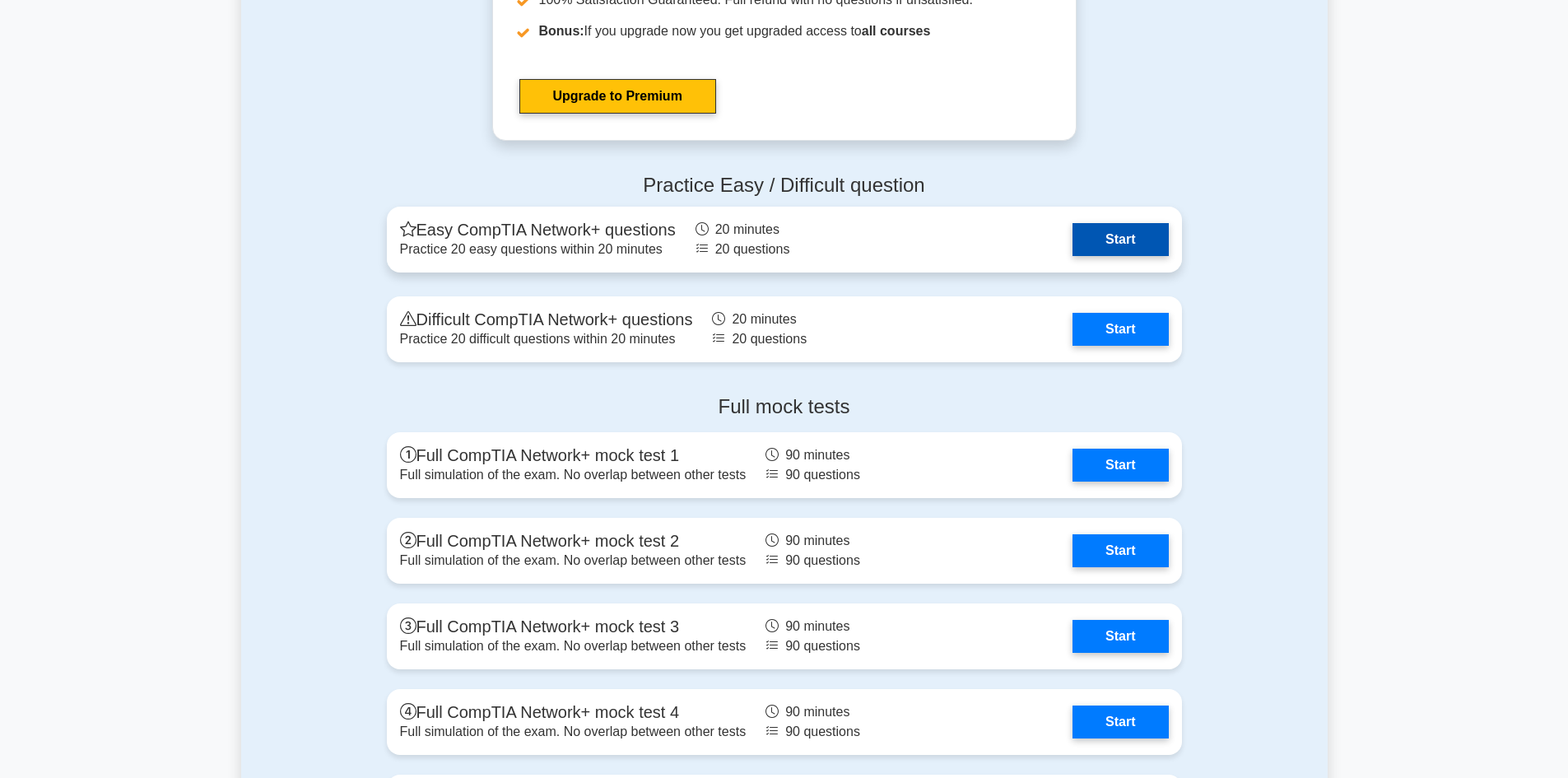
click at [1152, 240] on link "Start" at bounding box center [1120, 240] width 96 height 33
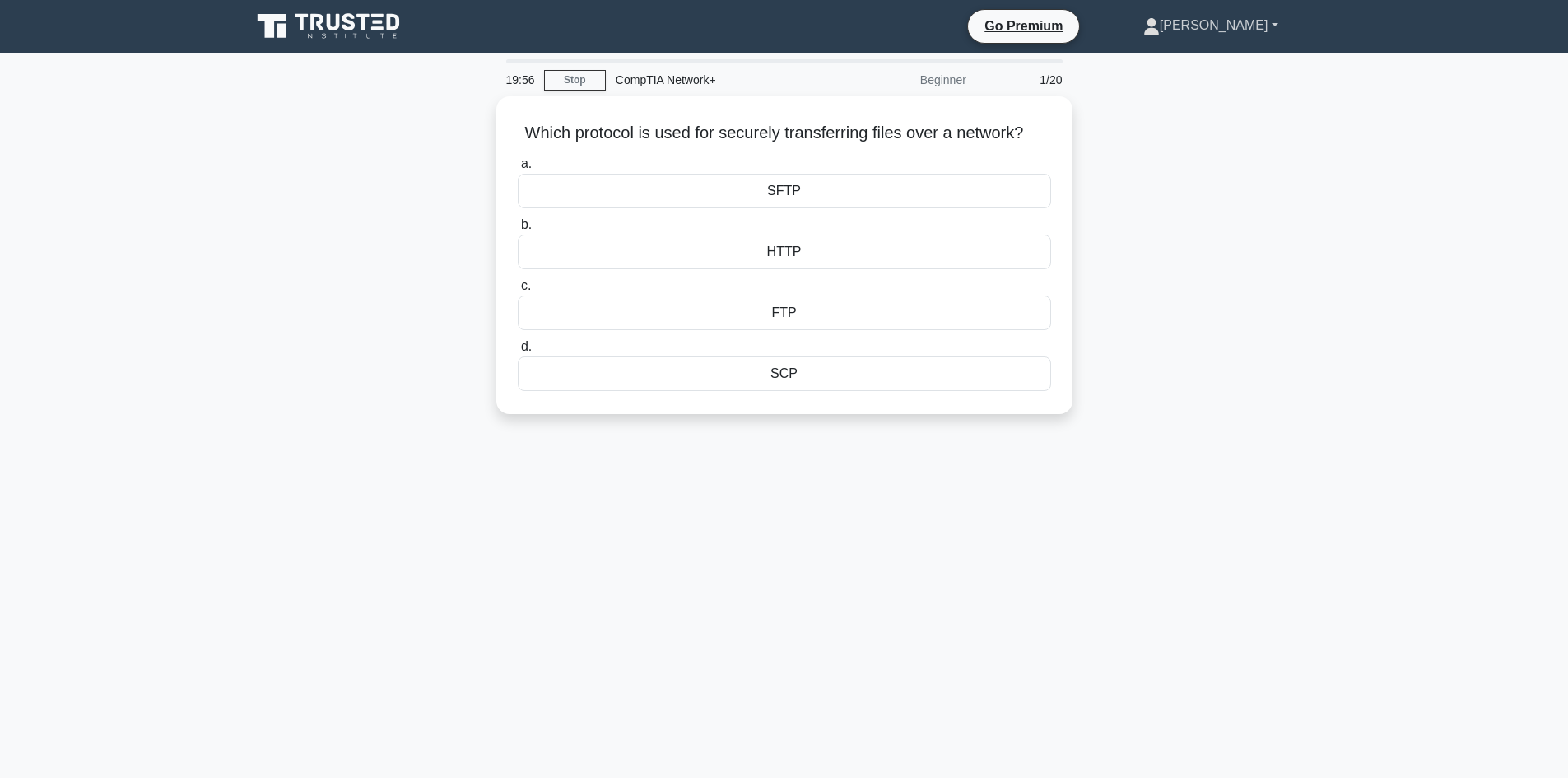
click at [1268, 32] on link "[PERSON_NAME]" at bounding box center [1210, 26] width 214 height 33
click at [1219, 70] on link "Profile" at bounding box center [1169, 64] width 130 height 27
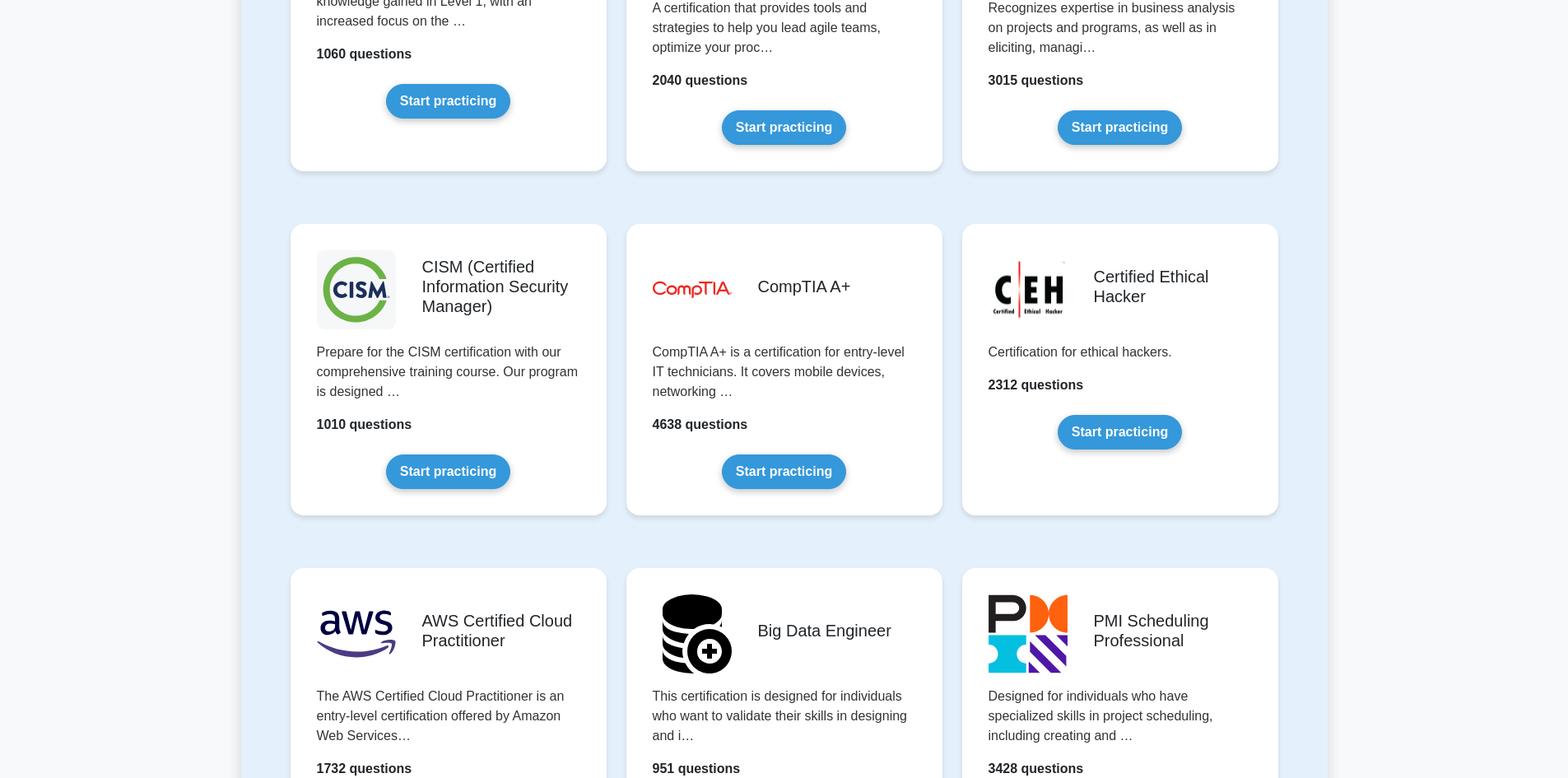
scroll to position [2222, 0]
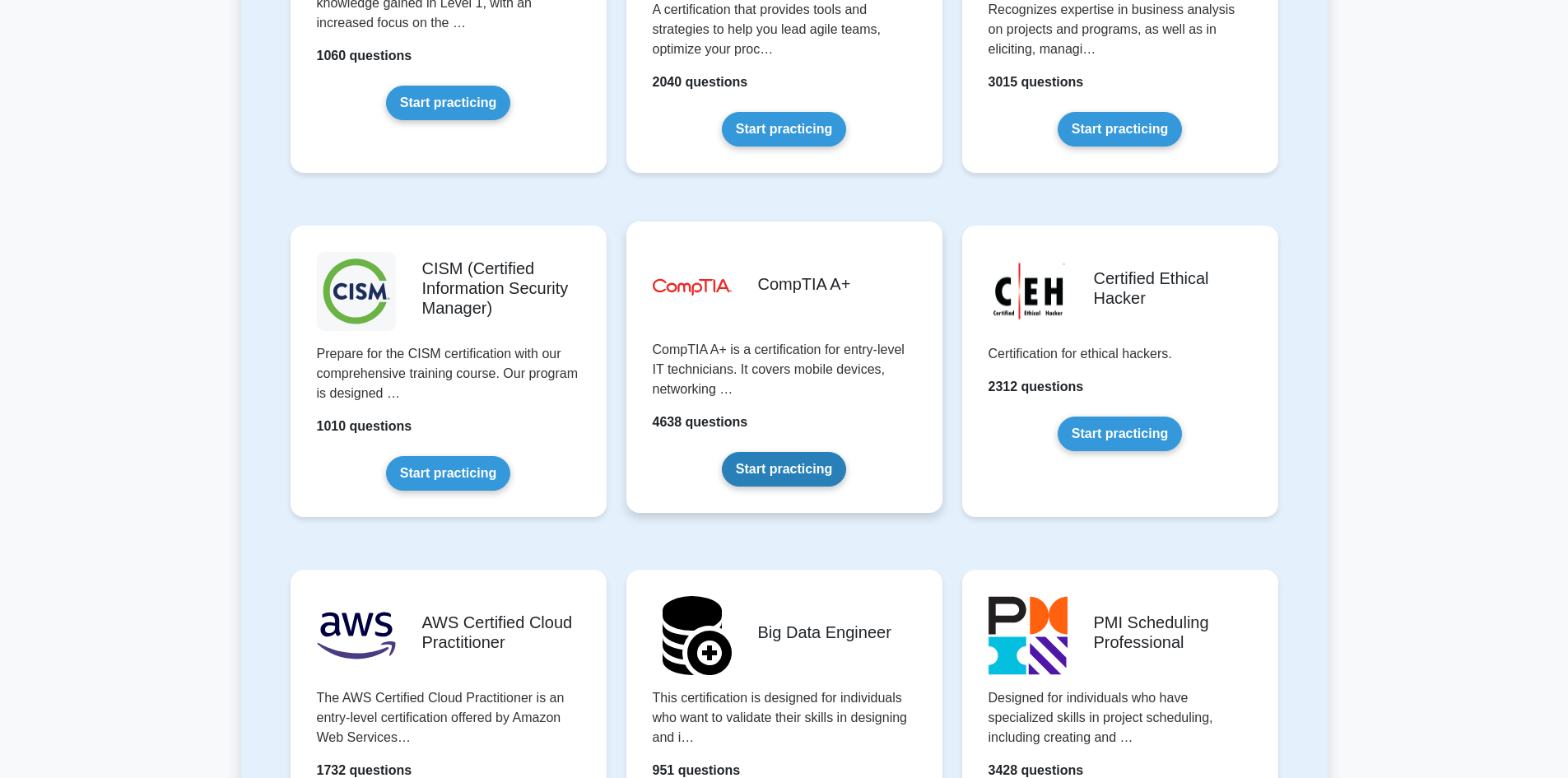
click at [819, 467] on link "Start practicing" at bounding box center [784, 470] width 124 height 35
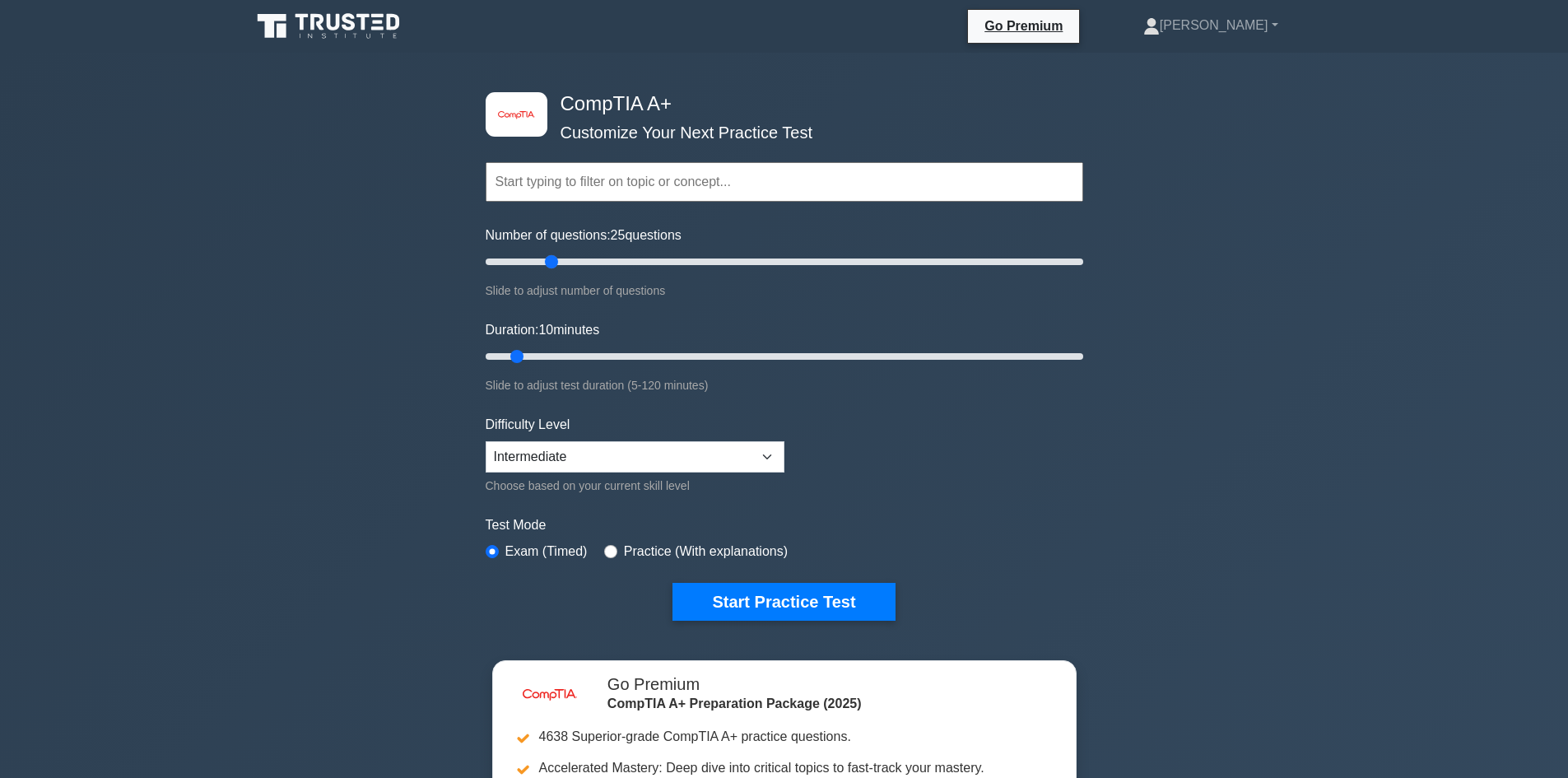
drag, startPoint x: 500, startPoint y: 256, endPoint x: 555, endPoint y: 264, distance: 55.6
type input "25"
click at [555, 264] on input "Number of questions: 25 questions" at bounding box center [784, 262] width 597 height 20
drag, startPoint x: 521, startPoint y: 354, endPoint x: 613, endPoint y: 352, distance: 92.0
type input "30"
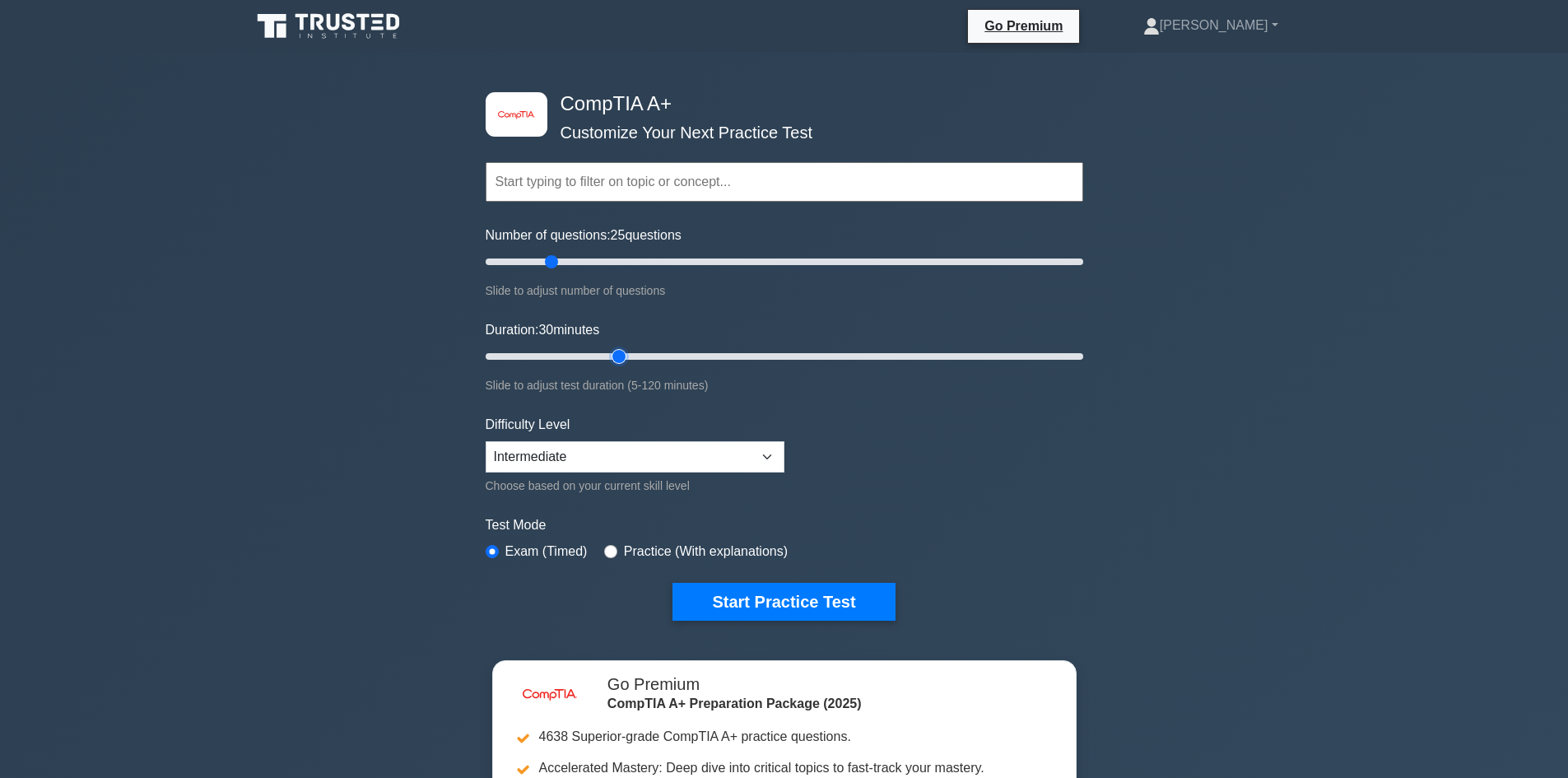
click at [613, 352] on input "Duration: 30 minutes" at bounding box center [784, 357] width 597 height 20
click at [640, 454] on select "Beginner Intermediate Expert" at bounding box center [635, 457] width 299 height 32
select select "beginner"
click at [485, 441] on select "Beginner Intermediate Expert" at bounding box center [635, 457] width 299 height 32
click at [632, 554] on label "Practice (With explanations)" at bounding box center [705, 551] width 164 height 20
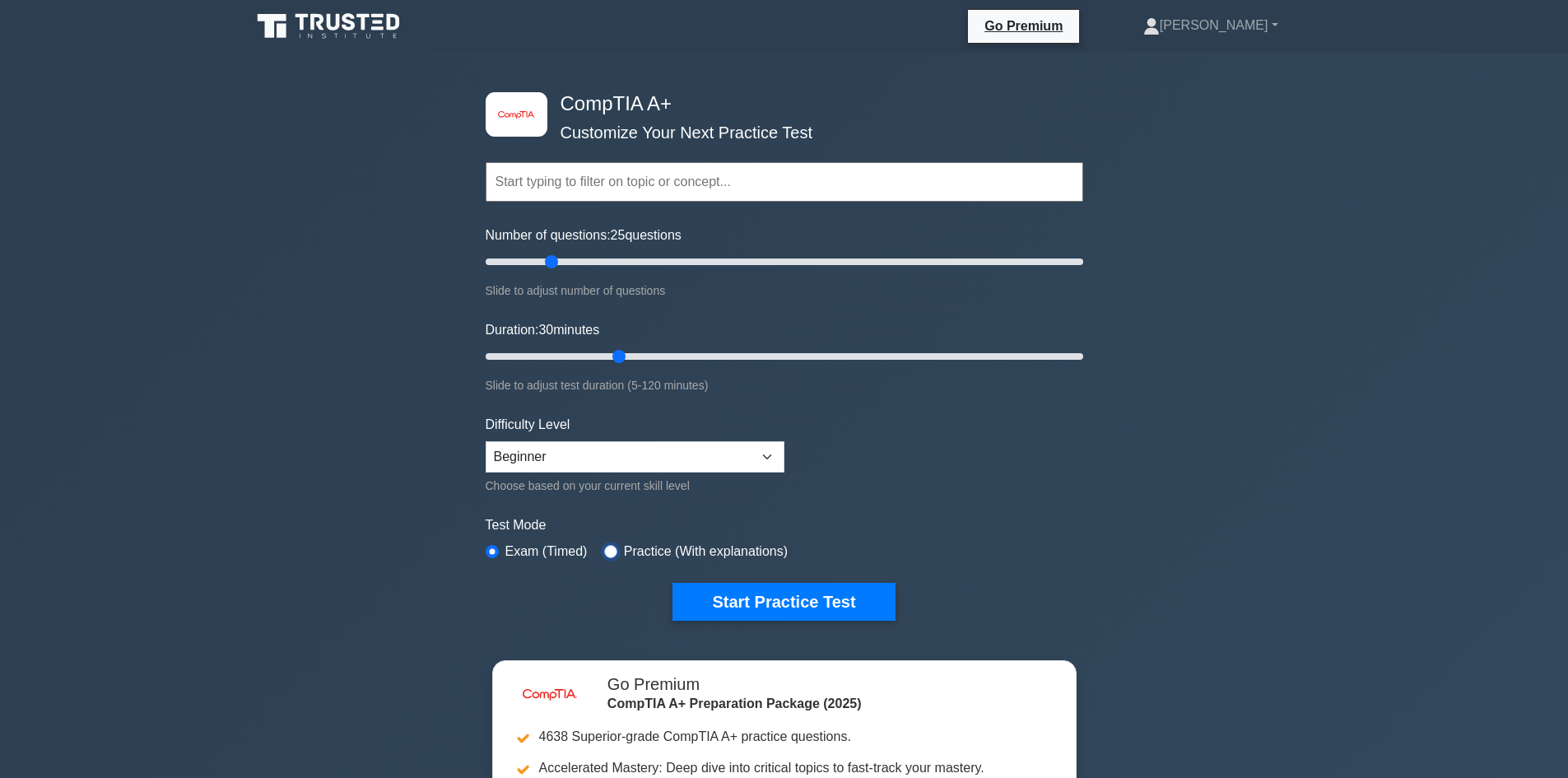
click at [610, 545] on input "radio" at bounding box center [610, 551] width 13 height 13
radio input "true"
click at [704, 591] on button "Start Practice Test" at bounding box center [783, 601] width 222 height 37
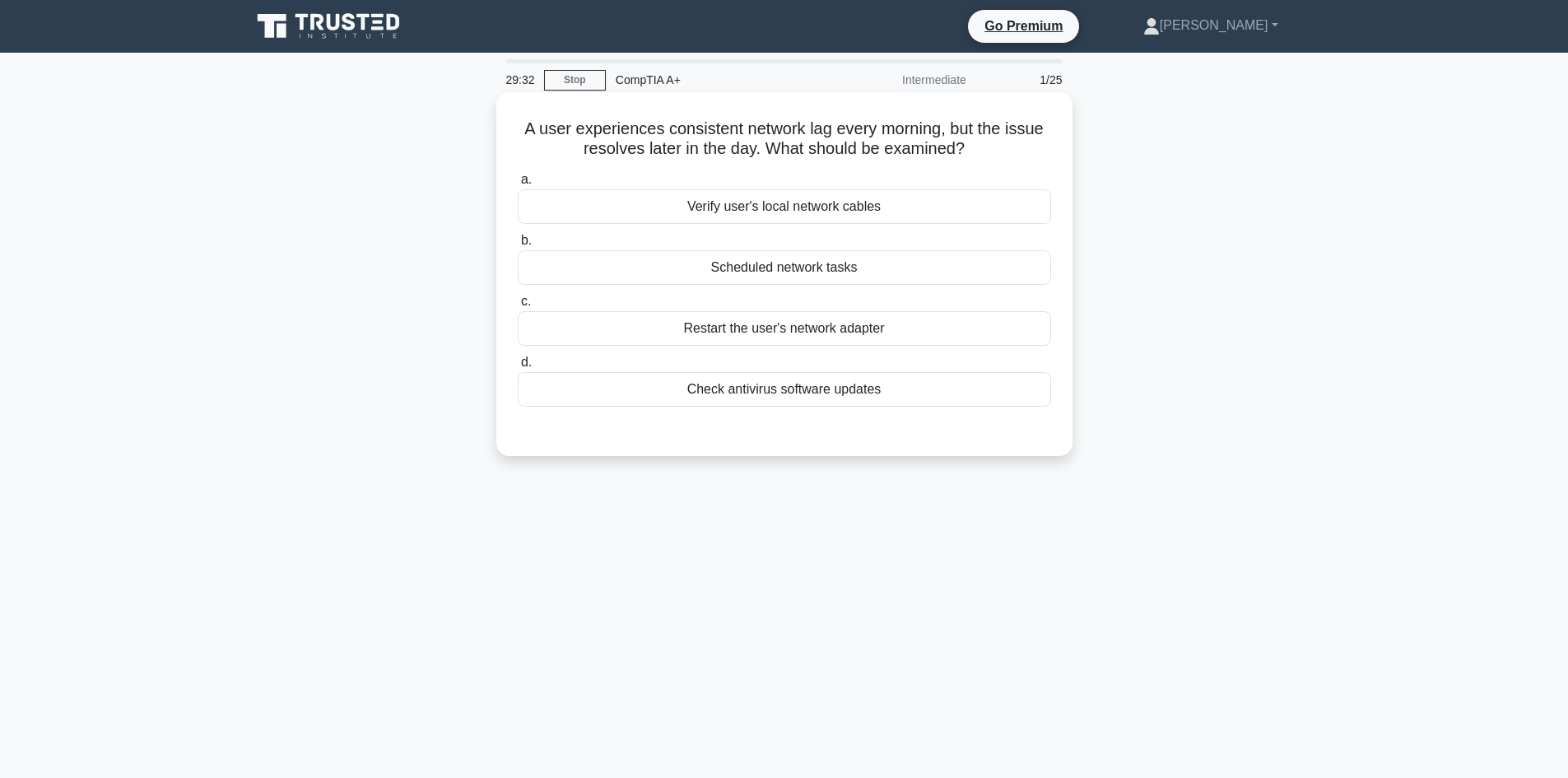
click at [807, 400] on div "Check antivirus software updates" at bounding box center [784, 390] width 533 height 35
click at [518, 368] on input "d. Check antivirus software updates" at bounding box center [518, 362] width 0 height 11
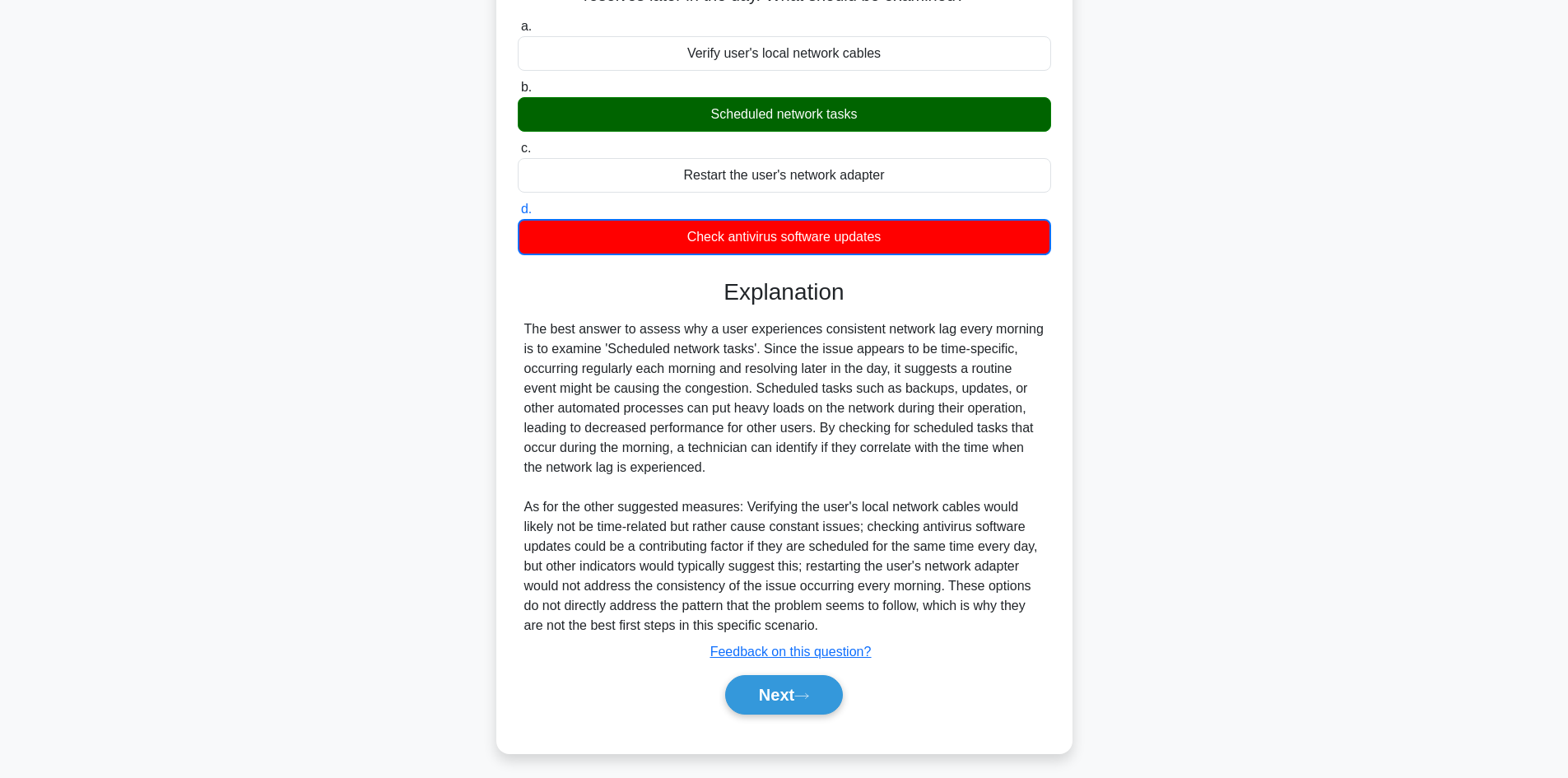
scroll to position [161, 0]
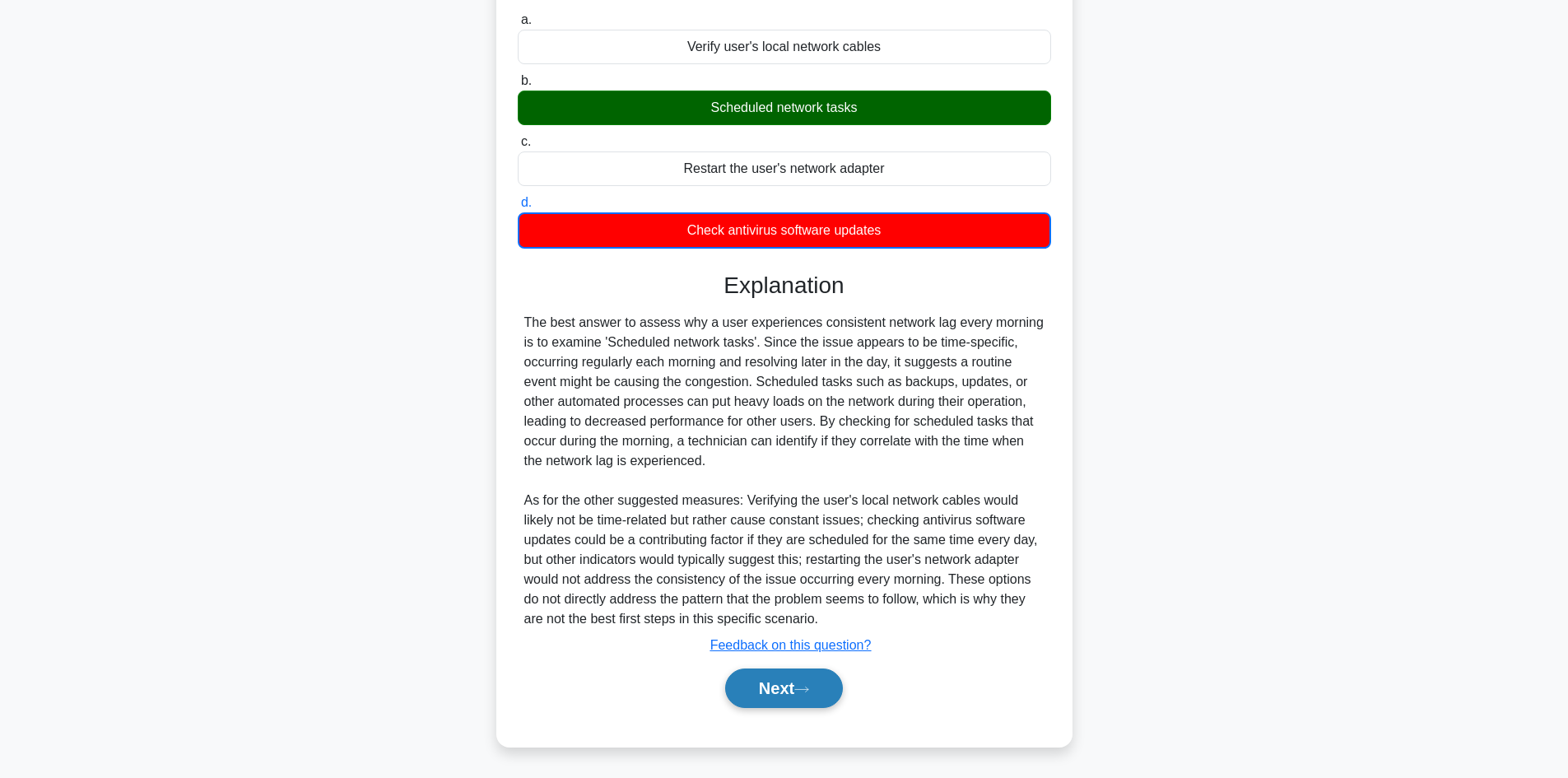
click at [740, 674] on button "Next" at bounding box center [784, 687] width 117 height 39
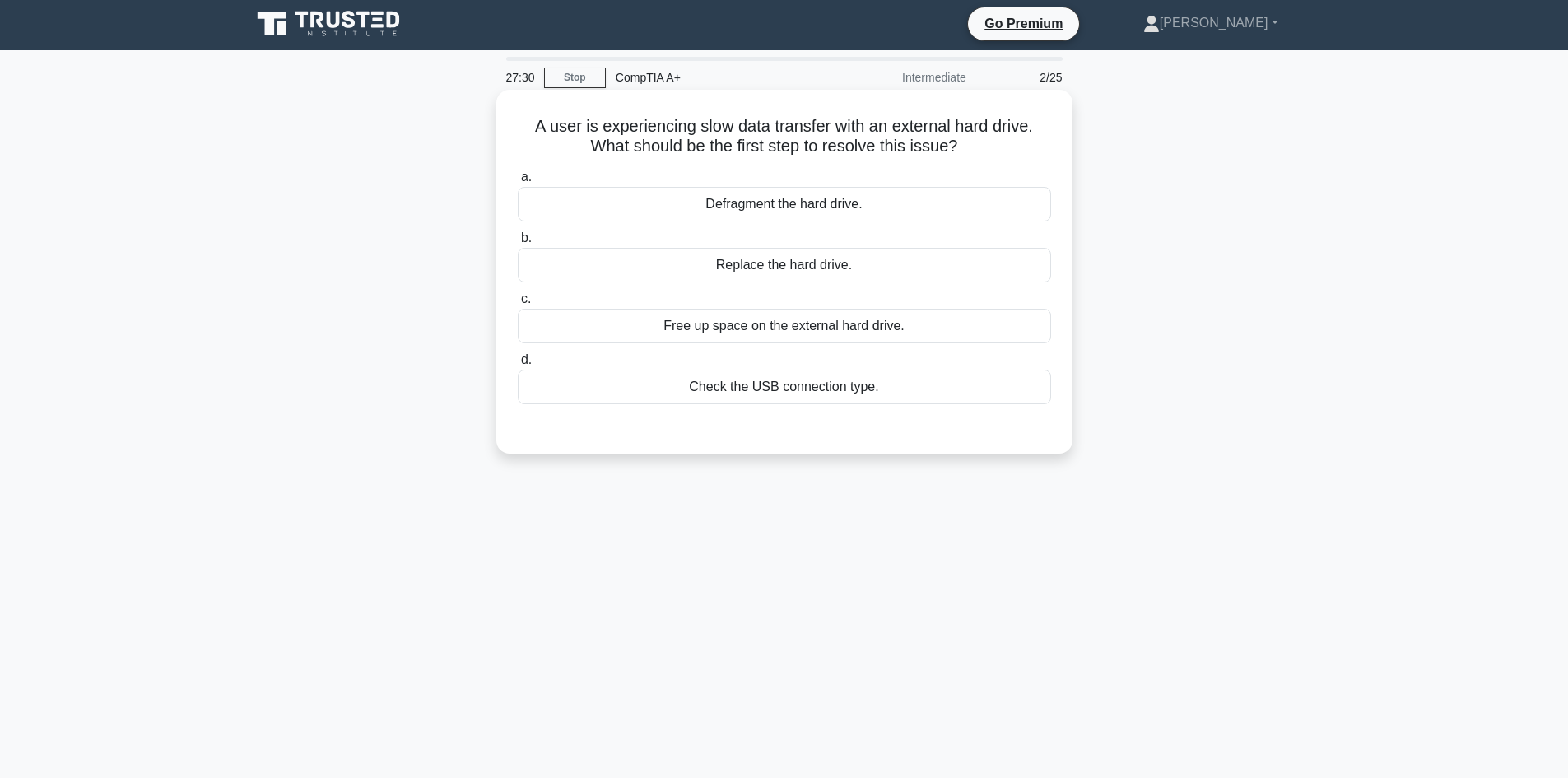
scroll to position [0, 0]
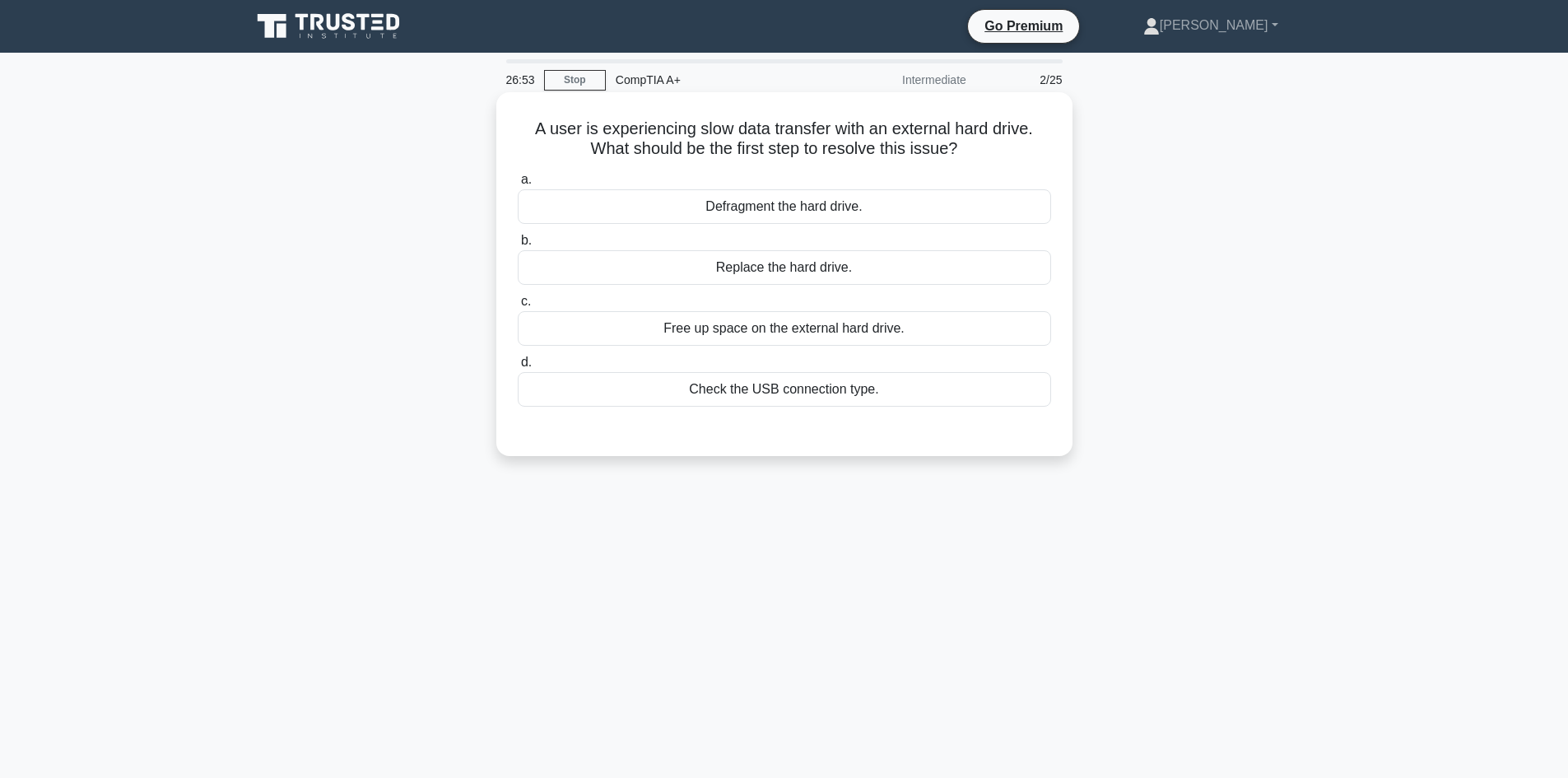
click at [704, 272] on div "Replace the hard drive." at bounding box center [784, 267] width 533 height 35
click at [518, 246] on input "b. Replace the hard drive." at bounding box center [518, 241] width 0 height 11
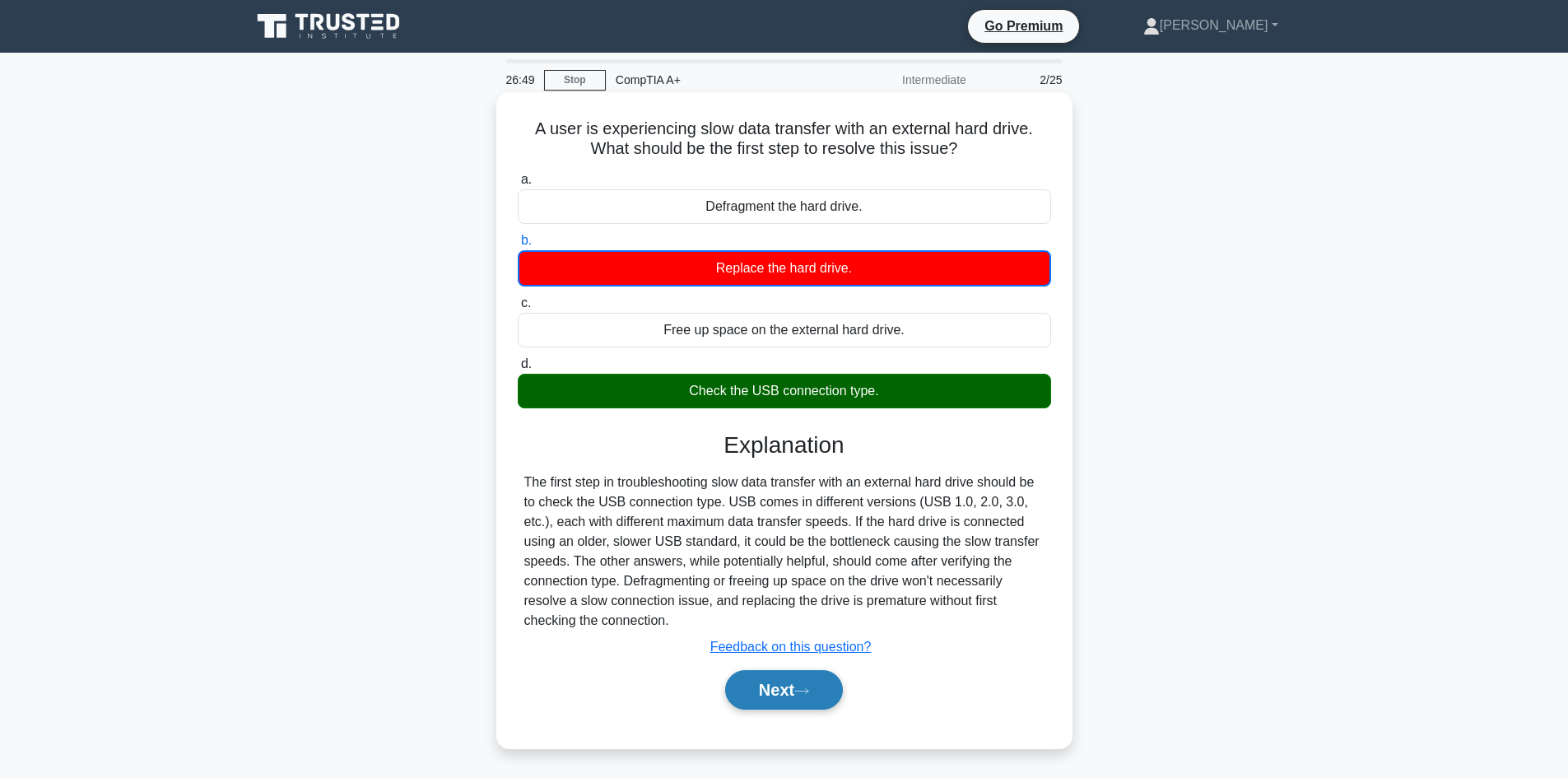
click at [799, 693] on button "Next" at bounding box center [784, 689] width 117 height 39
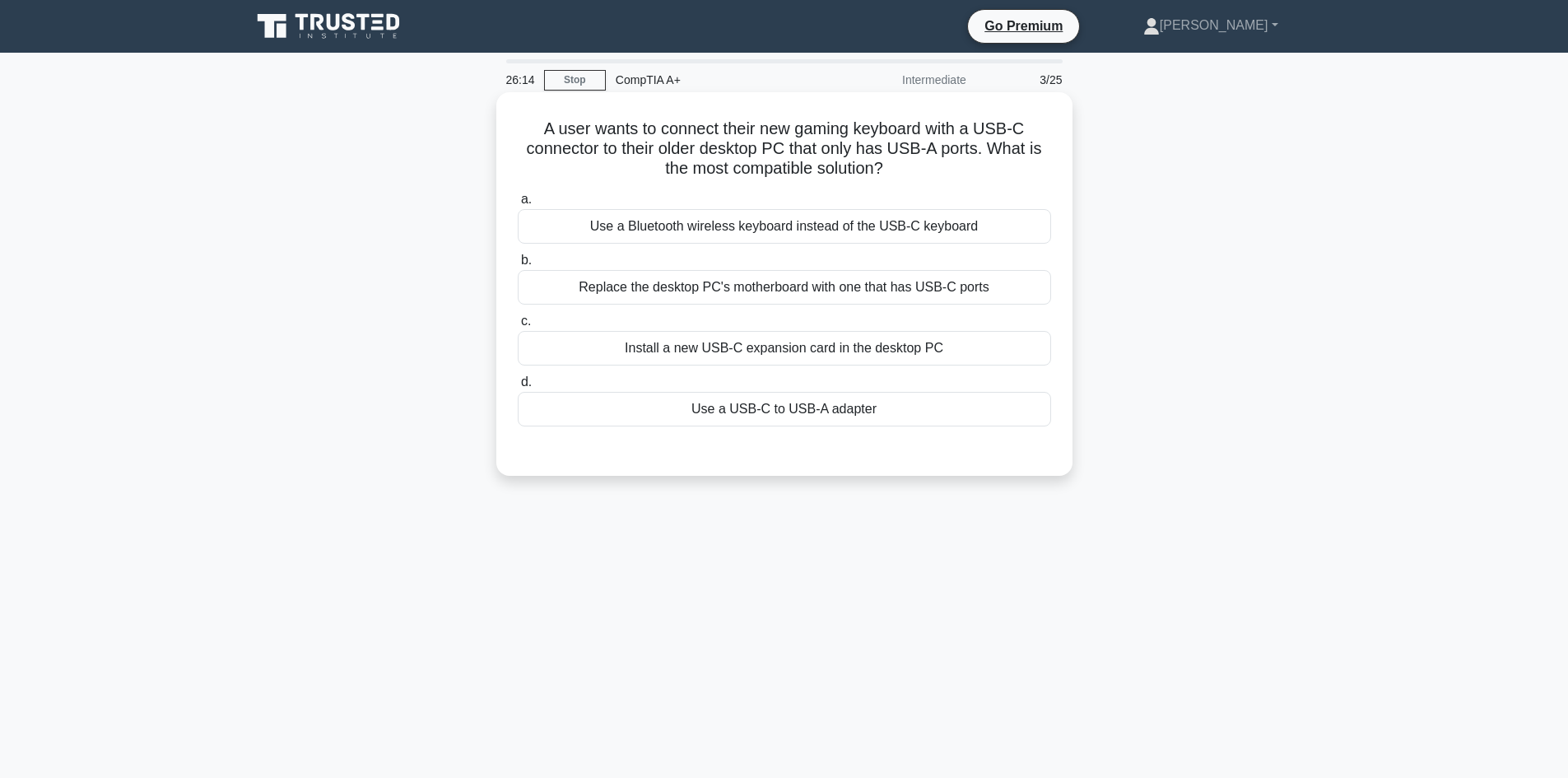
click at [930, 410] on div "Use a USB-C to USB-A adapter" at bounding box center [784, 409] width 533 height 35
click at [518, 387] on input "d. Use a USB-C to USB-A adapter" at bounding box center [518, 382] width 0 height 11
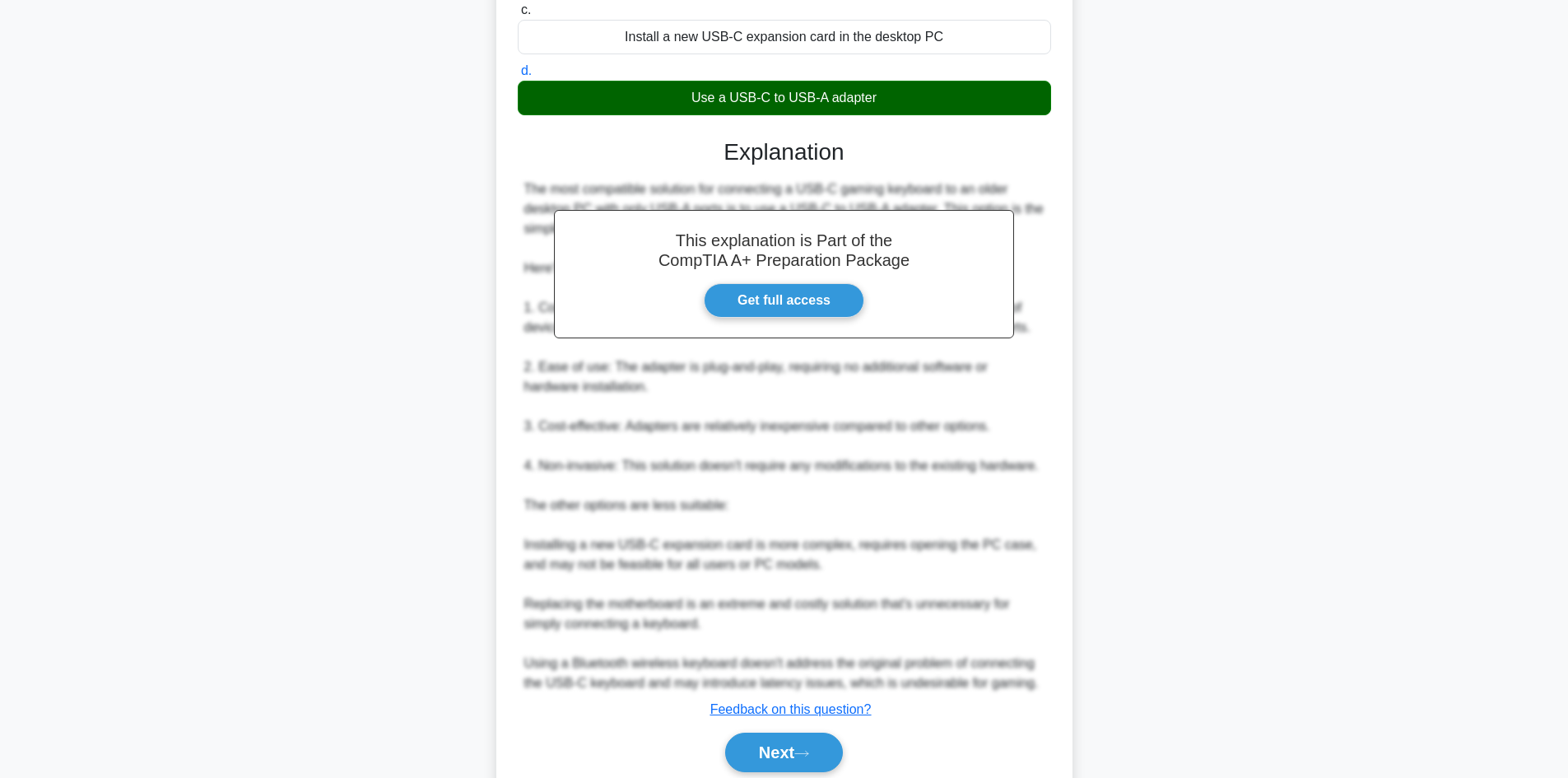
scroll to position [377, 0]
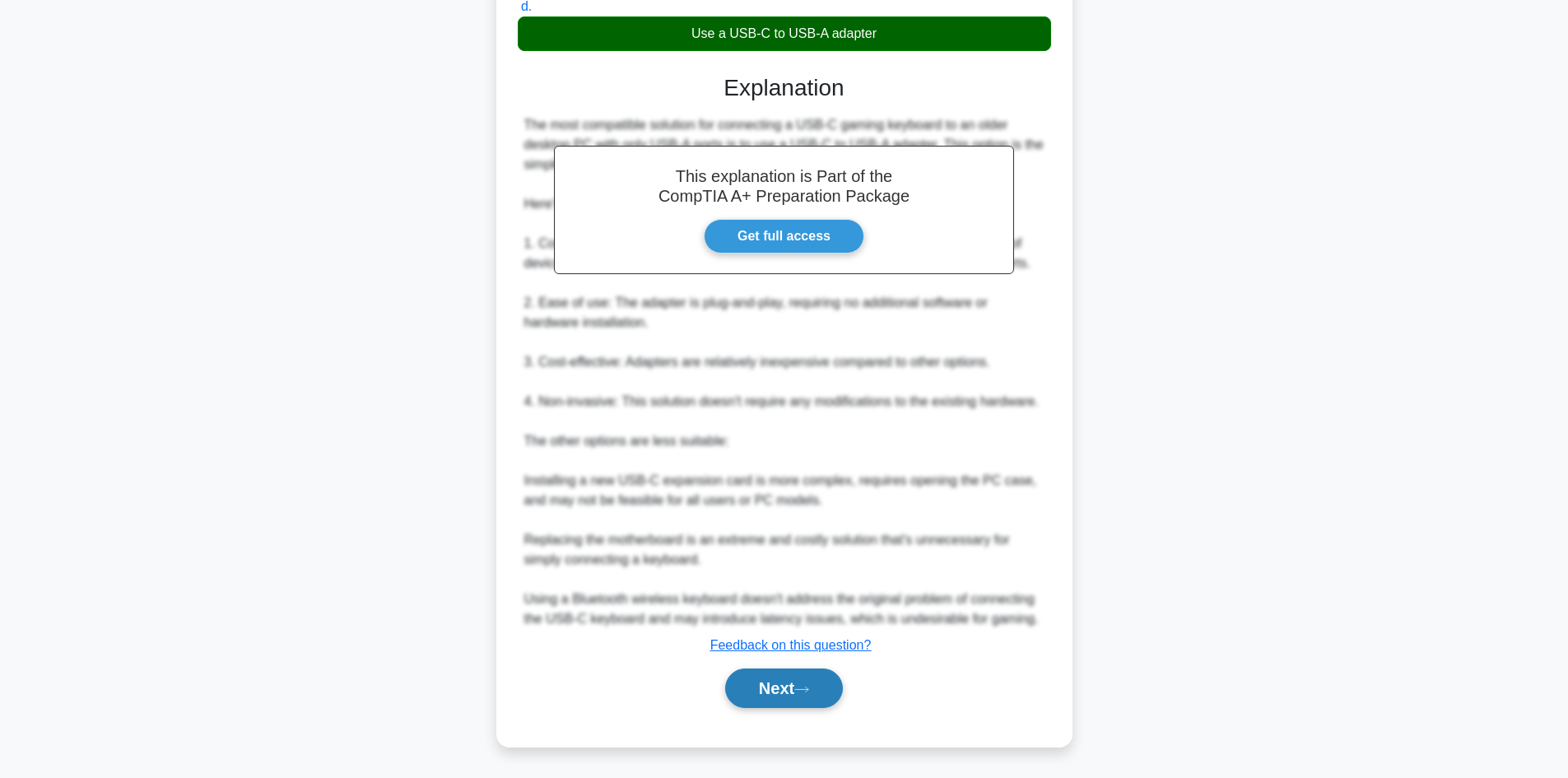
click at [789, 681] on button "Next" at bounding box center [784, 687] width 117 height 39
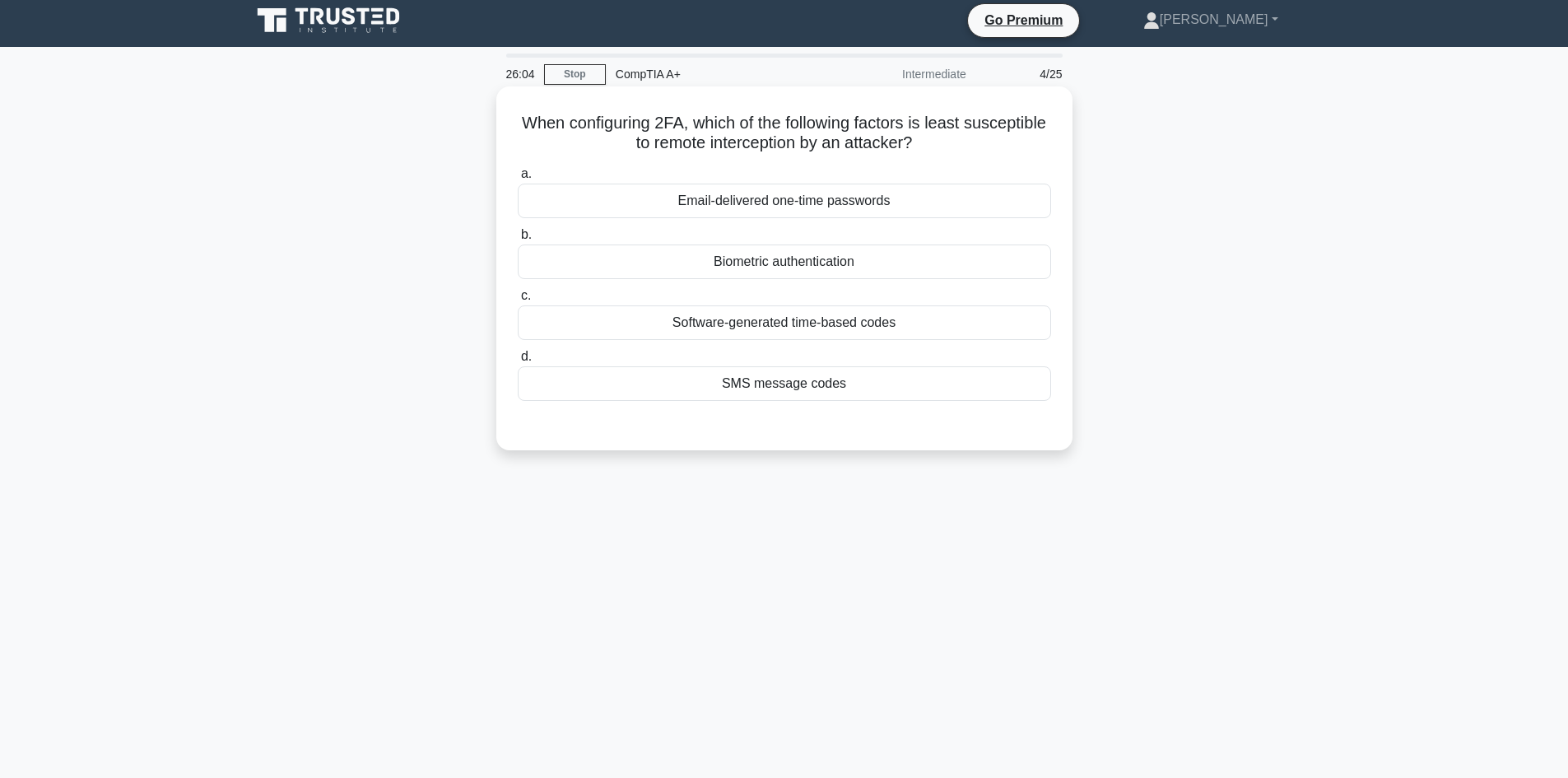
scroll to position [0, 0]
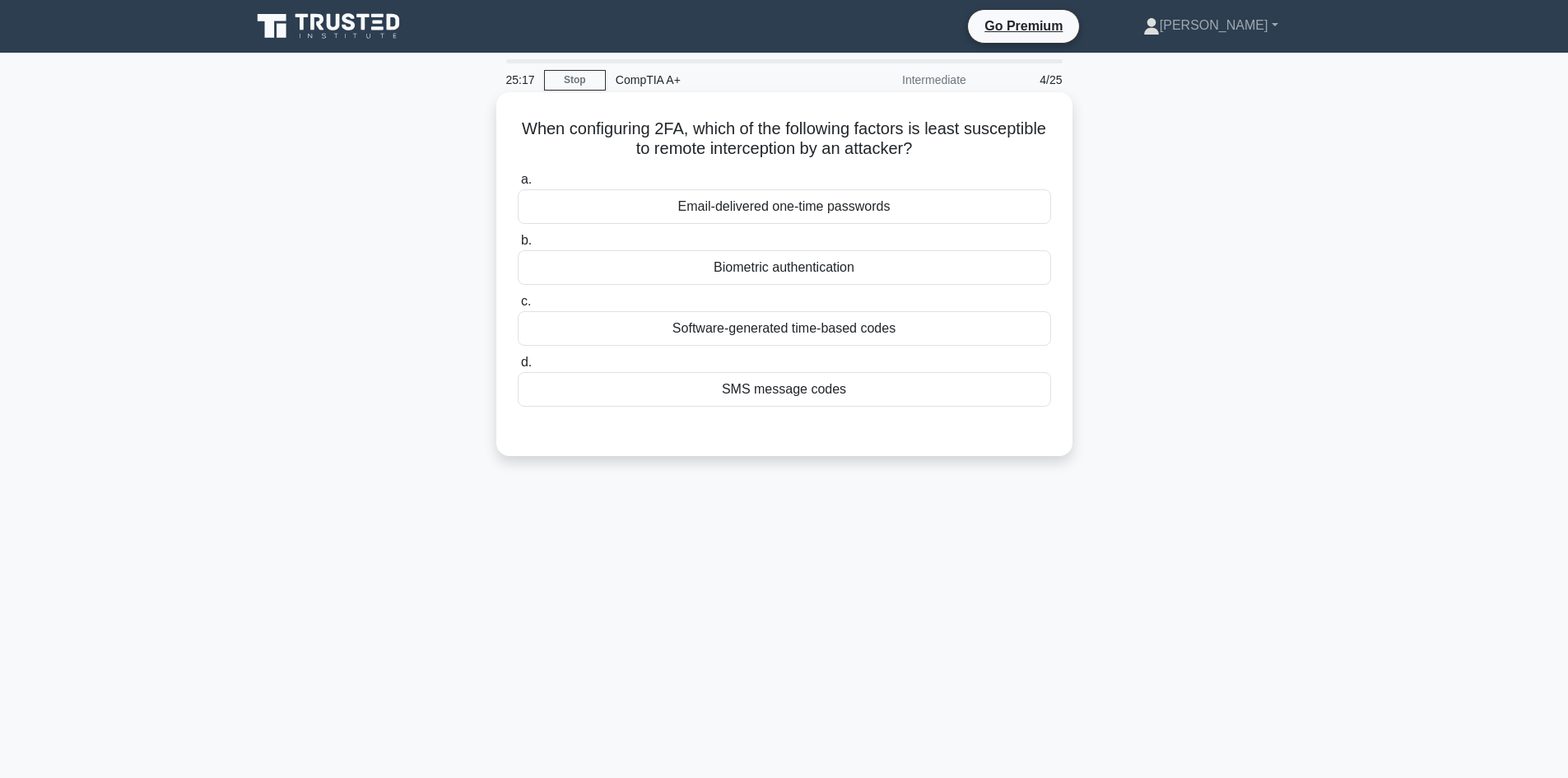
click at [980, 396] on div "SMS message codes" at bounding box center [784, 390] width 533 height 35
click at [518, 368] on input "d. SMS message codes" at bounding box center [518, 362] width 0 height 11
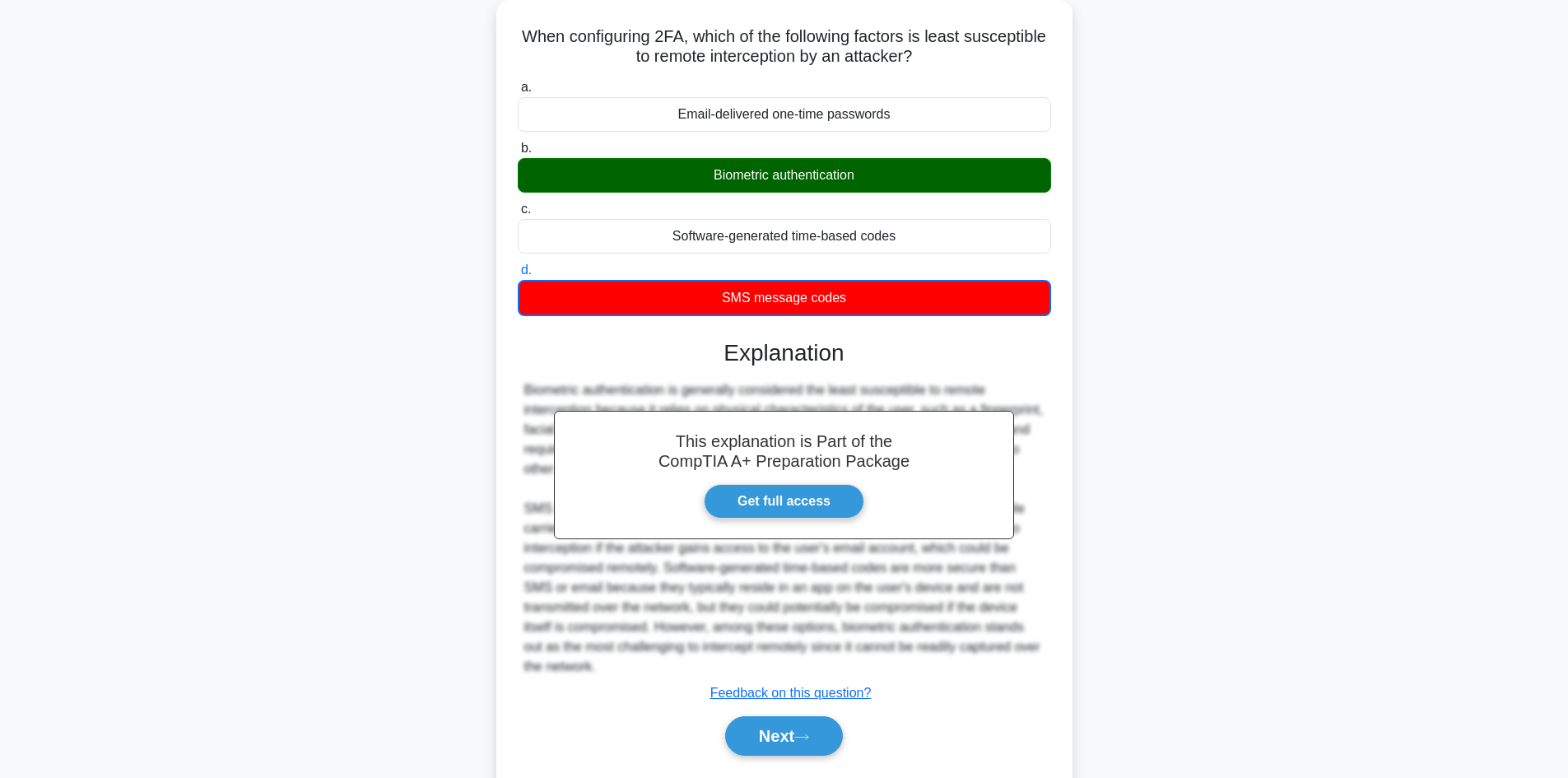
scroll to position [141, 0]
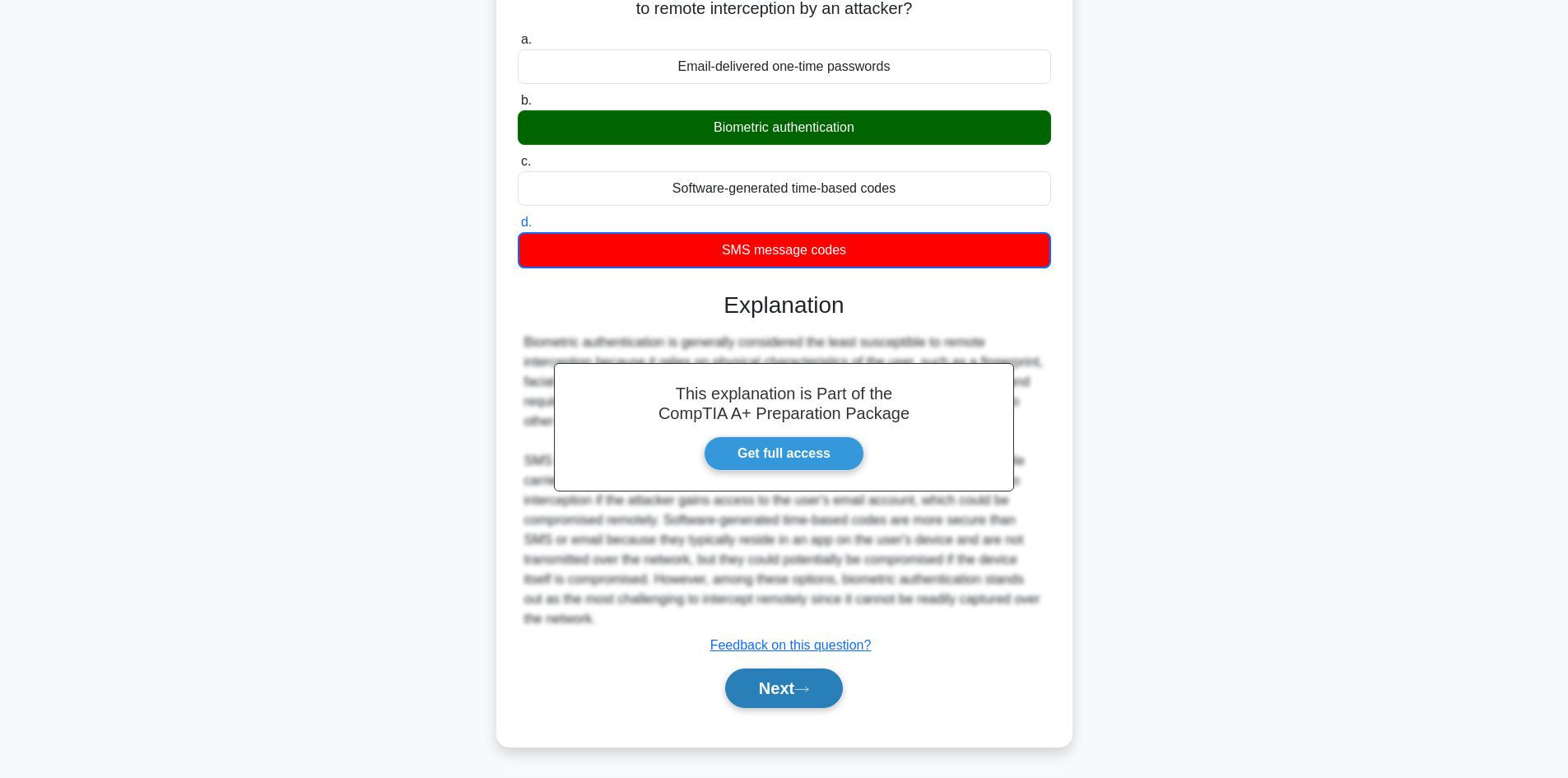
click at [821, 676] on button "Next" at bounding box center [784, 687] width 117 height 39
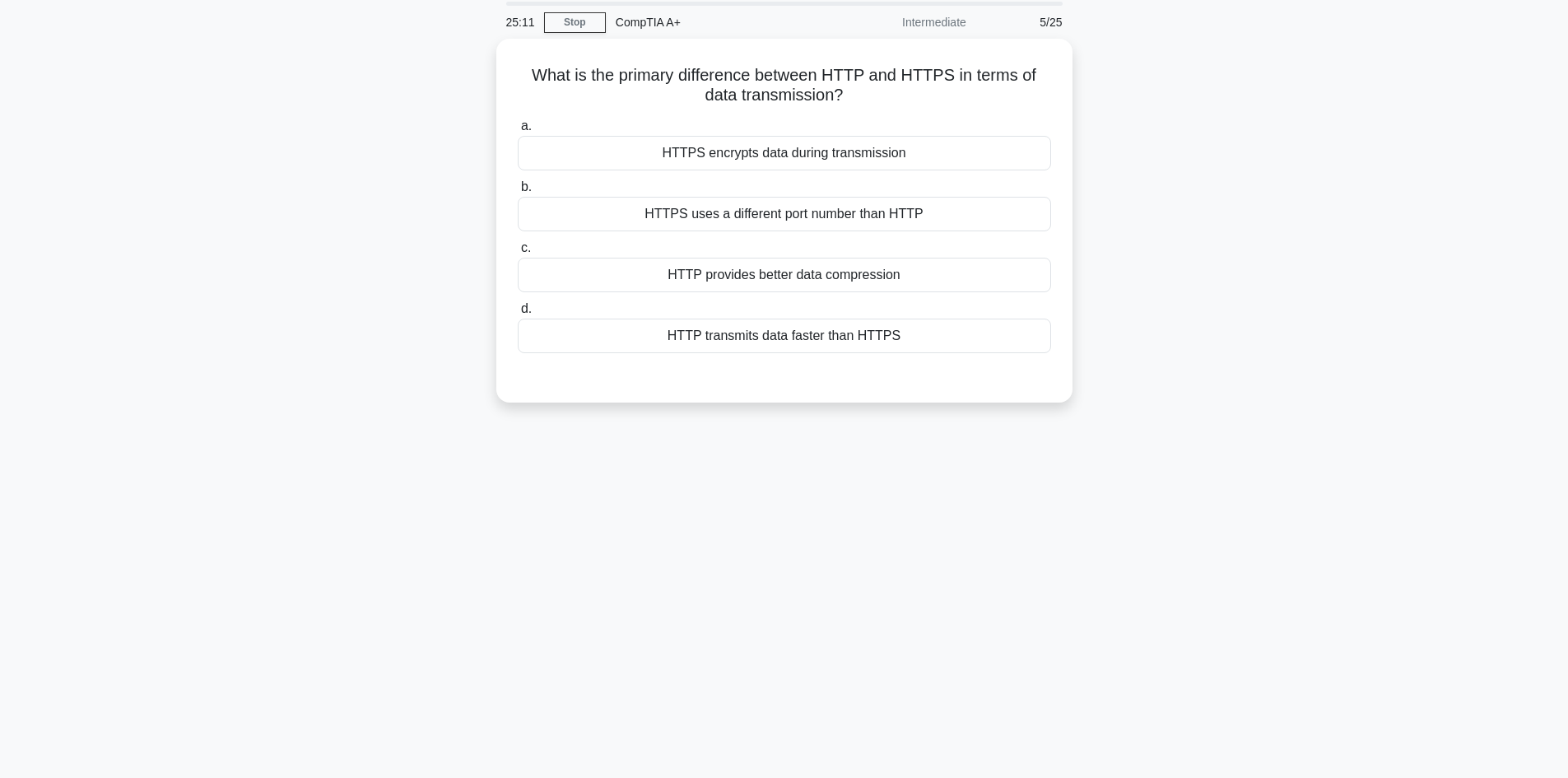
scroll to position [29, 0]
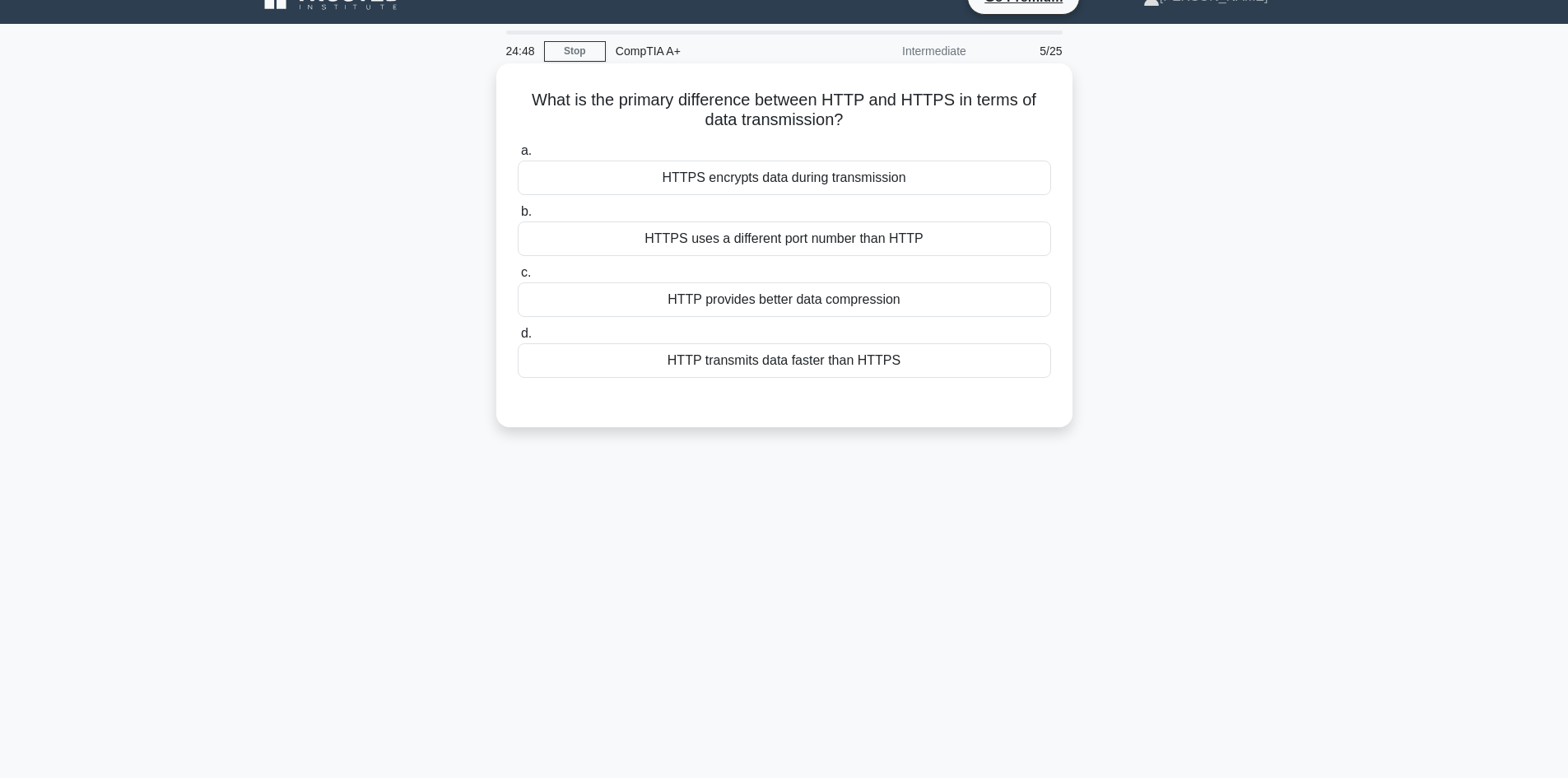
click at [897, 182] on div "HTTPS encrypts data during transmission" at bounding box center [784, 178] width 533 height 35
click at [518, 157] on input "a. HTTPS encrypts data during transmission" at bounding box center [518, 151] width 0 height 11
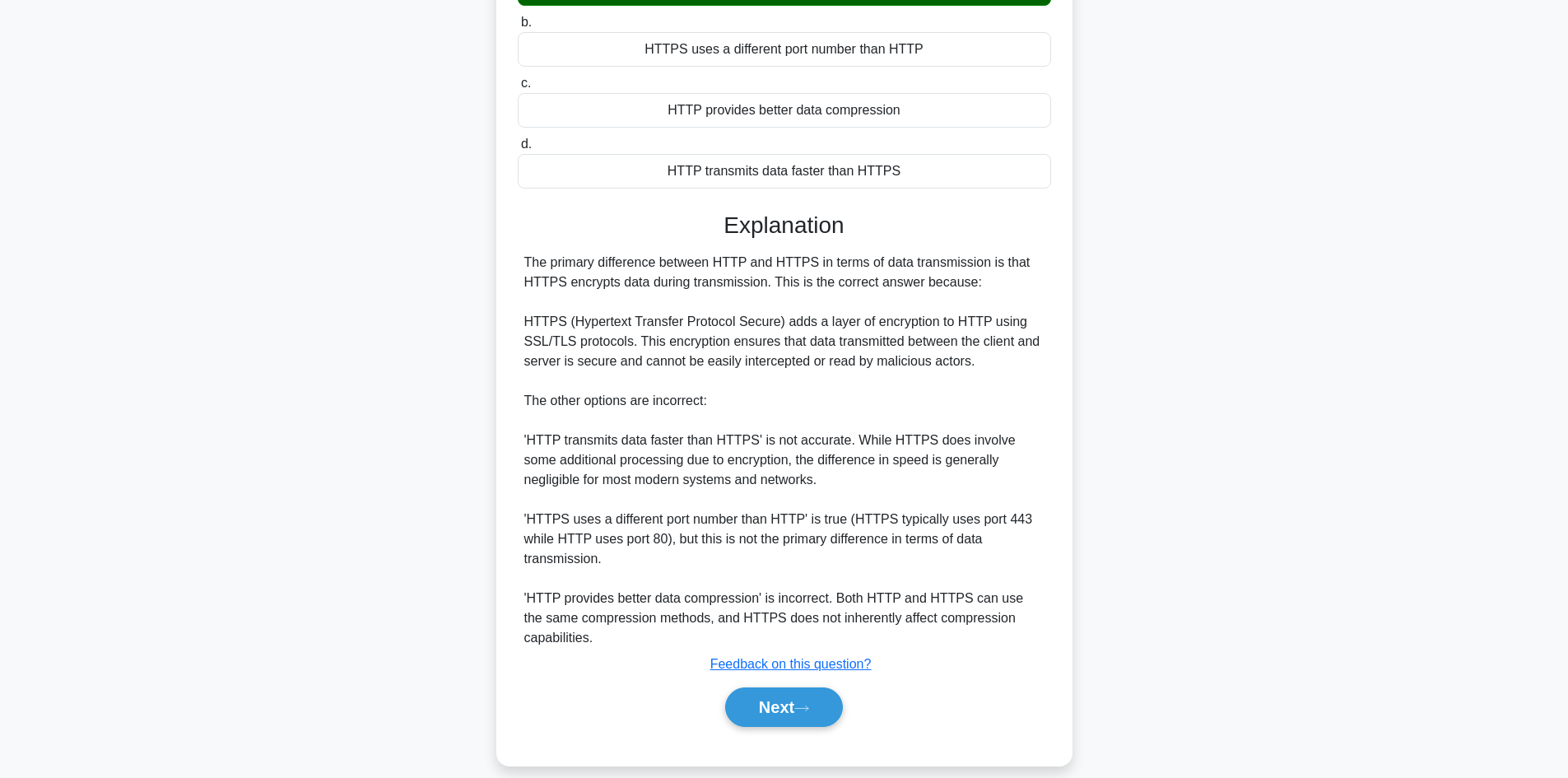
scroll to position [238, 0]
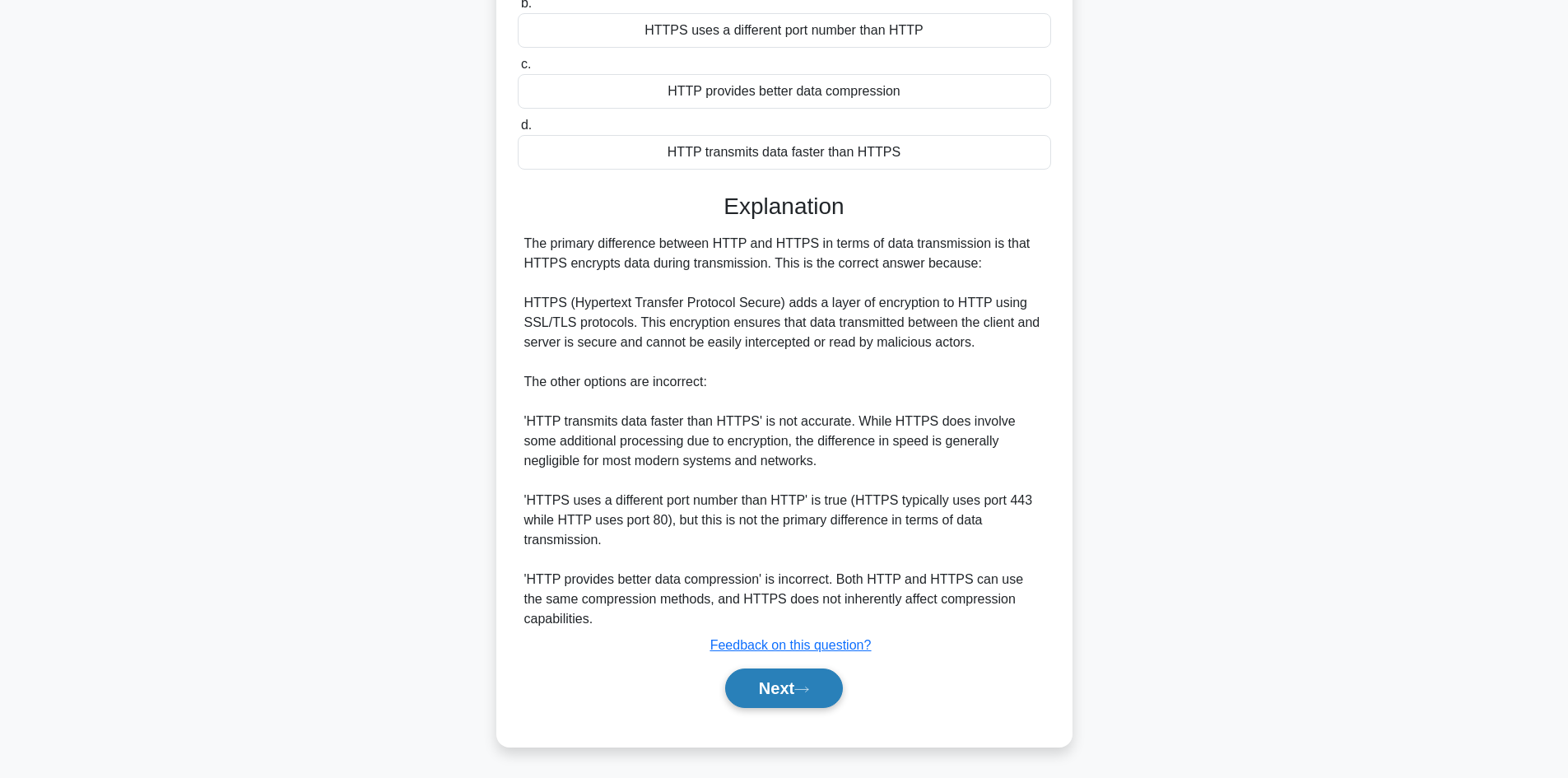
drag, startPoint x: 814, startPoint y: 700, endPoint x: 815, endPoint y: 689, distance: 11.0
click at [814, 700] on button "Next" at bounding box center [784, 687] width 117 height 39
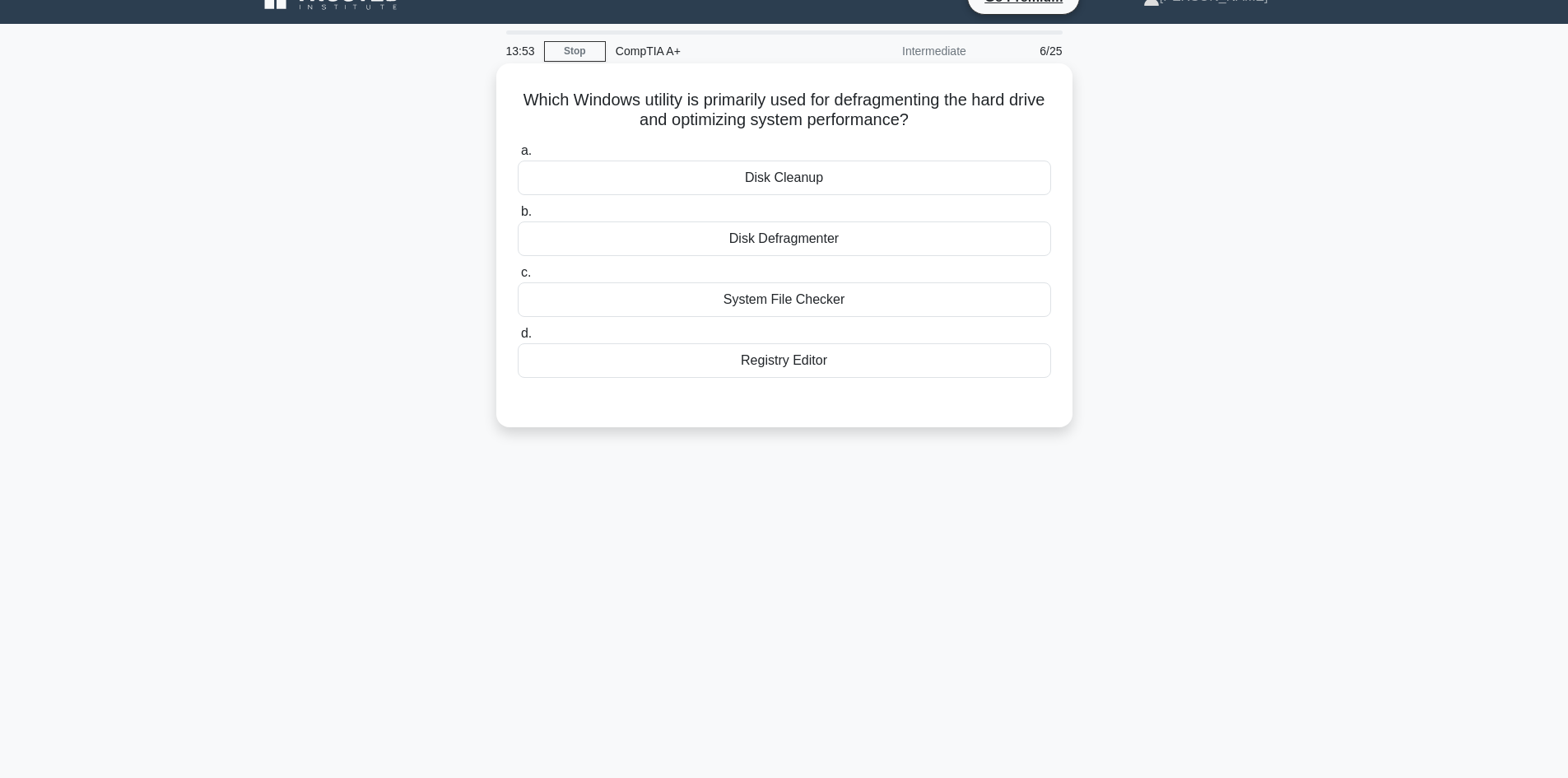
scroll to position [111, 0]
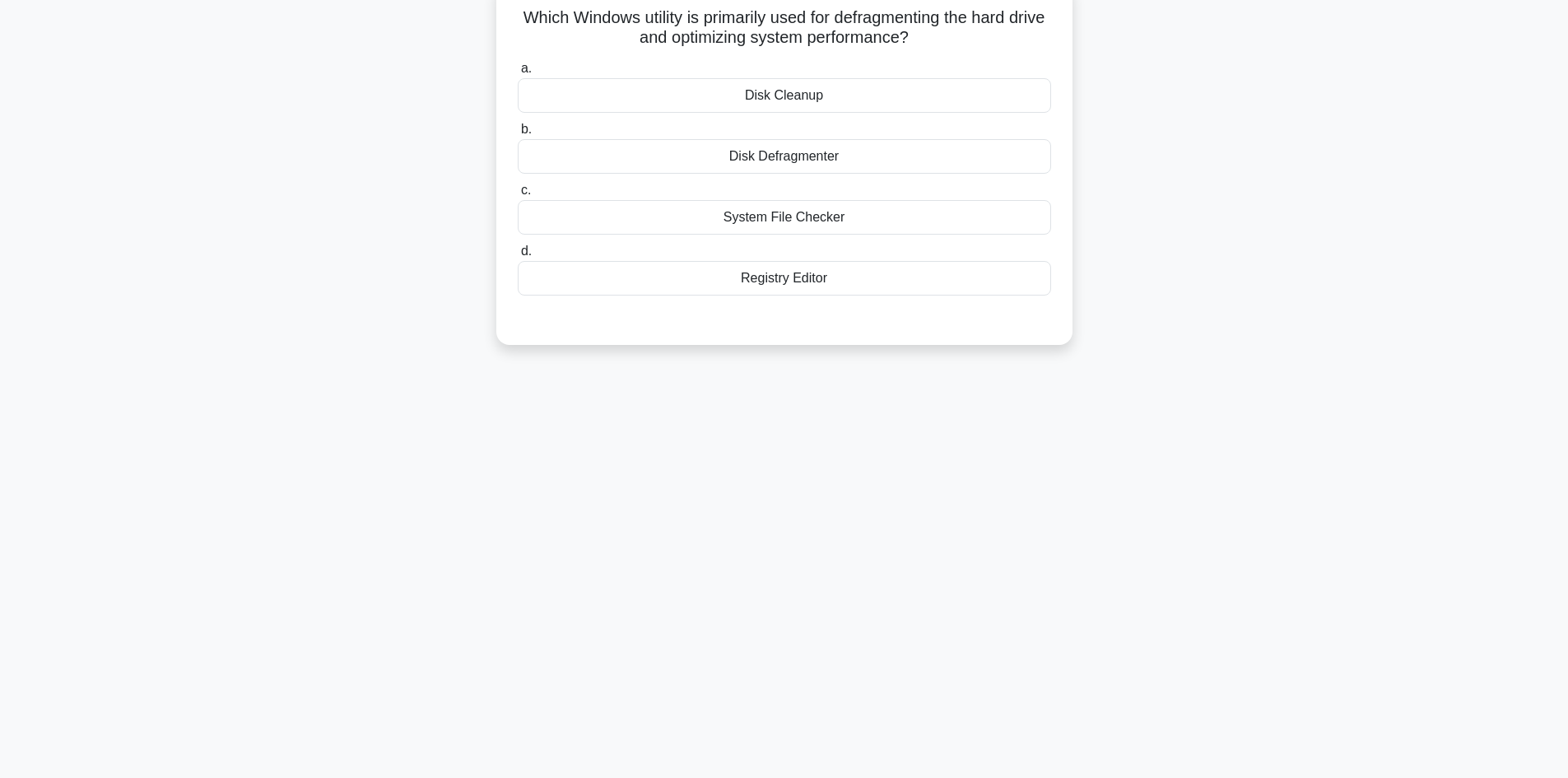
click at [903, 115] on div "a. Disk Cleanup b. Disk Defragmenter c. d." at bounding box center [784, 177] width 553 height 244
click at [886, 101] on div "Disk Cleanup" at bounding box center [784, 96] width 533 height 35
click at [518, 74] on input "a. Disk Cleanup" at bounding box center [518, 68] width 0 height 11
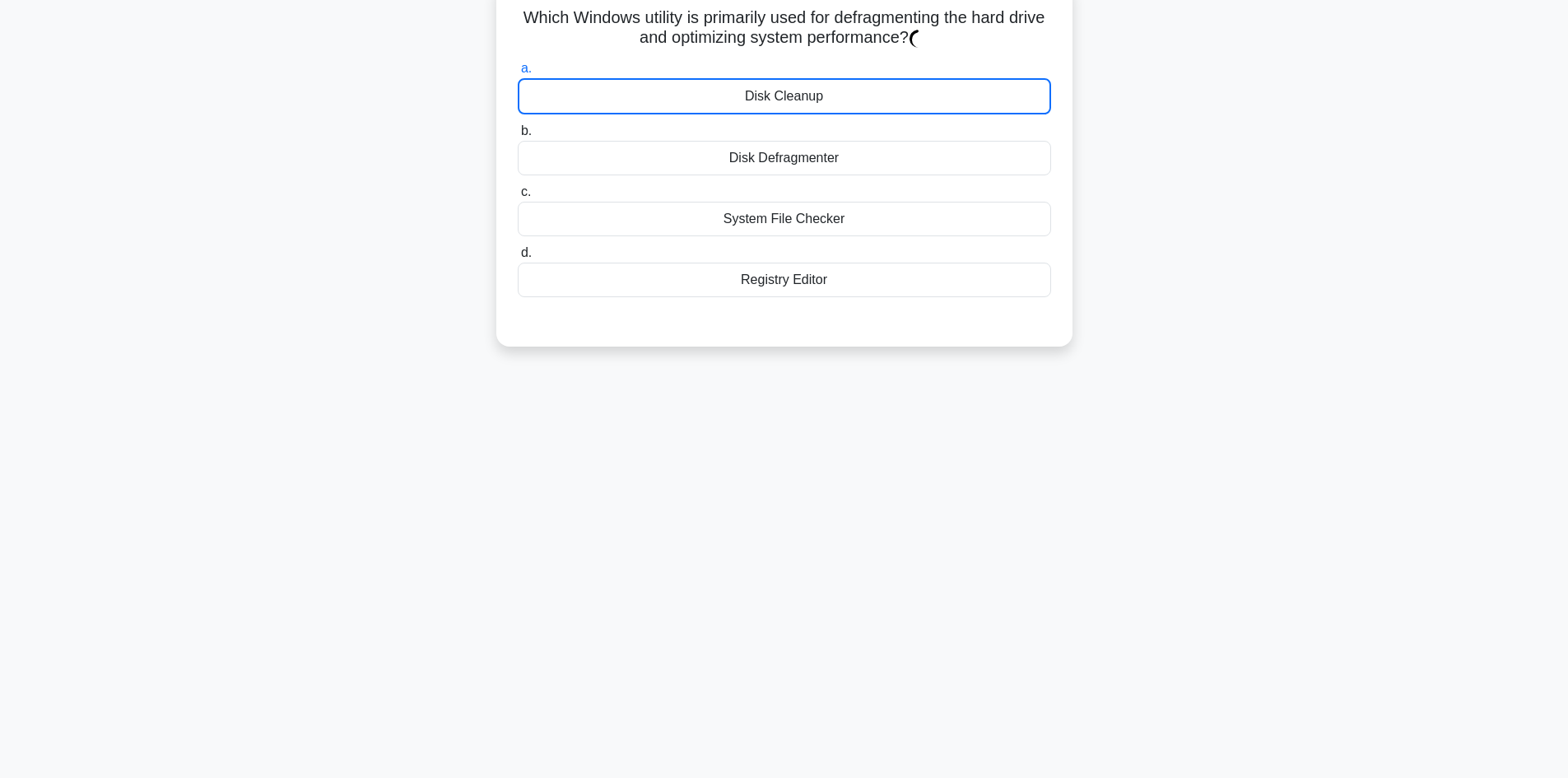
click at [886, 101] on div "Disk Cleanup" at bounding box center [784, 96] width 533 height 36
click at [518, 74] on input "a. Disk Cleanup" at bounding box center [518, 68] width 0 height 11
click at [886, 101] on div "Disk Cleanup" at bounding box center [784, 96] width 533 height 36
click at [518, 74] on input "a. Disk Cleanup" at bounding box center [518, 68] width 0 height 11
click at [886, 101] on div "Disk Cleanup" at bounding box center [784, 96] width 533 height 36
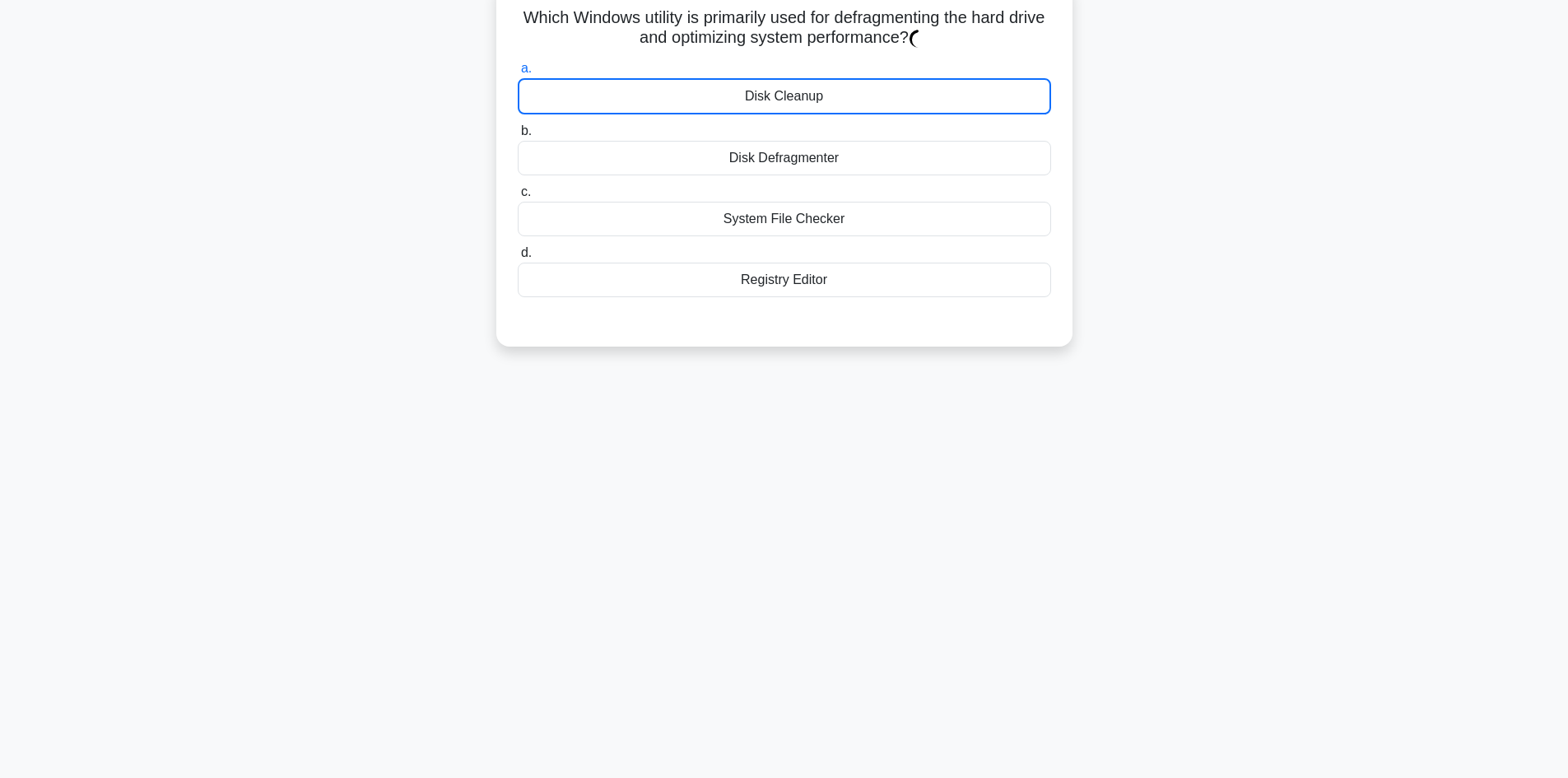
click at [518, 74] on input "a. Disk Cleanup" at bounding box center [518, 68] width 0 height 11
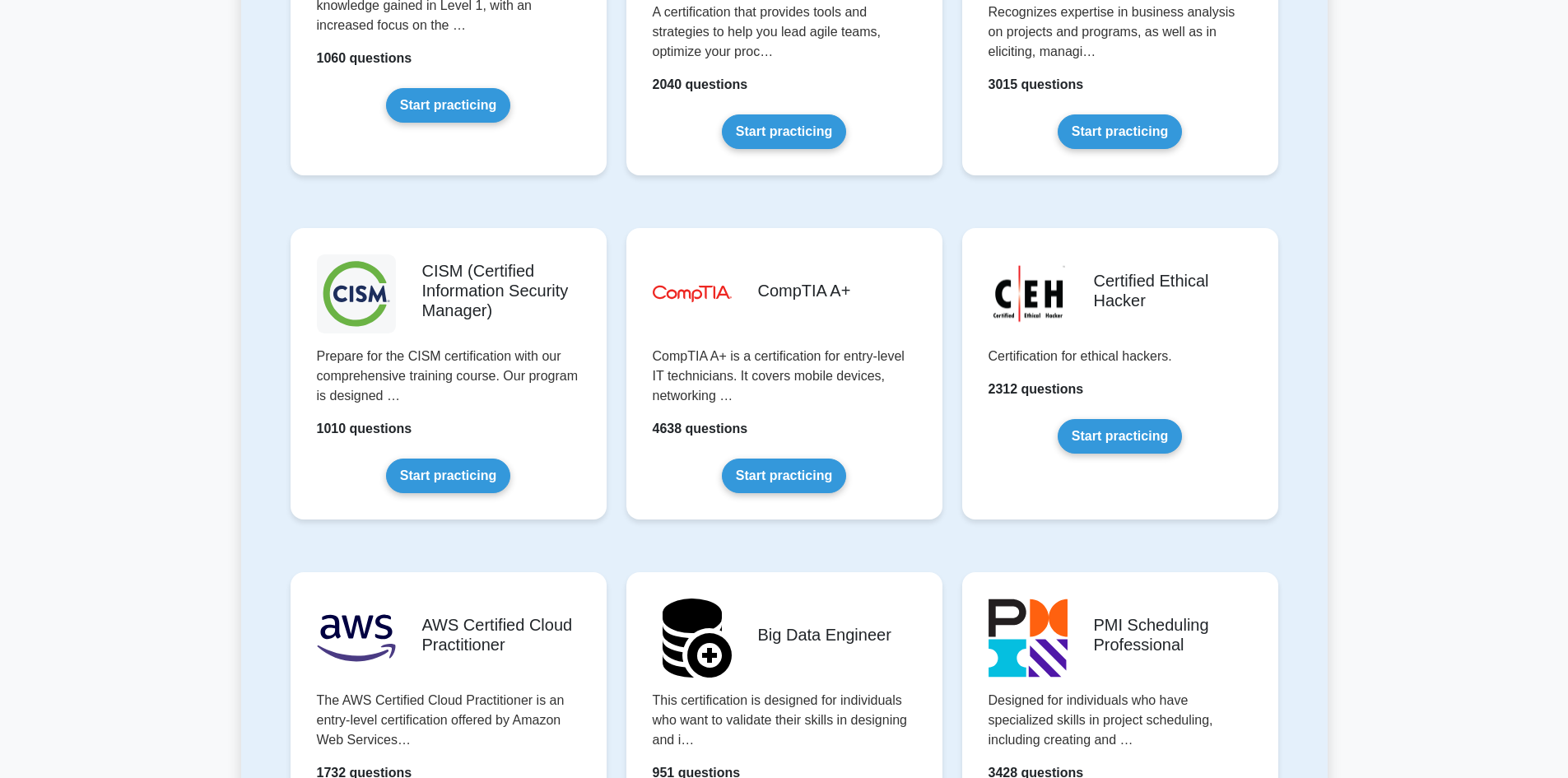
scroll to position [2222, 0]
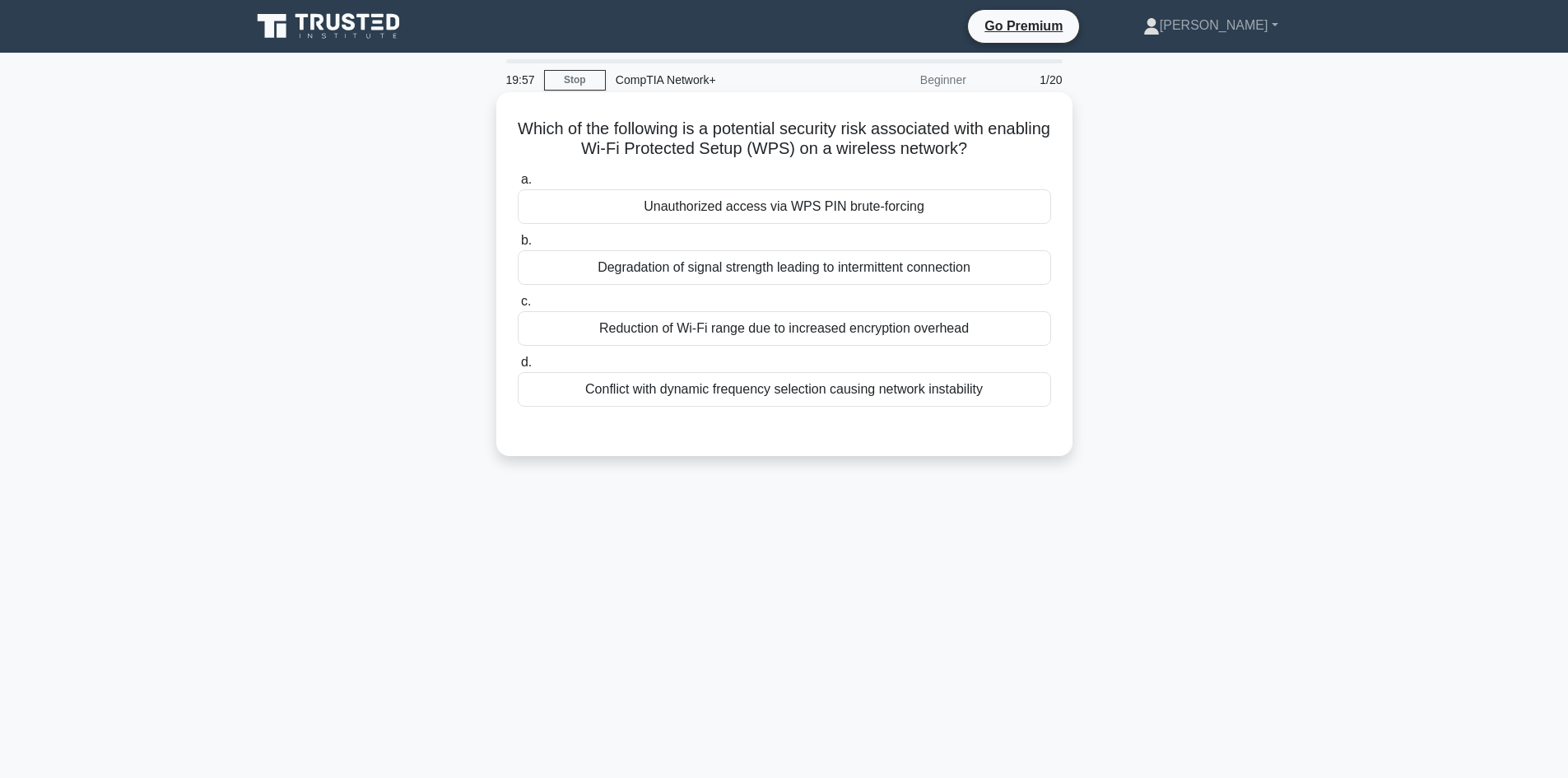
click at [778, 269] on div "Degradation of signal strength leading to intermittent connection" at bounding box center [784, 267] width 533 height 35
click at [518, 246] on input "b. Degradation of signal strength leading to intermittent connection" at bounding box center [518, 241] width 0 height 11
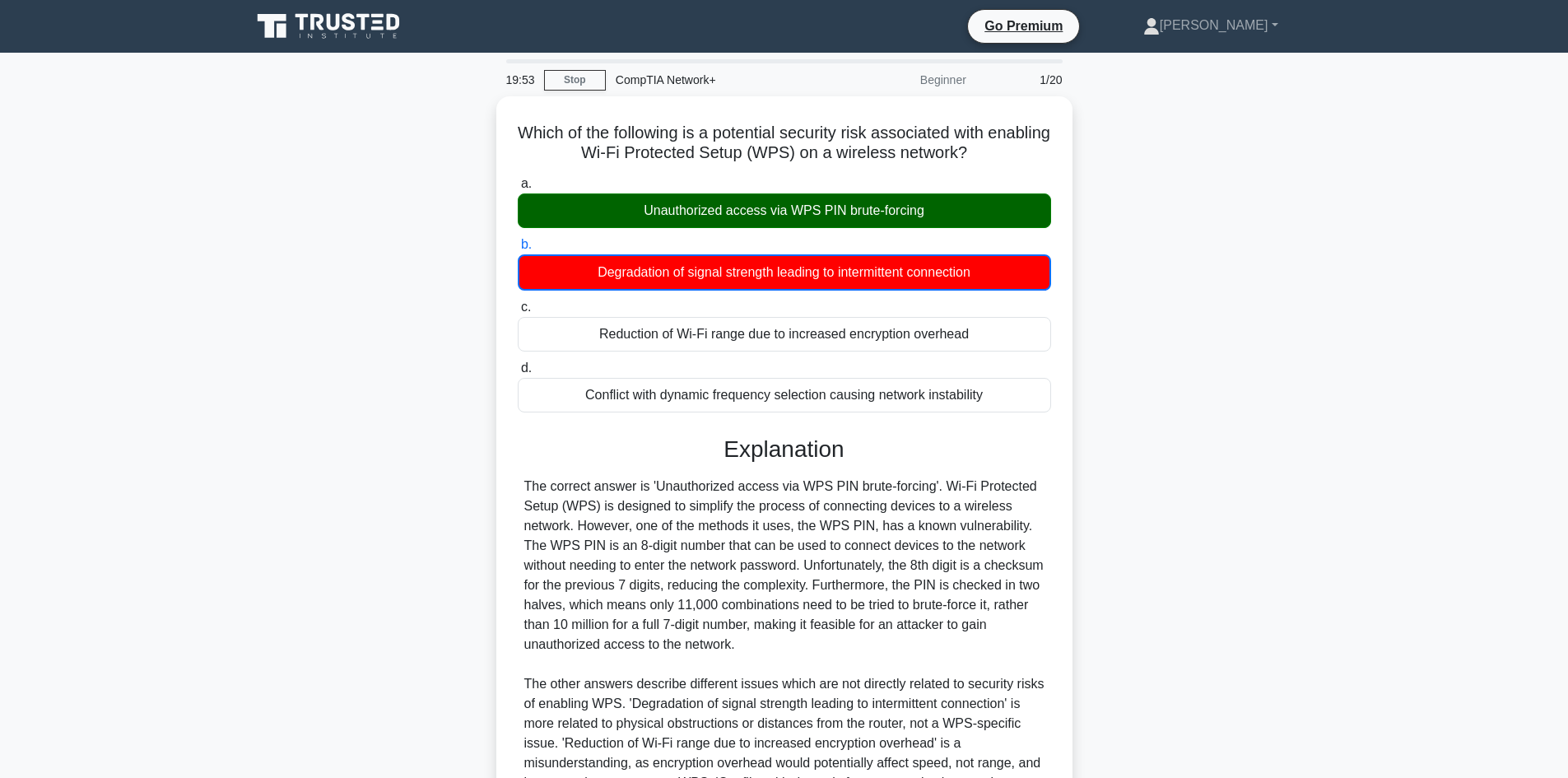
drag, startPoint x: 1436, startPoint y: 2, endPoint x: 1073, endPoint y: 199, distance: 413.0
click at [1087, 192] on div "Which of the following is a potential security risk associated with enabling Wi…" at bounding box center [784, 533] width 1086 height 874
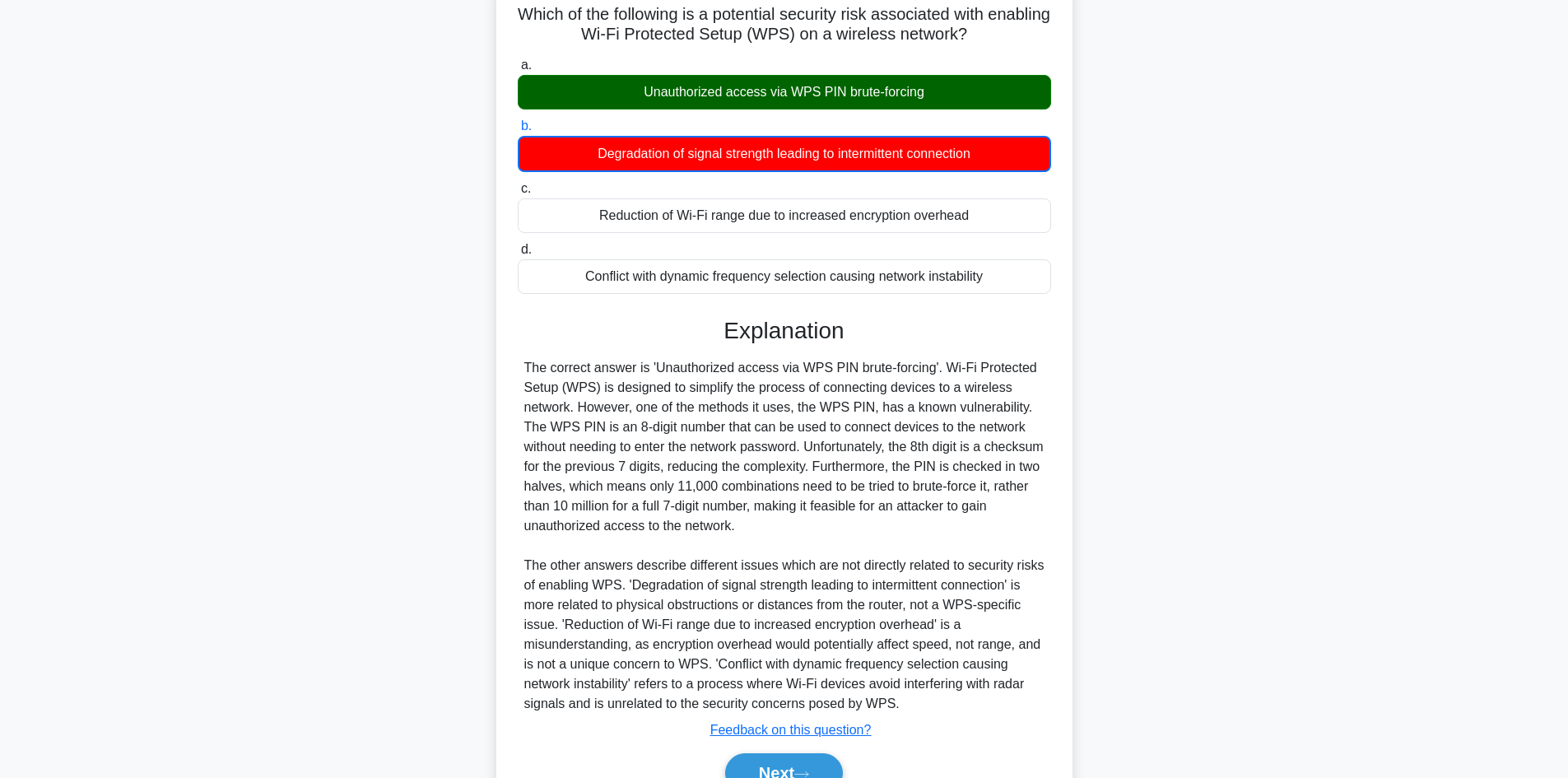
scroll to position [200, 0]
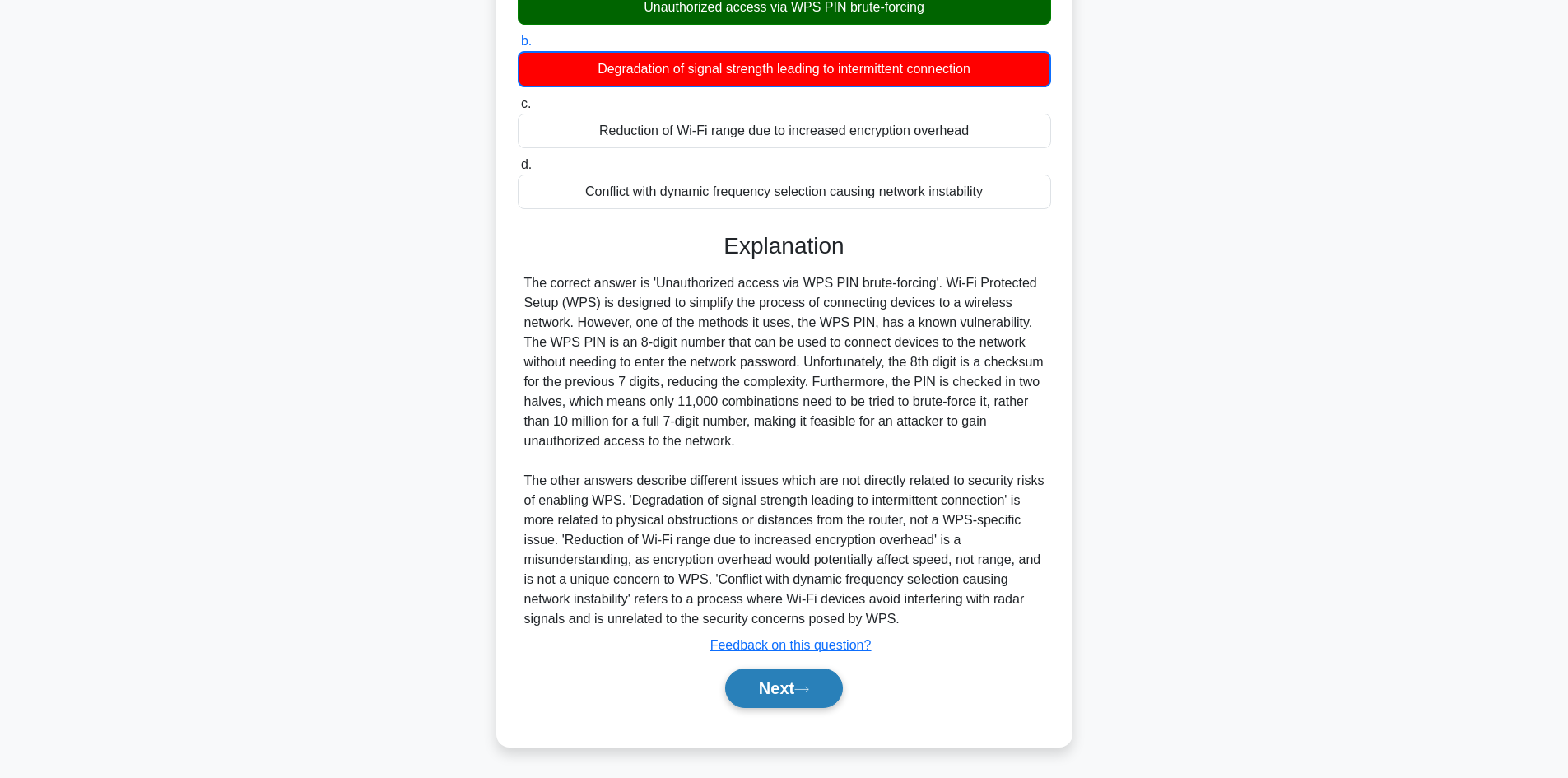
click at [738, 699] on button "Next" at bounding box center [784, 687] width 117 height 39
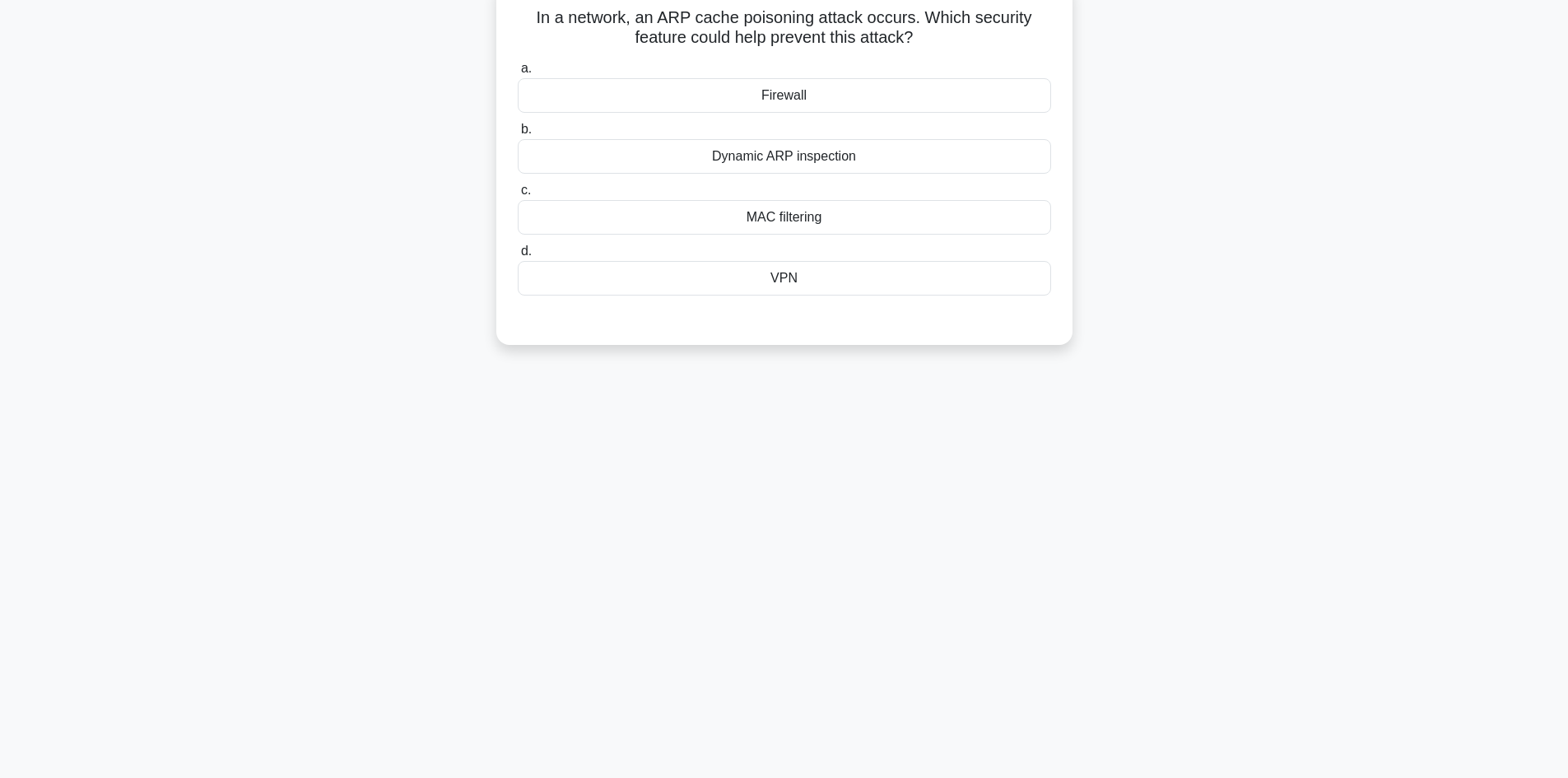
click at [854, 218] on div "MAC filtering" at bounding box center [784, 217] width 533 height 35
click at [518, 196] on input "c. MAC filtering" at bounding box center [518, 190] width 0 height 11
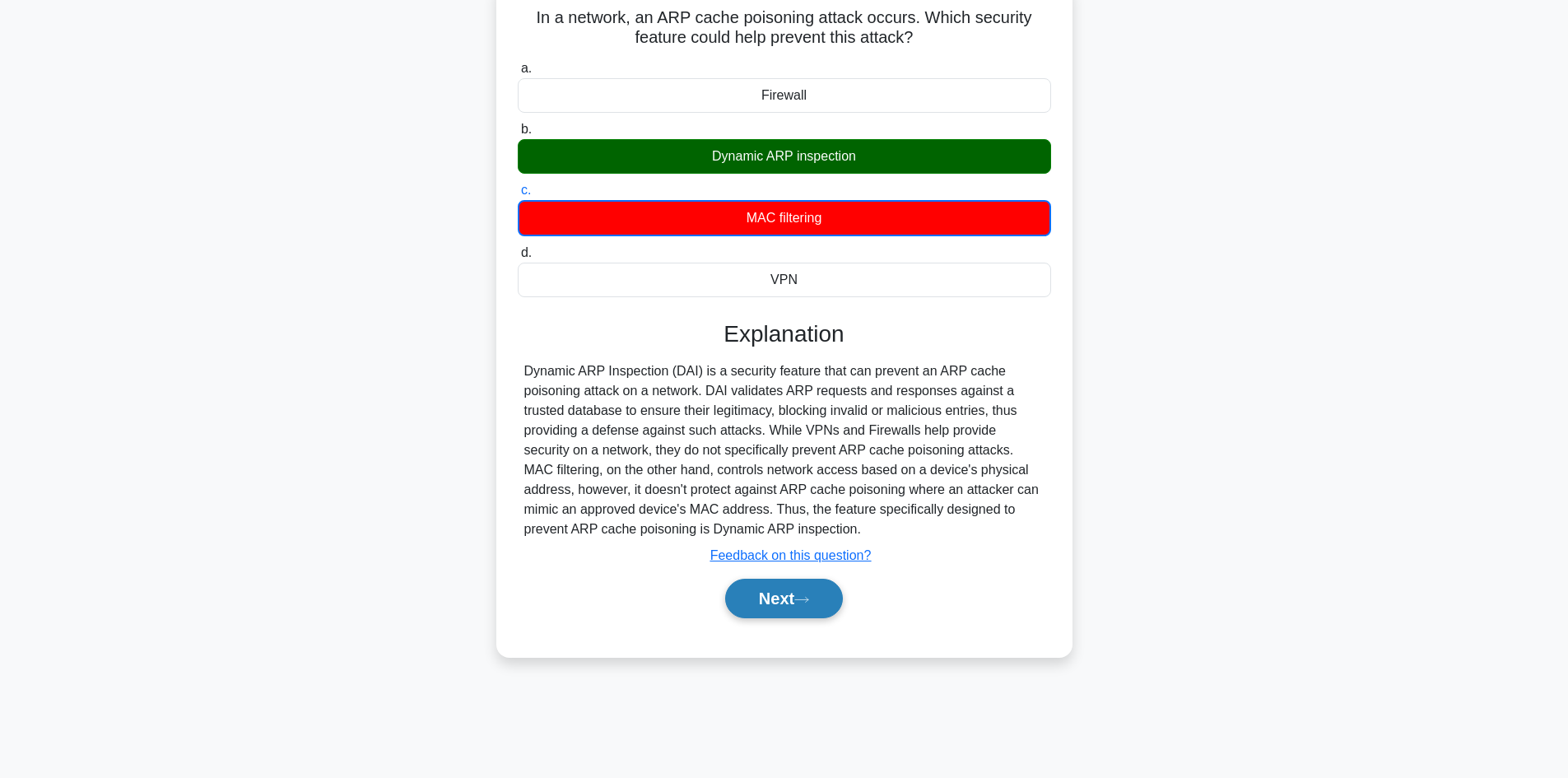
click at [805, 606] on button "Next" at bounding box center [784, 598] width 117 height 39
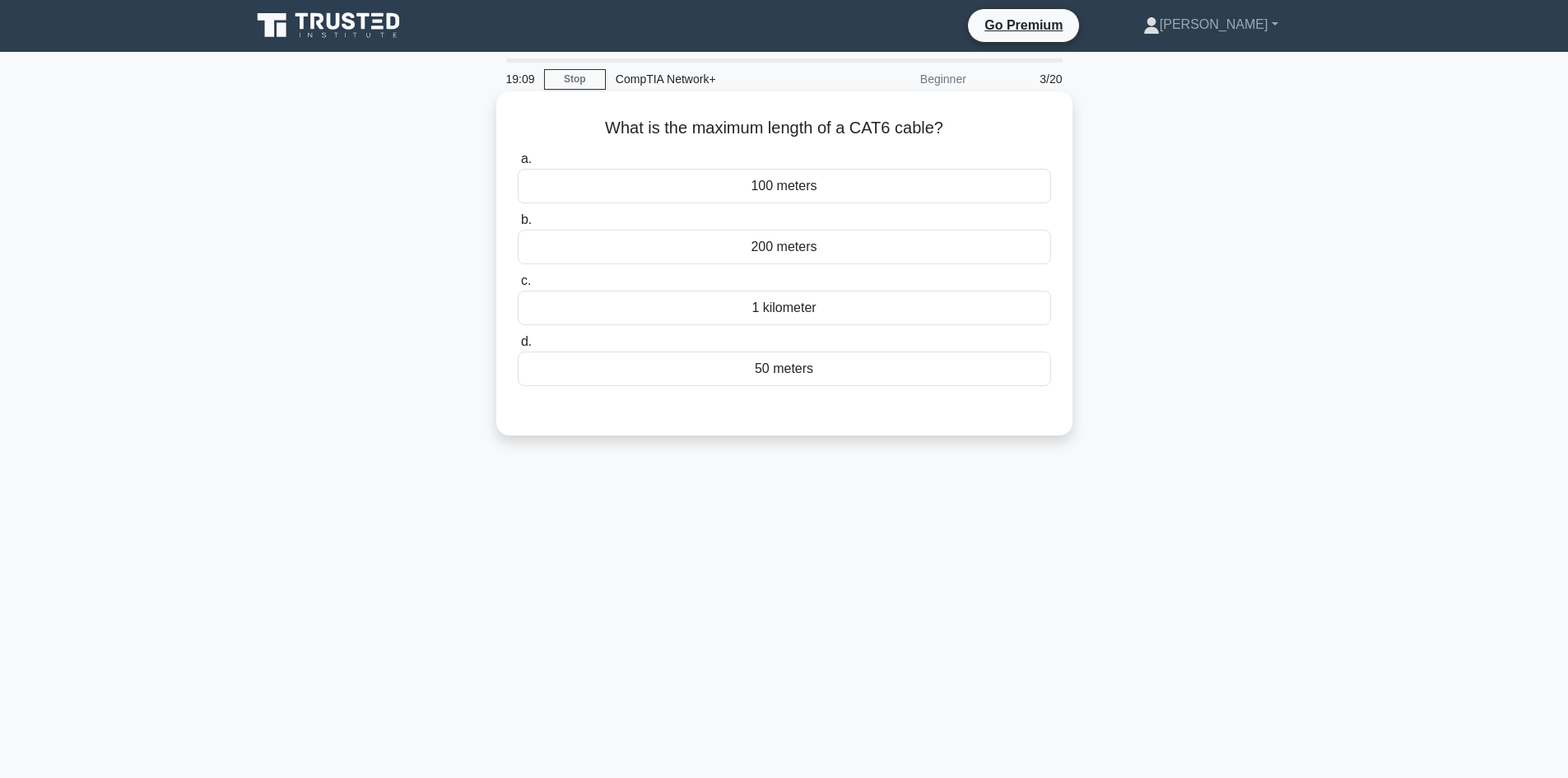
scroll to position [0, 0]
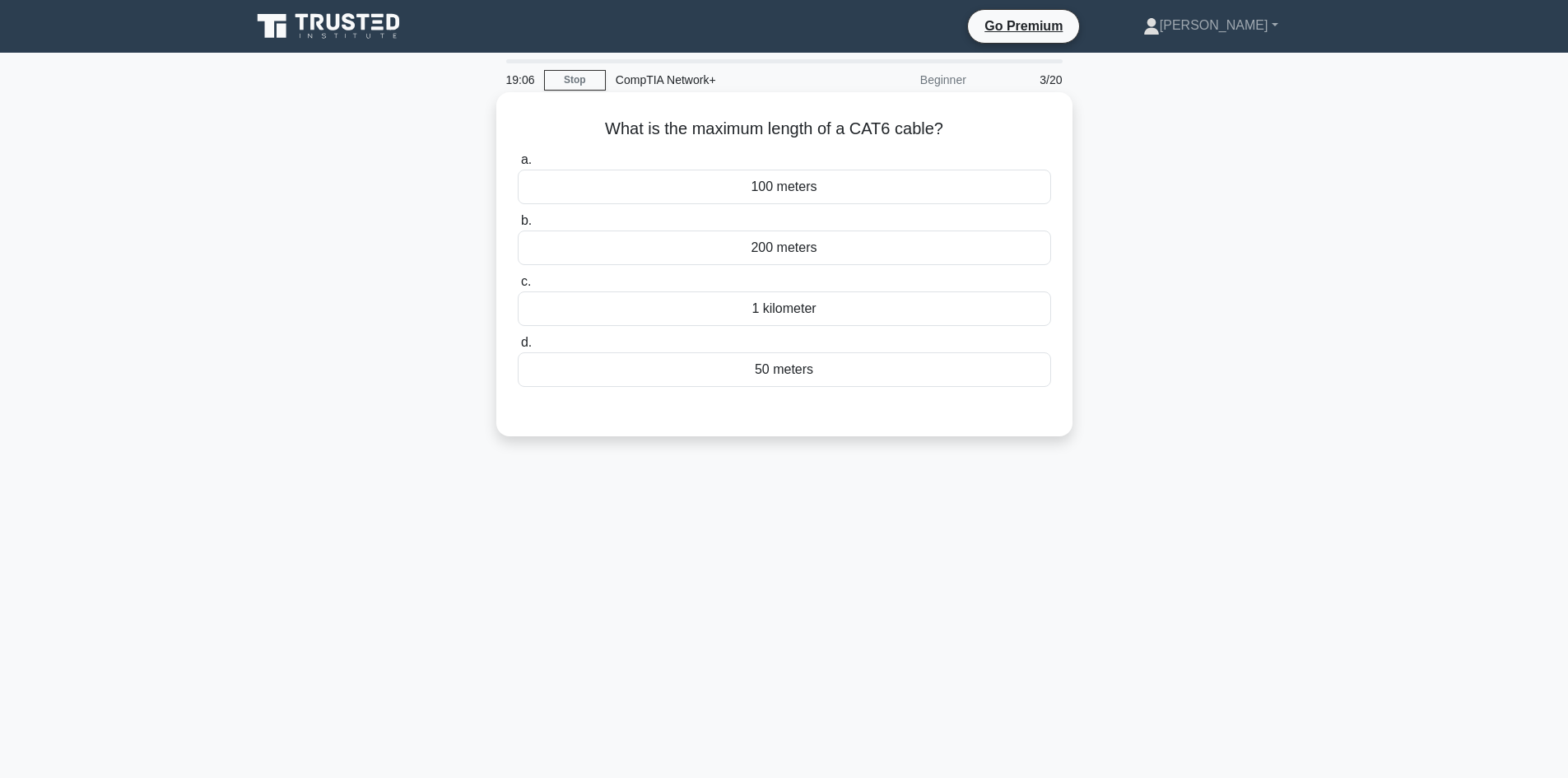
click at [815, 244] on div "200 meters" at bounding box center [784, 248] width 533 height 35
click at [518, 227] on input "b. 200 meters" at bounding box center [518, 221] width 0 height 11
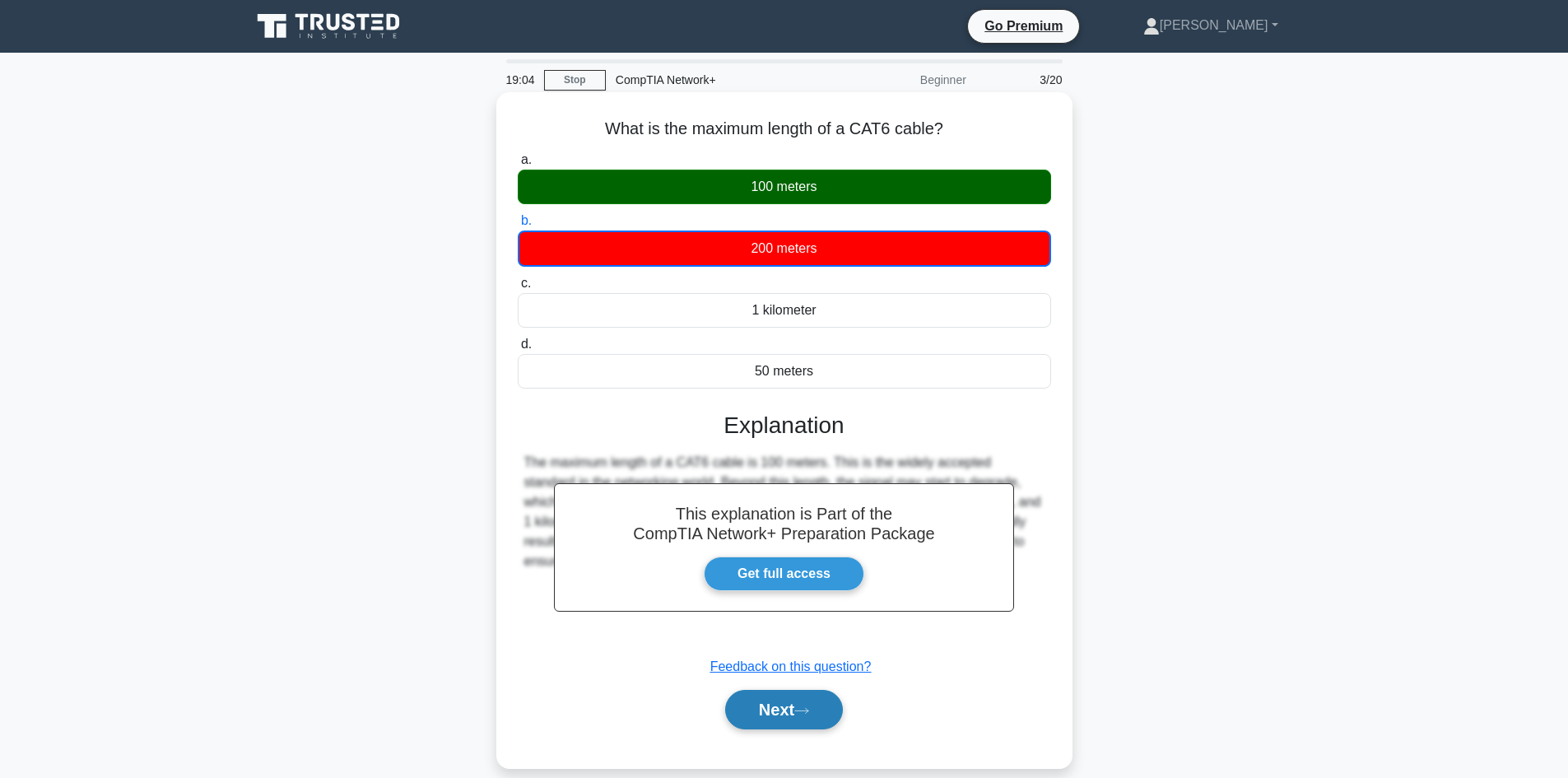
click at [832, 691] on button "Next" at bounding box center [784, 709] width 117 height 39
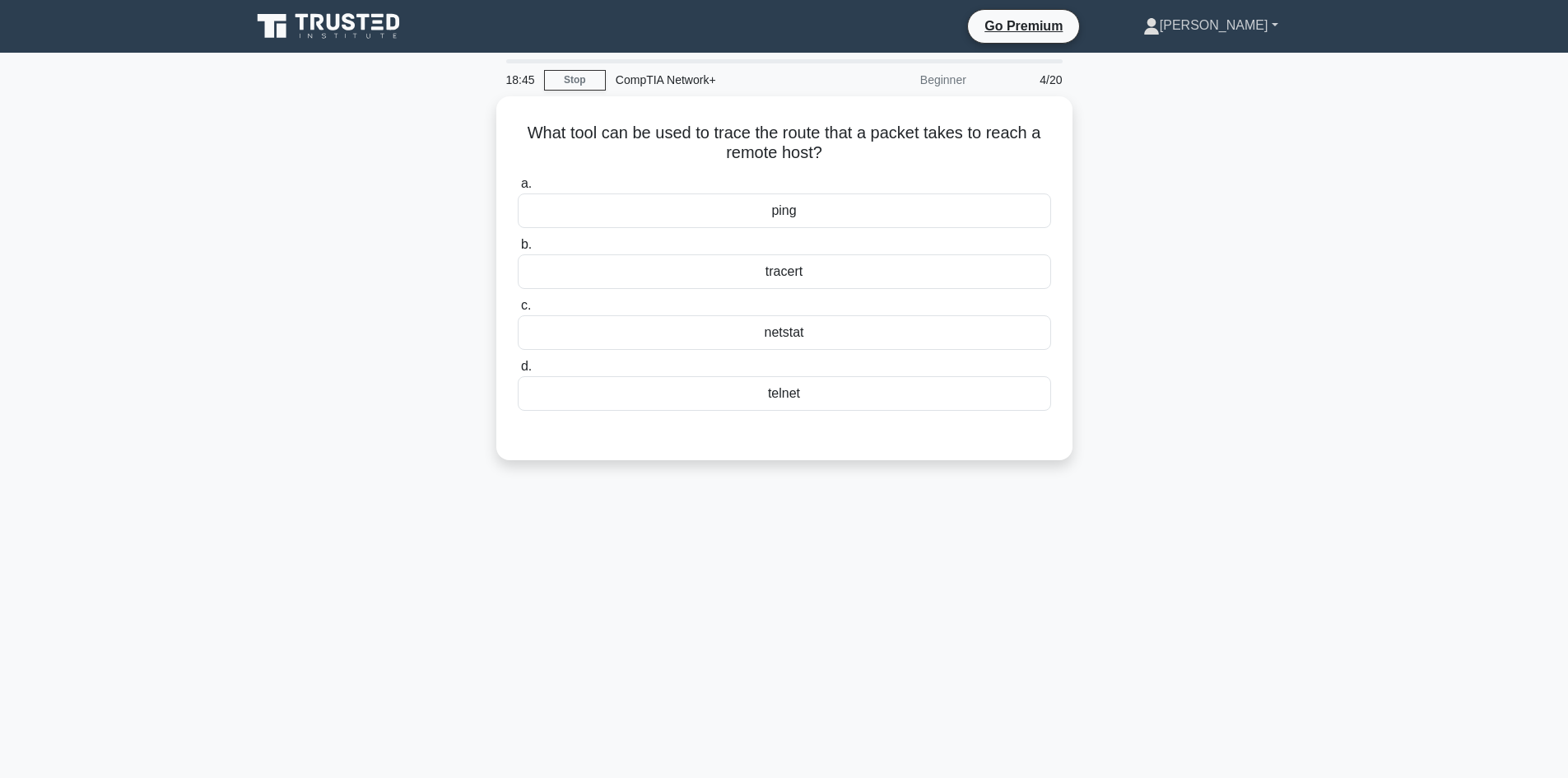
click at [1267, 19] on link "[PERSON_NAME]" at bounding box center [1210, 26] width 214 height 33
click at [1327, 165] on main "18:44 Stop CompTIA Network+ Beginner 4/20 What tool can be used to trace the ro…" at bounding box center [784, 471] width 1568 height 836
click at [984, 373] on div "telnet" at bounding box center [784, 390] width 533 height 35
click at [518, 368] on input "d. telnet" at bounding box center [518, 362] width 0 height 11
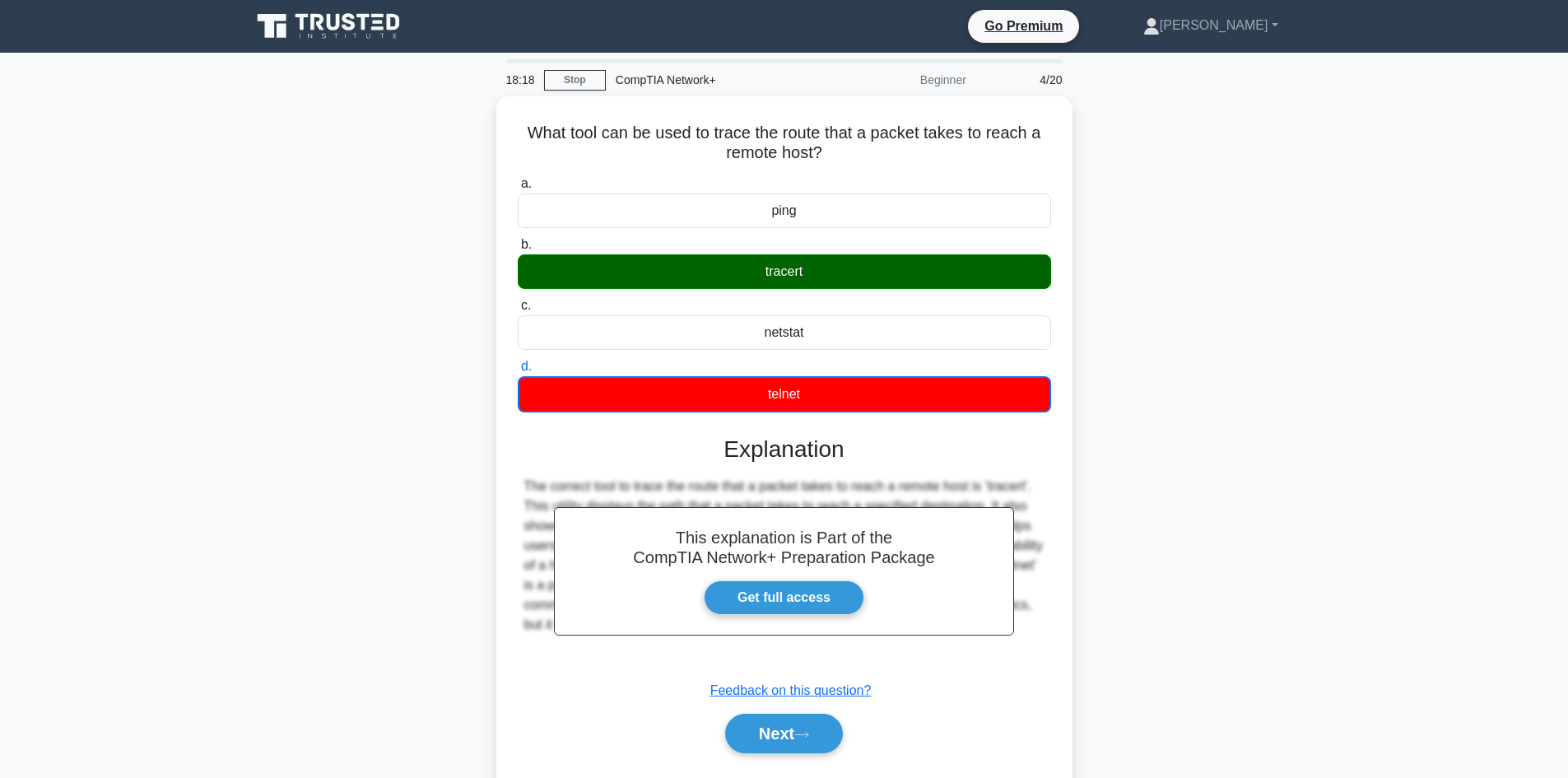
scroll to position [111, 0]
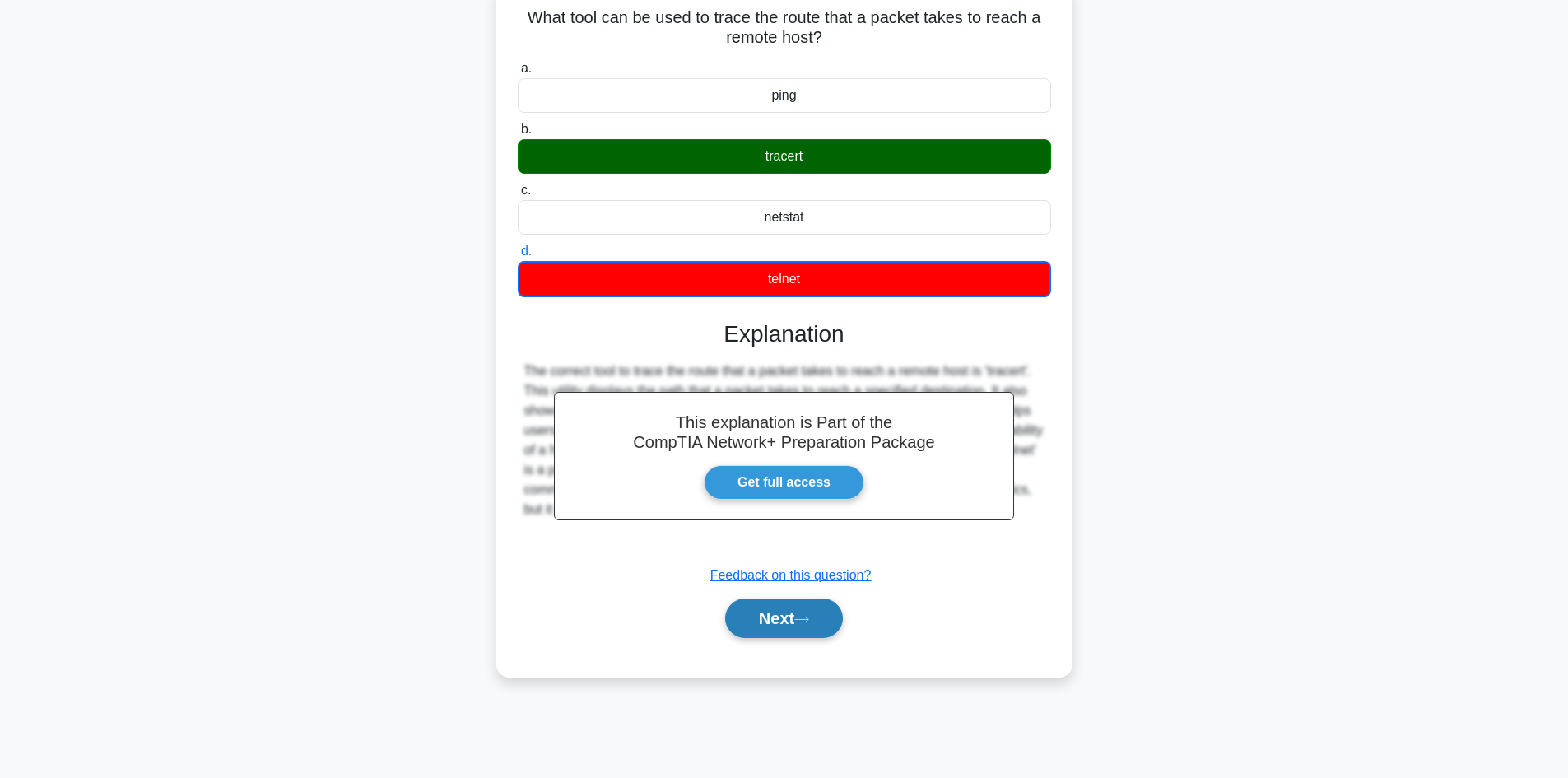
click at [804, 604] on button "Next" at bounding box center [784, 617] width 117 height 39
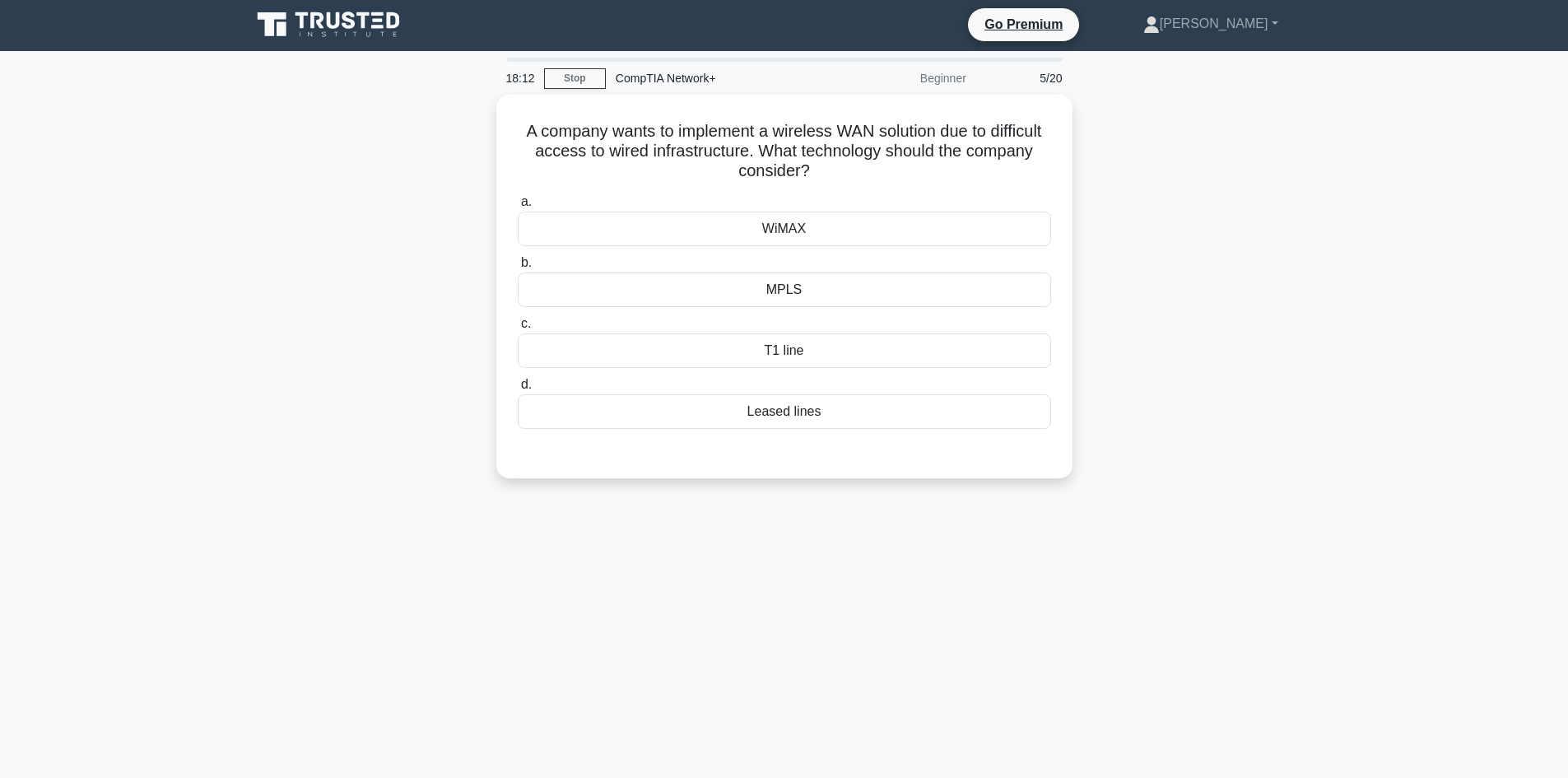
scroll to position [0, 0]
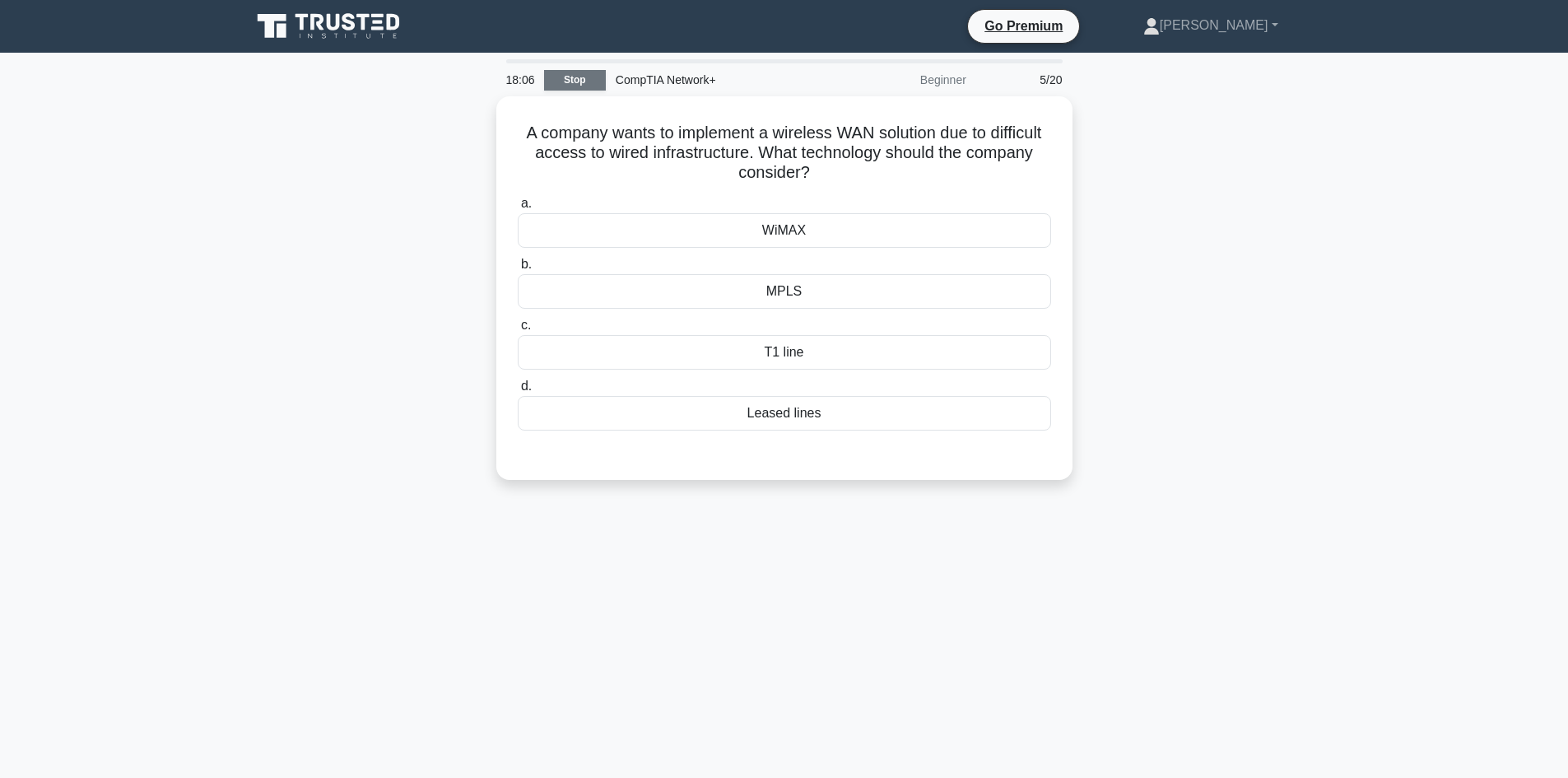
click at [596, 87] on link "Stop" at bounding box center [575, 80] width 62 height 21
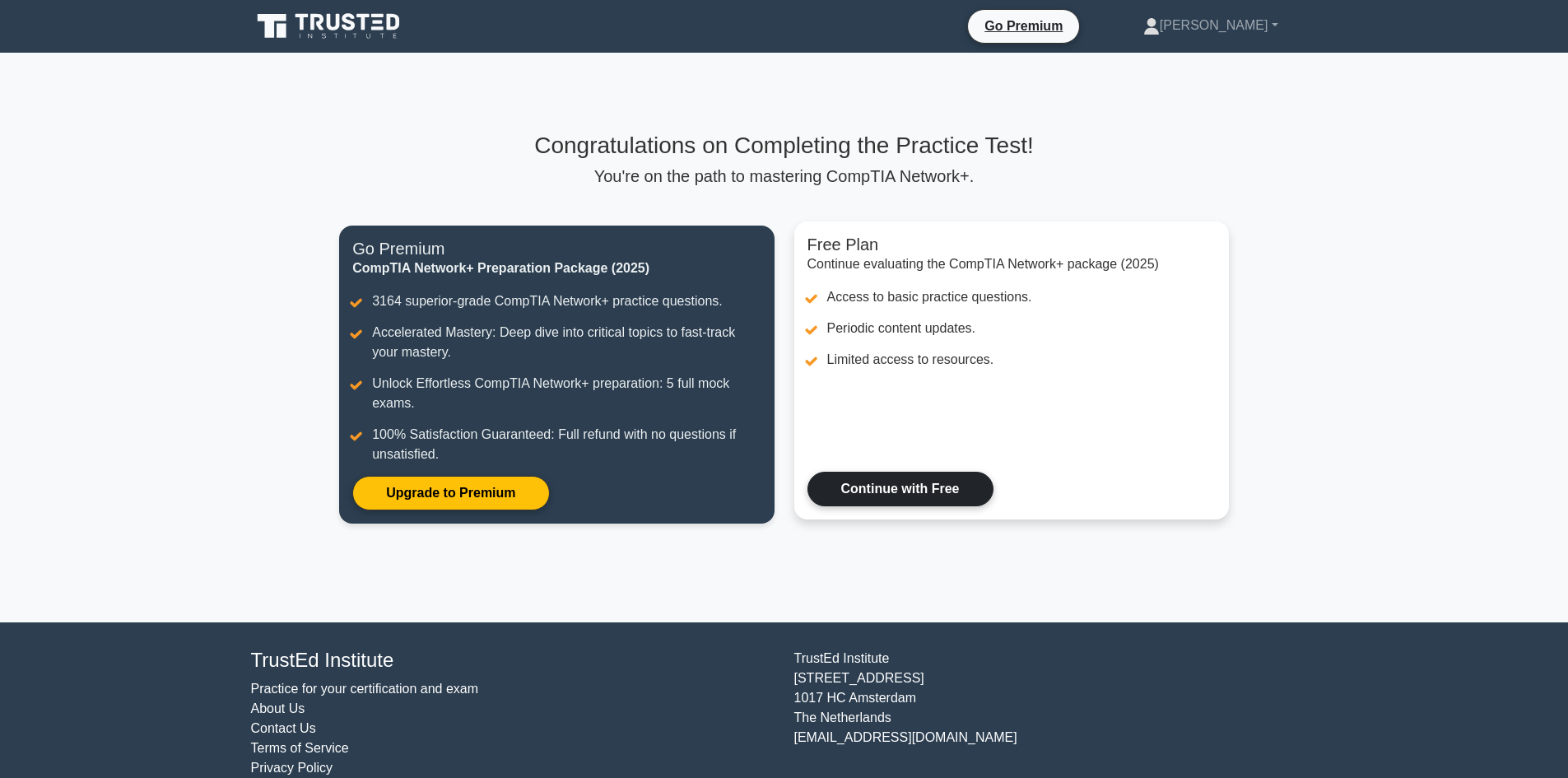
click at [958, 506] on link "Continue with Free" at bounding box center [899, 489] width 186 height 35
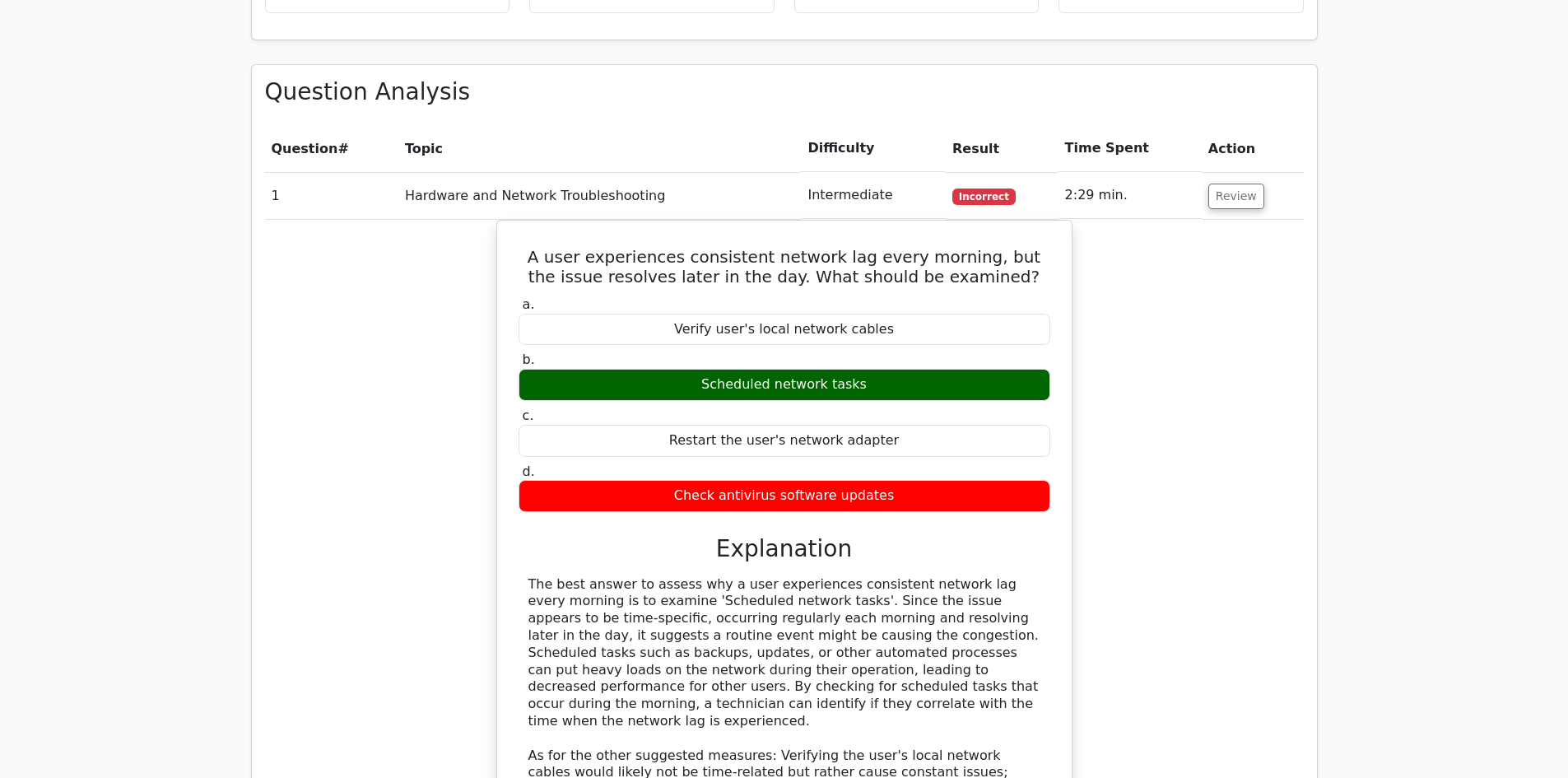
scroll to position [1070, 0]
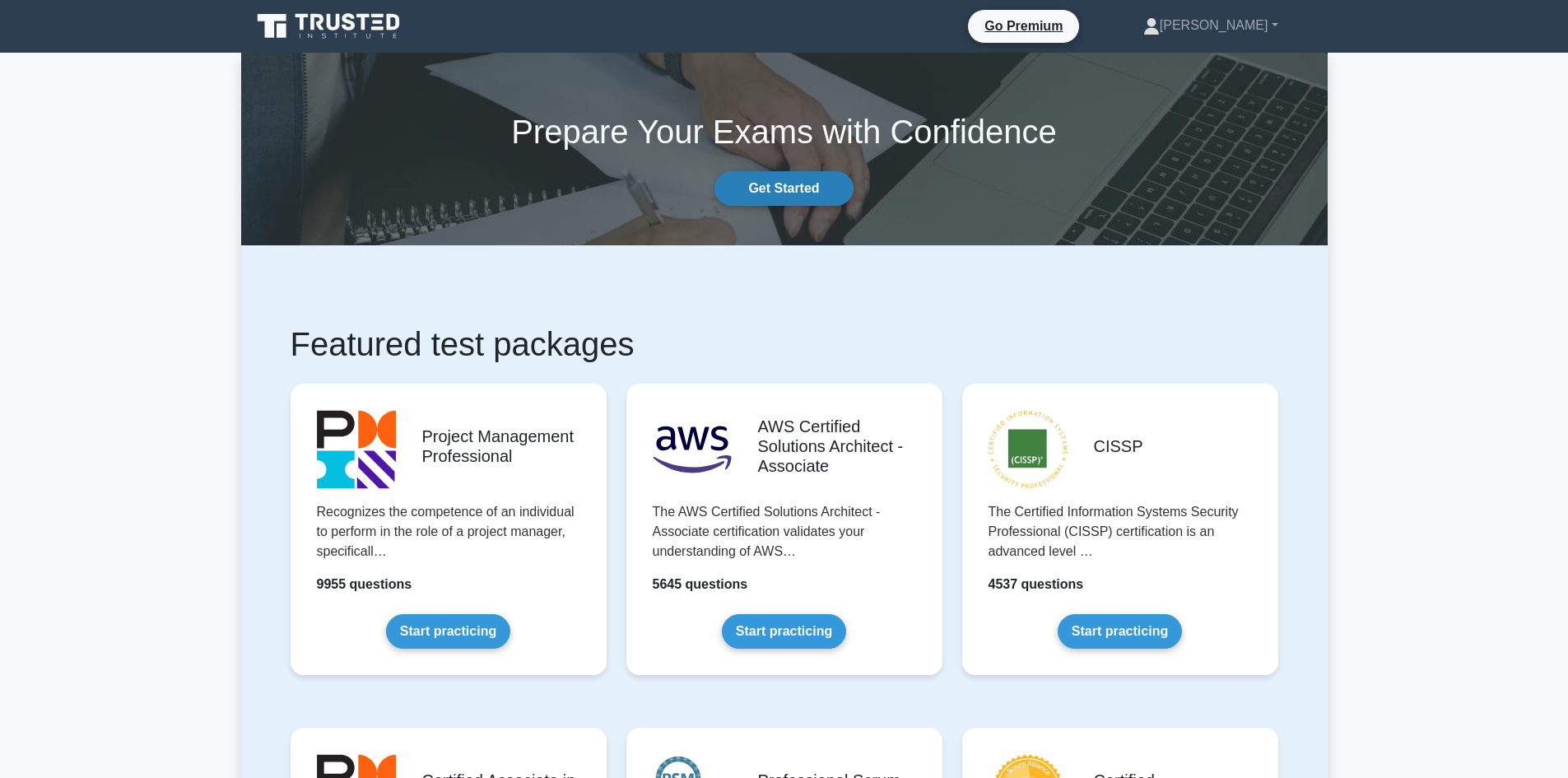
click at [769, 187] on link "Get Started" at bounding box center [784, 189] width 138 height 35
